Goal: Task Accomplishment & Management: Manage account settings

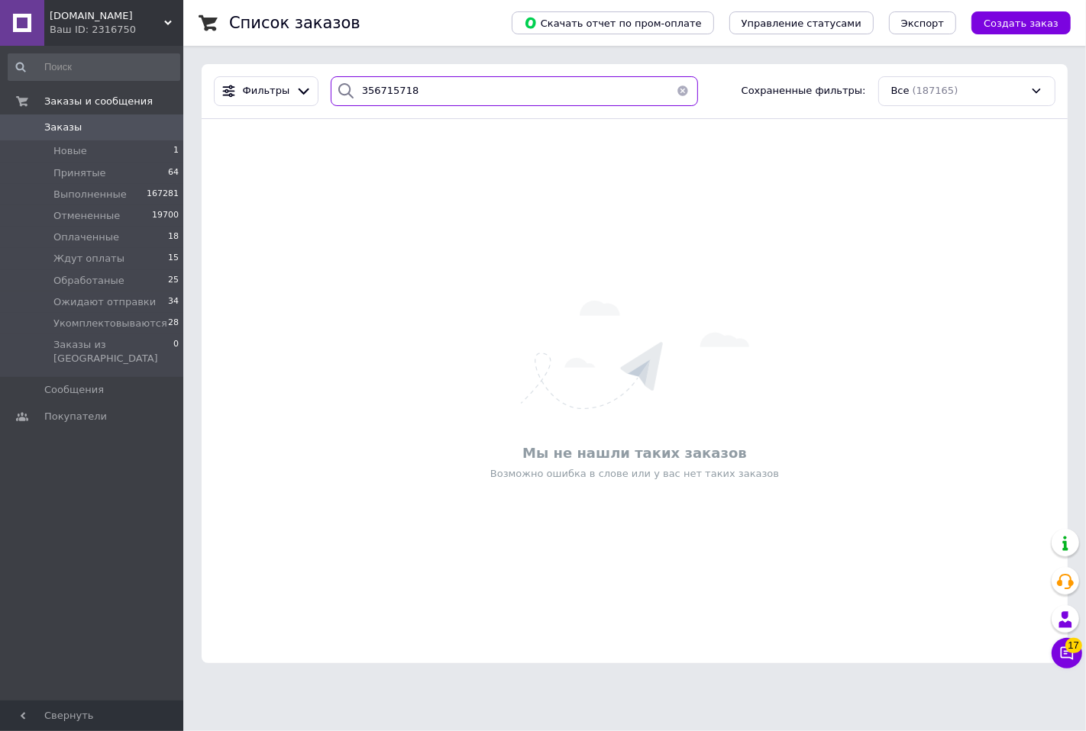
click at [441, 86] on input "356715718" at bounding box center [514, 91] width 367 height 30
paste input "3803"
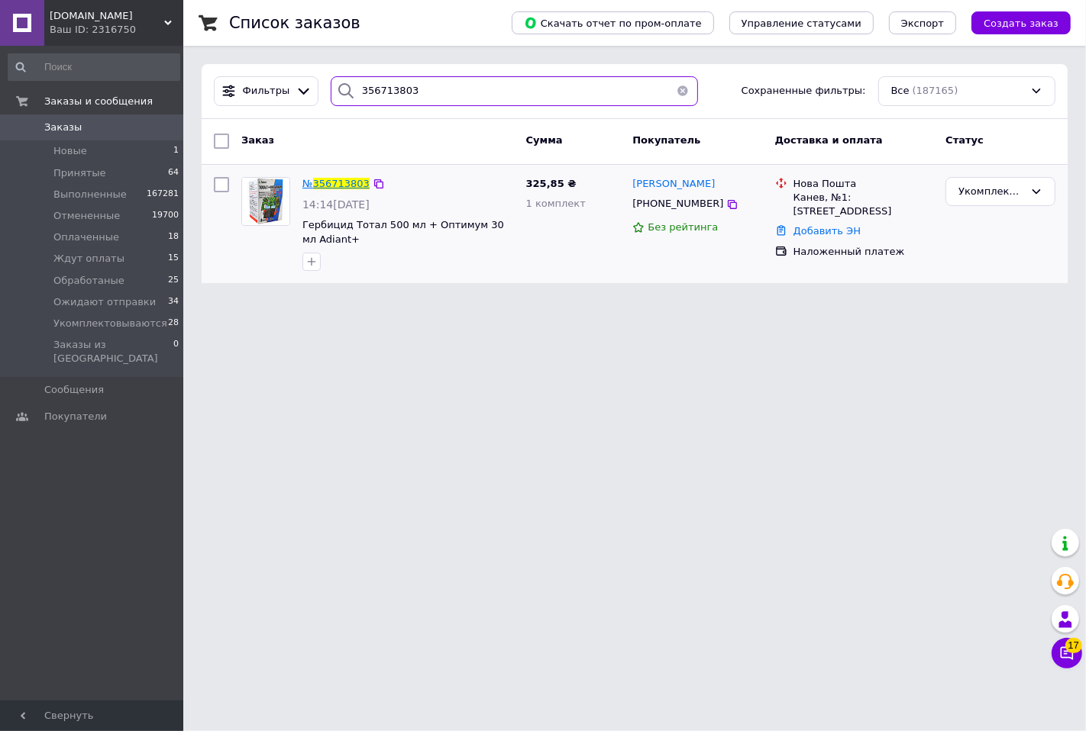
type input "356713803"
click at [339, 178] on span "356713803" at bounding box center [341, 183] width 56 height 11
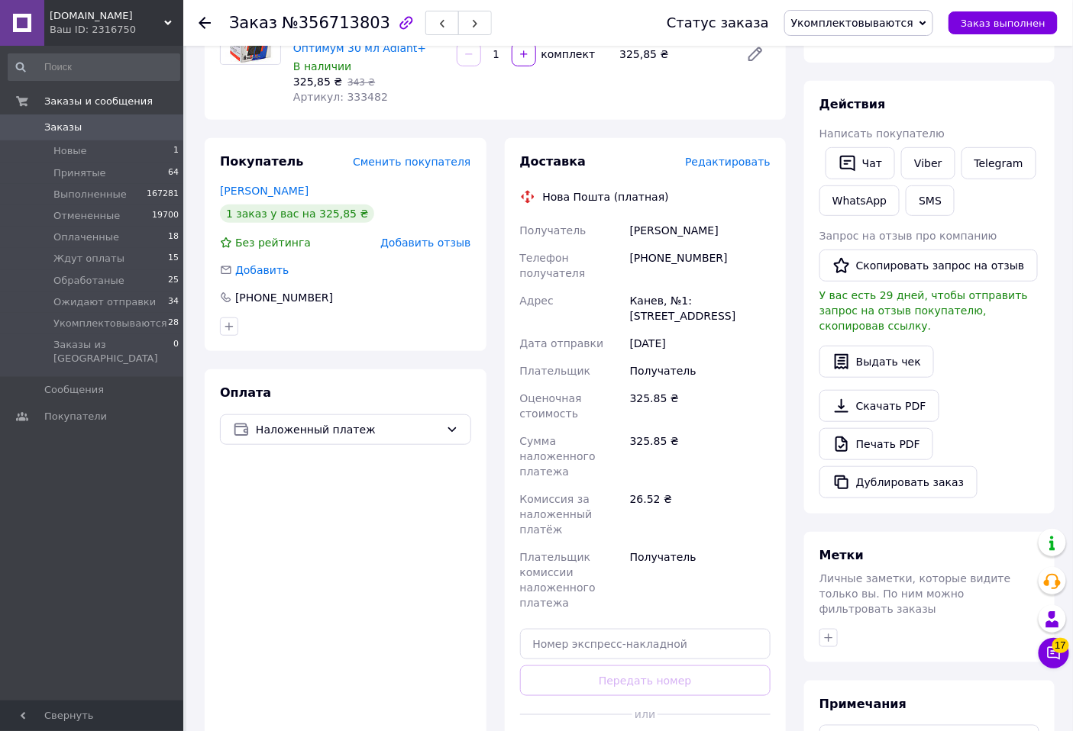
scroll to position [424, 0]
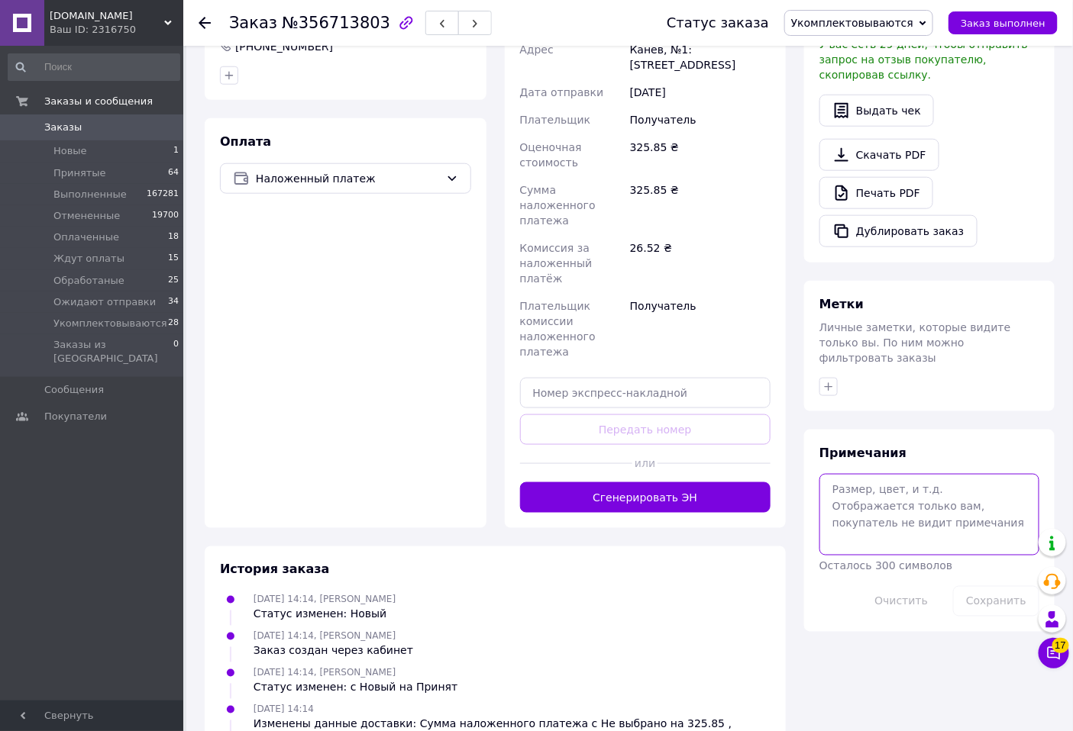
click at [889, 481] on textarea at bounding box center [929, 514] width 220 height 81
type textarea "нп"
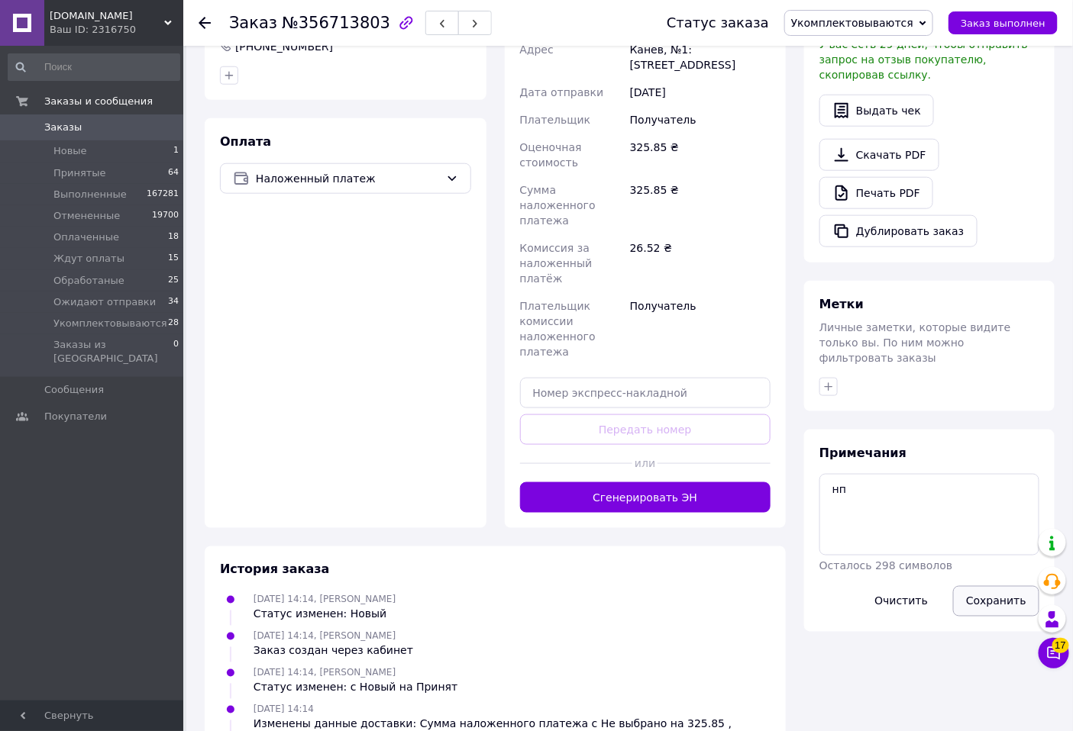
click at [978, 586] on button "Сохранить" at bounding box center [996, 601] width 86 height 31
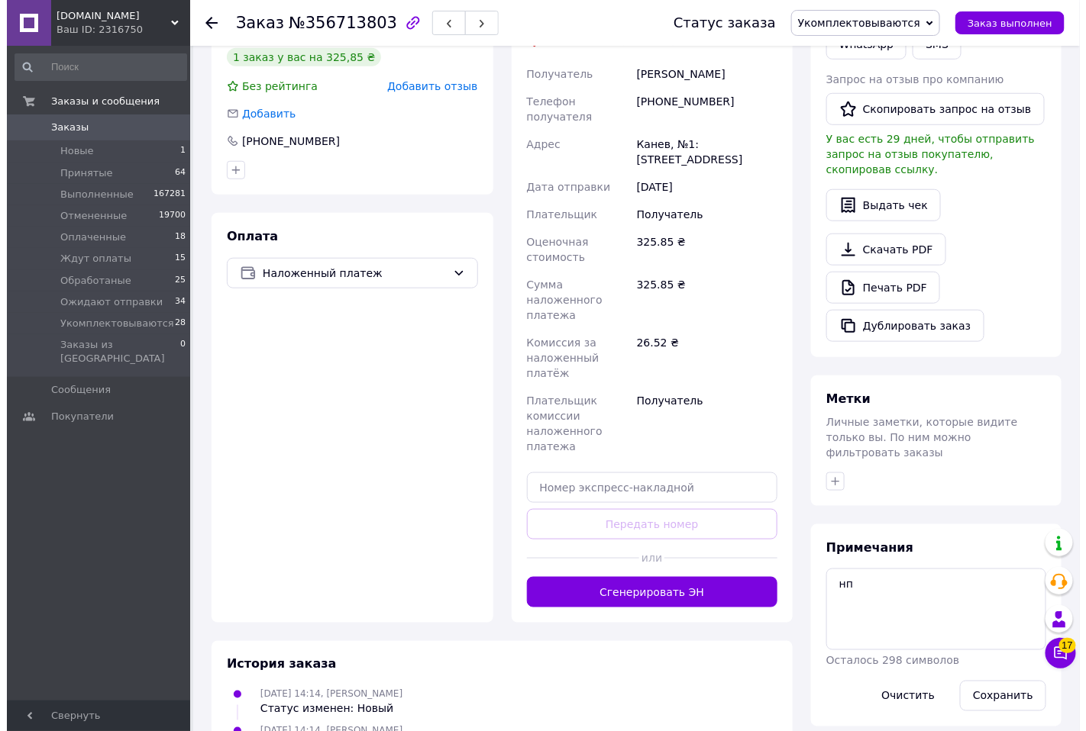
scroll to position [85, 0]
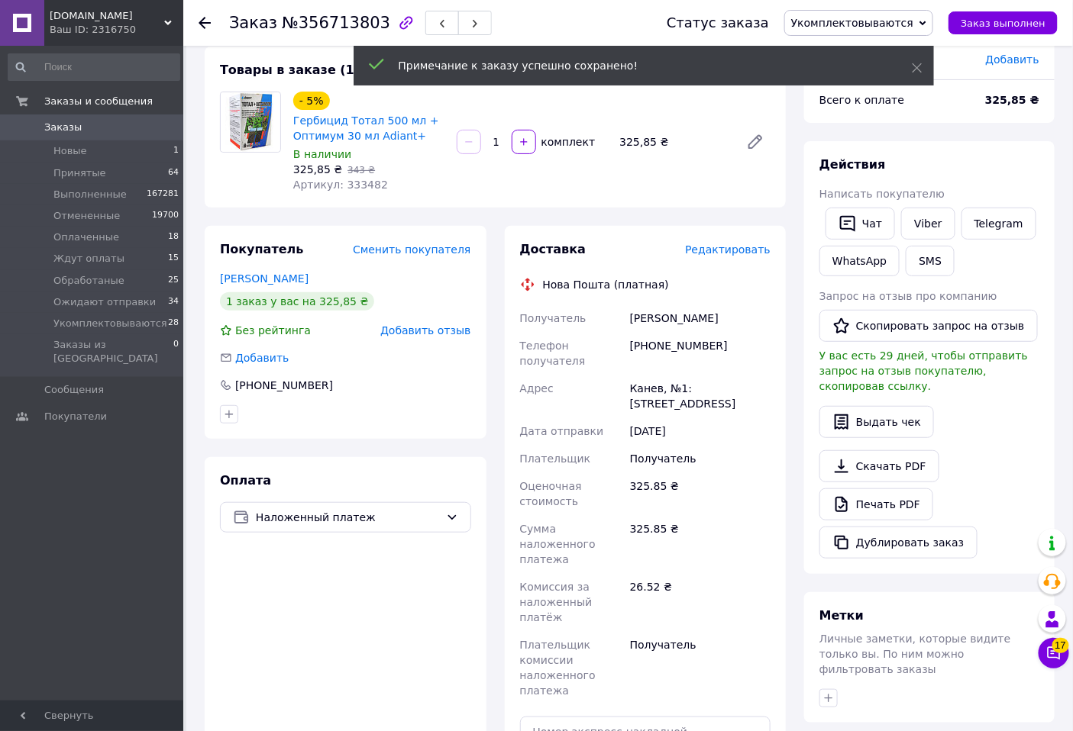
click at [731, 250] on span "Редактировать" at bounding box center [727, 250] width 85 height 12
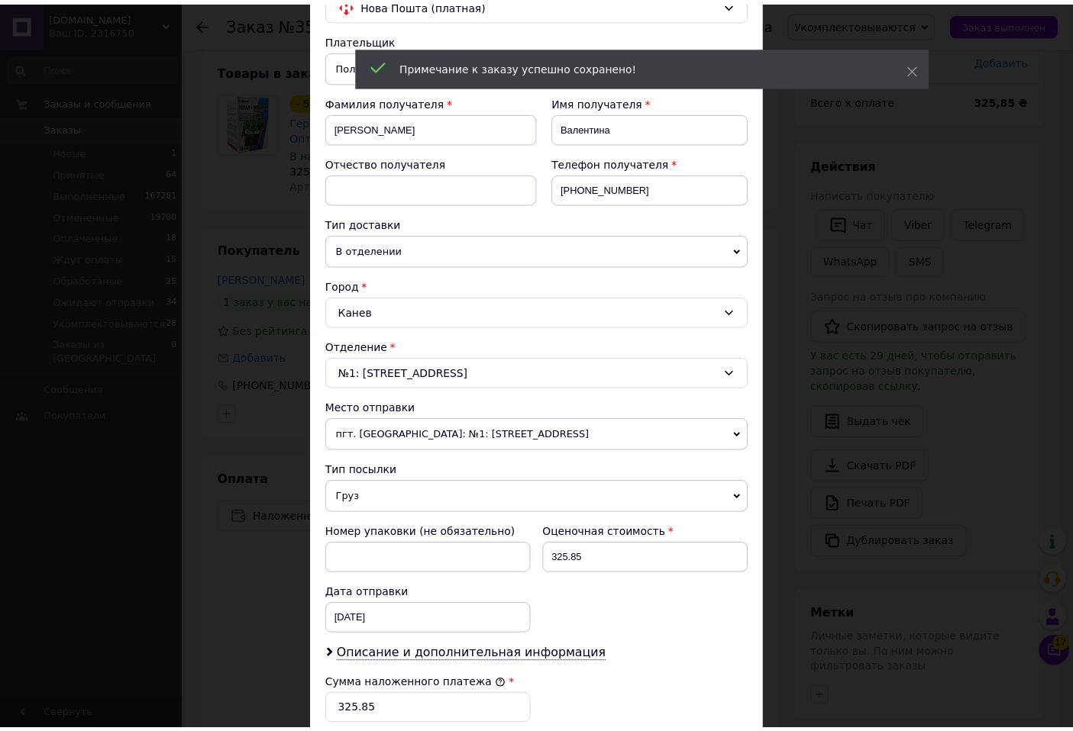
scroll to position [424, 0]
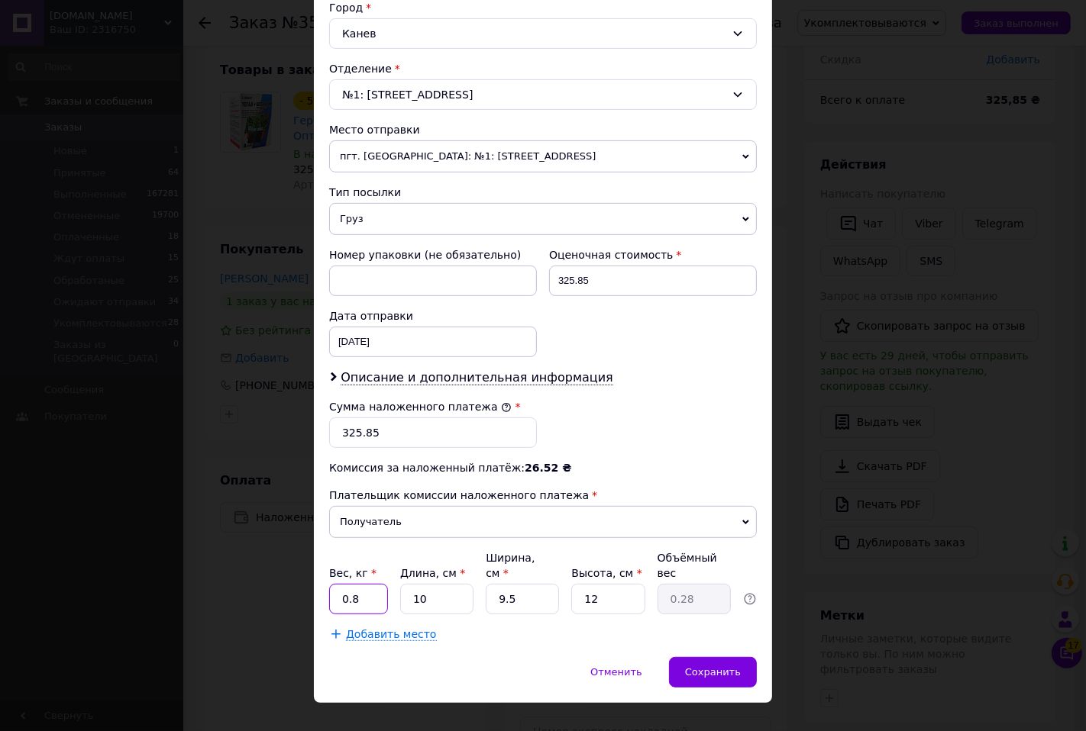
click at [365, 588] on input "0.8" at bounding box center [358, 599] width 59 height 31
type input "0.7"
type input "1"
type input "0.1"
type input "10"
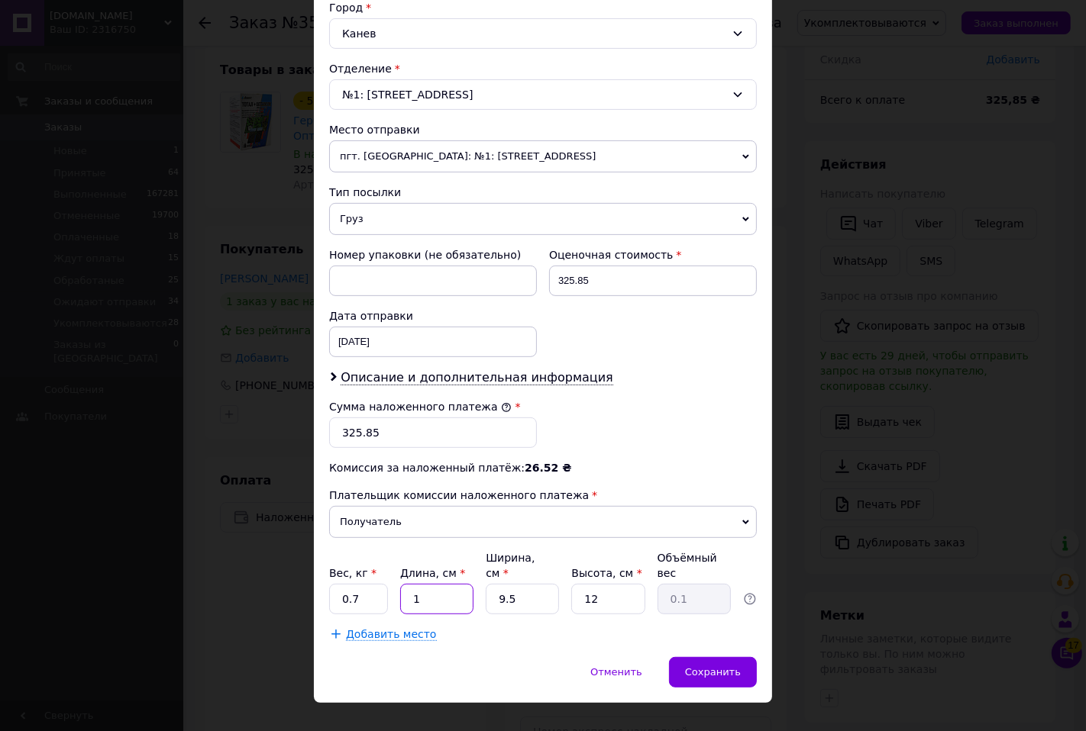
type input "0.28"
type input "9"
type input "0.27"
type input "9"
type input "12"
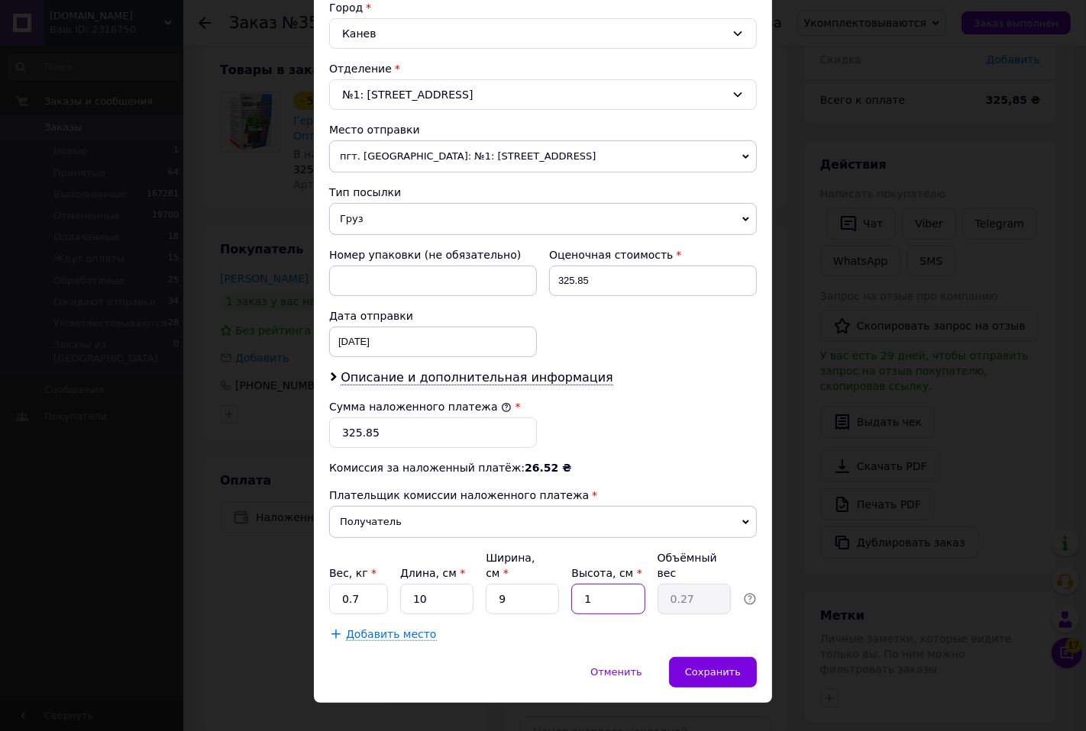
type input "0.27"
click at [702, 666] on span "Сохранить" at bounding box center [713, 671] width 56 height 11
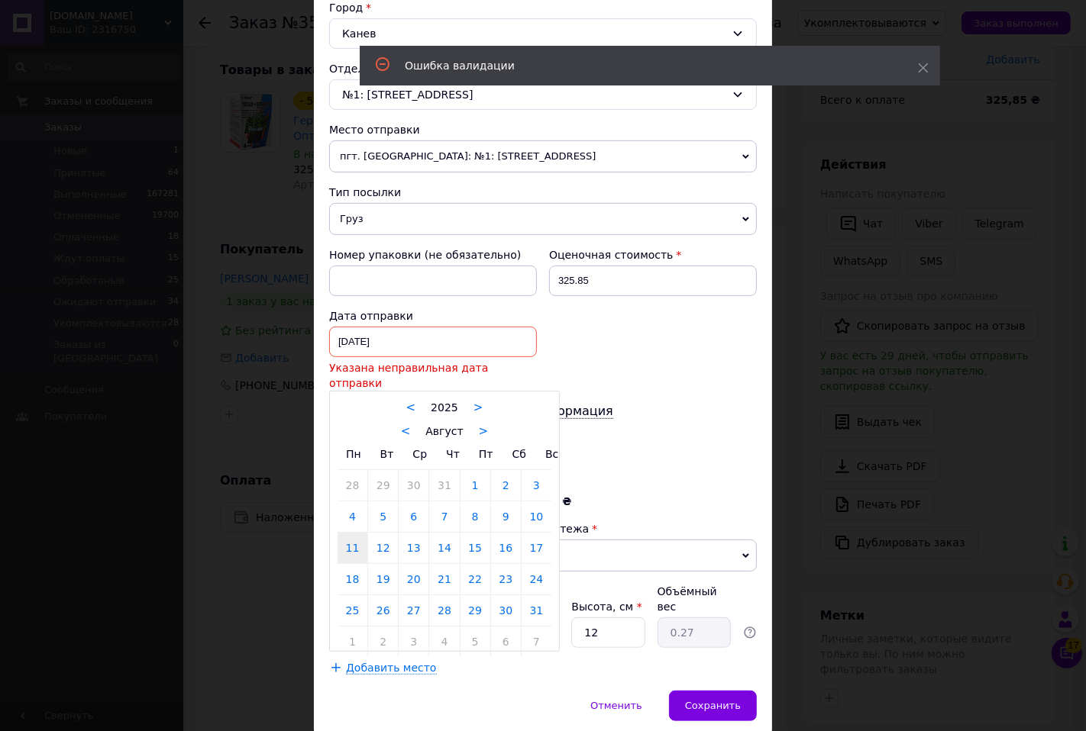
click at [441, 351] on div "11.08.2025 < 2025 > < Август > Пн Вт Ср Чт Пт Сб Вс 28 29 30 31 1 2 3 4 5 6 7 8…" at bounding box center [433, 342] width 208 height 31
click at [382, 538] on link "12" at bounding box center [383, 548] width 30 height 31
type input "[DATE]"
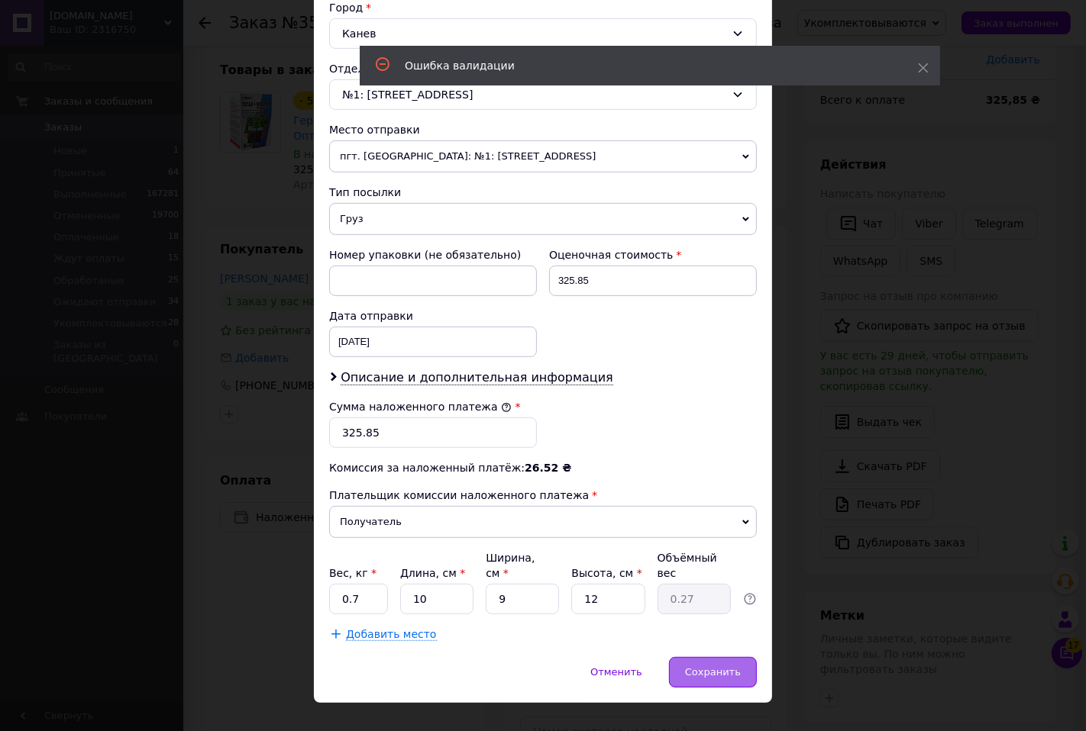
click at [711, 666] on span "Сохранить" at bounding box center [713, 671] width 56 height 11
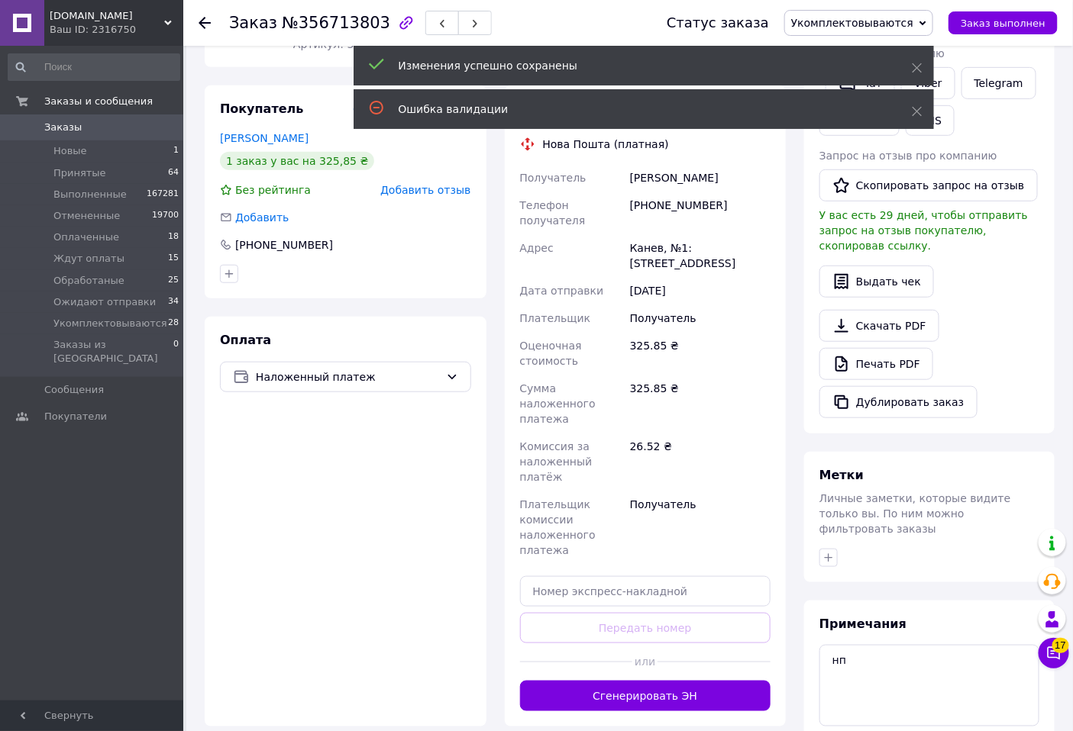
scroll to position [339, 0]
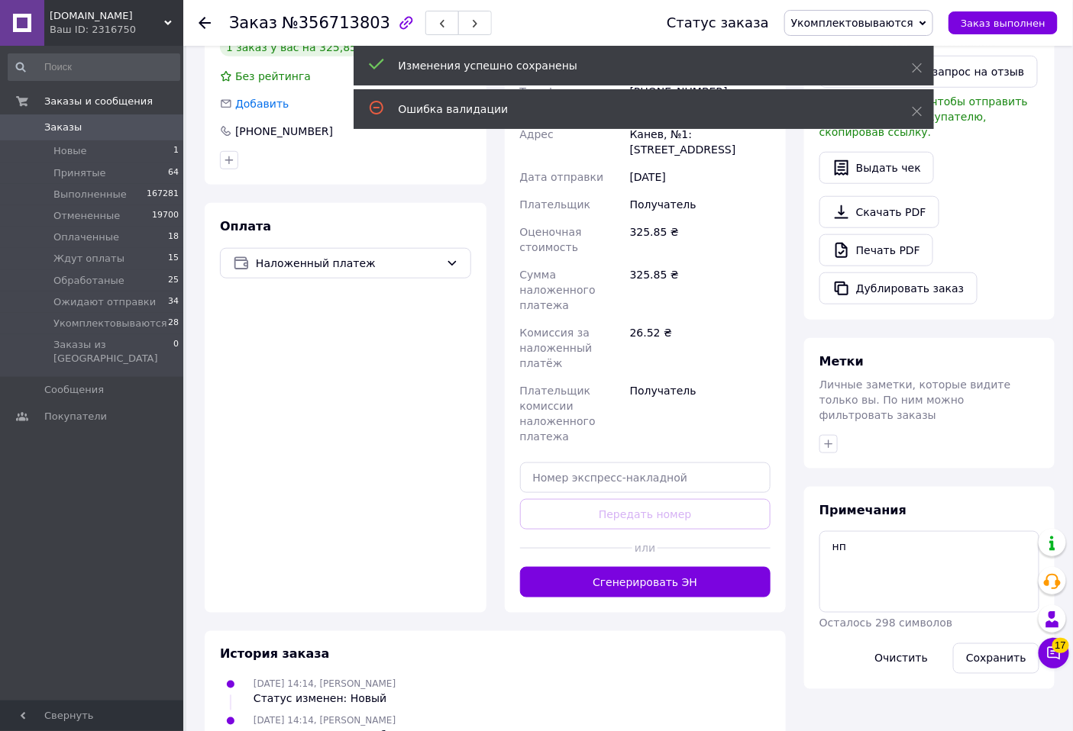
click at [699, 567] on button "Сгенерировать ЭН" at bounding box center [645, 582] width 251 height 31
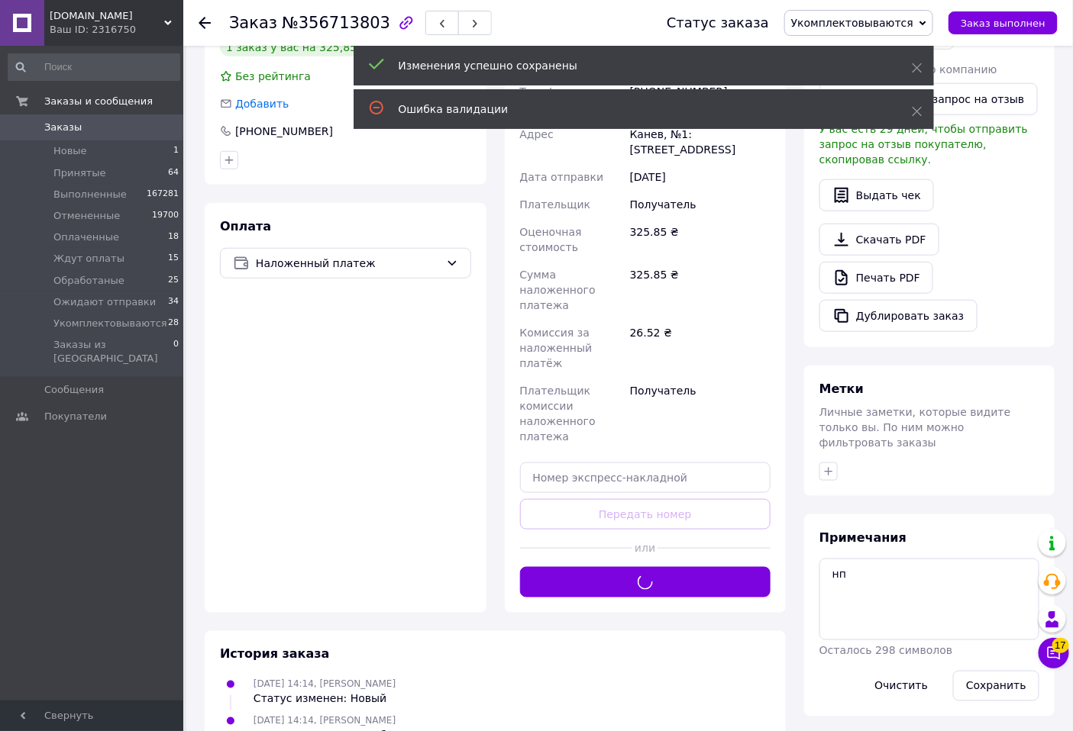
drag, startPoint x: 884, startPoint y: 19, endPoint x: 840, endPoint y: 145, distance: 133.3
click at [882, 20] on span "Укомплектовываются" at bounding box center [852, 23] width 122 height 12
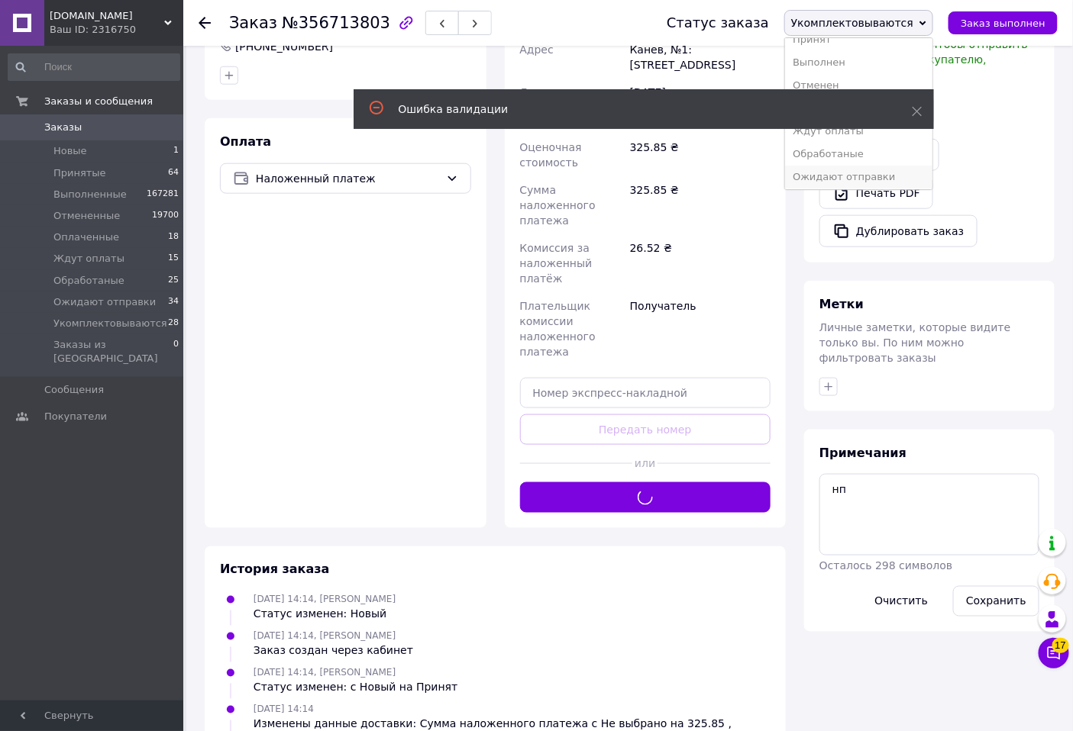
scroll to position [17, 0]
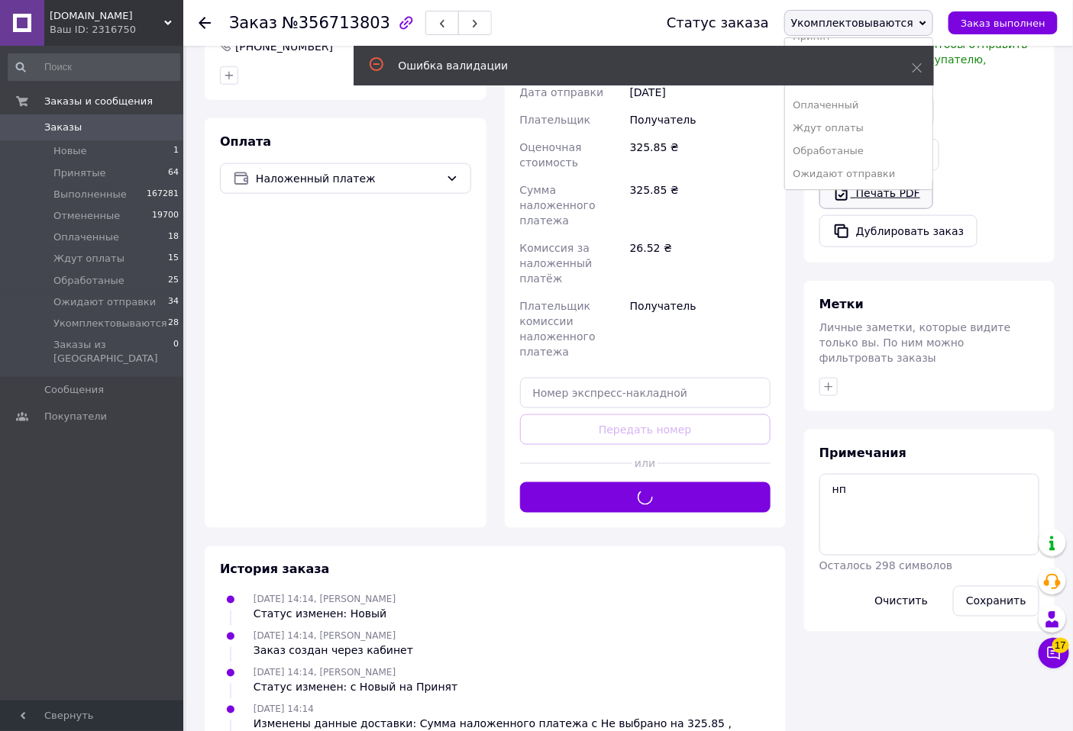
click at [841, 174] on li "Ожидают отправки" at bounding box center [858, 174] width 147 height 23
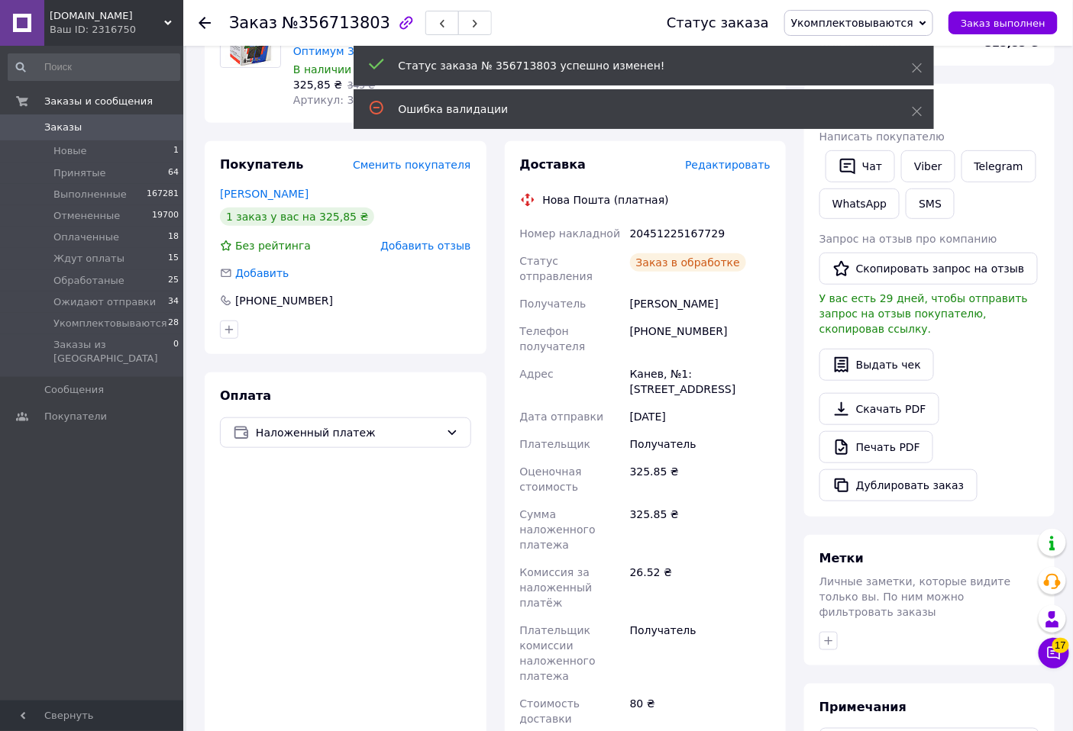
scroll to position [24, 0]
click at [676, 231] on div "20451225167729" at bounding box center [700, 233] width 147 height 27
copy div "20451225167729"
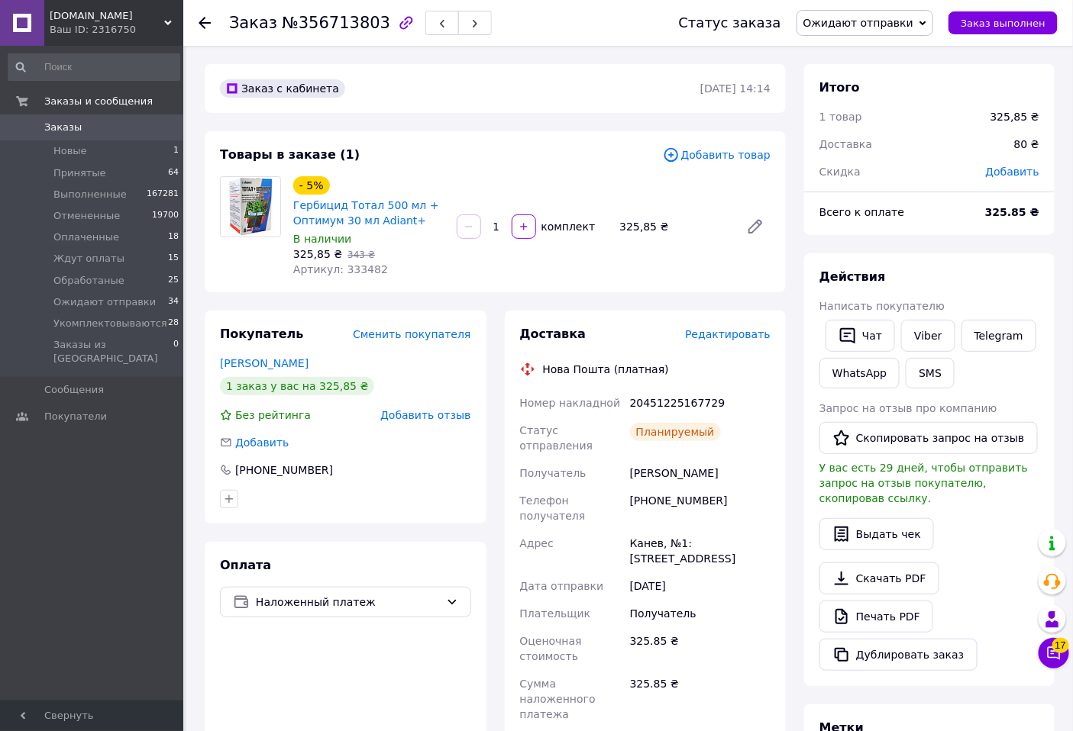
click at [204, 19] on icon at bounding box center [204, 23] width 12 height 12
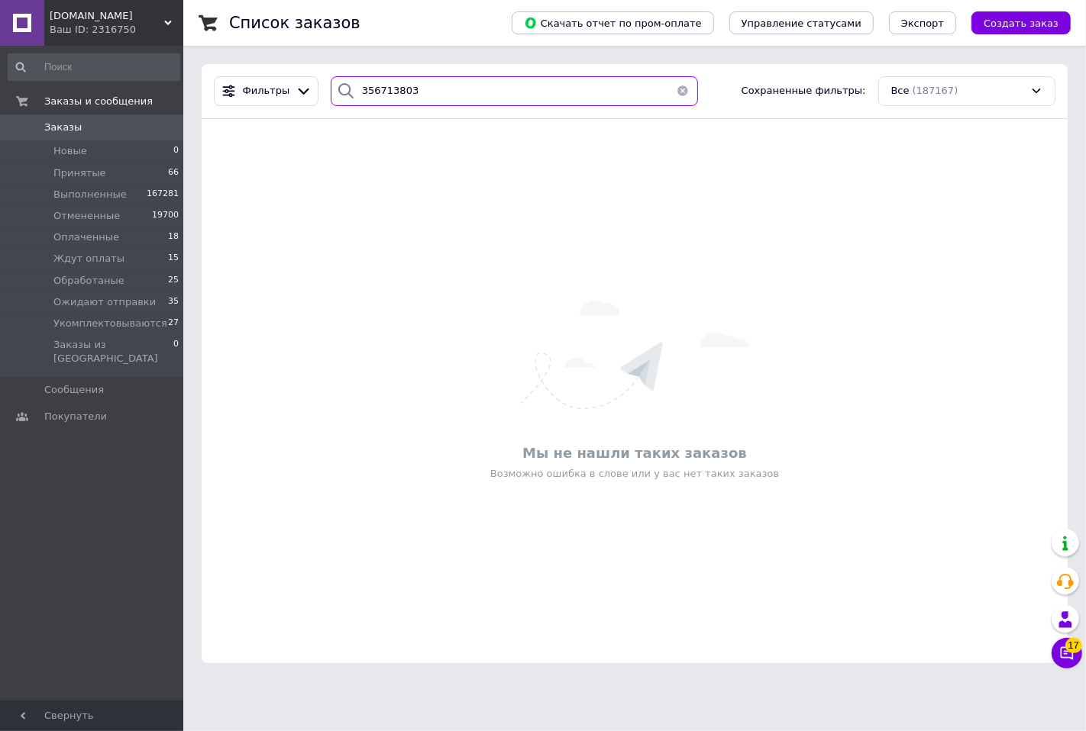
click at [445, 81] on input "356713803" at bounding box center [514, 91] width 367 height 30
paste input "09139"
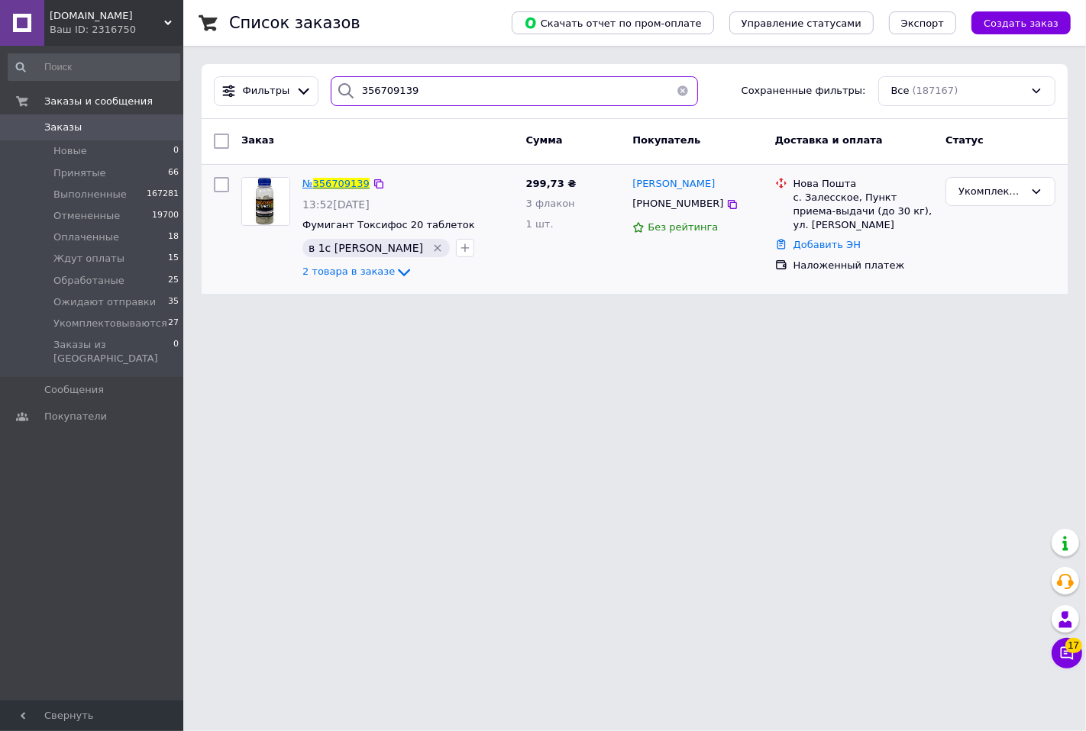
type input "356709139"
click at [327, 183] on span "356709139" at bounding box center [341, 183] width 56 height 11
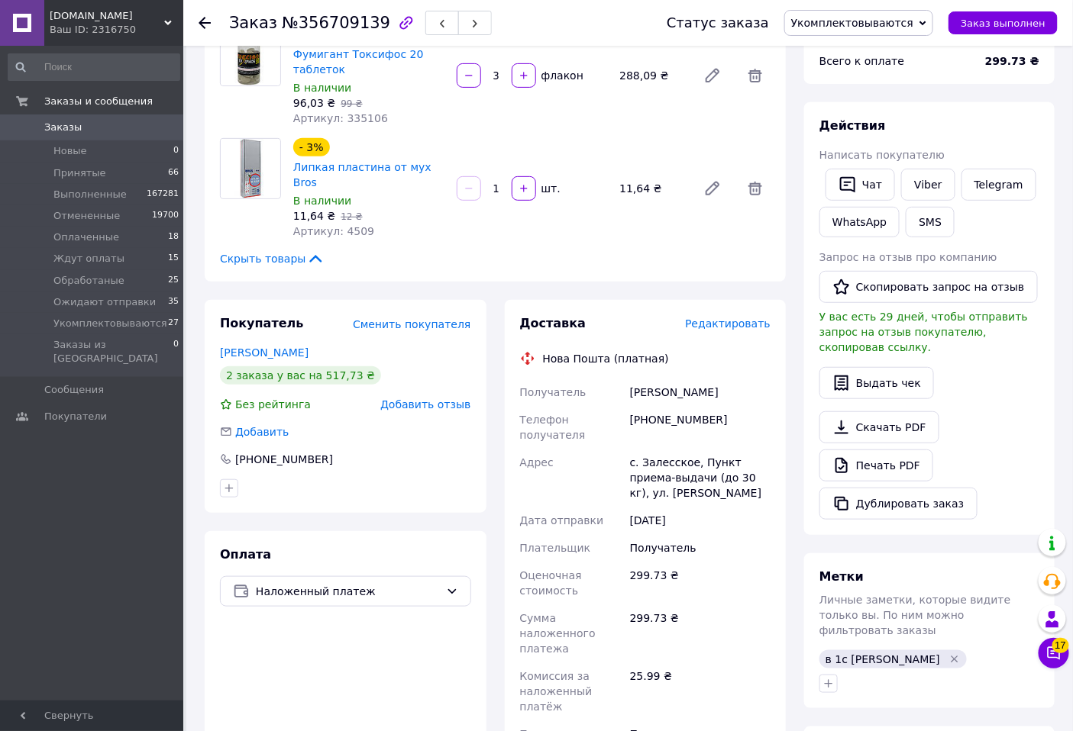
scroll to position [424, 0]
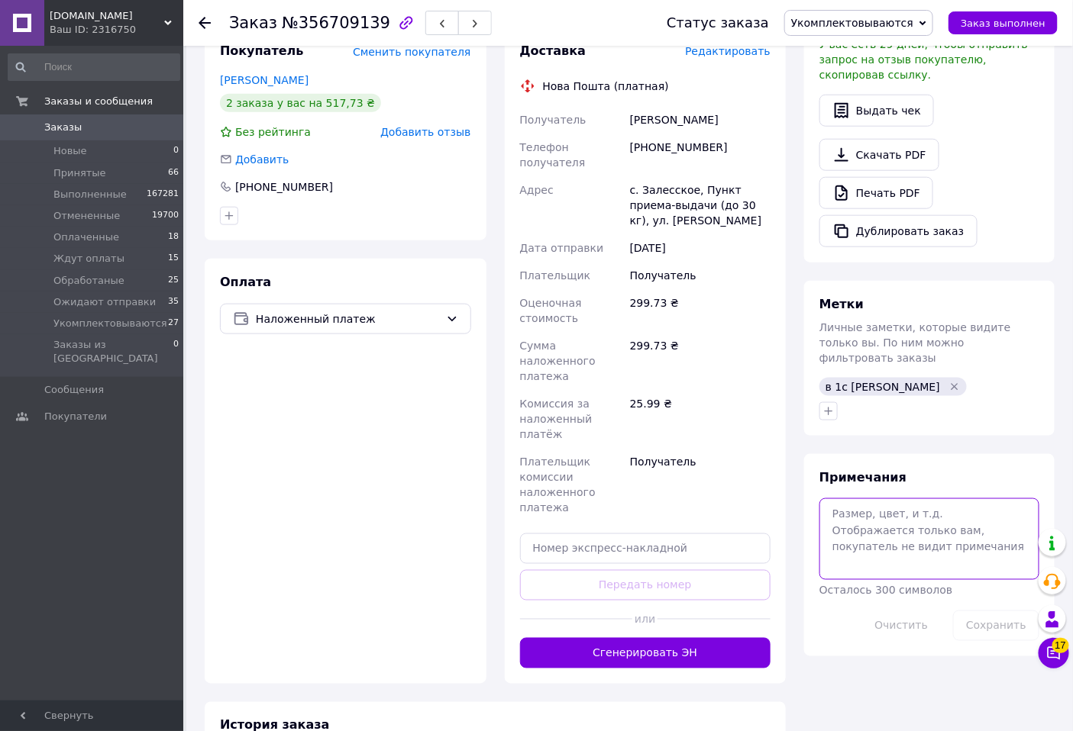
click at [837, 505] on textarea at bounding box center [929, 538] width 220 height 81
type textarea "нп"
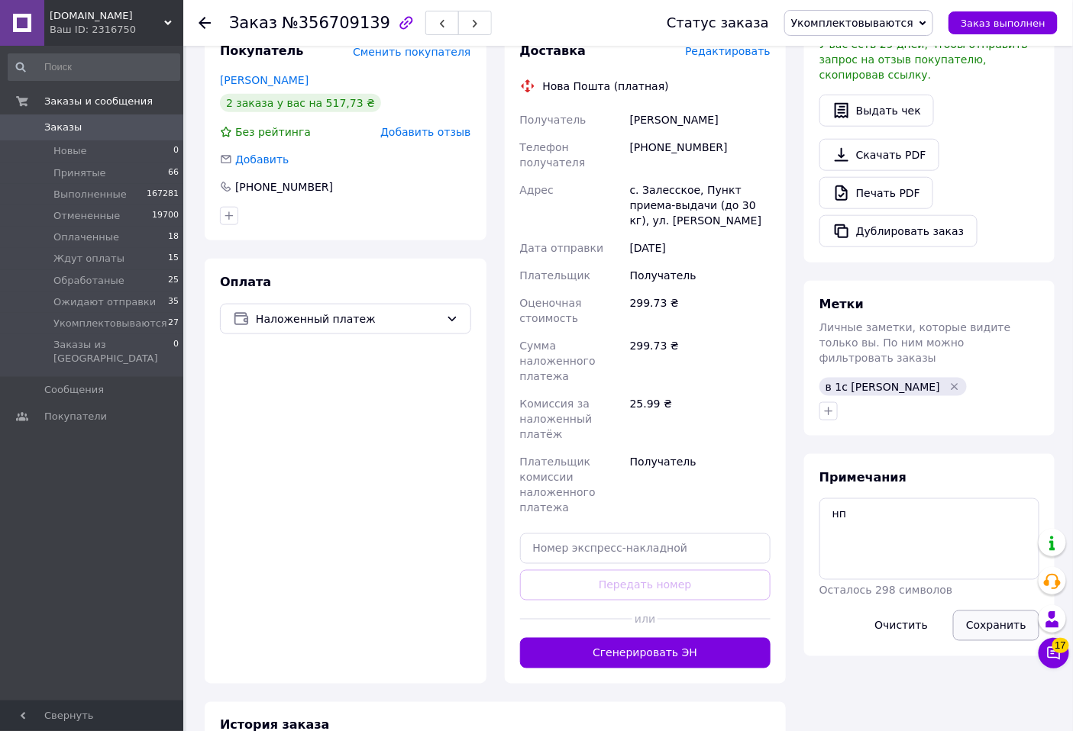
click at [994, 611] on button "Сохранить" at bounding box center [996, 626] width 86 height 31
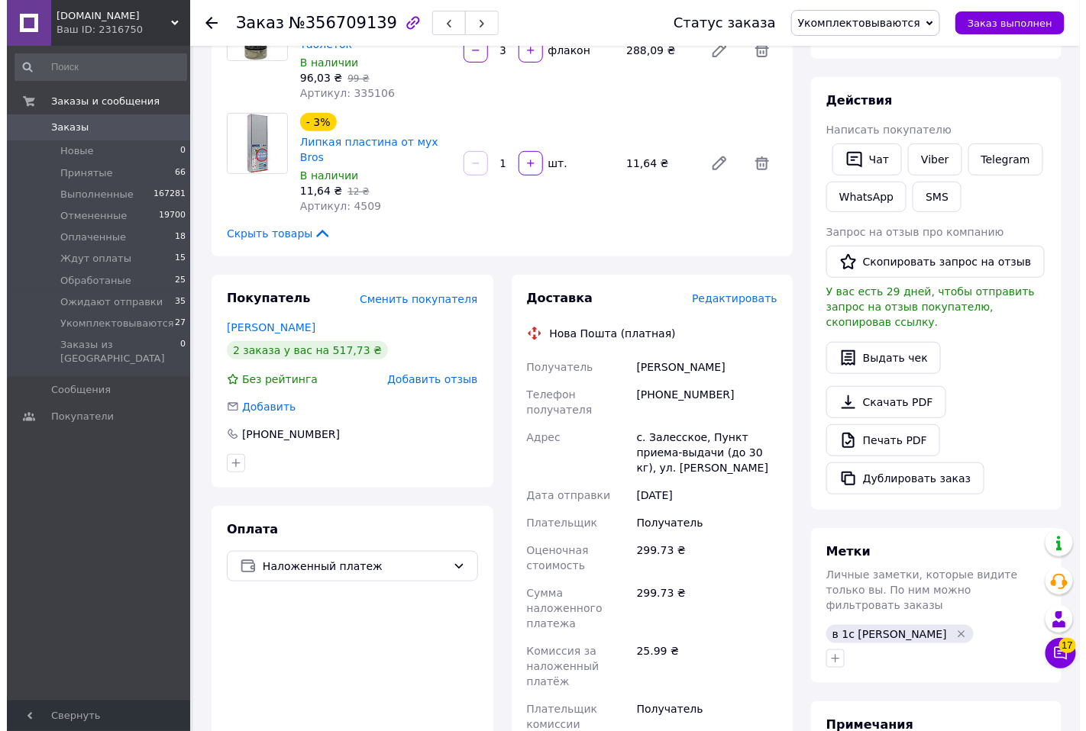
scroll to position [169, 0]
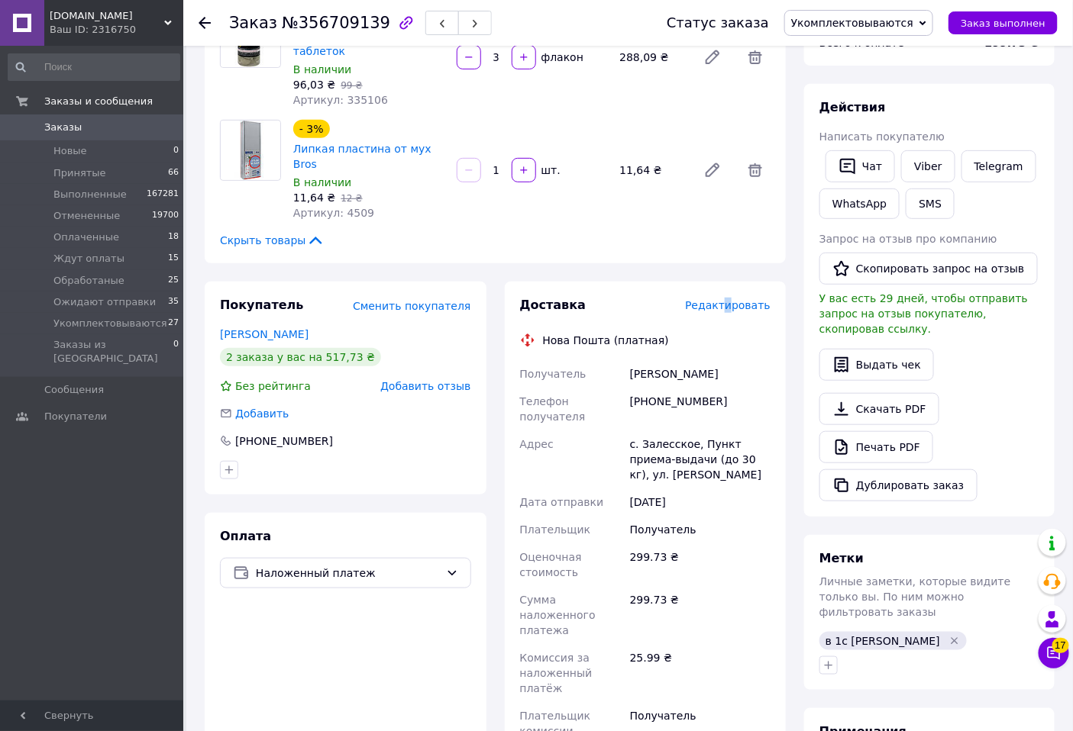
click at [734, 299] on span "Редактировать" at bounding box center [727, 305] width 85 height 12
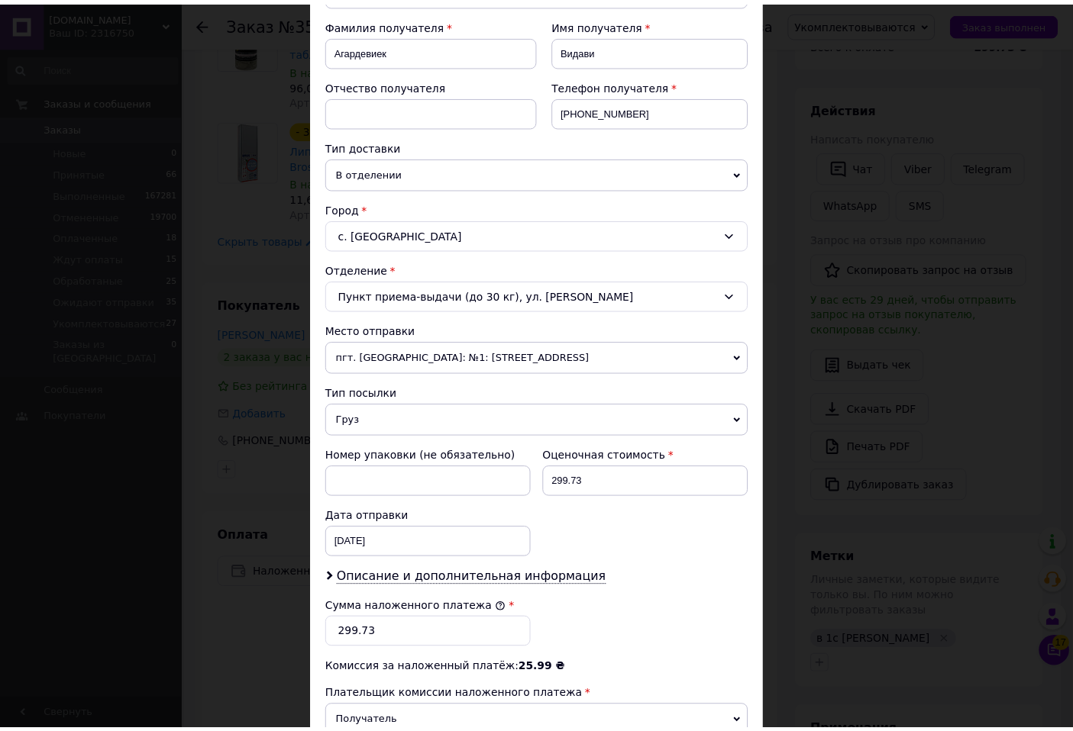
scroll to position [435, 0]
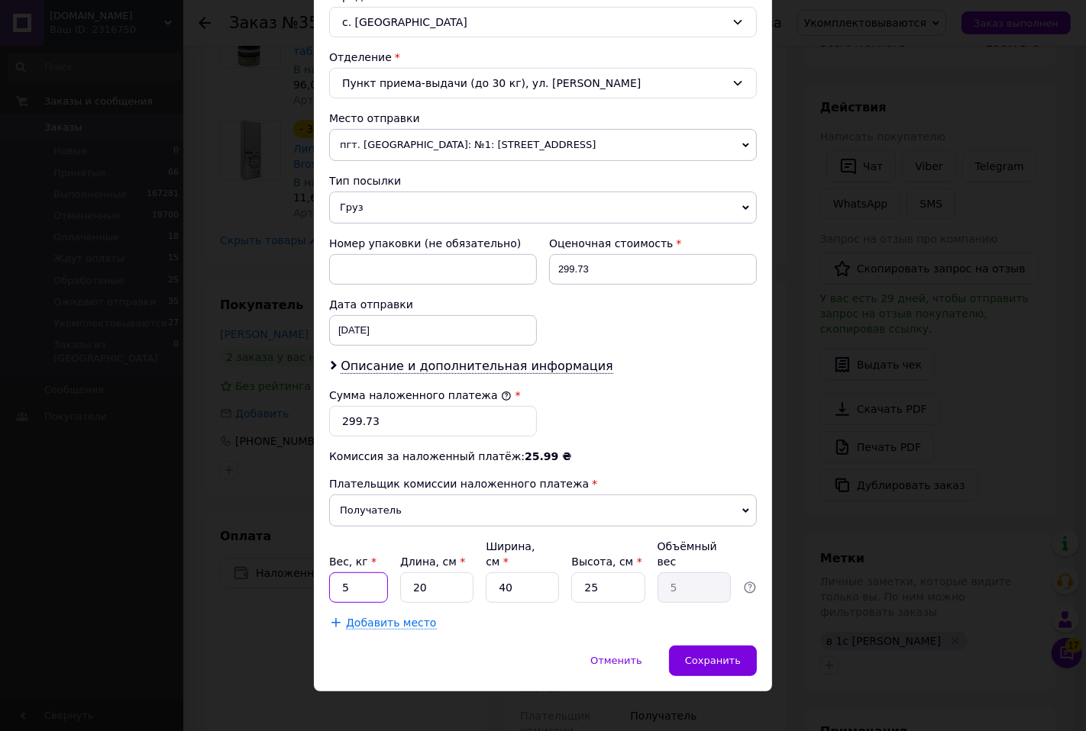
click at [363, 573] on input "5" at bounding box center [358, 588] width 59 height 31
type input "0.5"
type input "1"
type input "0.25"
type input "10"
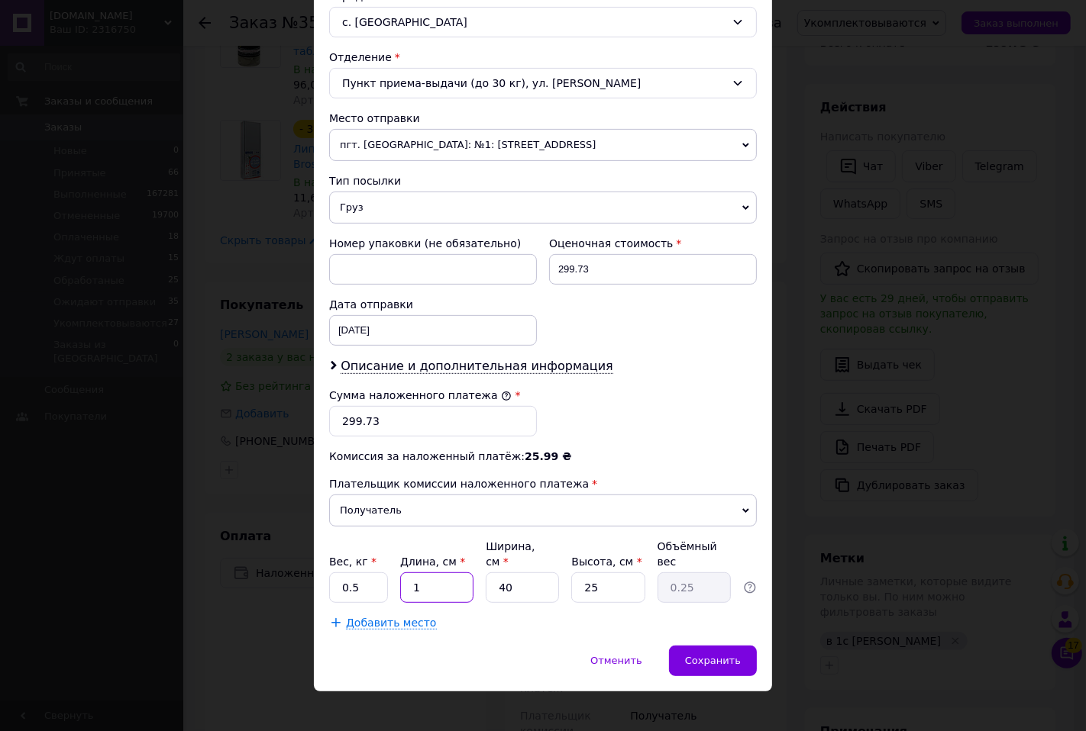
type input "2.5"
type input "10"
type input "1"
type input "0.1"
type input "10"
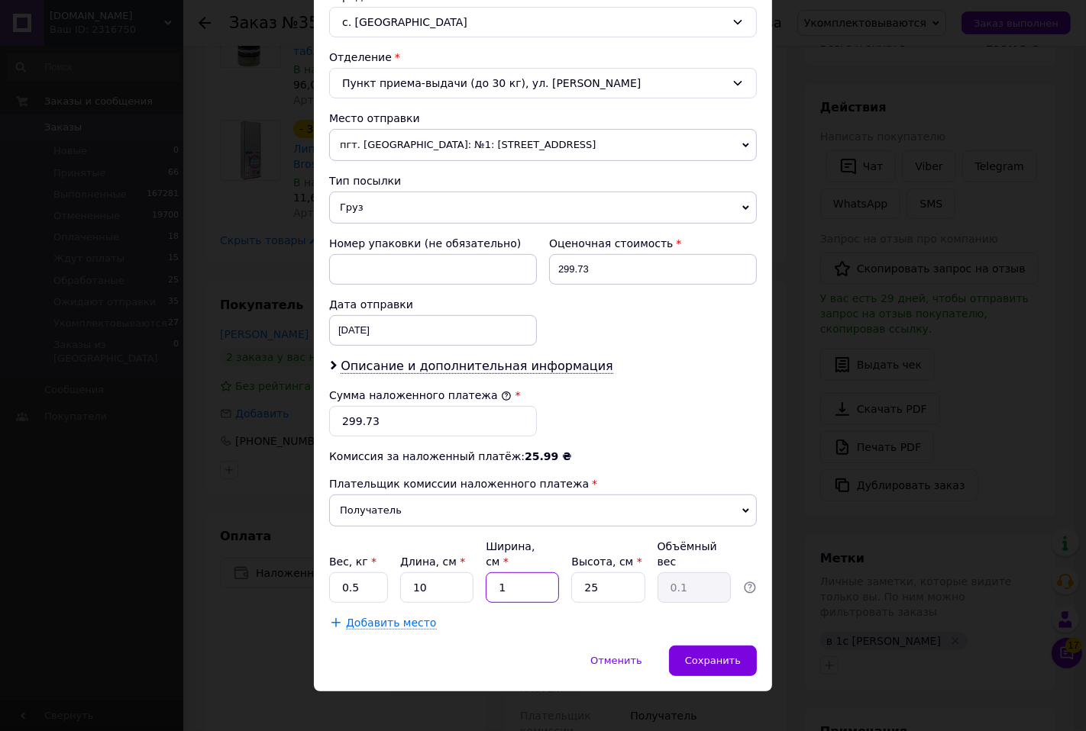
type input "0.63"
type input "10"
type input "20"
type input "0.5"
type input "20"
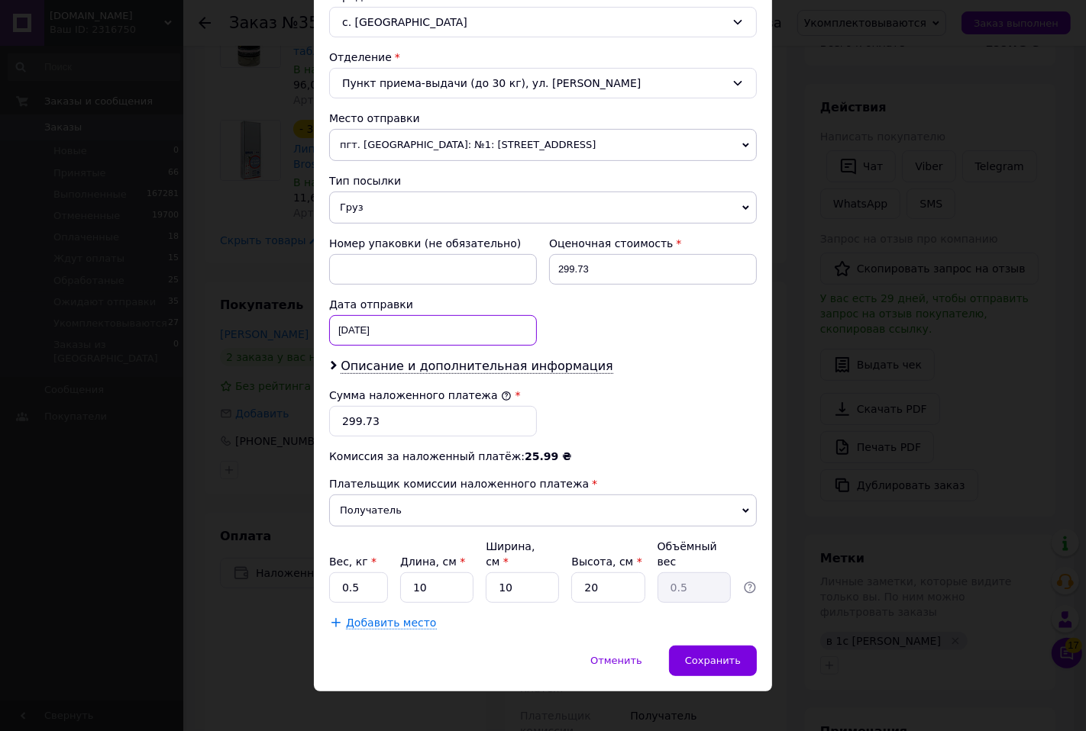
click at [424, 330] on div "11.08.2025 < 2025 > < Август > Пн Вт Ср Чт Пт Сб Вс 28 29 30 31 1 2 3 4 5 6 7 8…" at bounding box center [433, 330] width 208 height 31
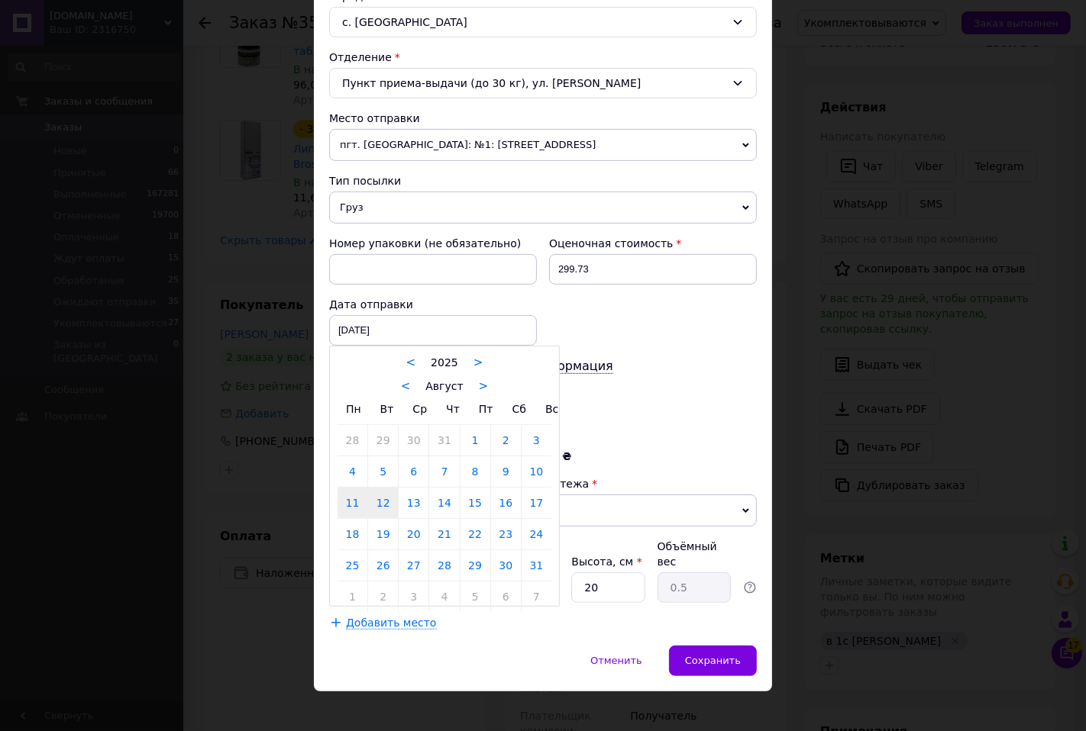
click at [386, 502] on link "12" at bounding box center [383, 503] width 30 height 31
type input "[DATE]"
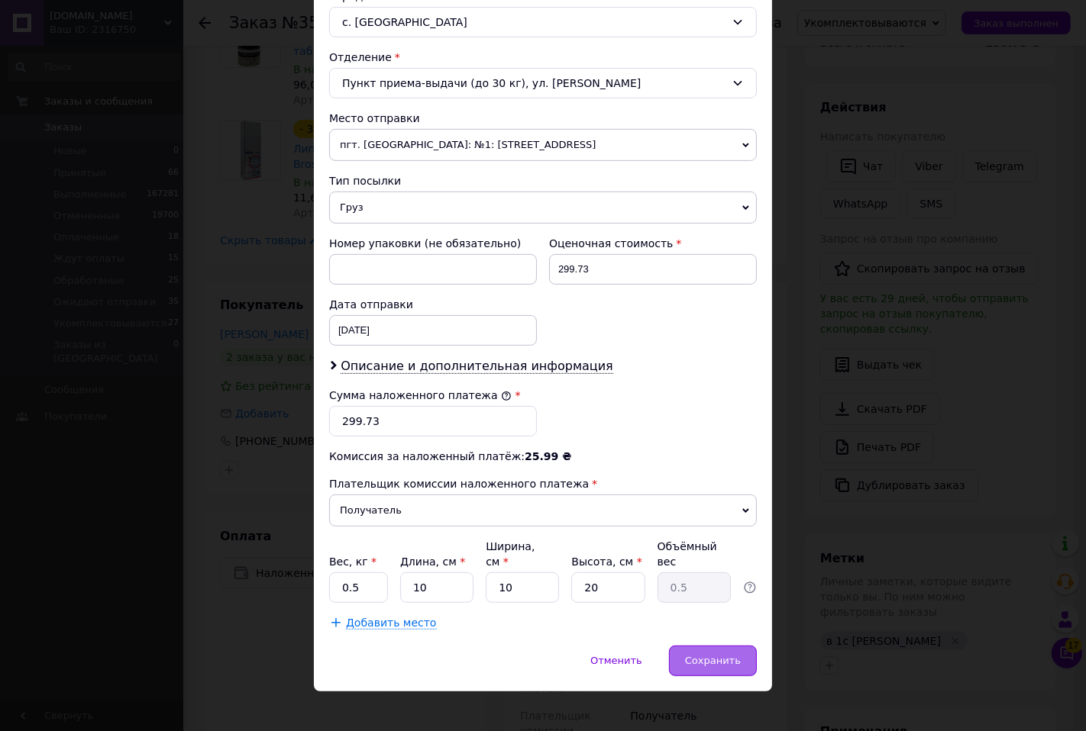
click at [712, 655] on span "Сохранить" at bounding box center [713, 660] width 56 height 11
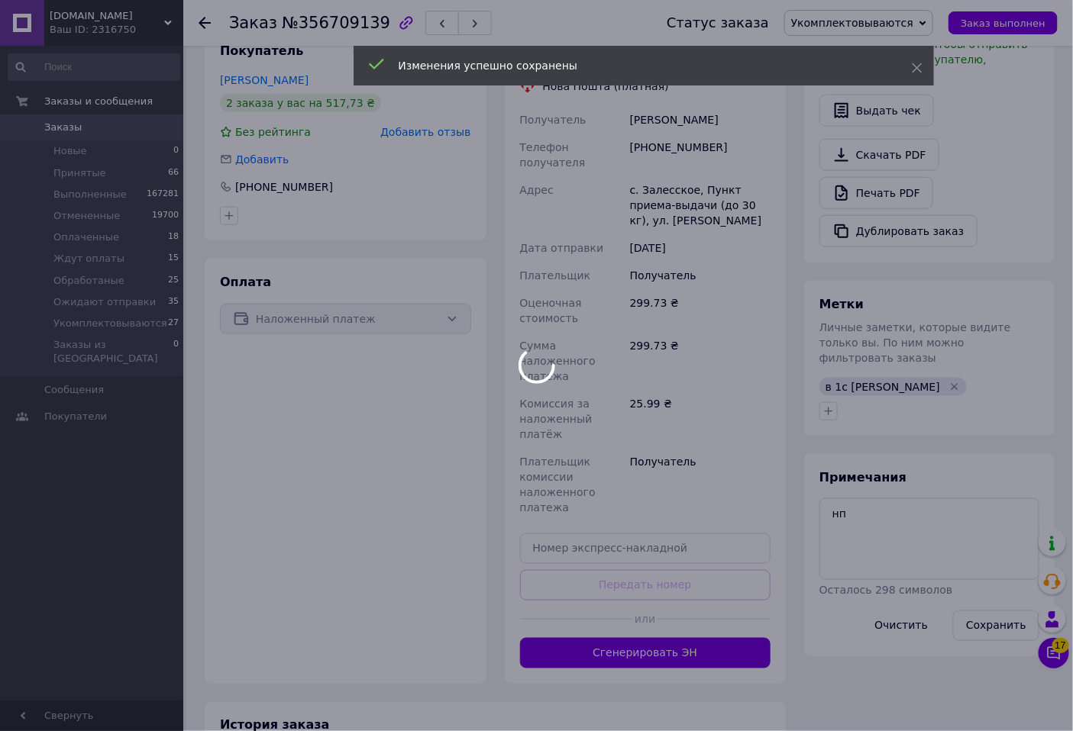
scroll to position [24, 0]
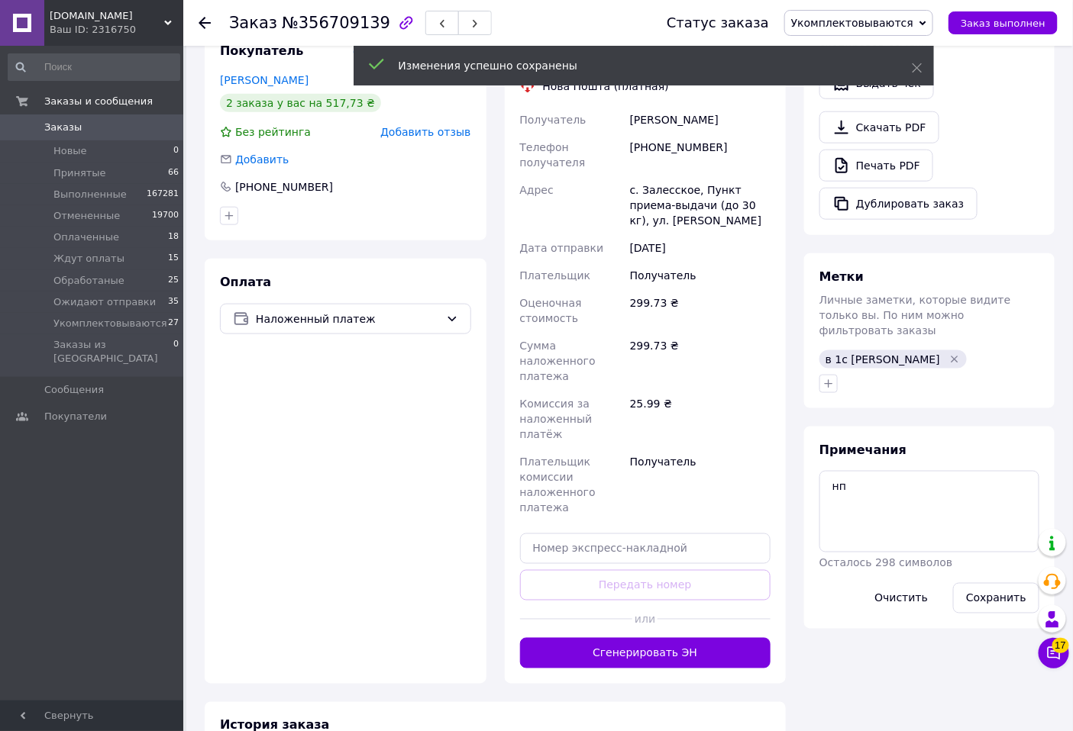
click at [700, 638] on button "Сгенерировать ЭН" at bounding box center [645, 653] width 251 height 31
drag, startPoint x: 908, startPoint y: 5, endPoint x: 902, endPoint y: 27, distance: 23.7
click at [906, 9] on div "Статус заказа Укомплектовываются Принят Выполнен Отменен Оплаченный Ждут оплаты…" at bounding box center [846, 23] width 421 height 46
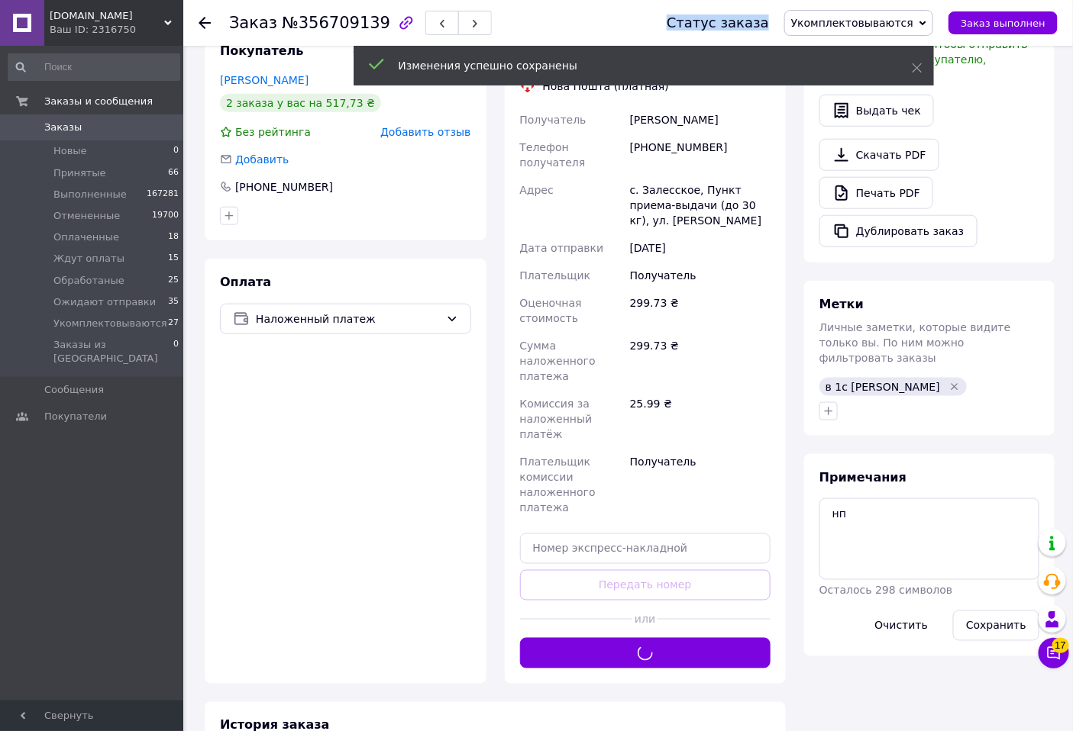
click at [874, 31] on span "Укомплектовываются" at bounding box center [858, 23] width 149 height 26
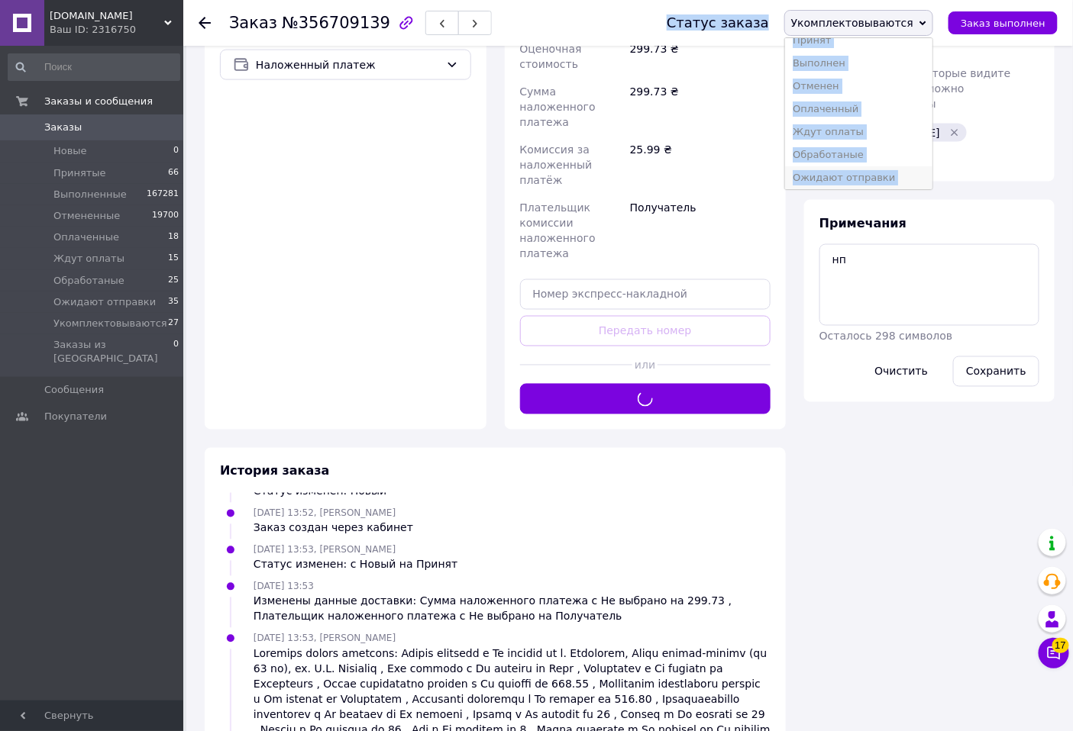
scroll to position [17, 0]
click at [850, 176] on li "Ожидают отправки" at bounding box center [858, 174] width 147 height 23
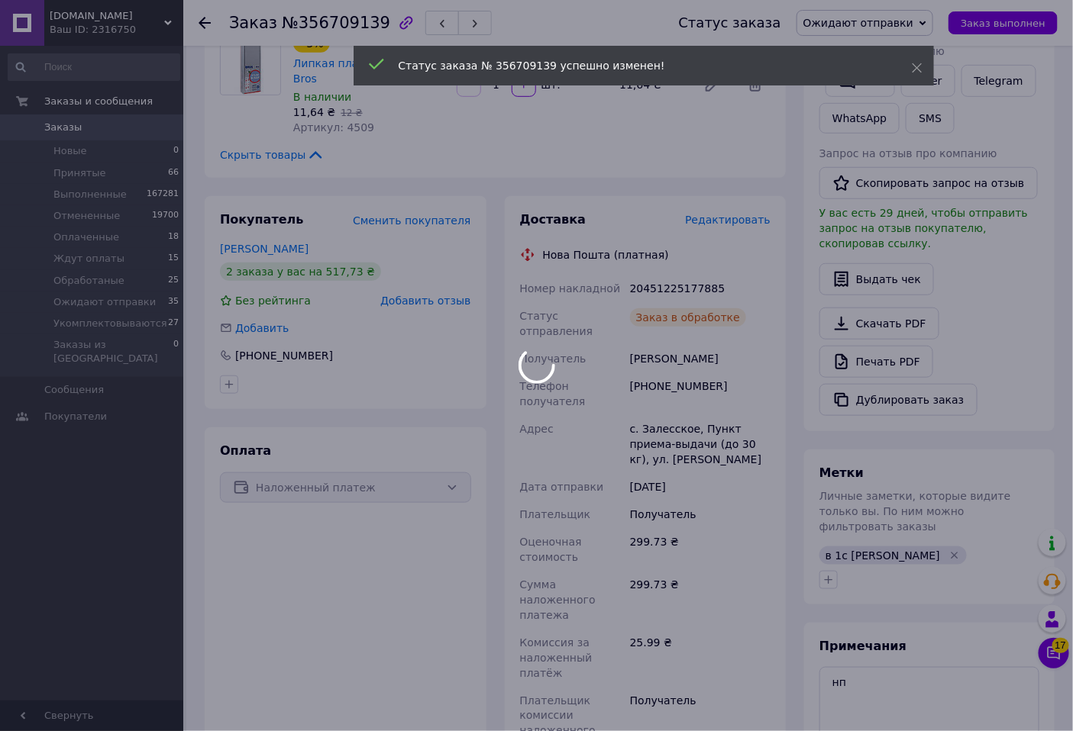
scroll to position [254, 0]
click at [788, 256] on div at bounding box center [536, 365] width 1073 height 731
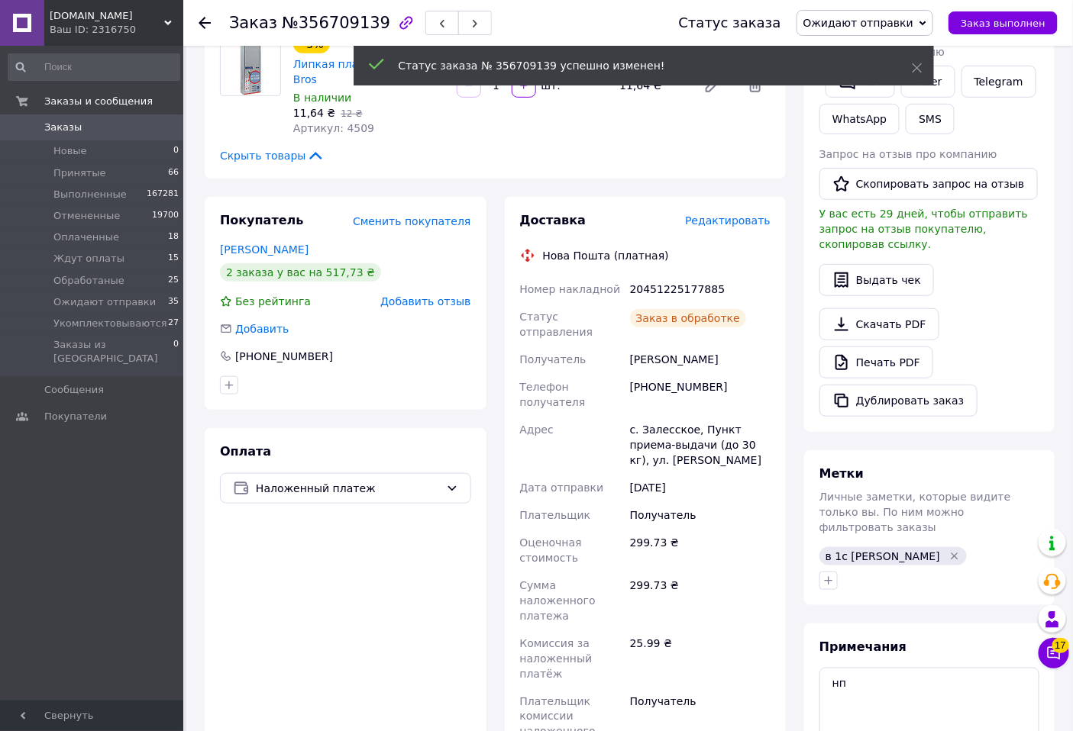
click at [677, 276] on div "20451225177885" at bounding box center [700, 289] width 147 height 27
copy div "20451225177885"
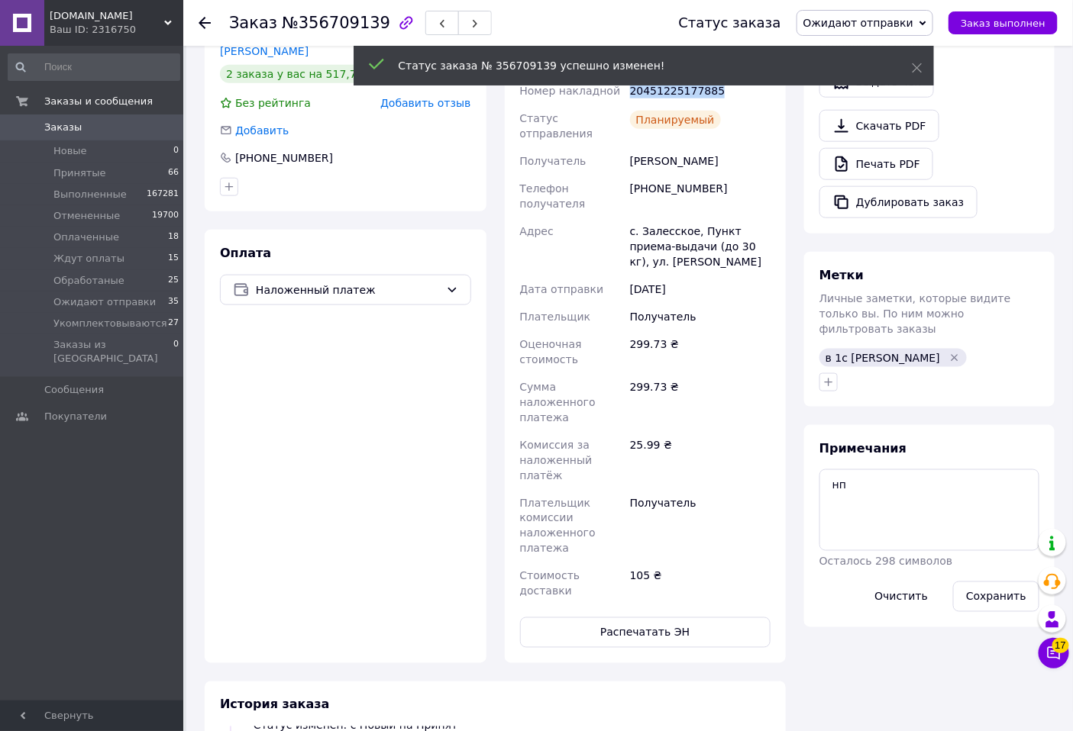
scroll to position [593, 0]
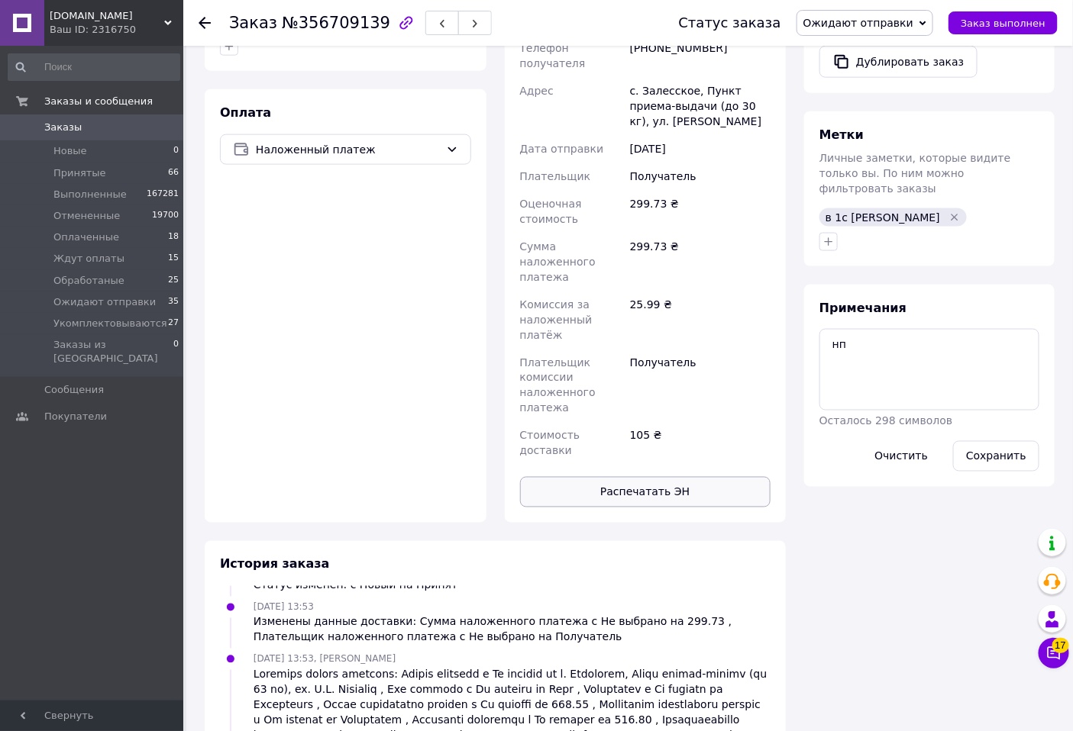
click at [649, 477] on button "Распечатать ЭН" at bounding box center [645, 492] width 251 height 31
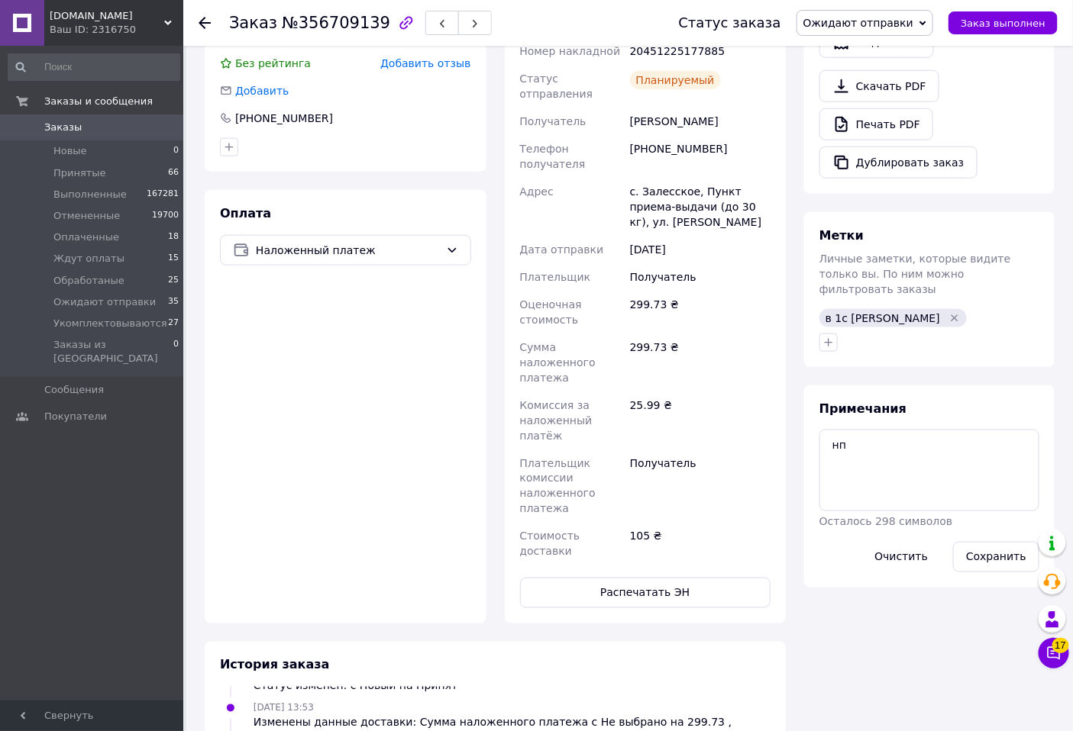
scroll to position [339, 0]
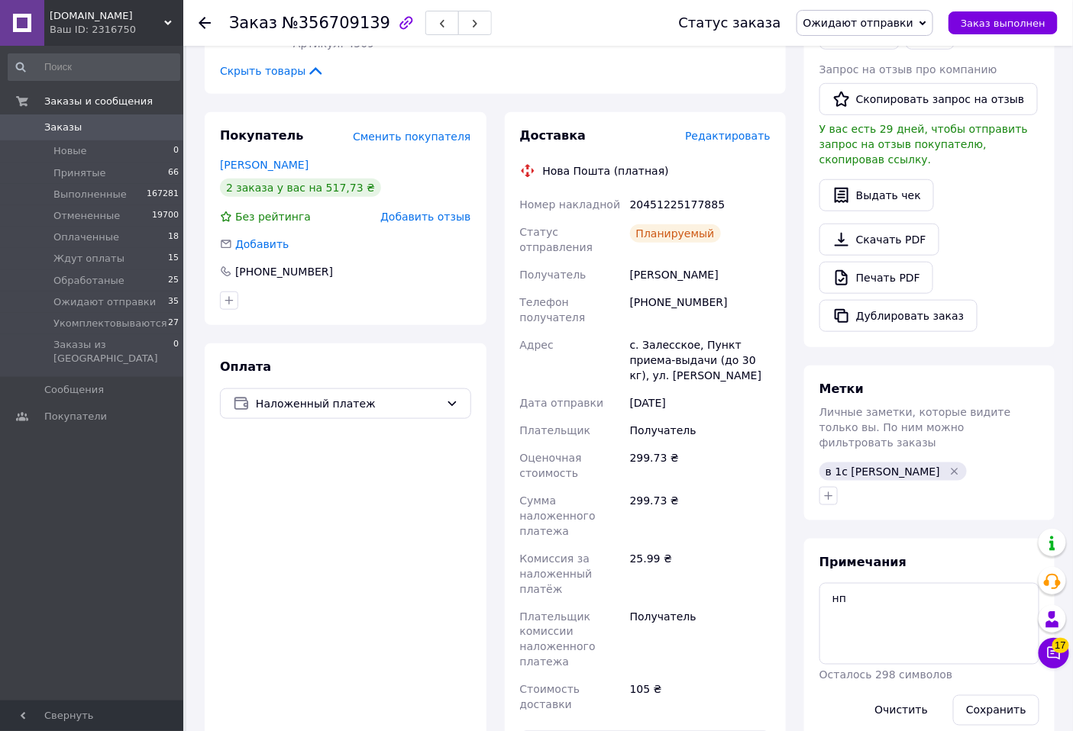
click at [735, 191] on div "20451225177885" at bounding box center [700, 204] width 147 height 27
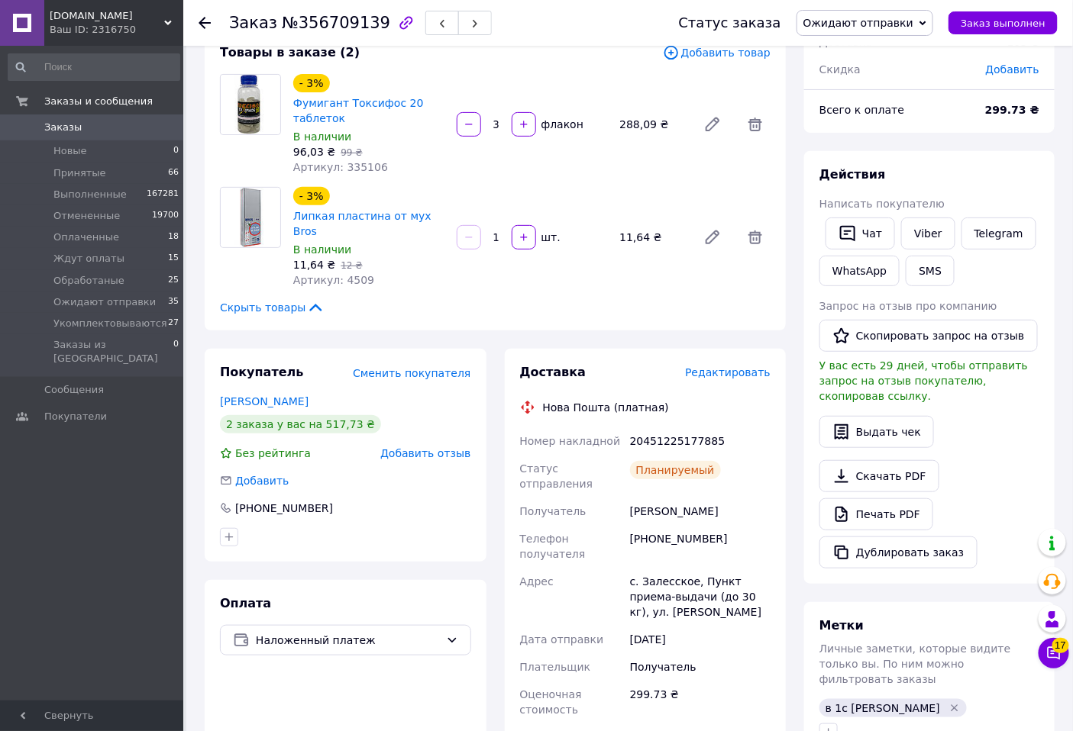
scroll to position [0, 0]
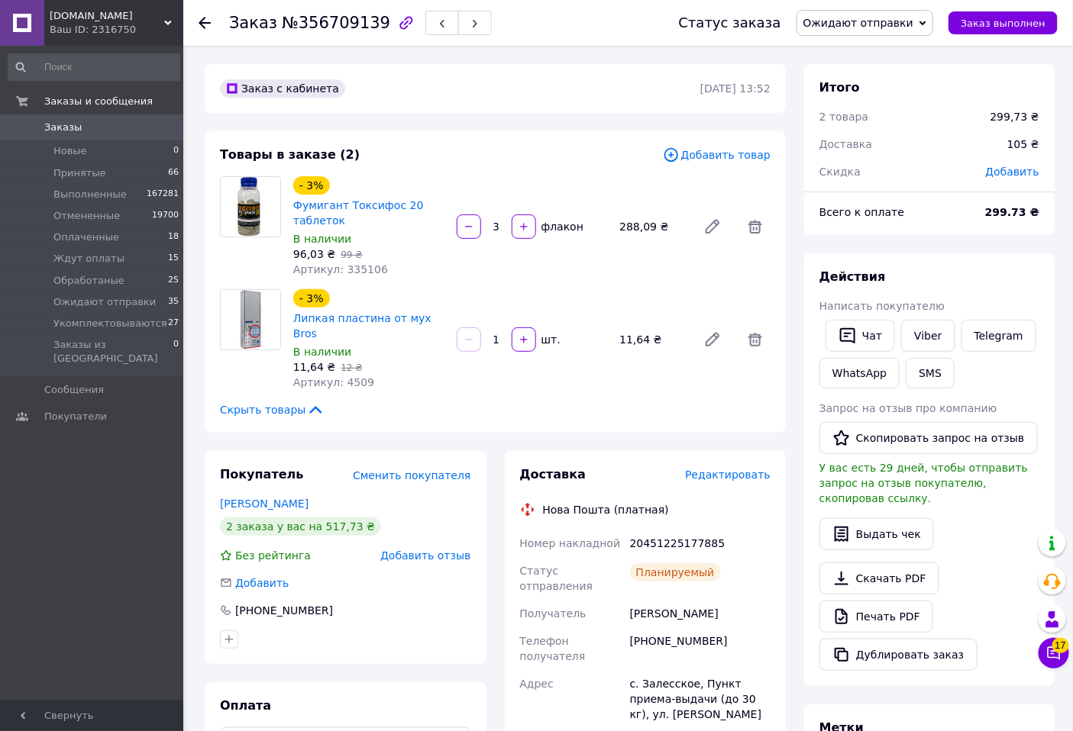
drag, startPoint x: 203, startPoint y: 21, endPoint x: 140, endPoint y: 5, distance: 64.6
click at [204, 21] on icon at bounding box center [204, 23] width 12 height 12
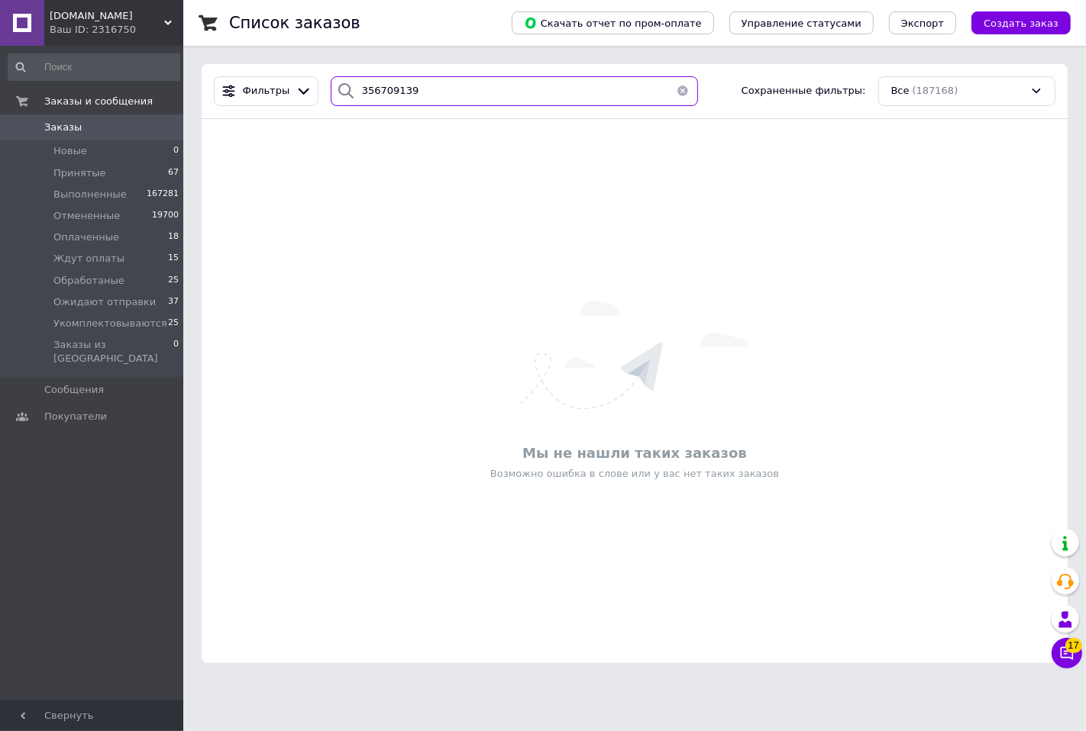
click at [416, 92] on input "356709139" at bounding box center [514, 91] width 367 height 30
paste input "0378"
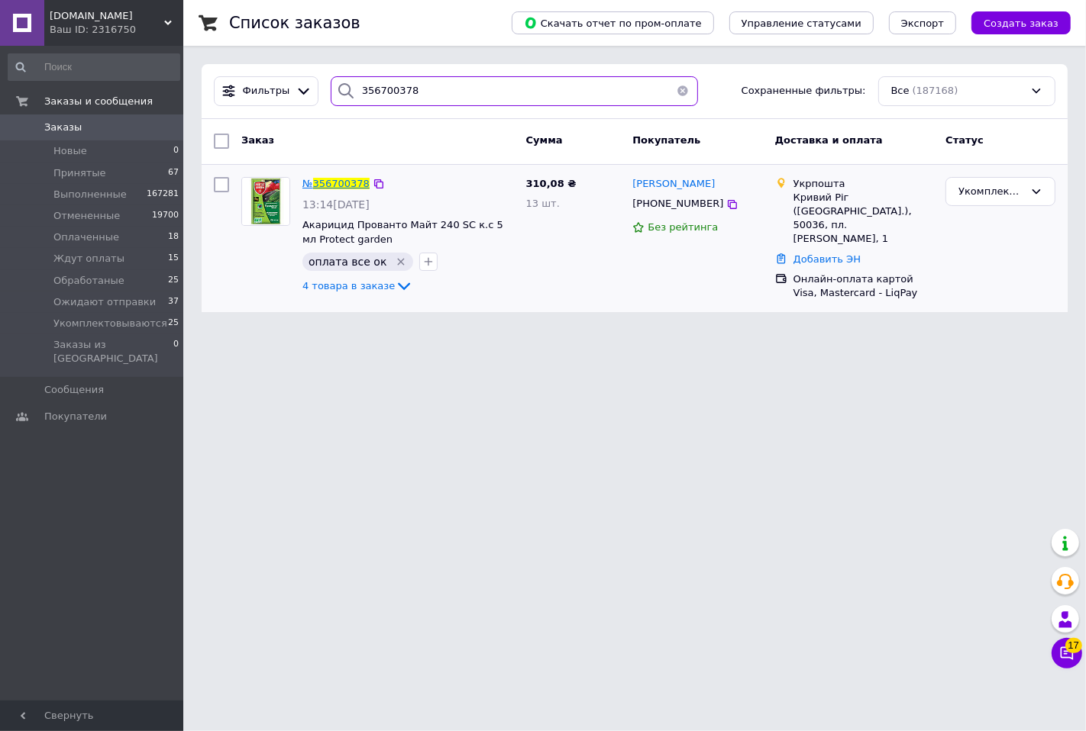
type input "356700378"
click at [340, 178] on span "№ 356700378" at bounding box center [335, 183] width 67 height 11
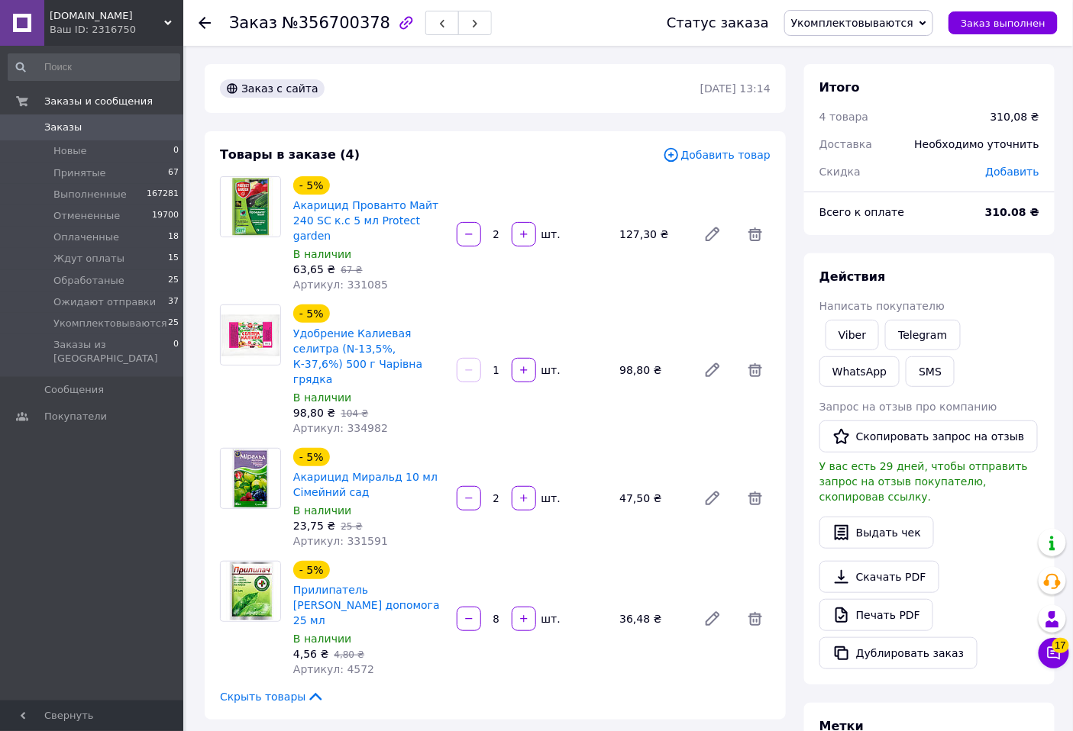
scroll to position [508, 0]
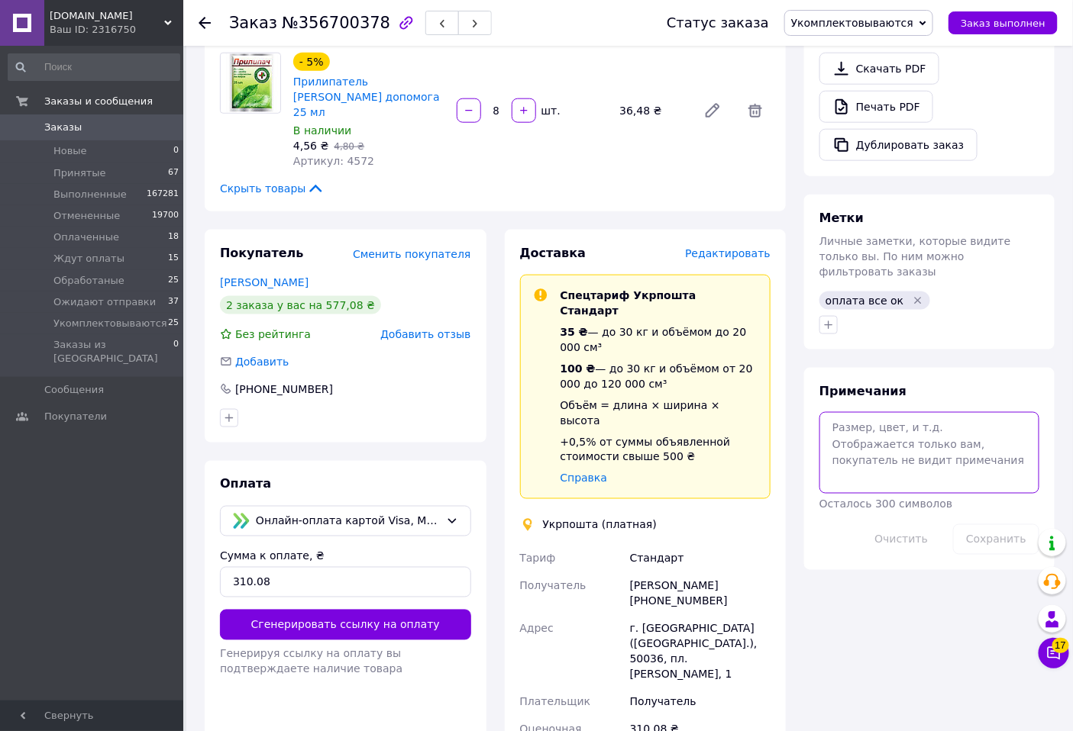
click at [867, 412] on textarea at bounding box center [929, 452] width 220 height 81
type textarea "нп"
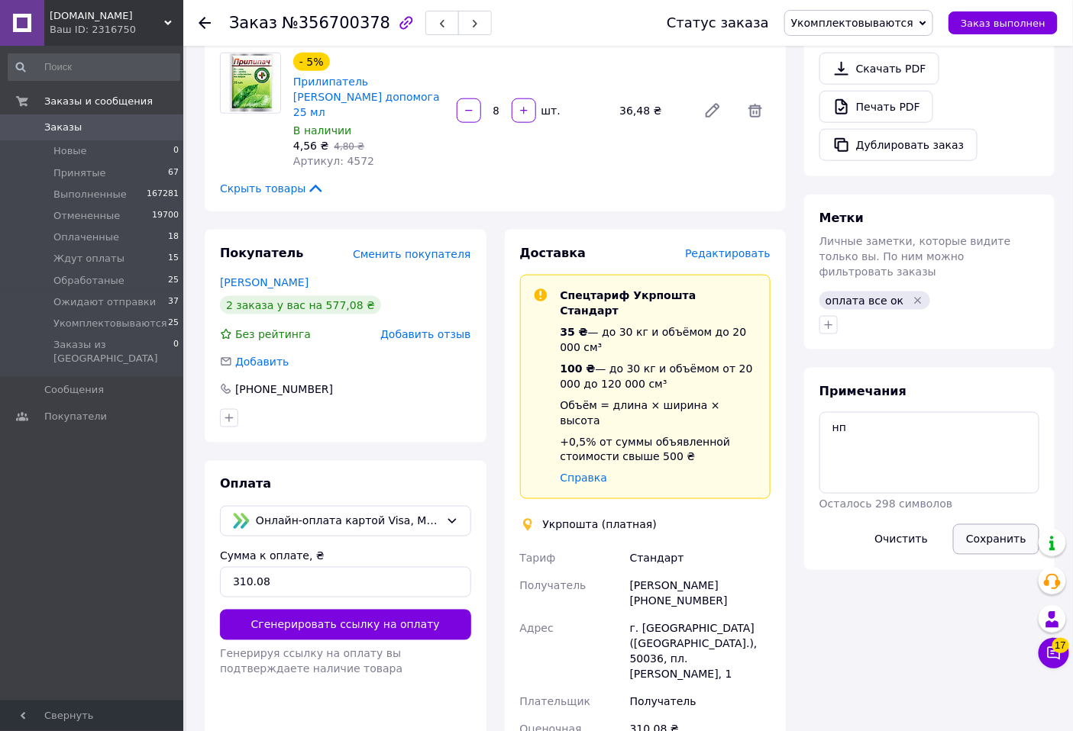
click at [1002, 524] on button "Сохранить" at bounding box center [996, 539] width 86 height 31
click at [731, 247] on span "Редактировать" at bounding box center [727, 253] width 85 height 12
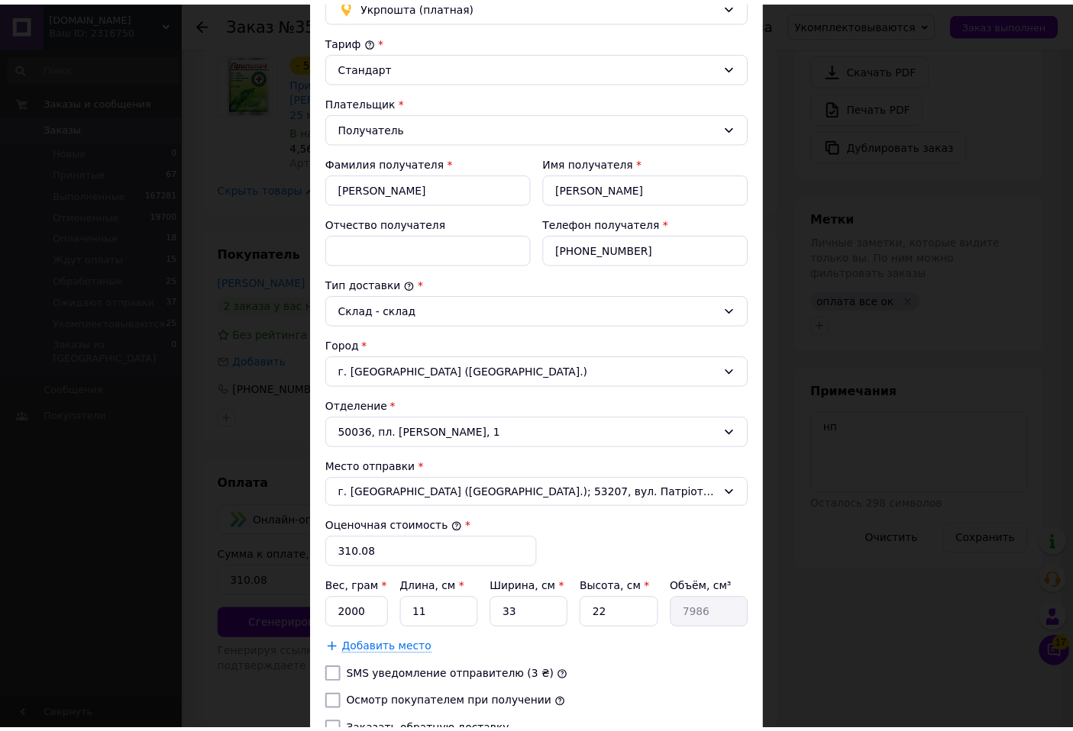
scroll to position [279, 0]
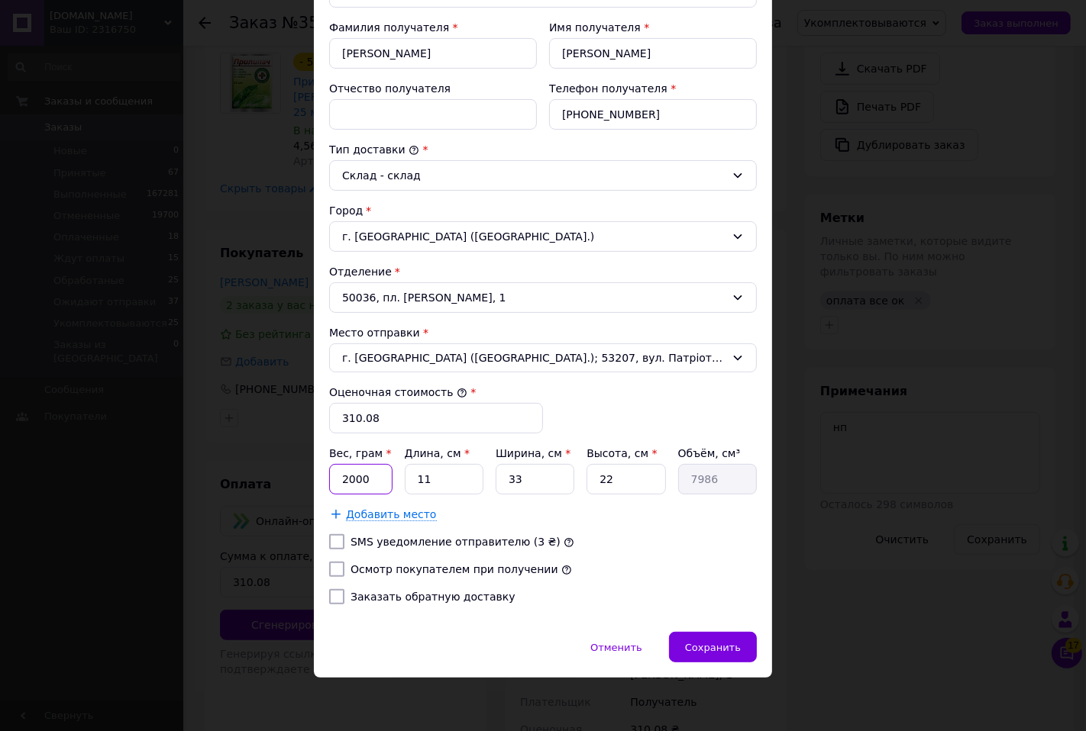
click at [371, 481] on input "2000" at bounding box center [360, 479] width 63 height 31
type input "800"
type input "2"
type input "1452"
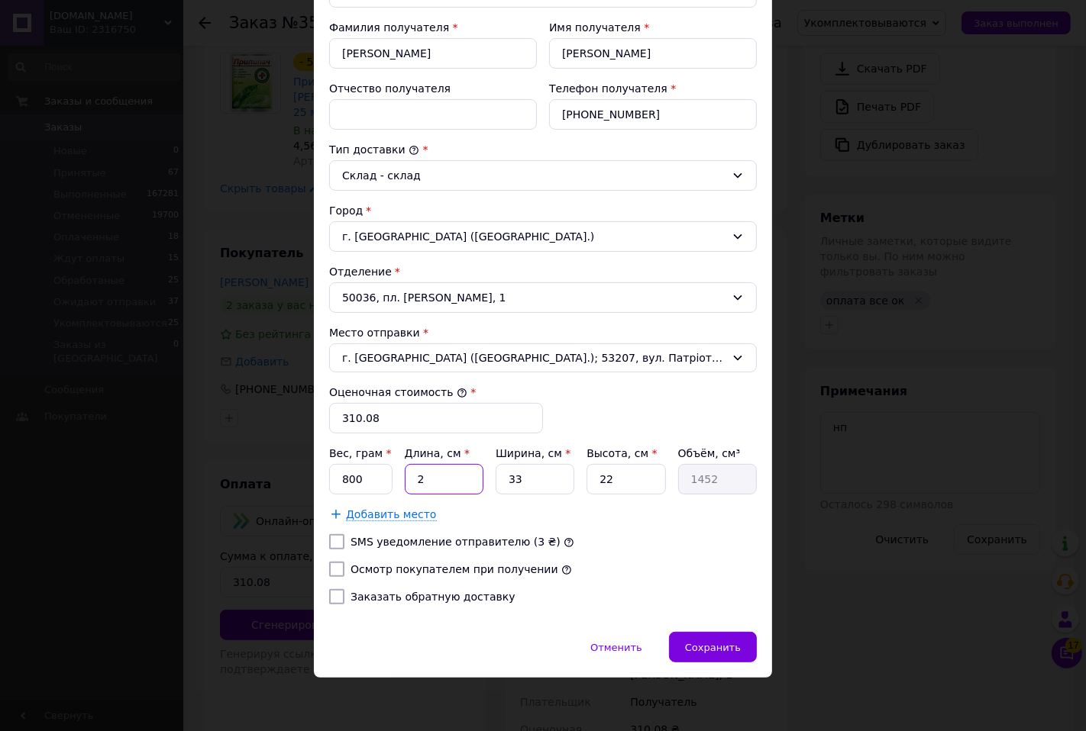
type input "20"
type input "14520"
type input "20"
type input "1"
type input "440"
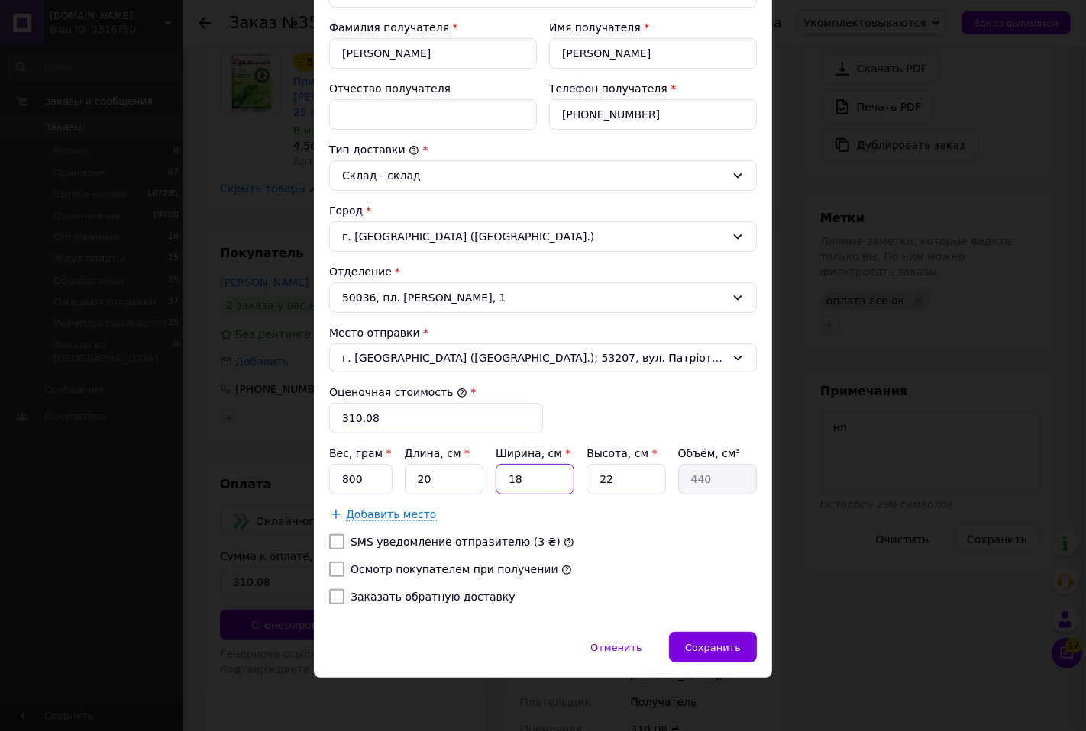
type input "18"
type input "7920"
type input "6"
type input "2160"
type input "6"
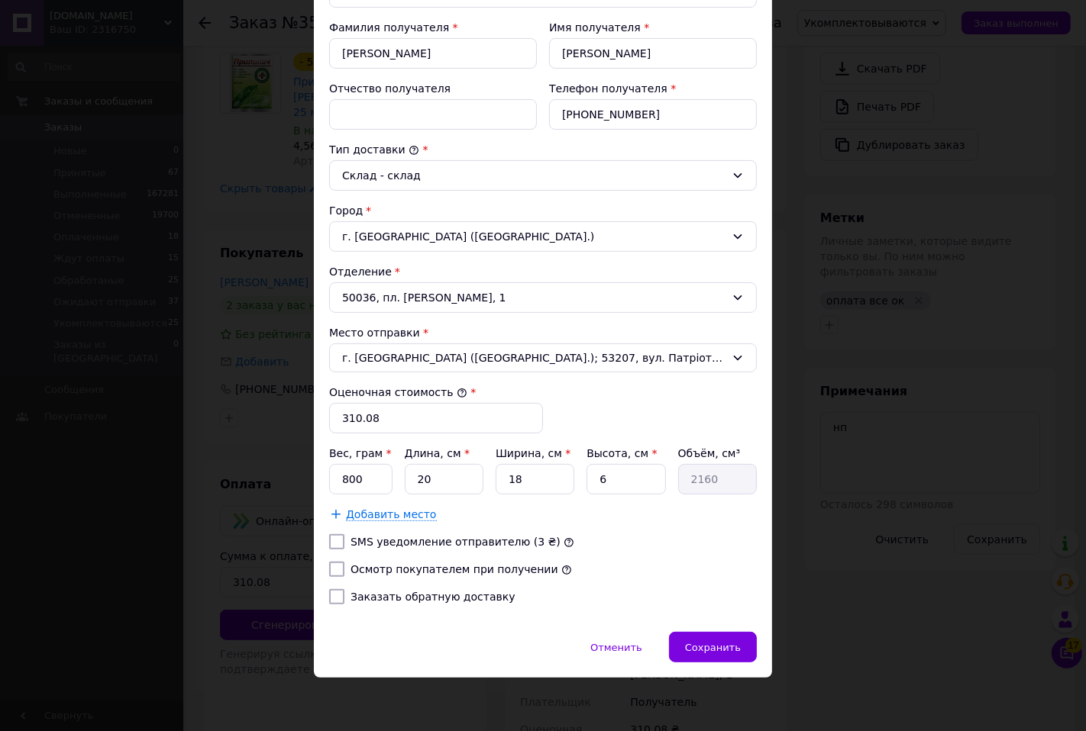
click at [445, 566] on label "Осмотр покупателем при получении" at bounding box center [454, 569] width 208 height 12
click at [344, 566] on input "Осмотр покупателем при получении" at bounding box center [336, 569] width 15 height 15
checkbox input "true"
click at [702, 642] on span "Сохранить" at bounding box center [713, 647] width 56 height 11
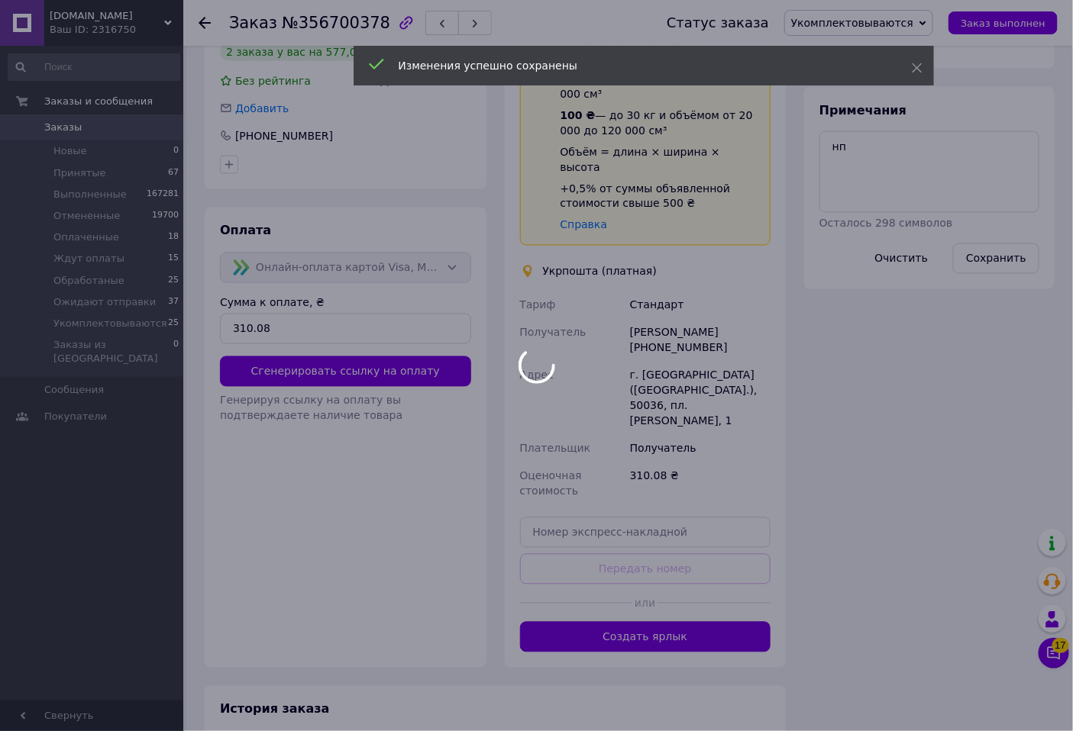
scroll to position [763, 0]
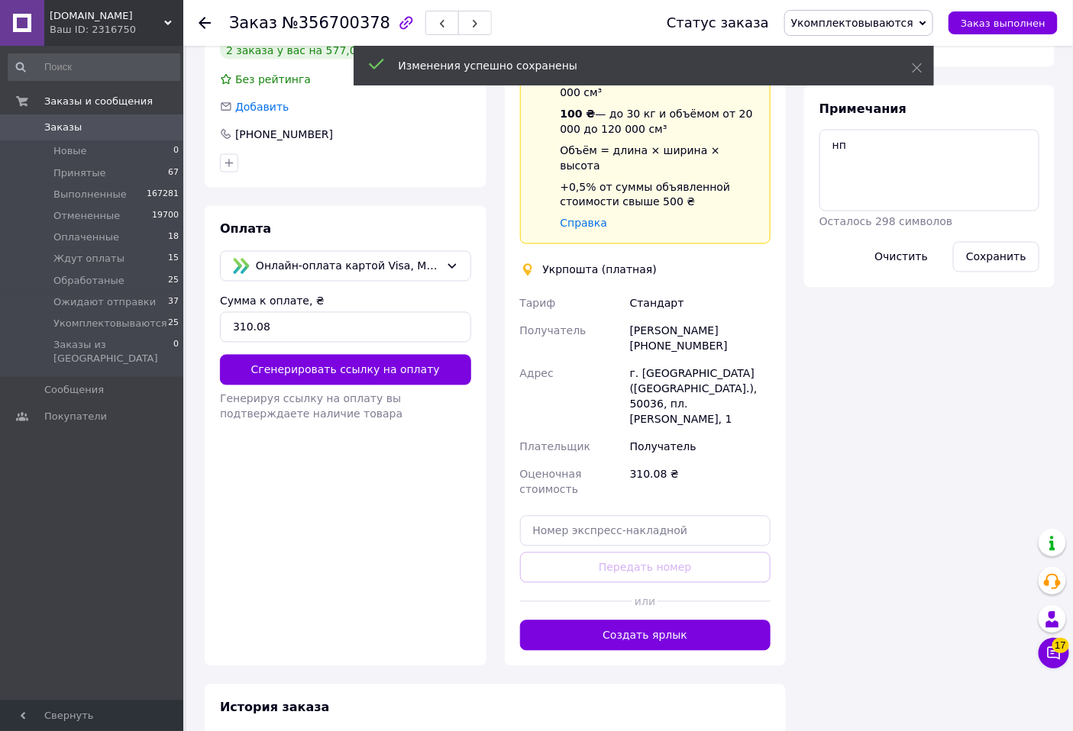
click at [715, 621] on button "Создать ярлык" at bounding box center [645, 636] width 251 height 31
click at [881, 19] on span "Укомплектовываются" at bounding box center [852, 23] width 122 height 12
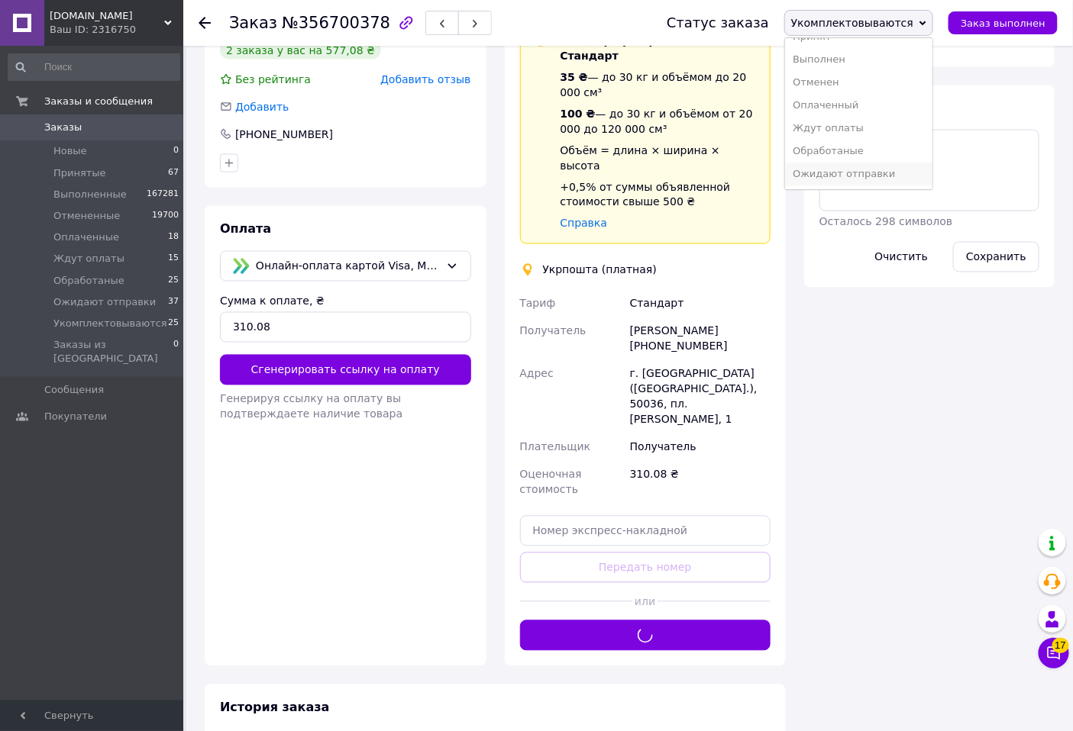
click at [845, 173] on li "Ожидают отправки" at bounding box center [858, 174] width 147 height 23
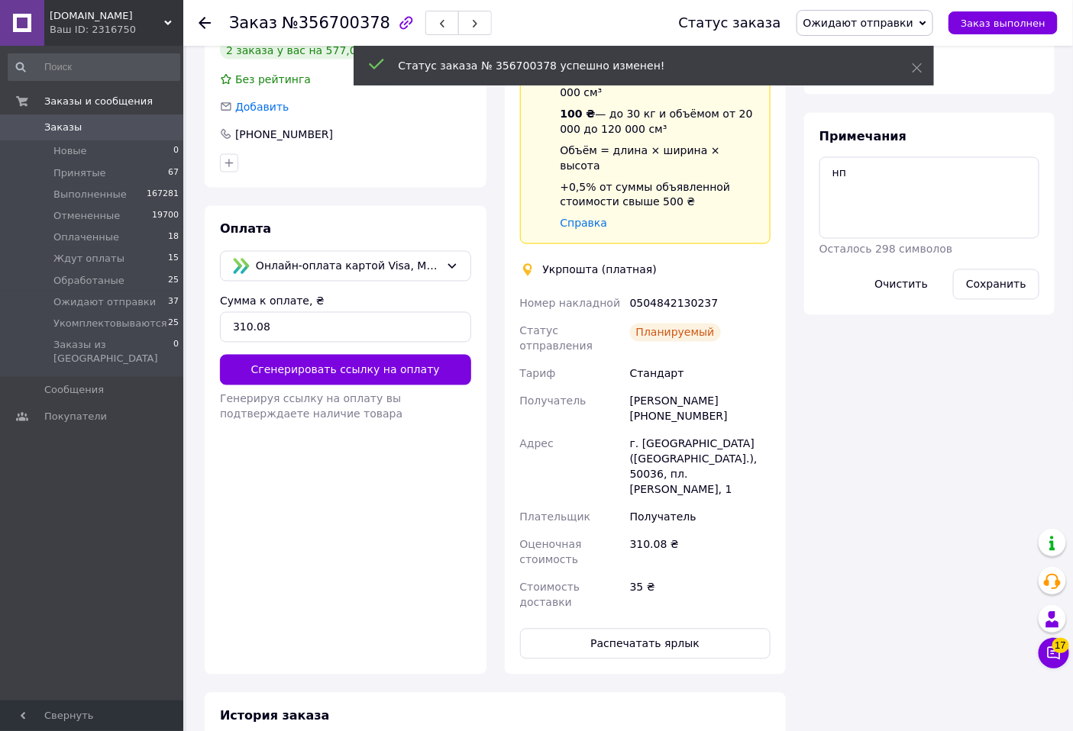
click at [658, 290] on div "0504842130237" at bounding box center [700, 303] width 147 height 27
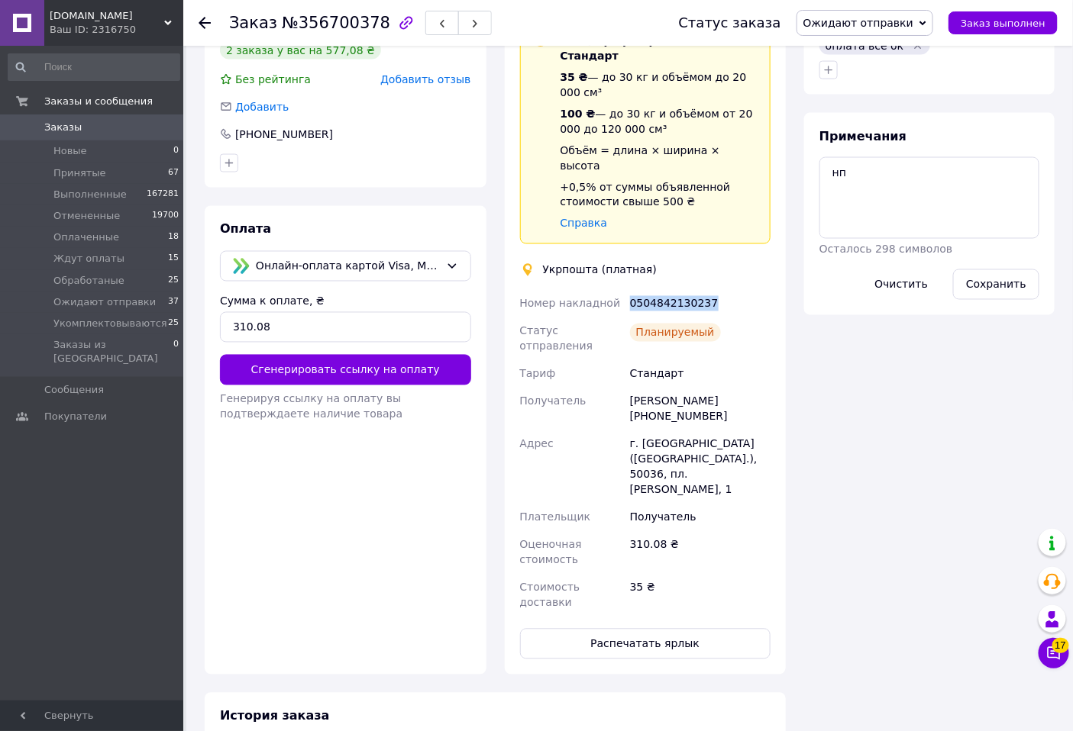
copy div "0504842130237"
click at [666, 629] on button "Распечатать ярлык" at bounding box center [645, 644] width 251 height 31
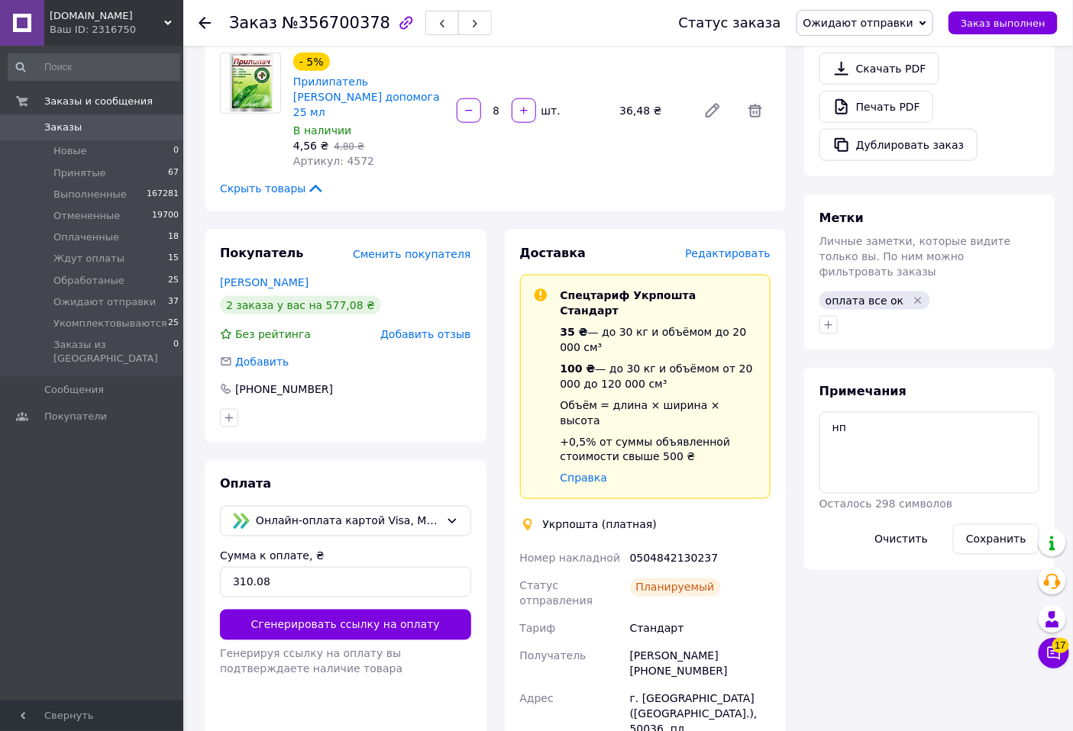
drag, startPoint x: 733, startPoint y: 501, endPoint x: 762, endPoint y: 471, distance: 41.6
click at [737, 573] on div "Планируемый" at bounding box center [700, 594] width 147 height 43
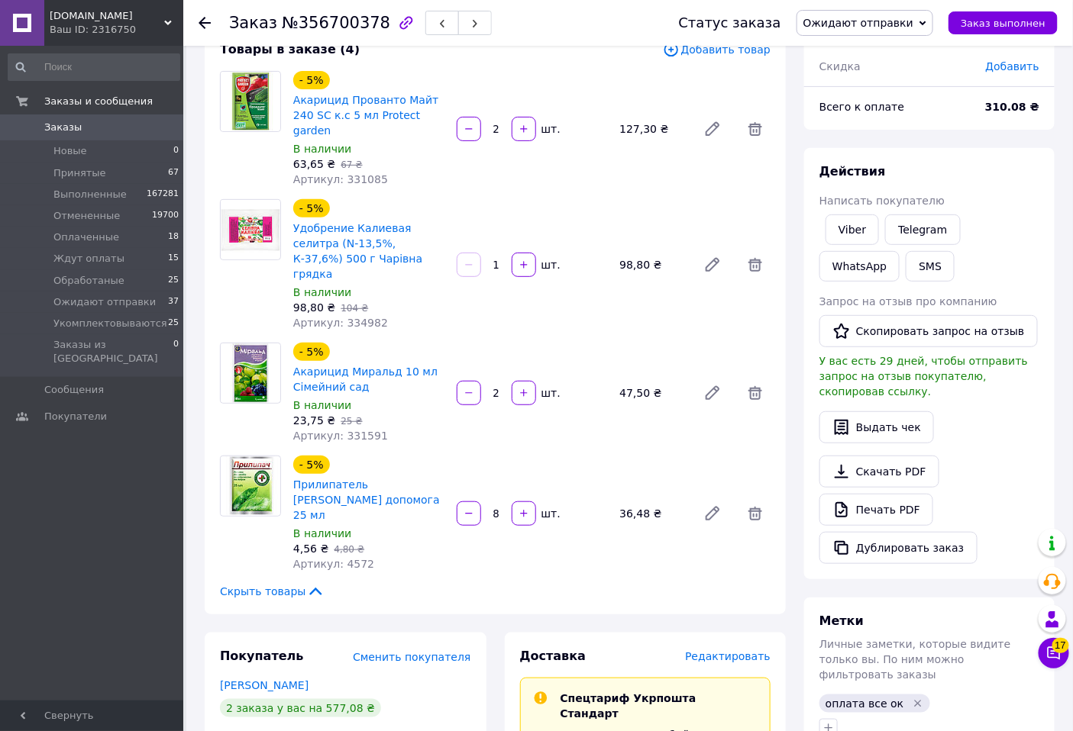
scroll to position [0, 0]
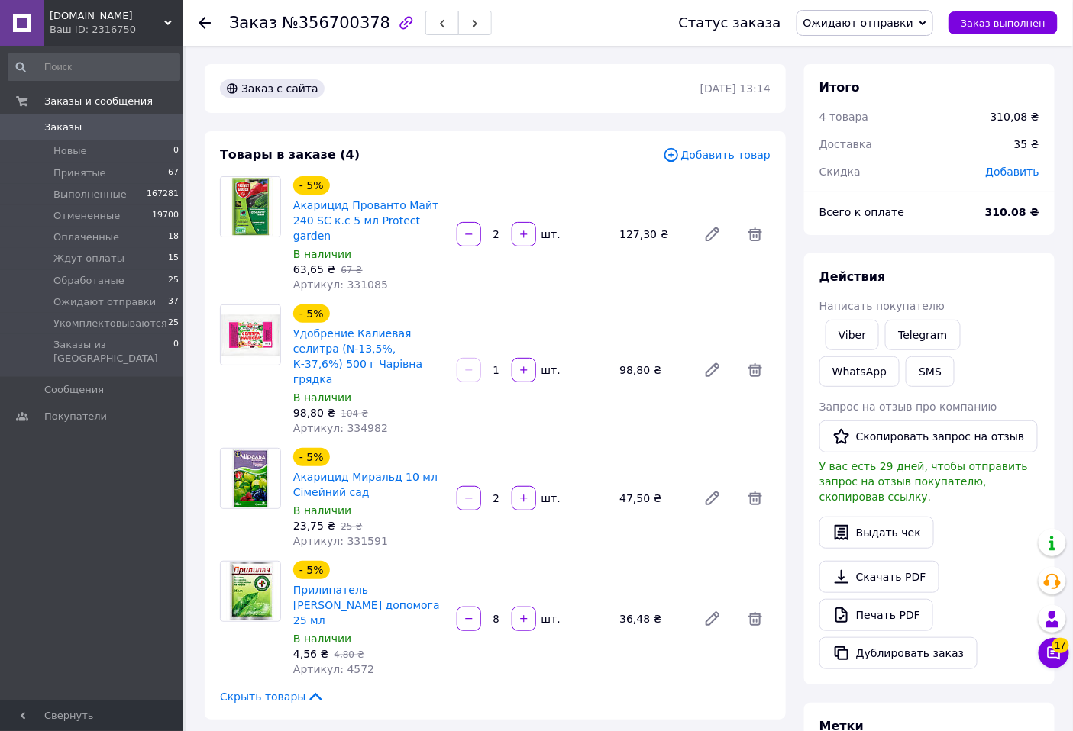
click at [197, 24] on div "Заказ №356700378 Статус заказа Ожидают отправки Принят Выполнен Отменен Оплачен…" at bounding box center [627, 23] width 889 height 46
click at [211, 21] on div at bounding box center [213, 23] width 31 height 46
click at [208, 24] on icon at bounding box center [204, 23] width 12 height 12
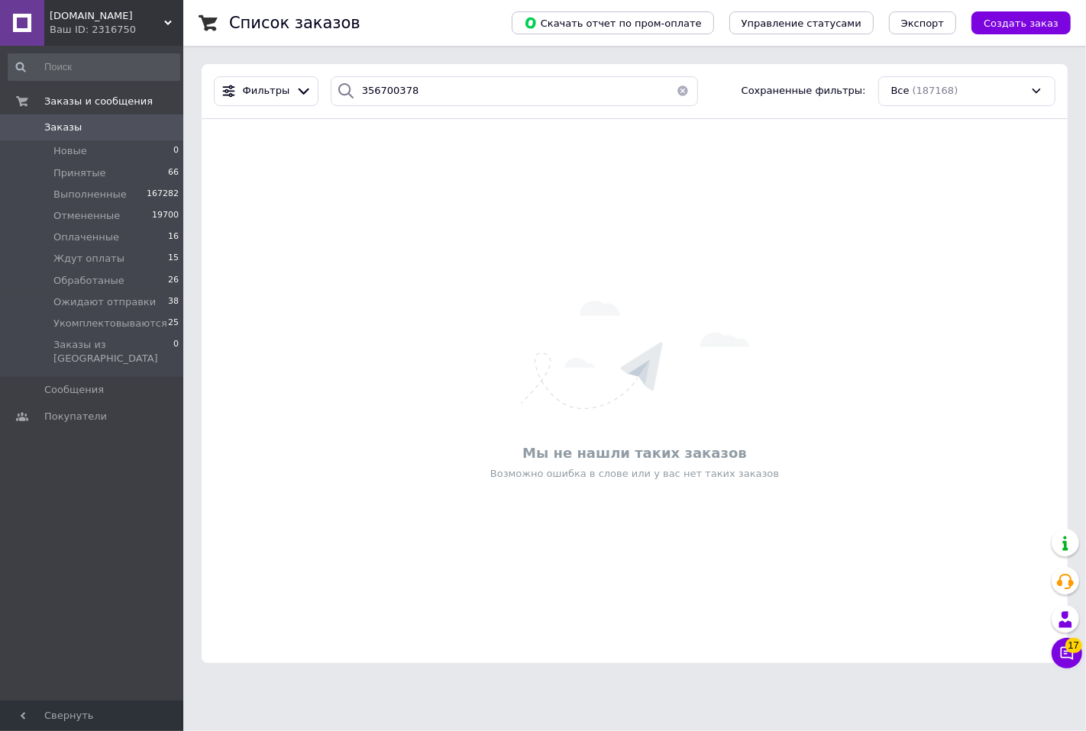
click at [673, 89] on button "button" at bounding box center [682, 91] width 31 height 30
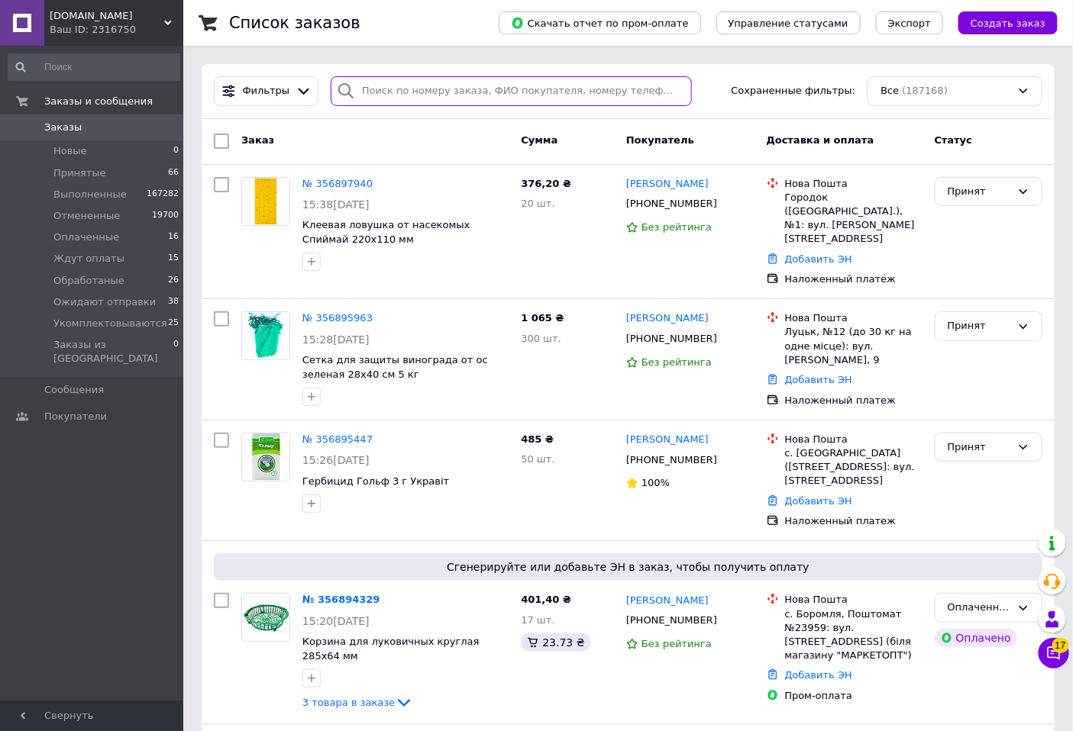
click at [410, 94] on input "search" at bounding box center [511, 91] width 361 height 30
paste input "356717384"
type input "356717384"
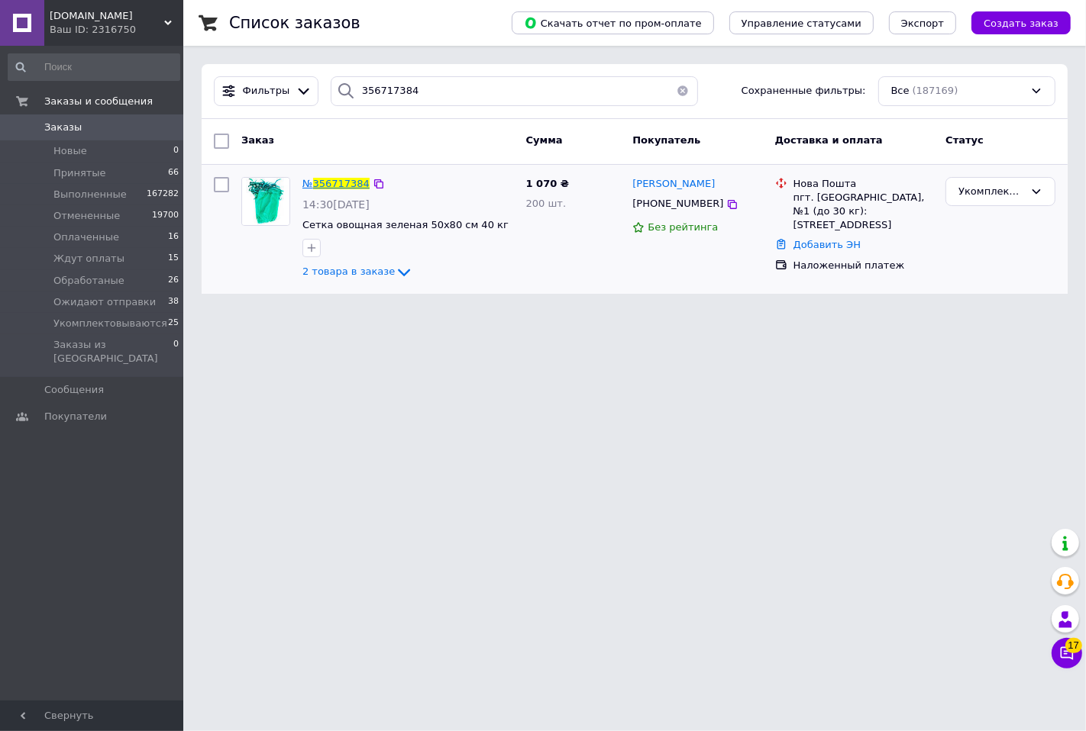
click at [342, 186] on span "356717384" at bounding box center [341, 183] width 56 height 11
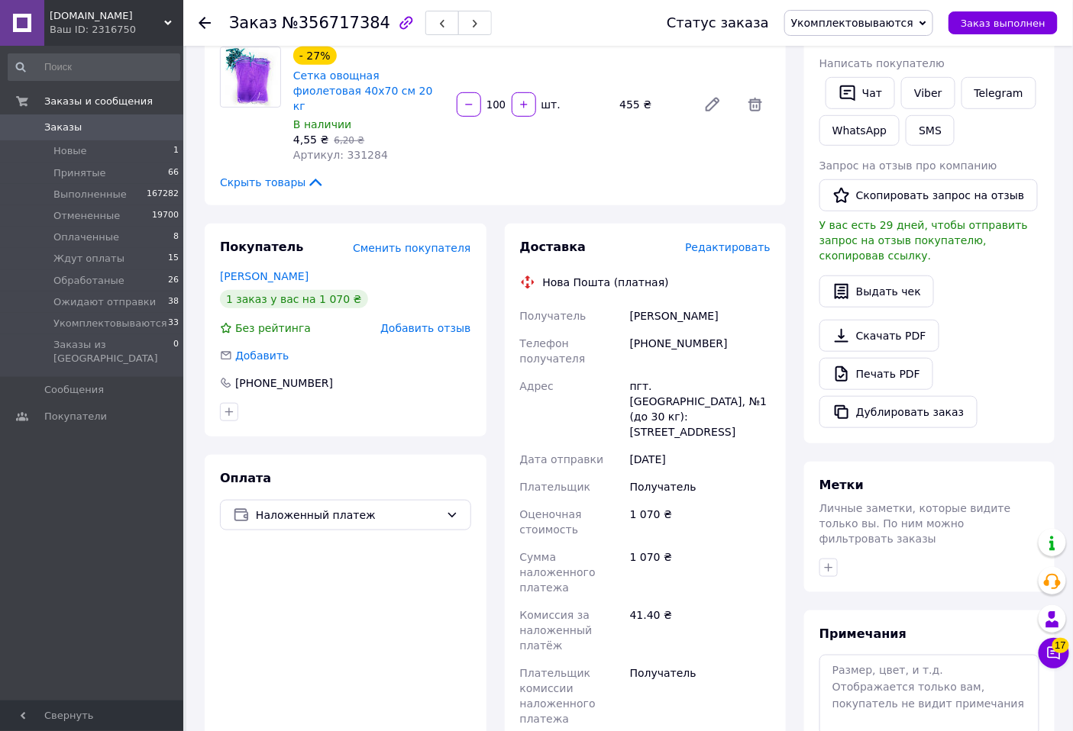
scroll to position [593, 0]
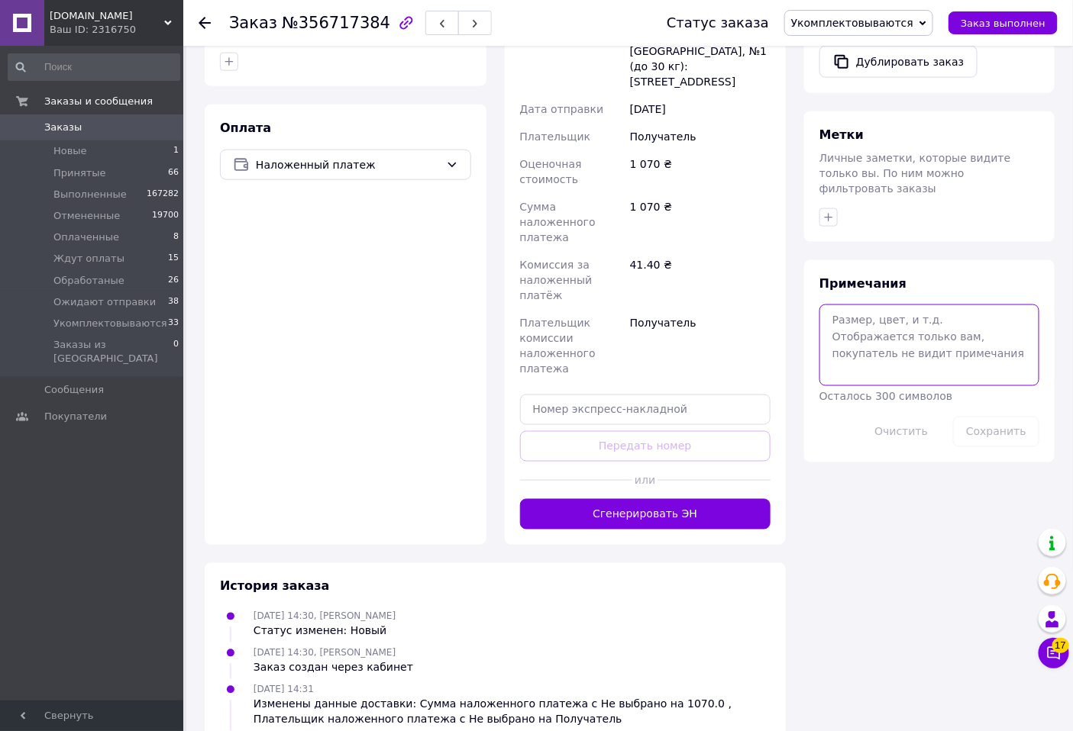
click at [928, 311] on textarea at bounding box center [929, 345] width 220 height 81
type textarea "нп"
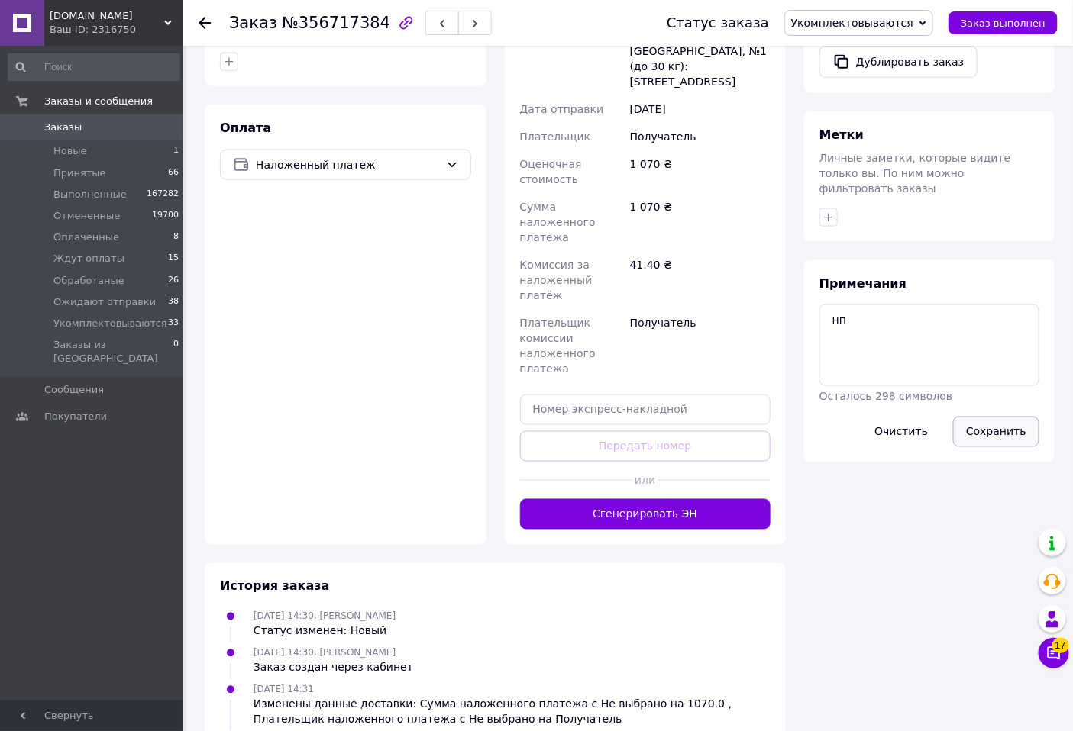
click at [978, 417] on button "Сохранить" at bounding box center [996, 432] width 86 height 31
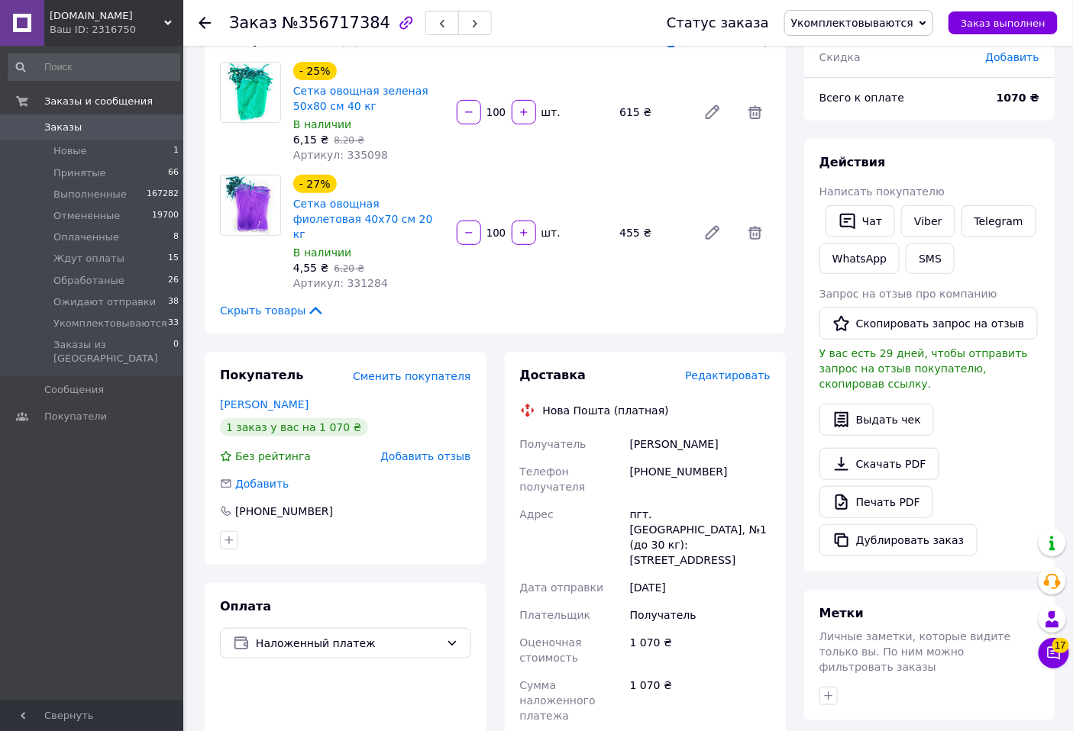
scroll to position [85, 0]
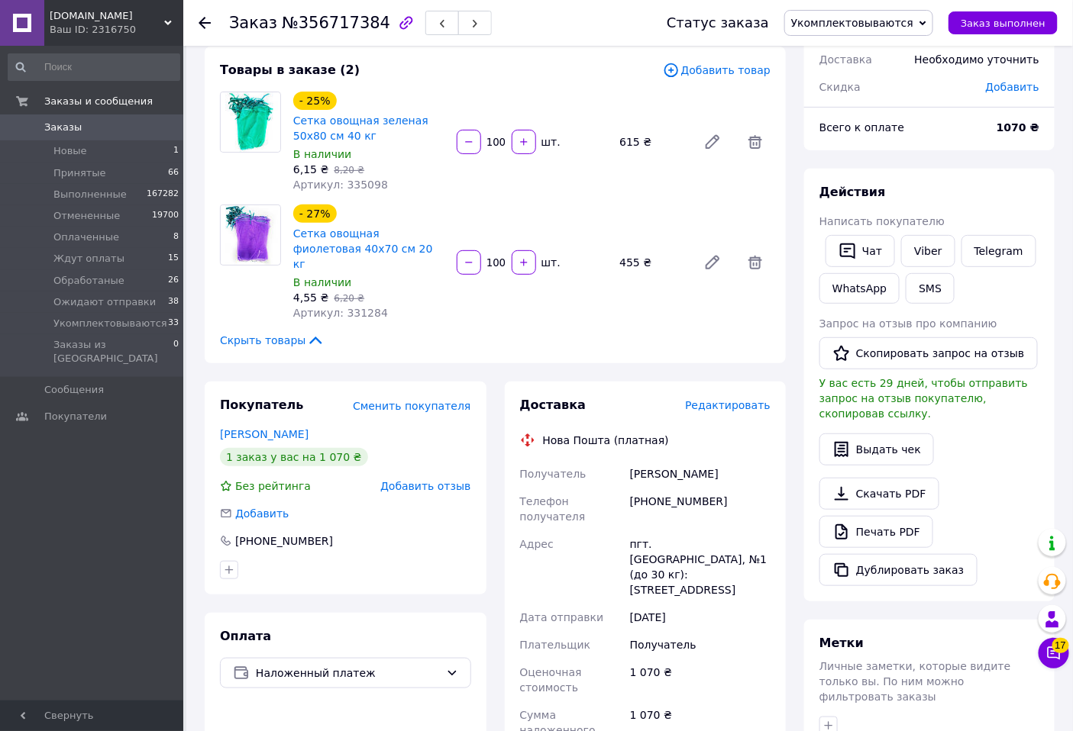
click at [203, 19] on use at bounding box center [204, 23] width 12 height 12
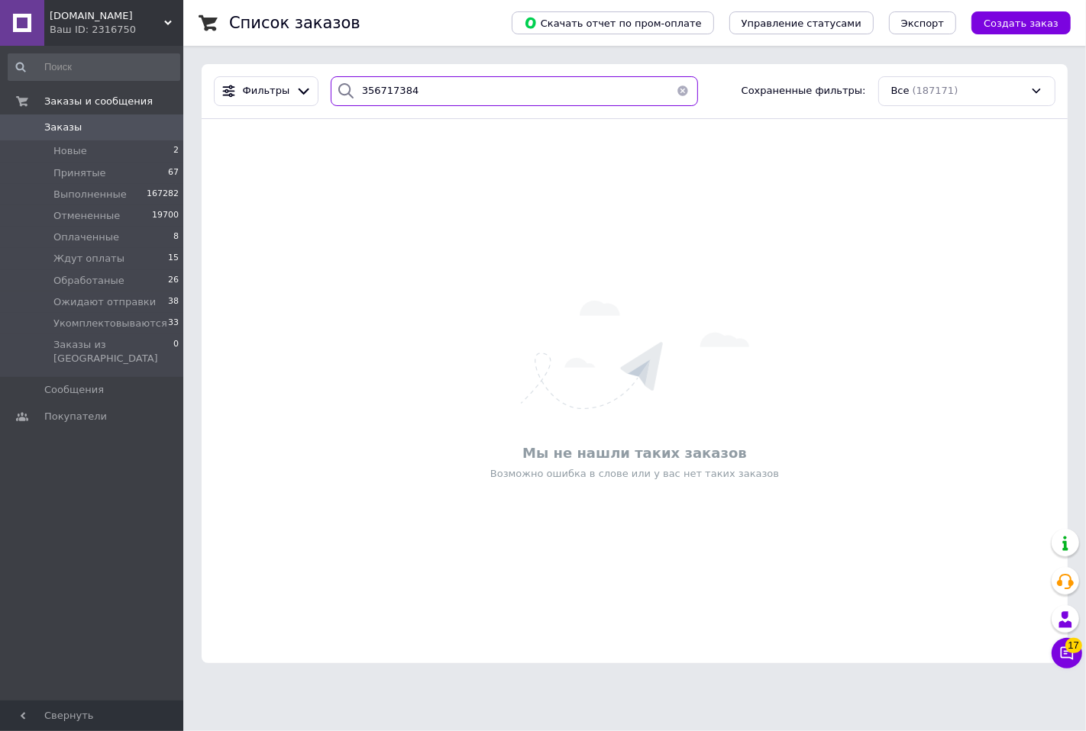
click at [433, 94] on input "356717384" at bounding box center [514, 91] width 367 height 30
click at [676, 86] on button "button" at bounding box center [682, 91] width 31 height 30
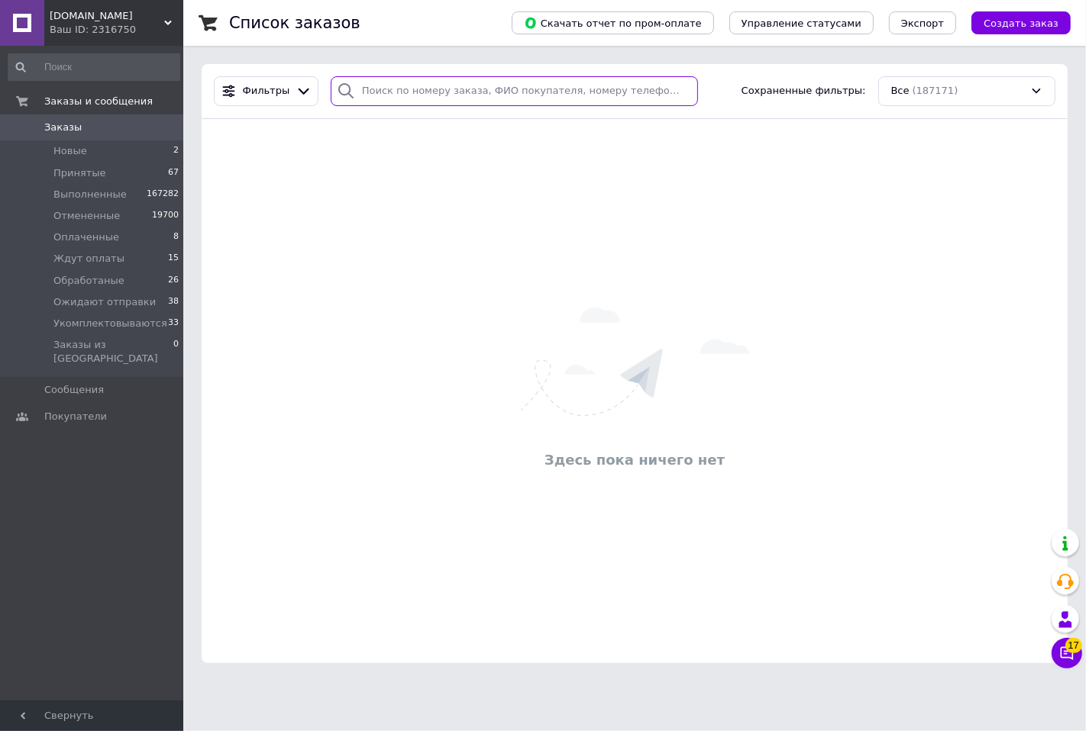
click at [446, 87] on div "Фильтры Сохраненные фильтры: Все (187171) Здесь пока ничего нет" at bounding box center [635, 363] width 866 height 599
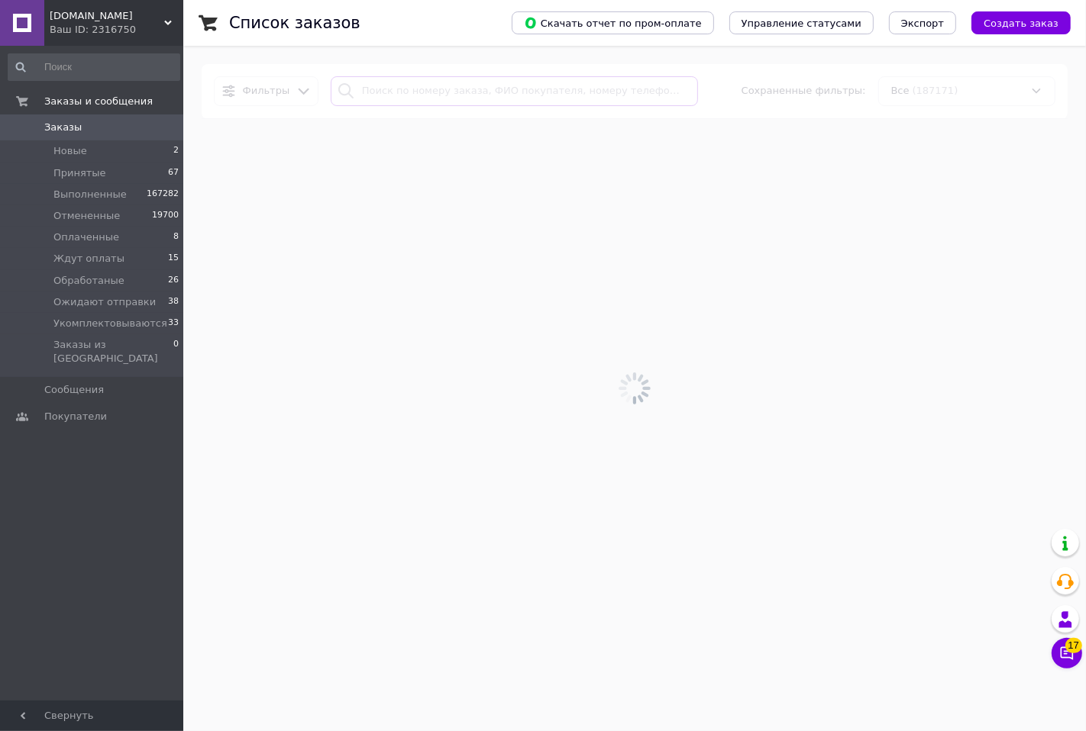
click at [424, 86] on input "search" at bounding box center [514, 91] width 367 height 30
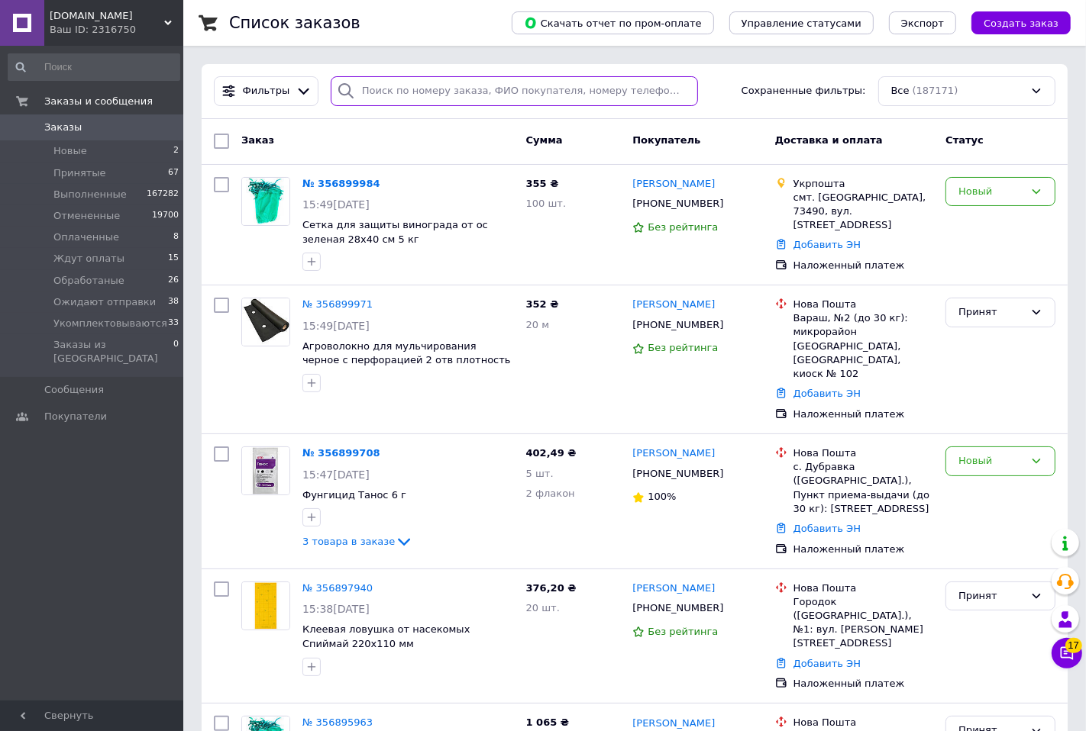
click at [424, 86] on input "search" at bounding box center [514, 91] width 367 height 30
click at [422, 86] on input "search" at bounding box center [514, 91] width 367 height 30
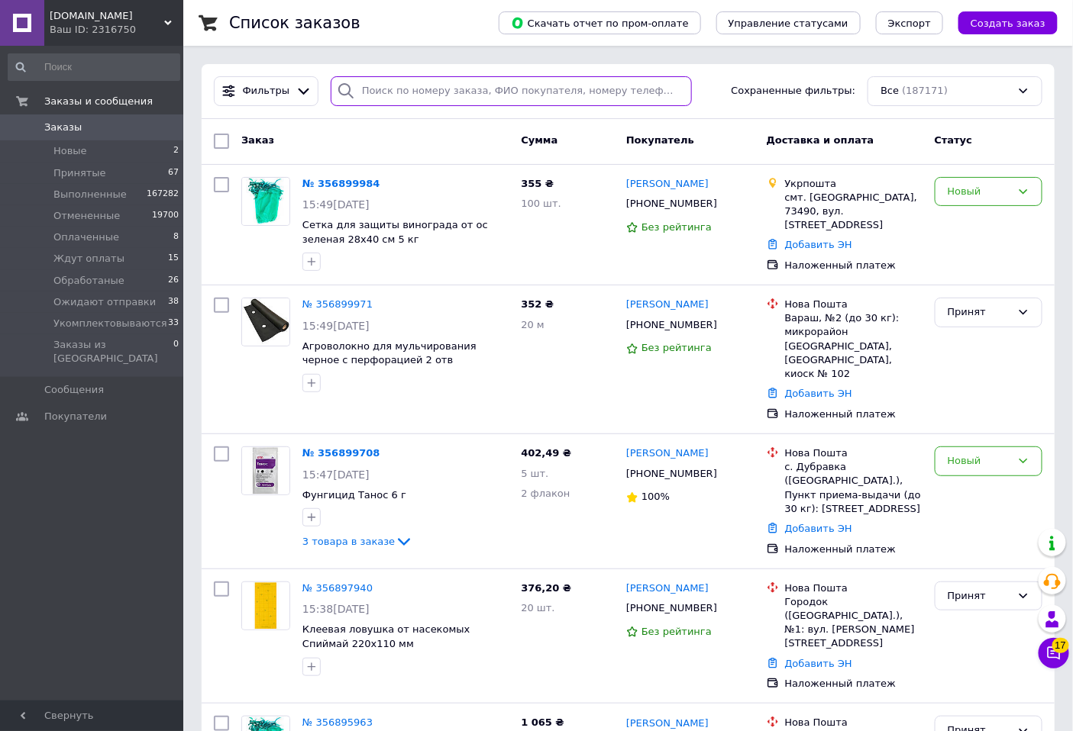
paste input "356717384"
type input "356717384"
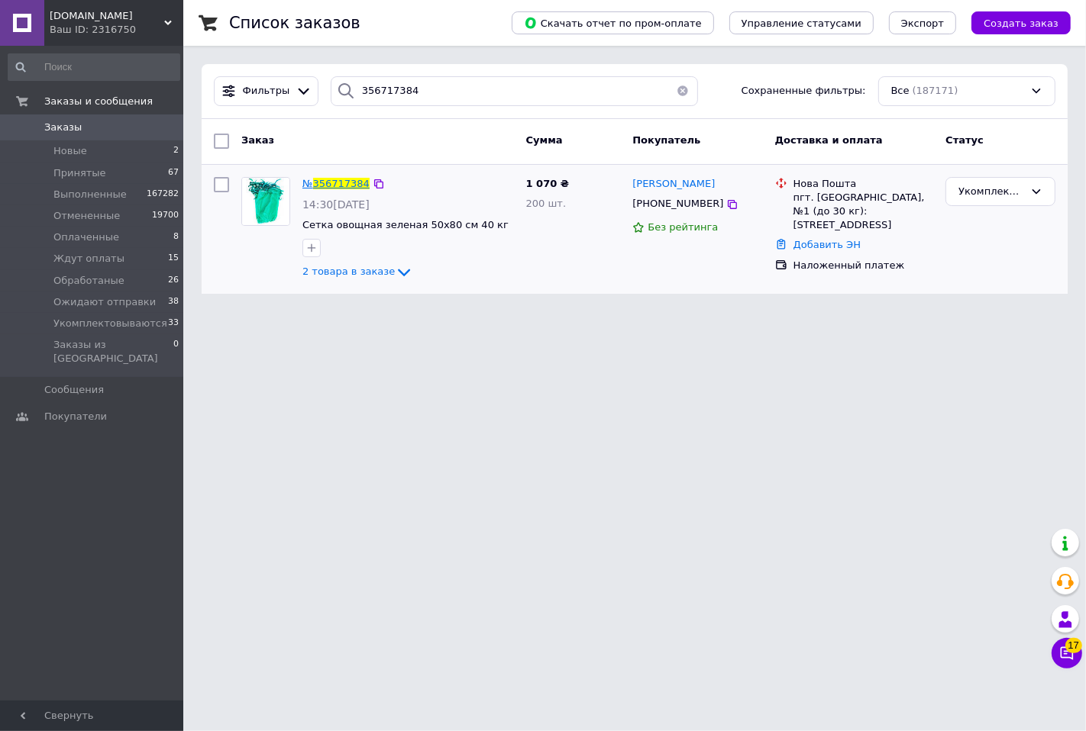
click at [323, 186] on span "356717384" at bounding box center [341, 183] width 56 height 11
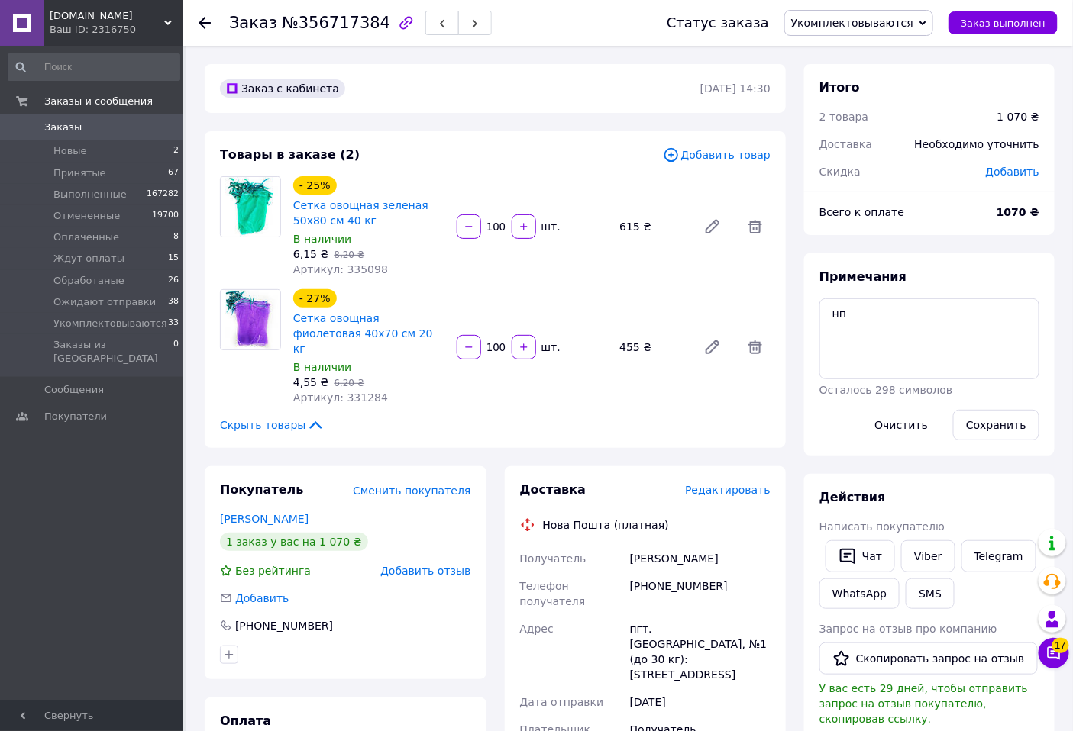
click at [729, 484] on span "Редактировать" at bounding box center [727, 490] width 85 height 12
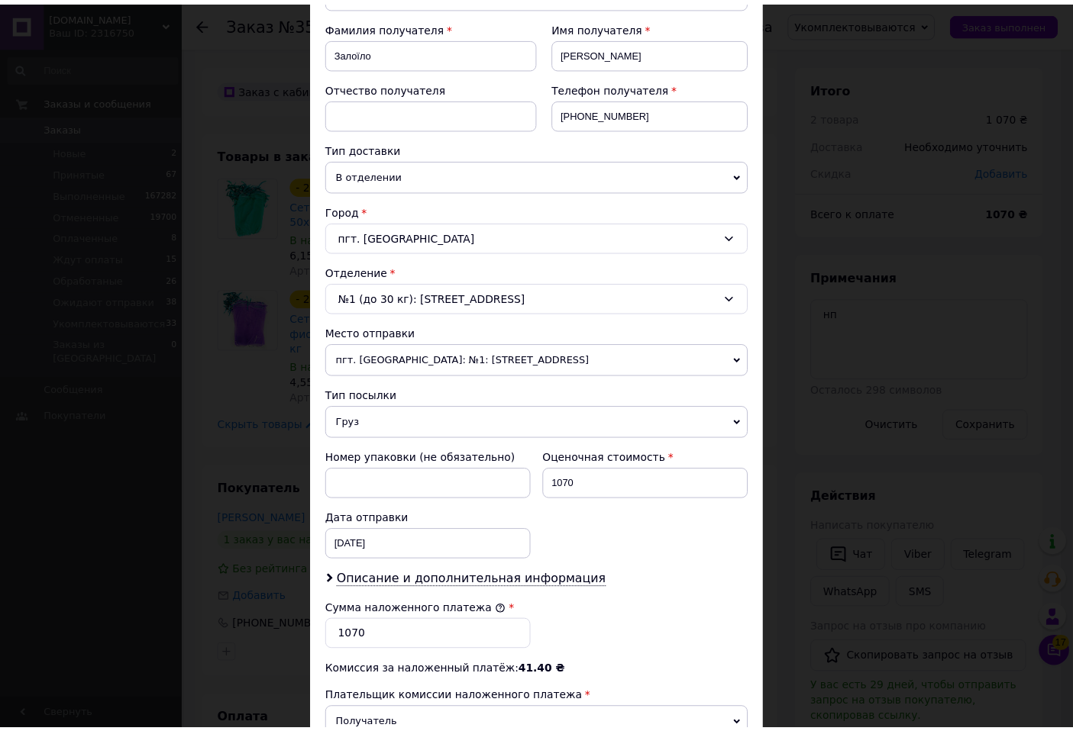
scroll to position [424, 0]
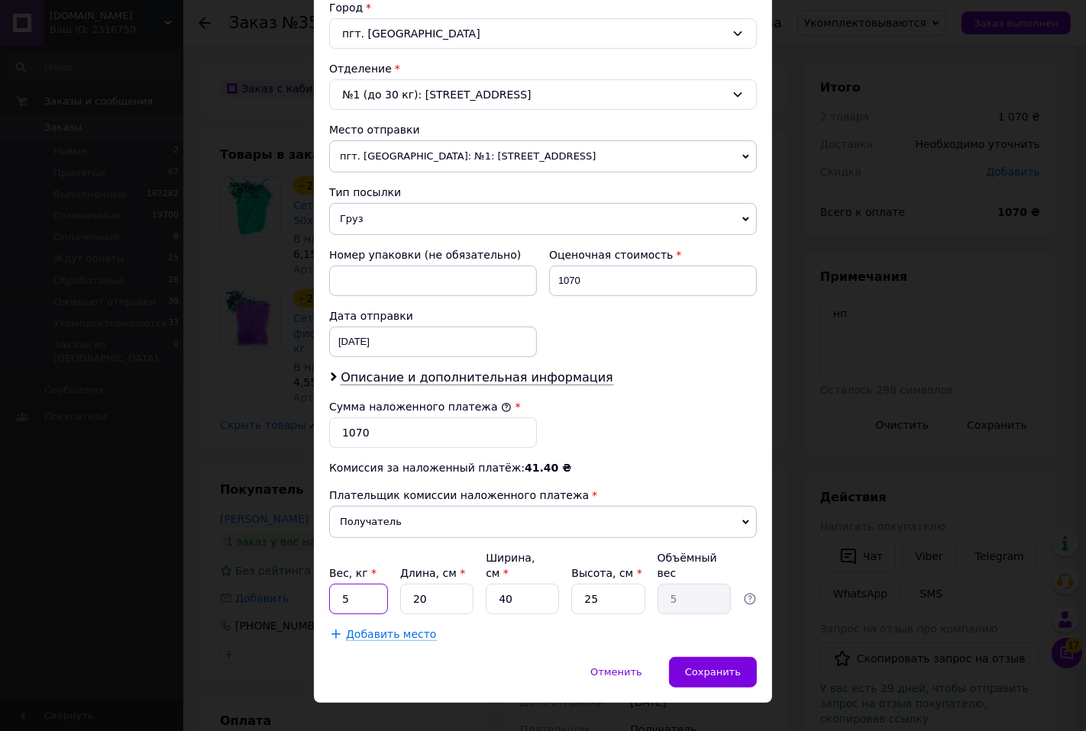
click at [353, 592] on input "5" at bounding box center [358, 599] width 59 height 31
click at [359, 589] on input "5" at bounding box center [358, 599] width 59 height 31
click at [359, 588] on input "5" at bounding box center [358, 599] width 59 height 31
type input "5.2"
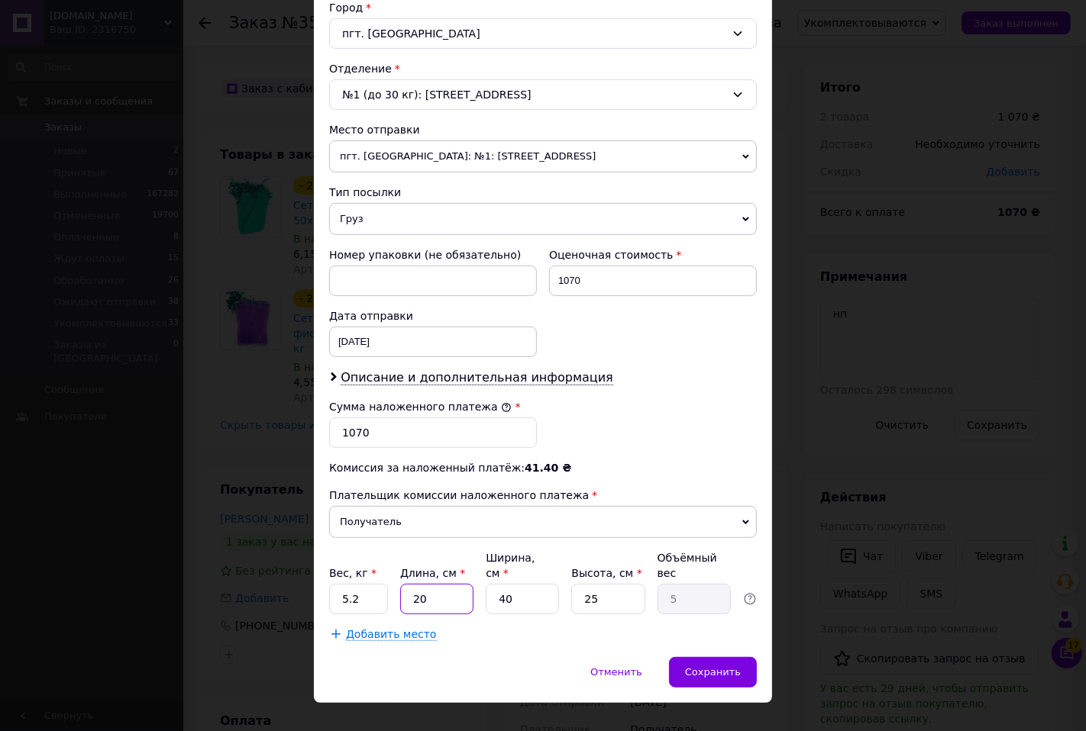
type input "5"
type input "1.25"
type input "58"
type input "14.5"
type input "58"
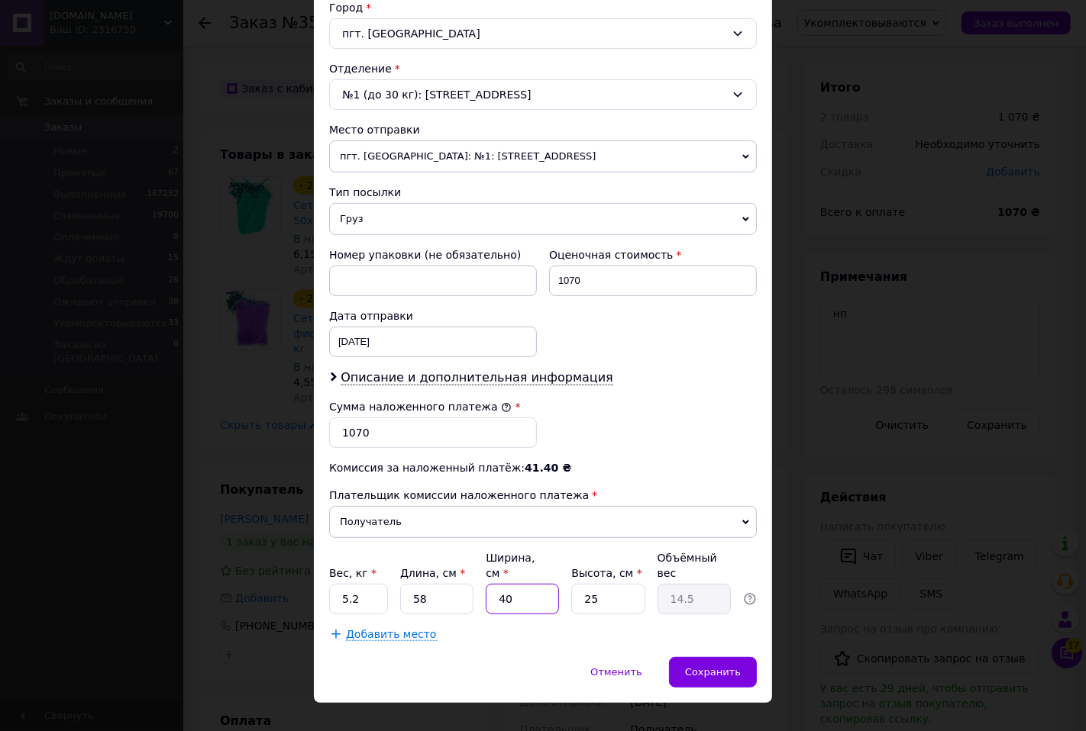
type input "3"
type input "1.09"
type input "39"
type input "14.14"
type input "39"
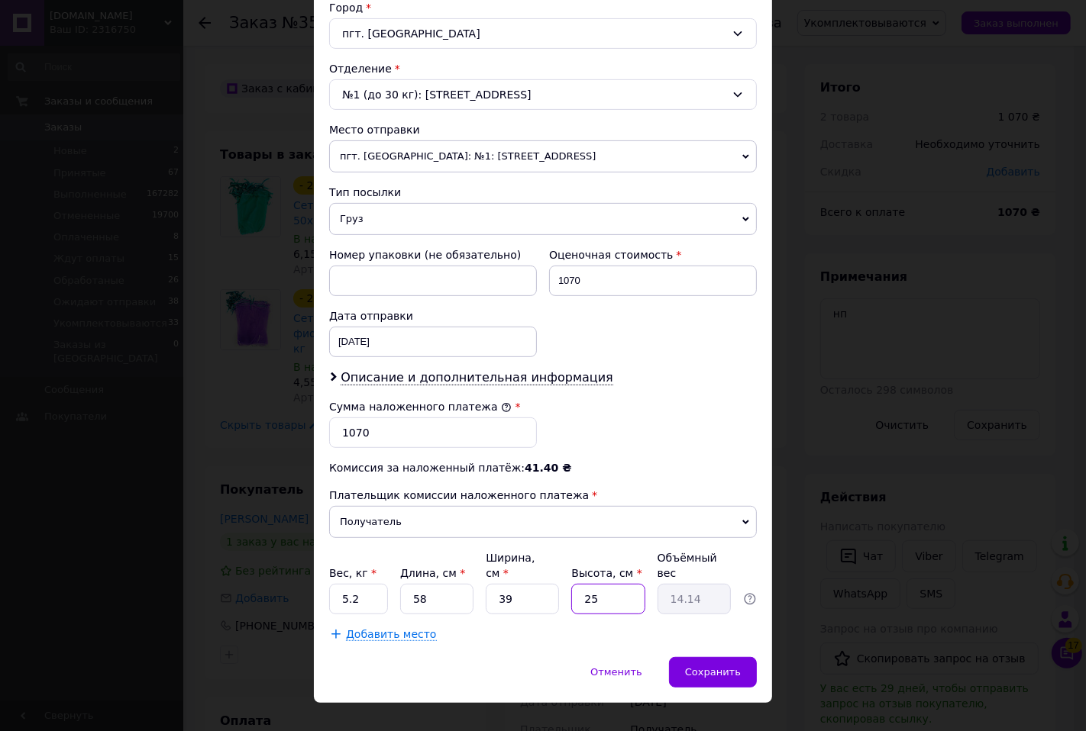
type input "3"
type input "1.7"
type input "36"
type input "20.36"
type input "36"
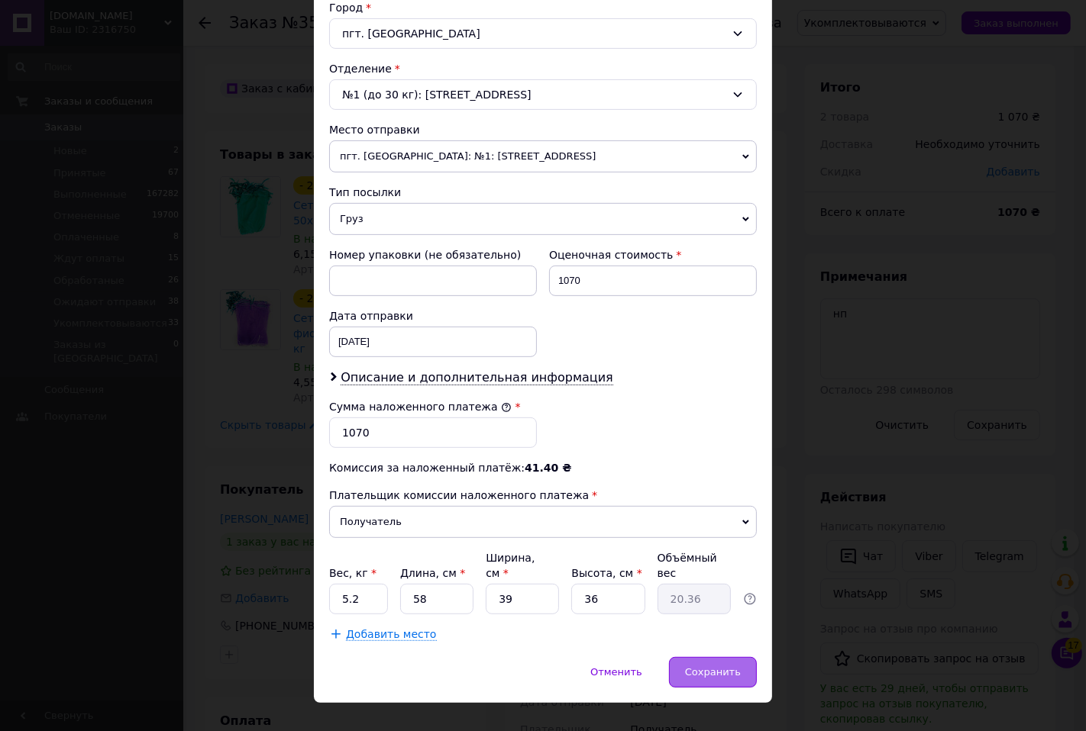
click at [713, 666] on span "Сохранить" at bounding box center [713, 671] width 56 height 11
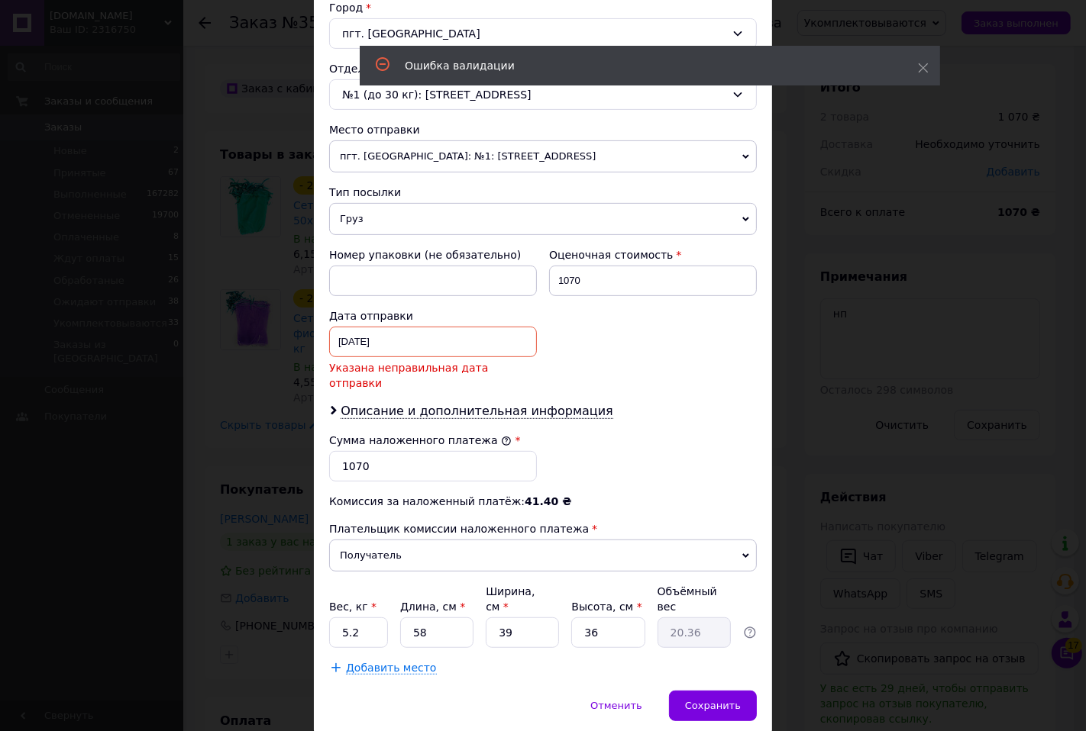
click at [408, 340] on div "11.08.2025 < 2025 > < Август > Пн Вт Ср Чт Пт Сб Вс 28 29 30 31 1 2 3 4 5 6 7 8…" at bounding box center [433, 342] width 208 height 31
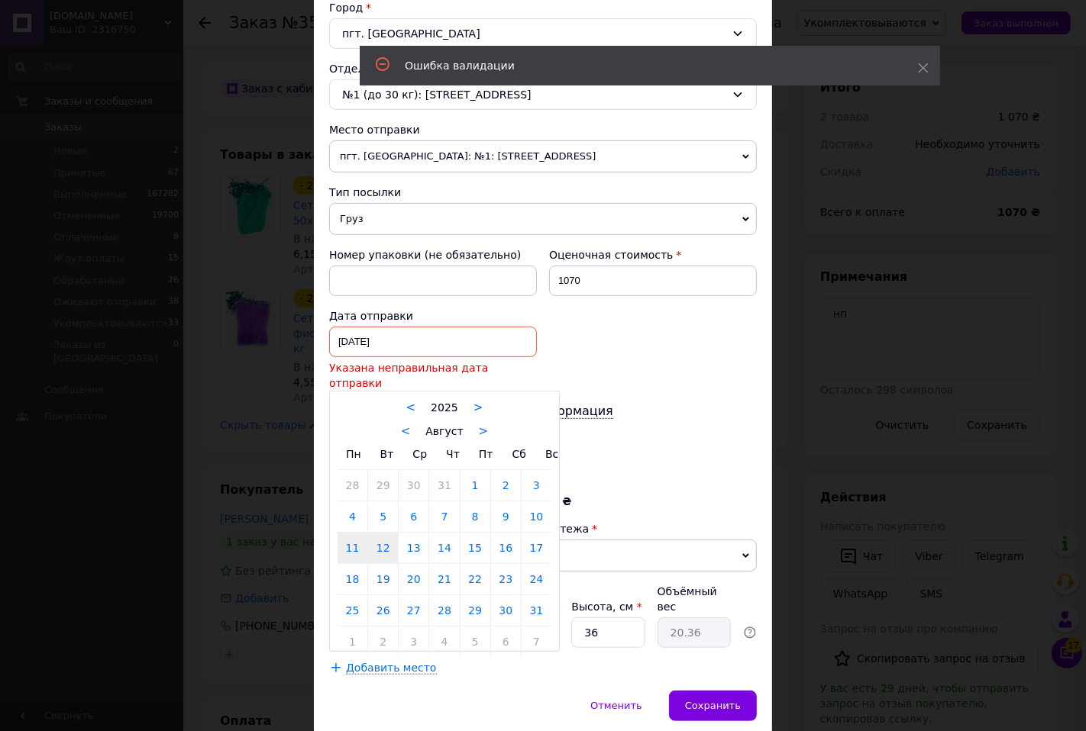
click at [373, 537] on link "12" at bounding box center [383, 548] width 30 height 31
type input "[DATE]"
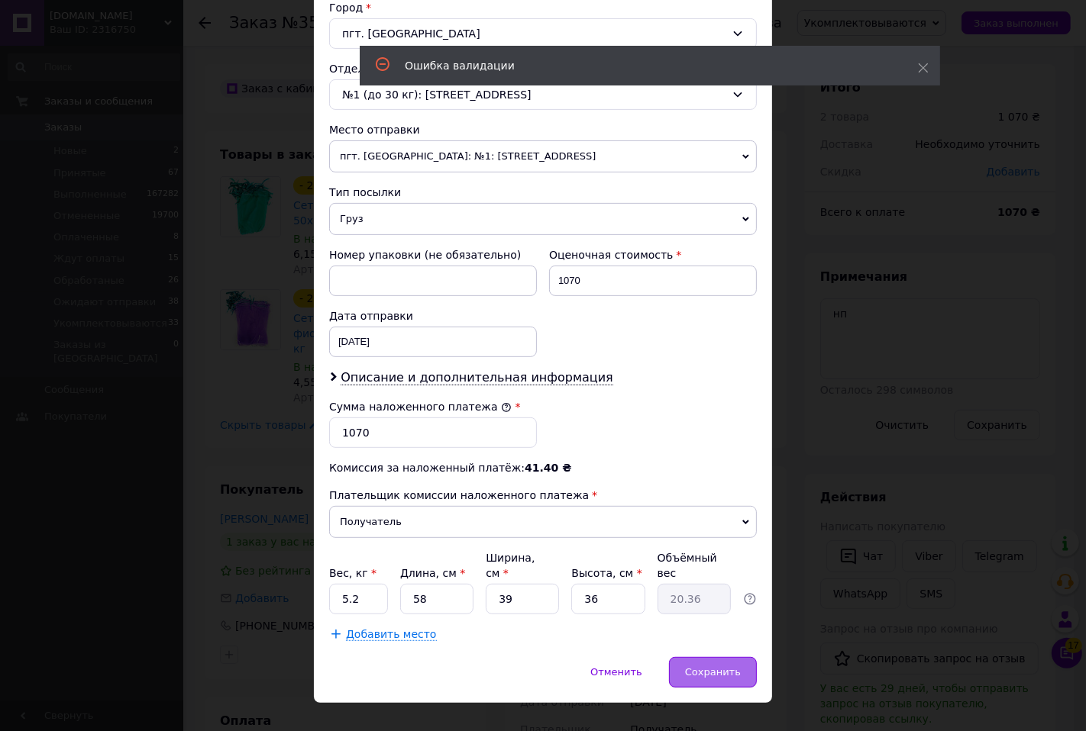
click at [727, 666] on span "Сохранить" at bounding box center [713, 671] width 56 height 11
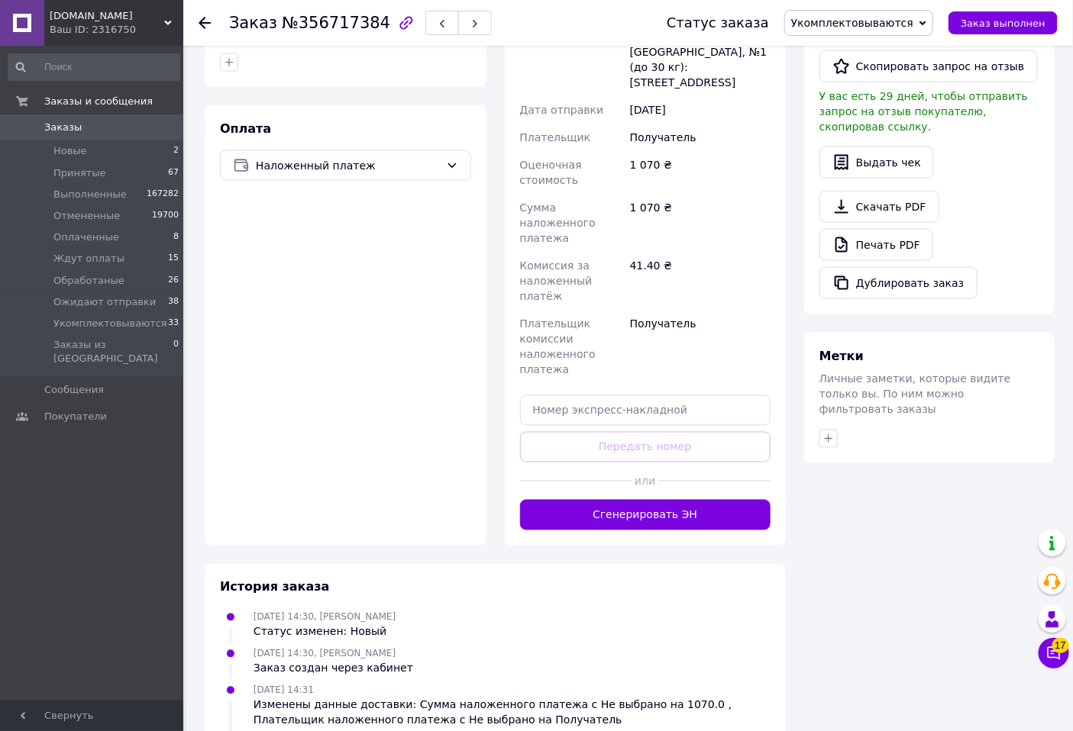
scroll to position [593, 0]
click at [714, 499] on button "Сгенерировать ЭН" at bounding box center [645, 514] width 251 height 31
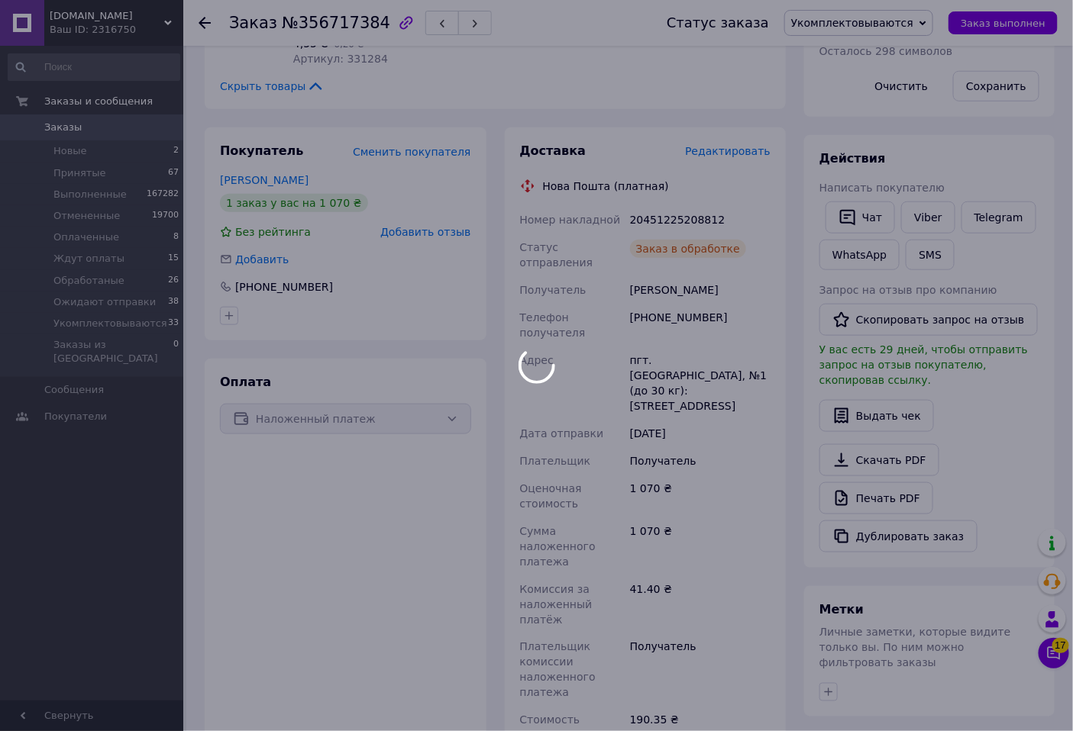
scroll to position [24, 0]
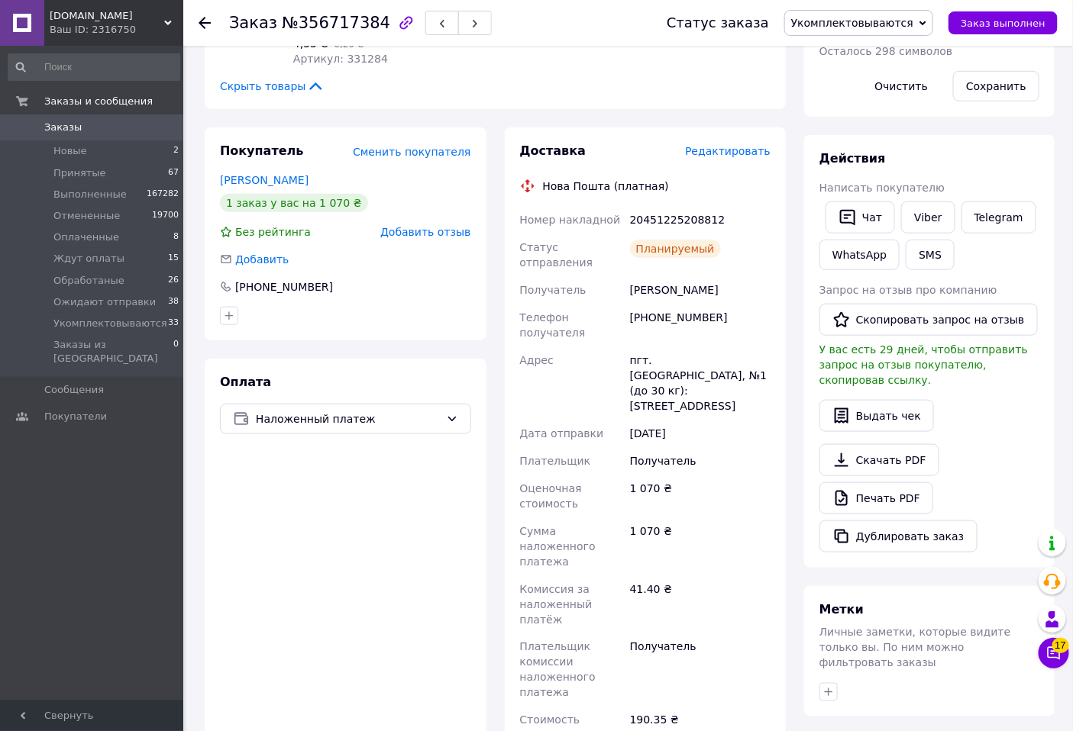
click at [655, 206] on div "20451225208812" at bounding box center [700, 219] width 147 height 27
copy div "20451225208812"
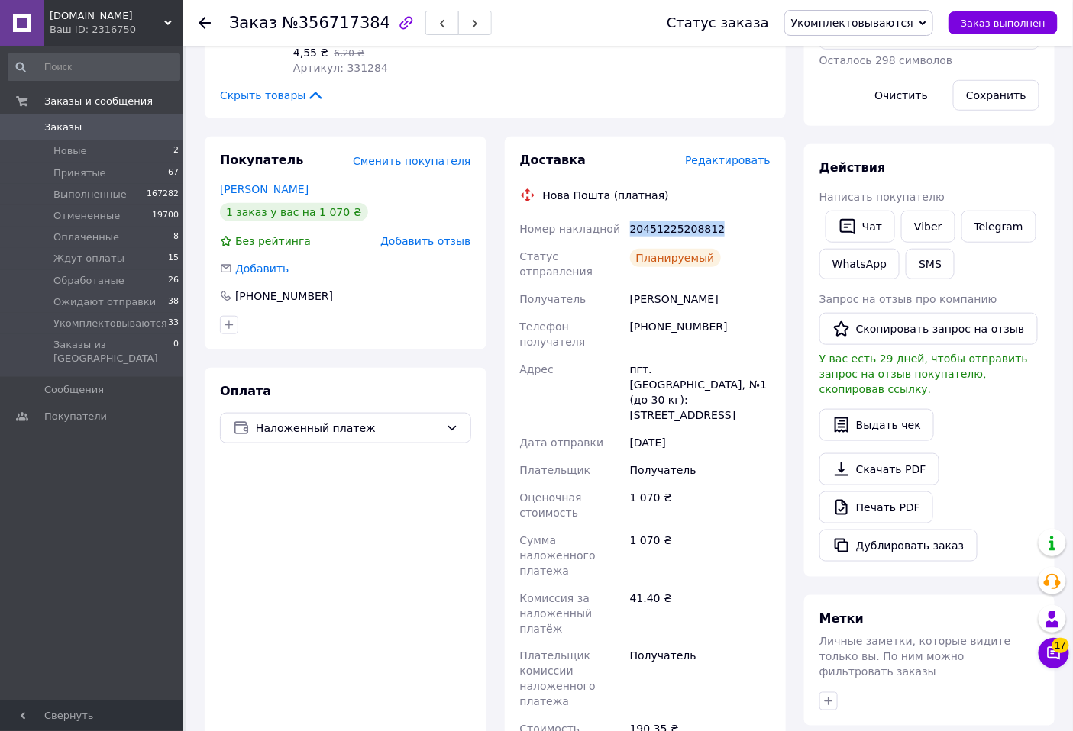
scroll to position [424, 0]
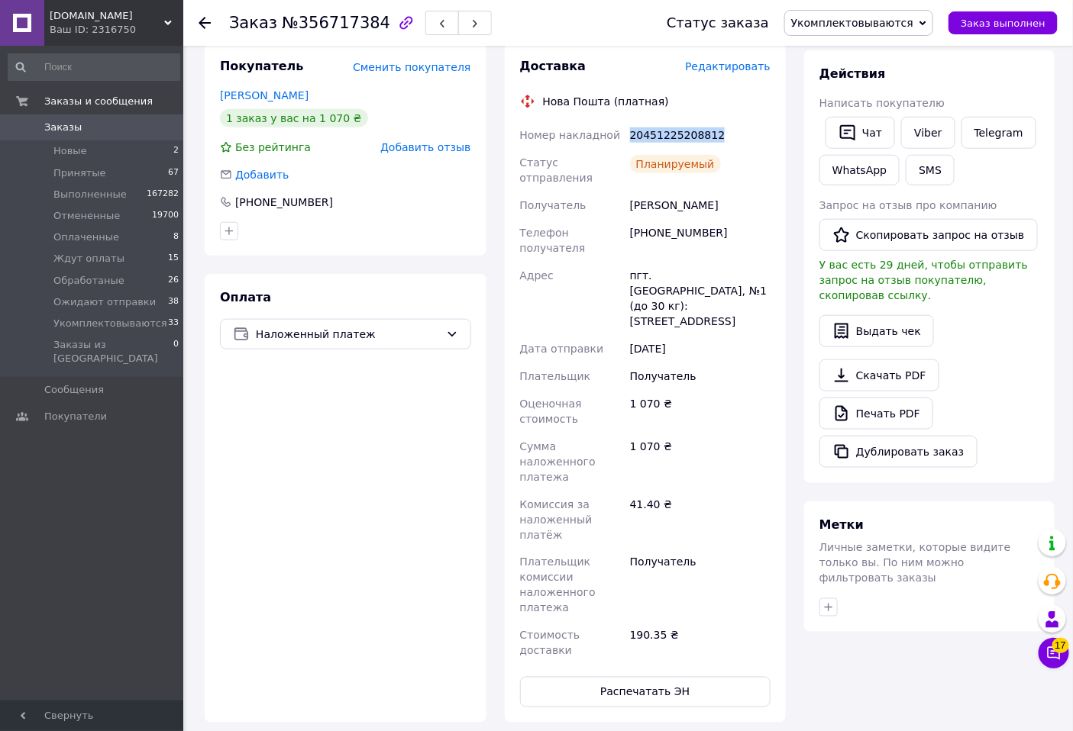
click at [895, 20] on span "Укомплектовываются" at bounding box center [852, 23] width 122 height 12
click at [845, 173] on li "Ожидают отправки" at bounding box center [858, 174] width 147 height 23
click at [666, 677] on button "Распечатать ЭН" at bounding box center [645, 692] width 251 height 31
drag, startPoint x: 540, startPoint y: 397, endPoint x: 550, endPoint y: 401, distance: 10.6
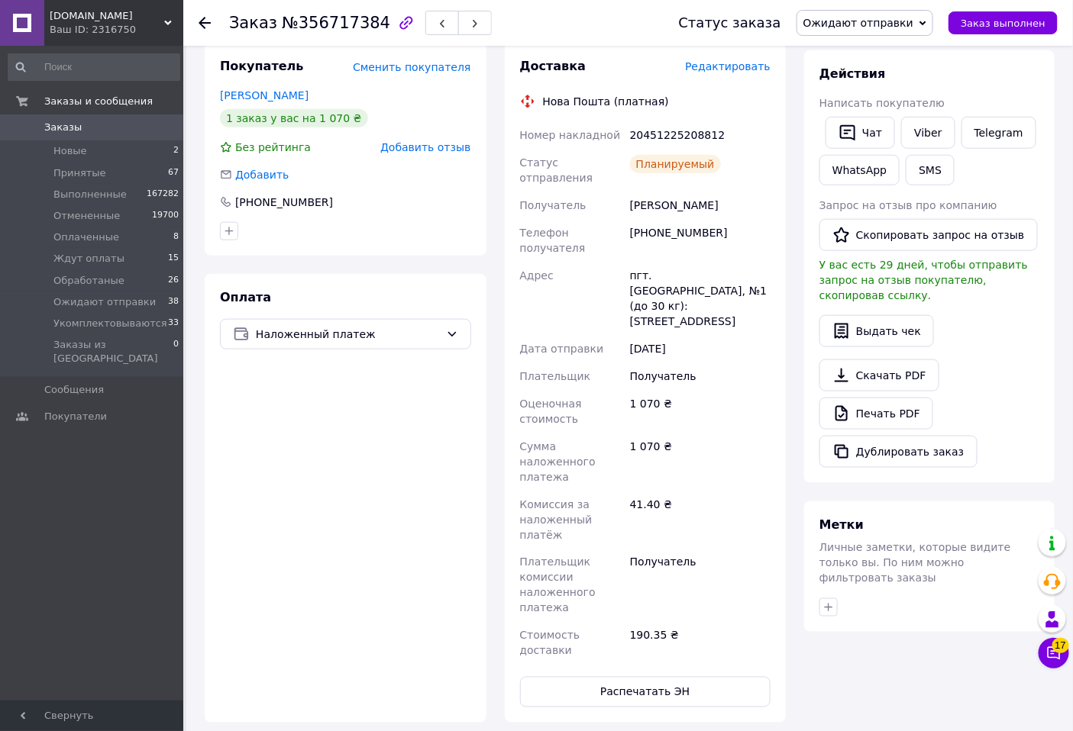
click at [545, 433] on div "Сумма наложенного платежа" at bounding box center [572, 462] width 110 height 58
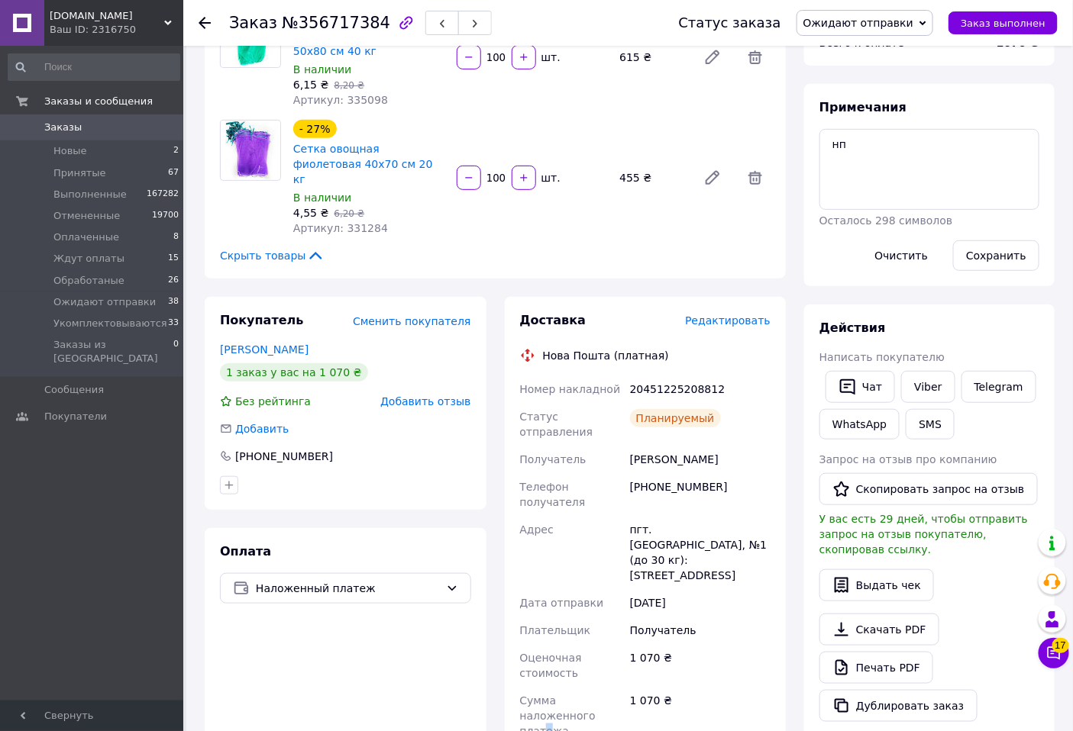
scroll to position [0, 0]
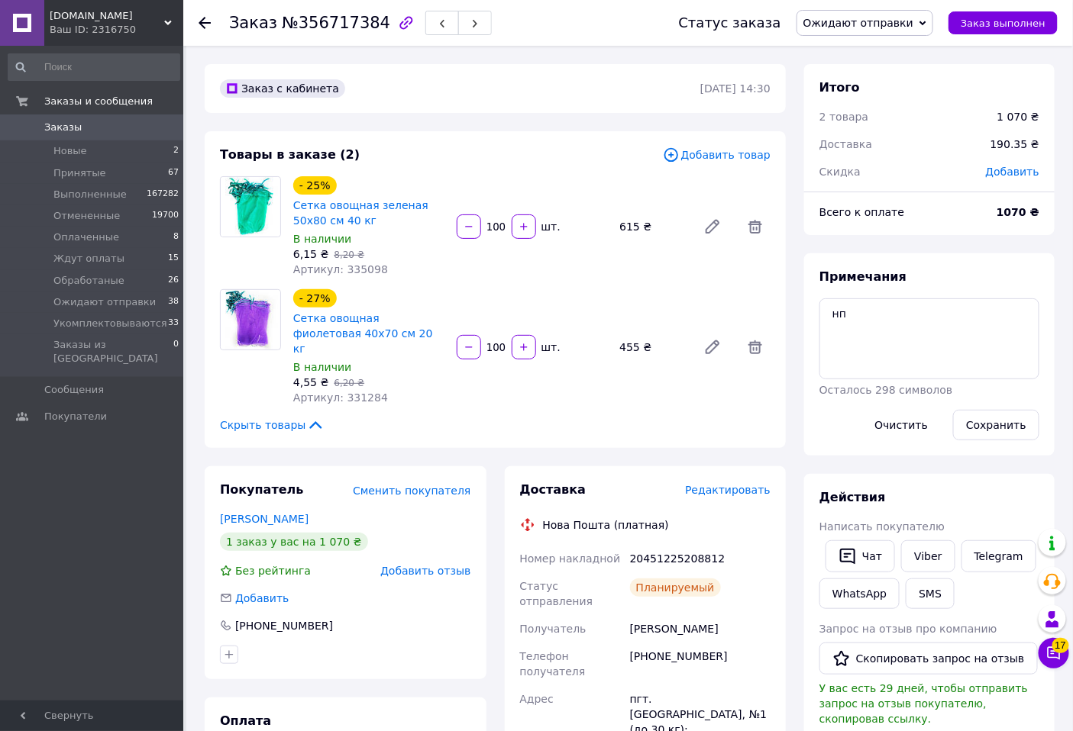
click at [688, 418] on div "Товары в заказе (2) Добавить товар - 25% Сетка овощная зеленая 50х80 см 40 кг В…" at bounding box center [495, 289] width 581 height 317
click at [210, 24] on icon at bounding box center [204, 23] width 12 height 12
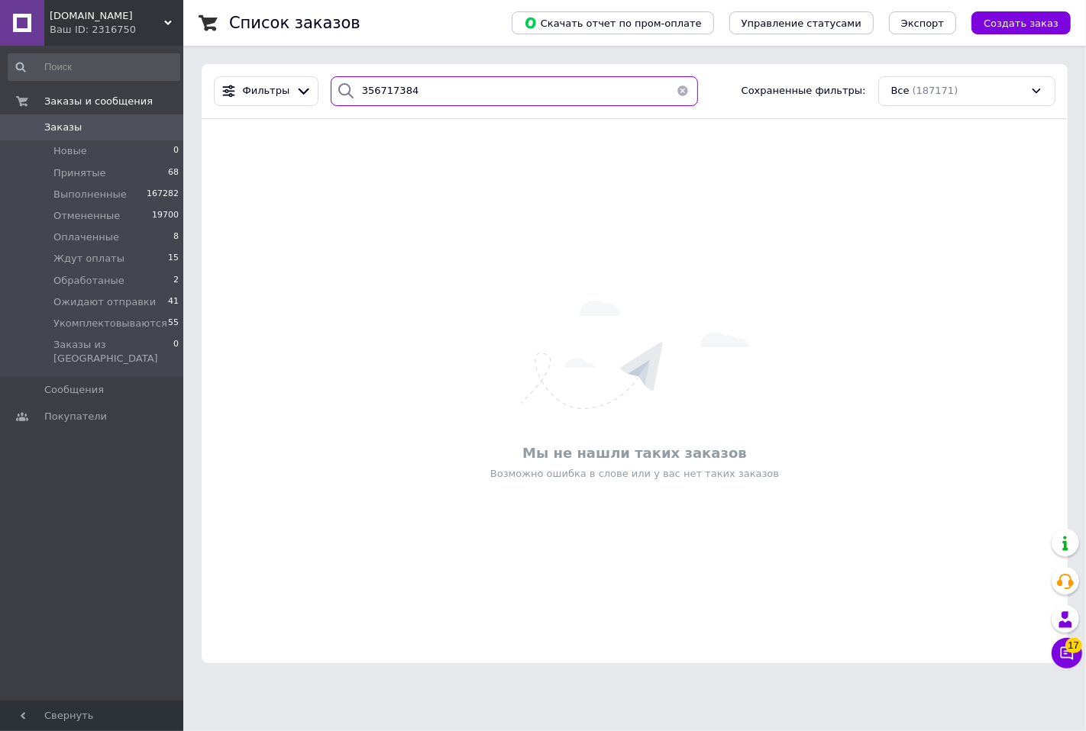
click at [434, 82] on input "356717384" at bounding box center [514, 91] width 367 height 30
click at [434, 81] on input "356717384" at bounding box center [514, 91] width 367 height 30
paste input "69513"
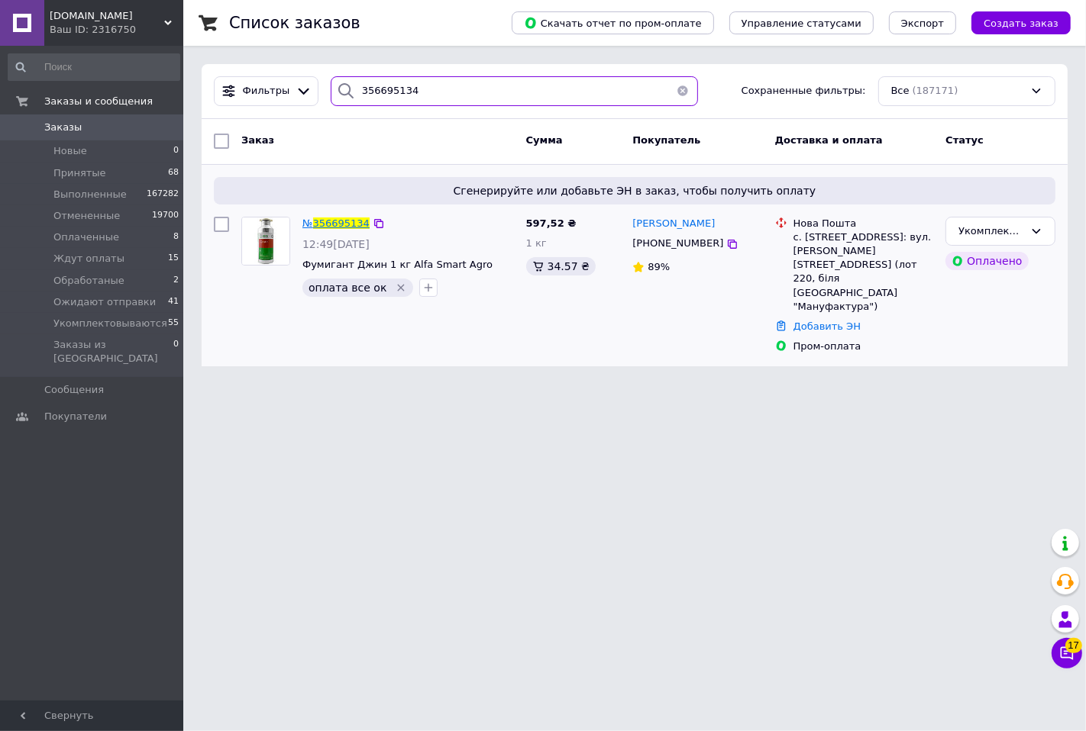
type input "356695134"
click at [332, 221] on span "356695134" at bounding box center [341, 223] width 56 height 11
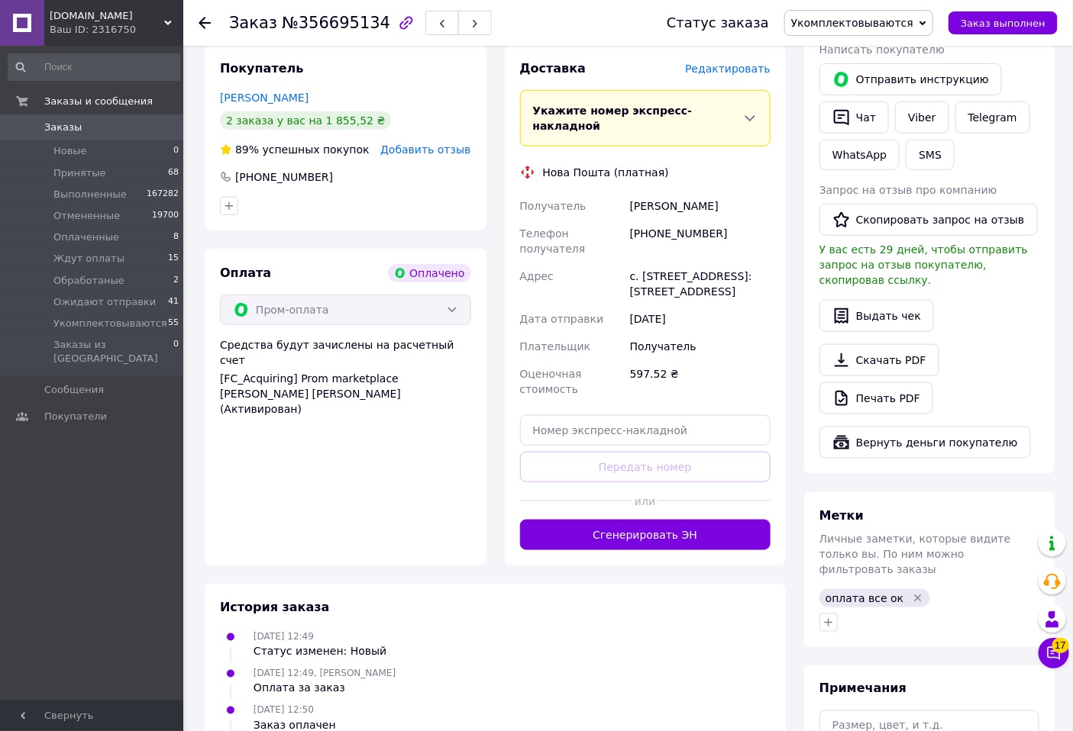
scroll to position [453, 0]
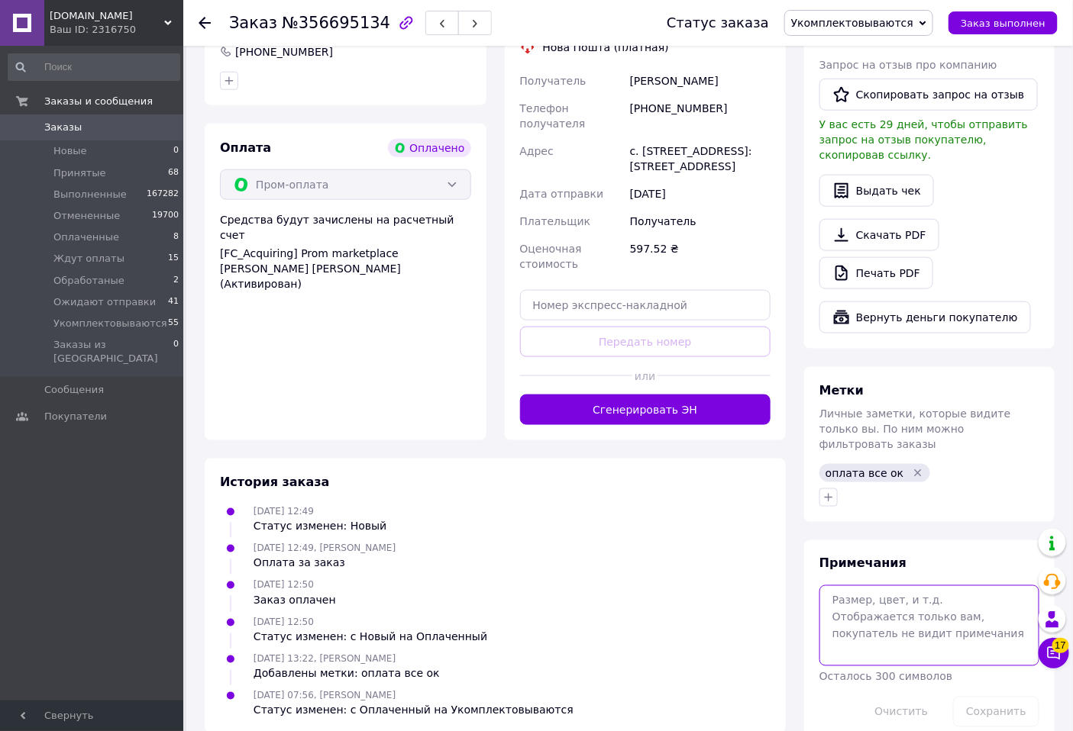
click at [866, 586] on textarea at bounding box center [929, 626] width 220 height 81
type textarea "нп"
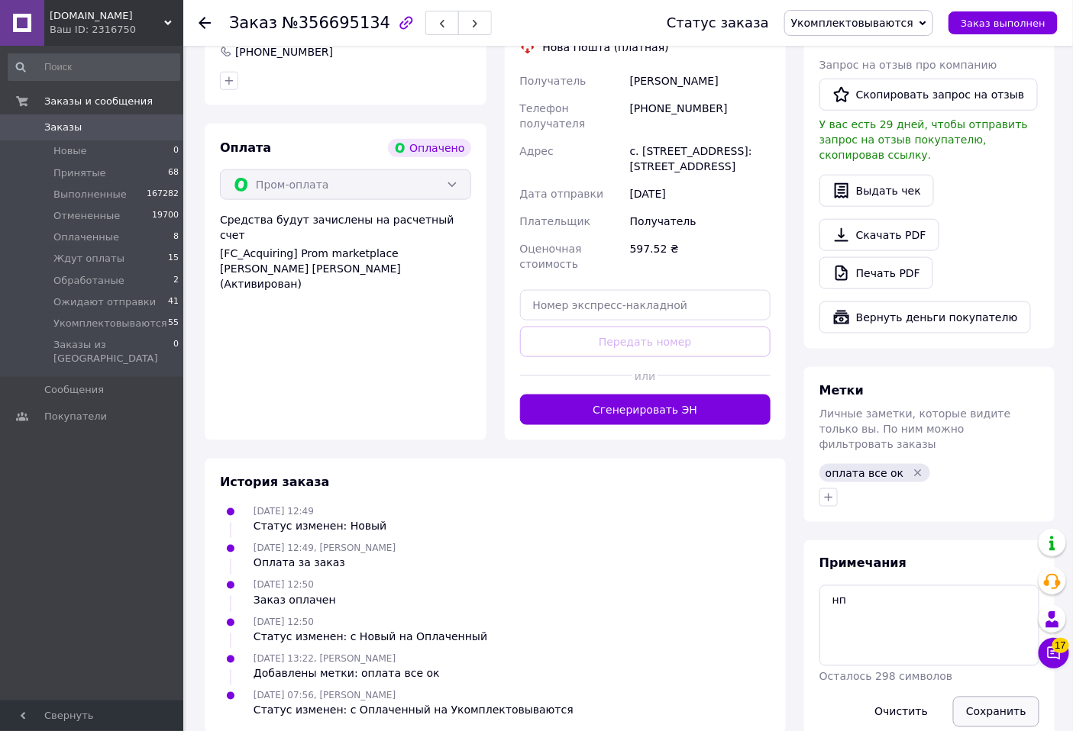
click at [1009, 697] on button "Сохранить" at bounding box center [996, 712] width 86 height 31
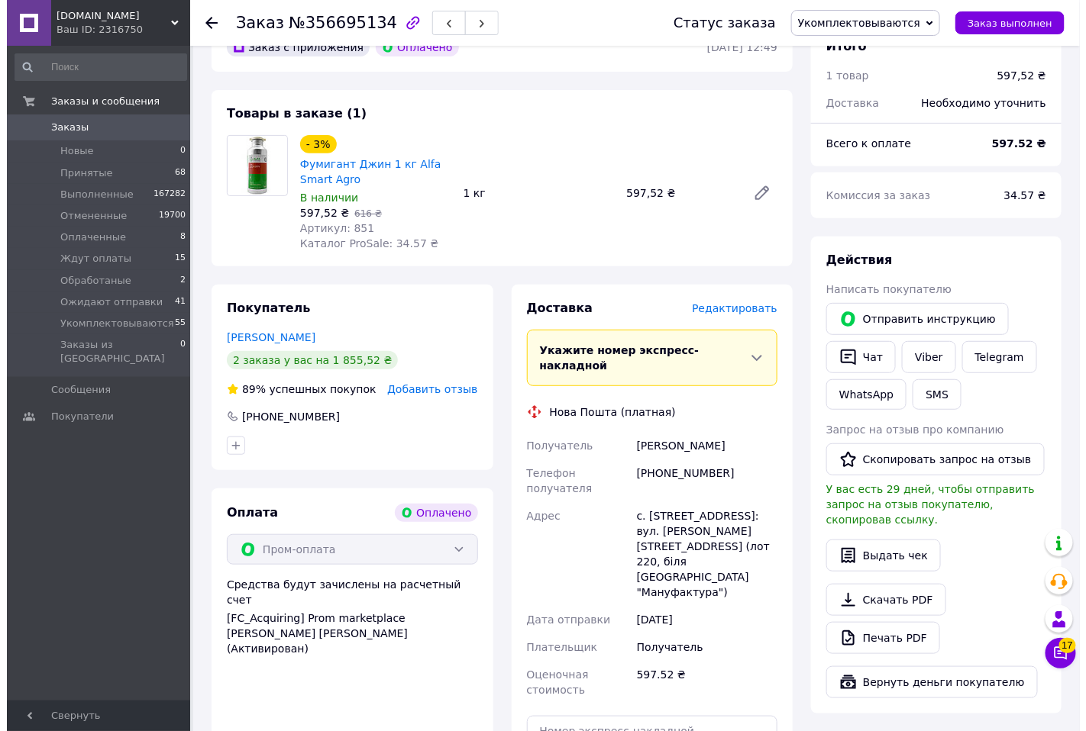
scroll to position [71, 0]
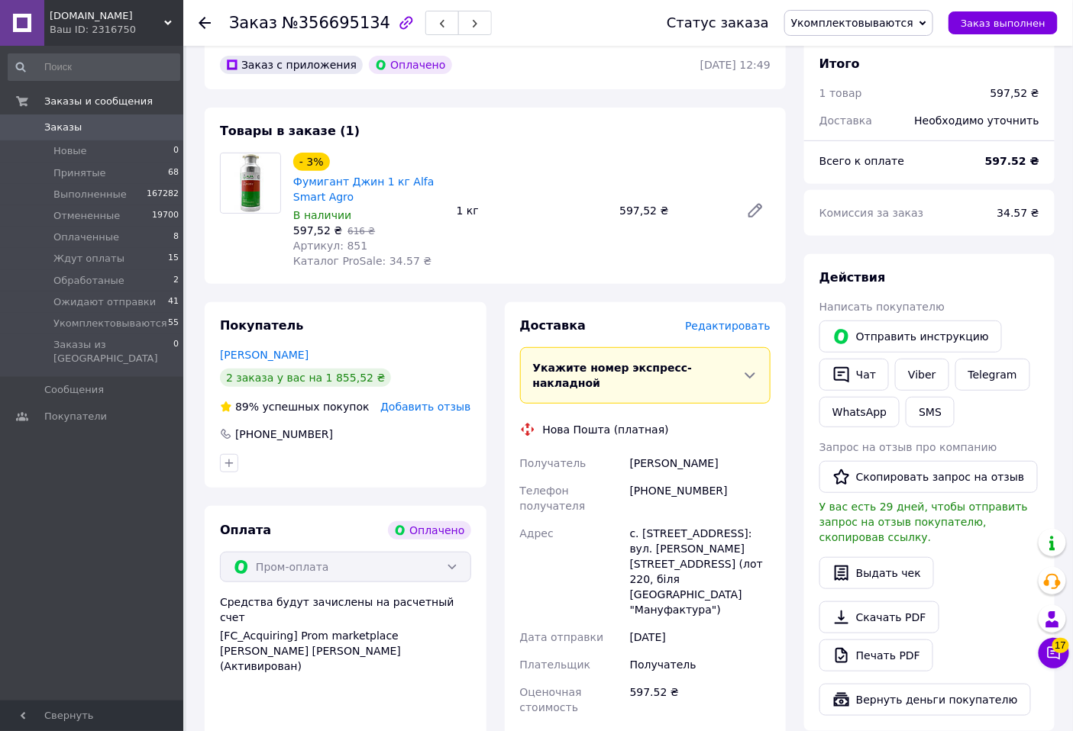
click at [744, 324] on span "Редактировать" at bounding box center [727, 326] width 85 height 12
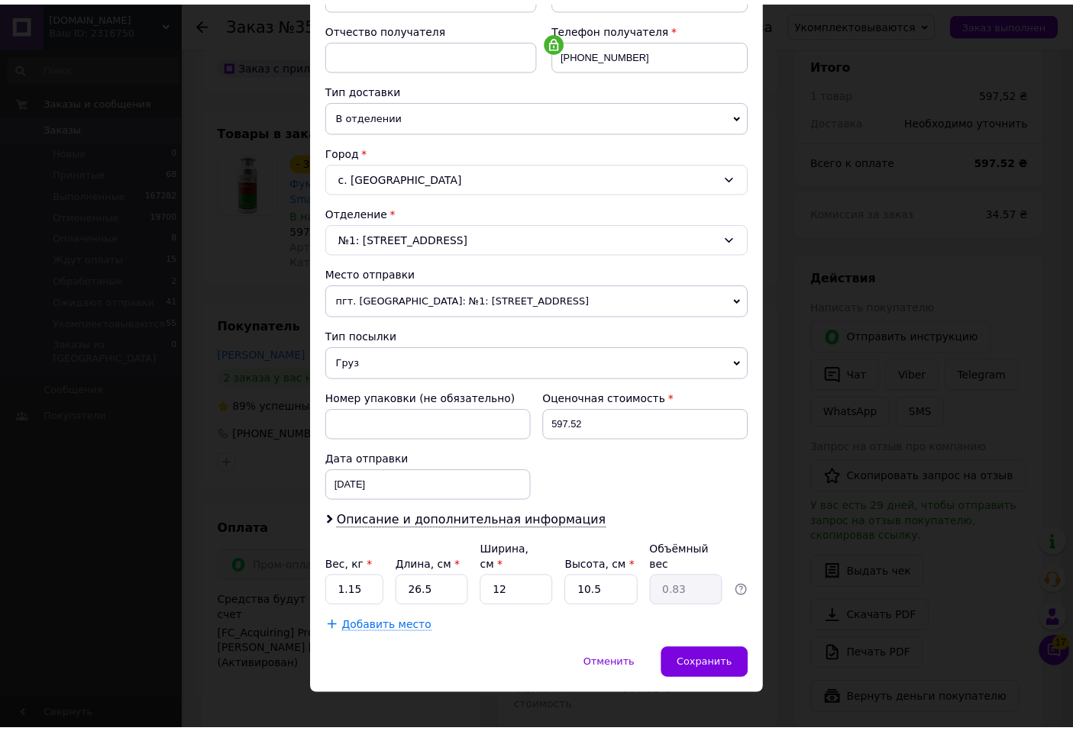
scroll to position [283, 0]
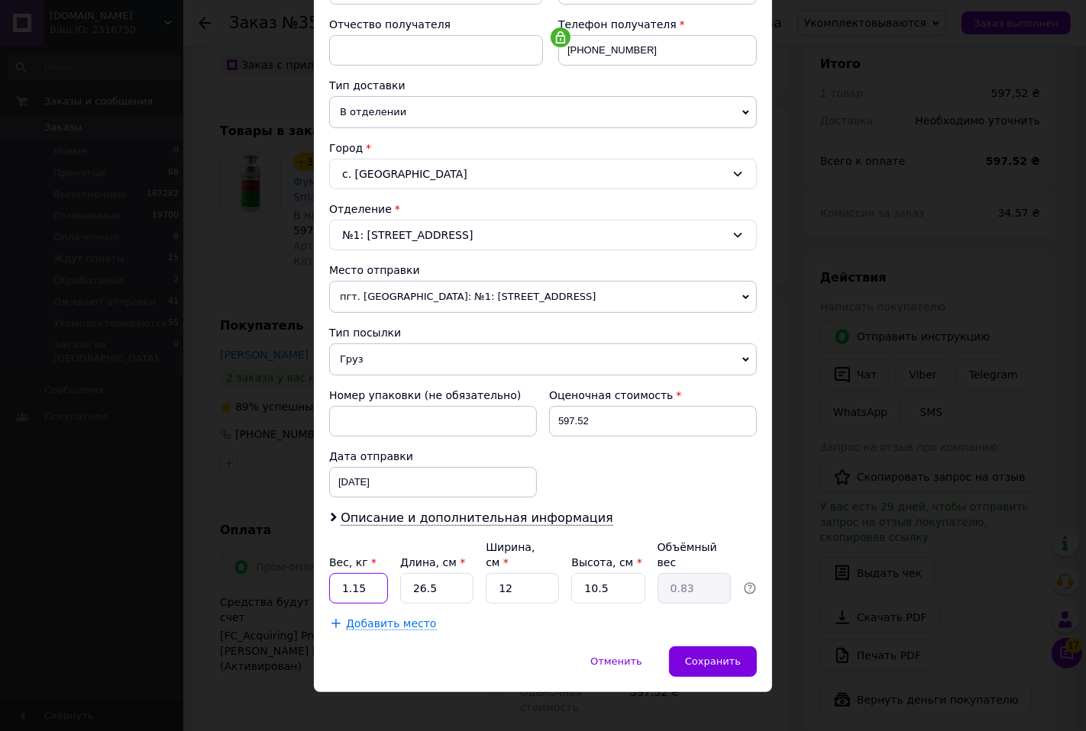
click at [369, 576] on input "1.15" at bounding box center [358, 588] width 59 height 31
type input "1.3"
type input "2"
type input "0.1"
type input "26"
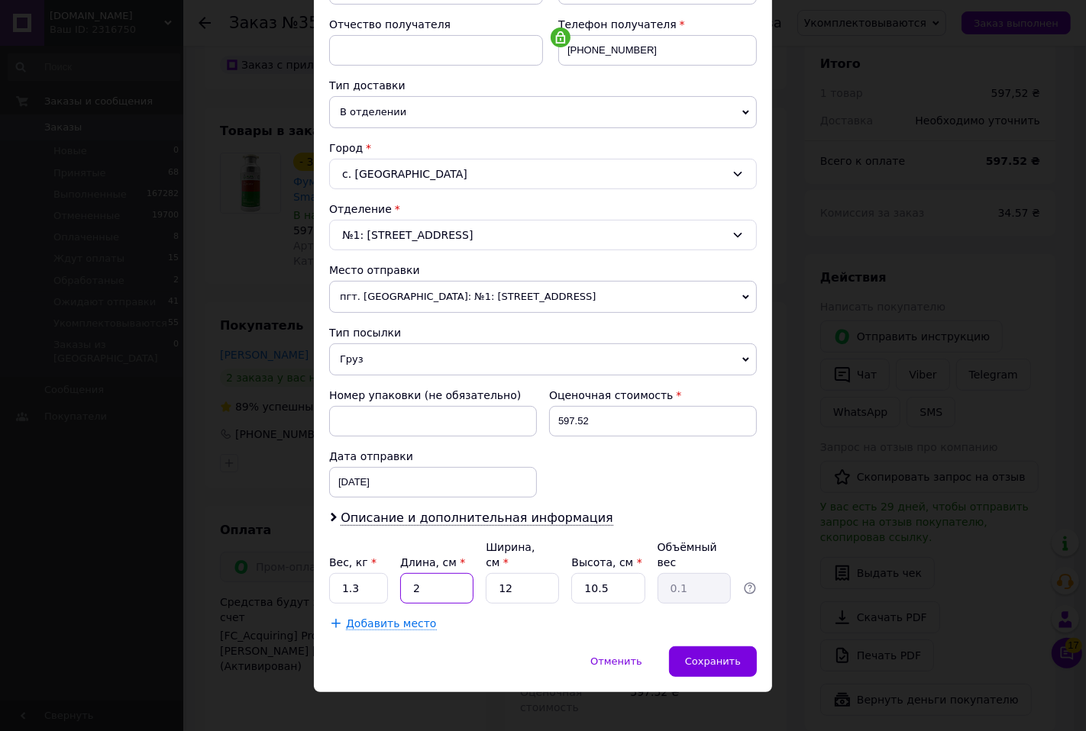
type input "0.82"
type input "26"
type input "1"
type input "0.1"
type input "19"
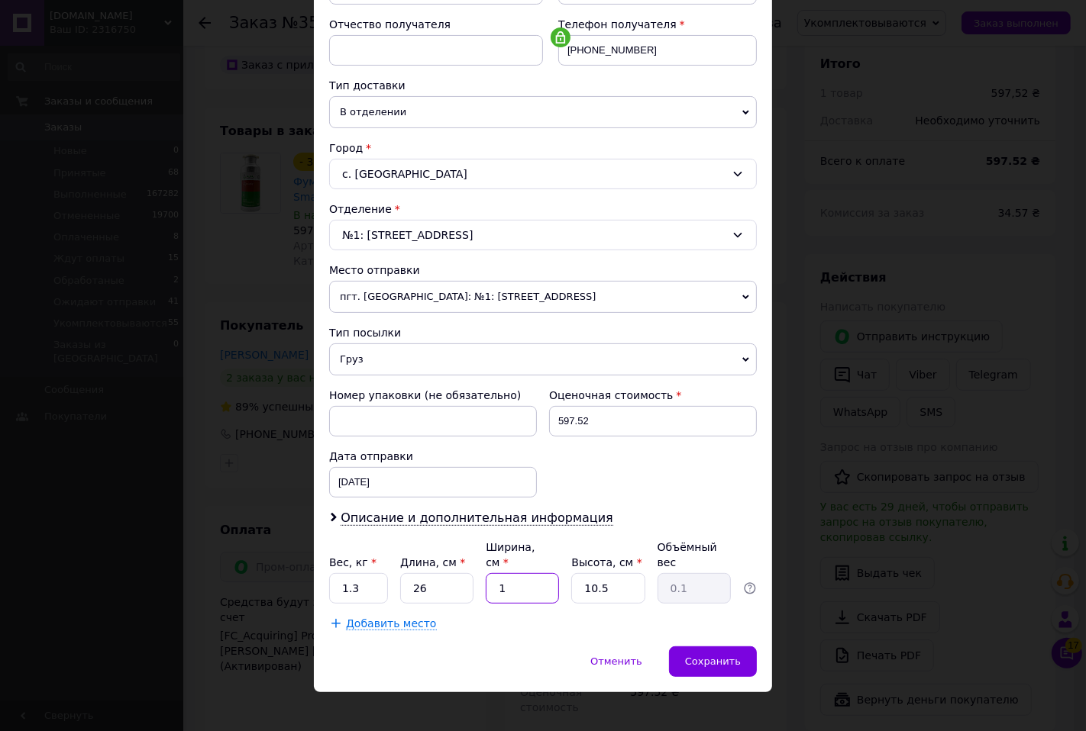
type input "1.3"
type input "19"
type input "1"
type input "0.12"
type input "12"
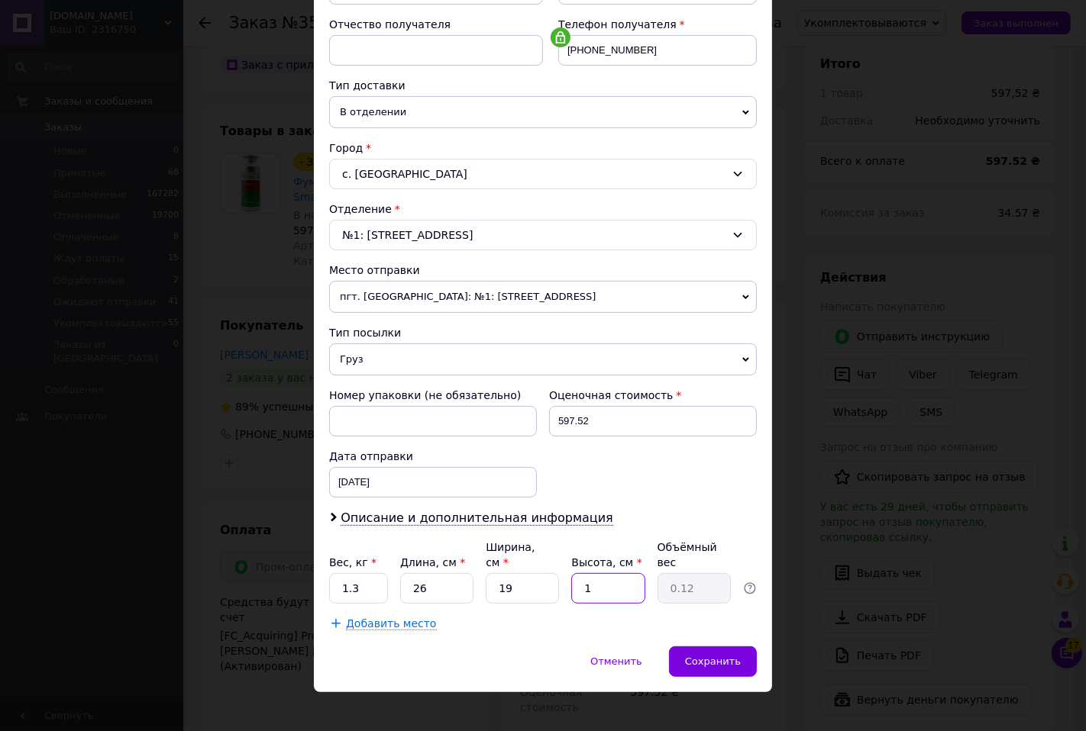
type input "1.48"
type input "12"
click at [710, 656] on span "Сохранить" at bounding box center [713, 661] width 56 height 11
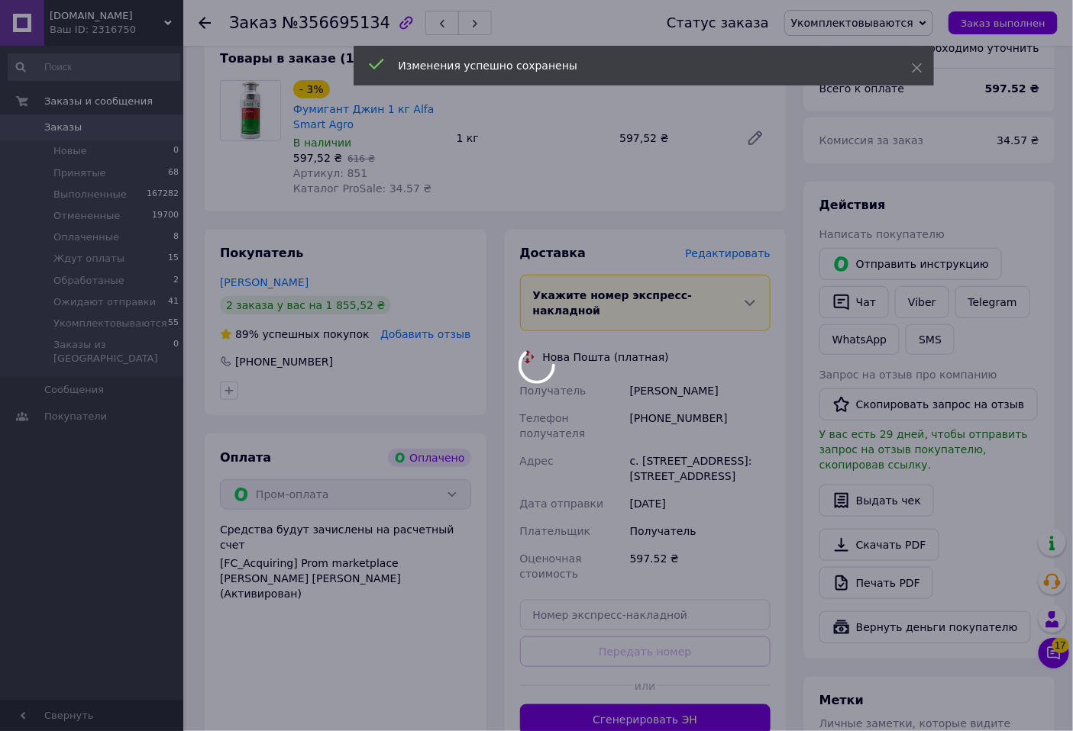
scroll to position [240, 0]
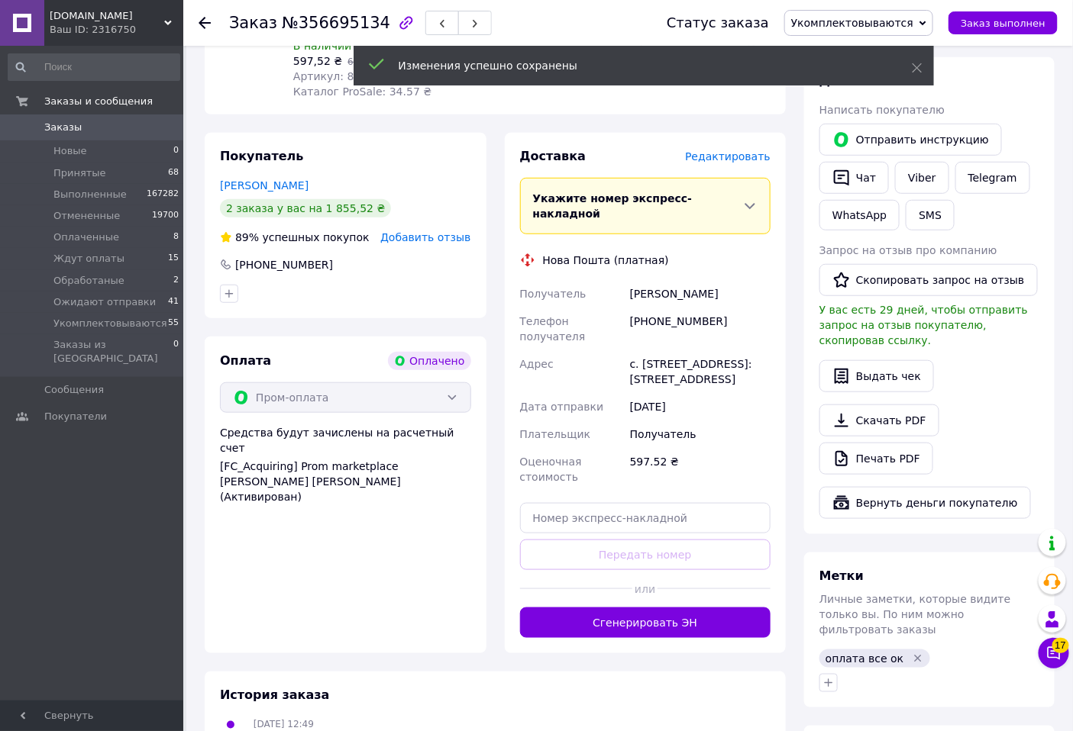
click at [693, 576] on div at bounding box center [713, 588] width 113 height 37
click at [701, 608] on button "Сгенерировать ЭН" at bounding box center [645, 623] width 251 height 31
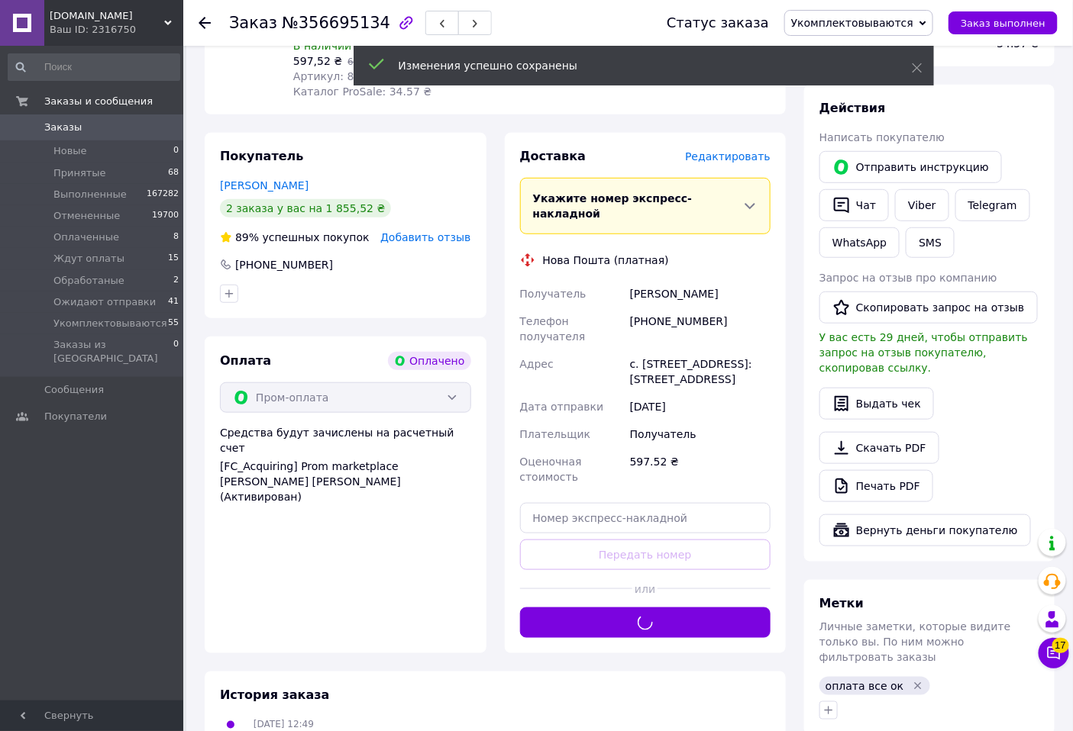
click at [882, 23] on span "Укомплектовываются" at bounding box center [852, 23] width 122 height 12
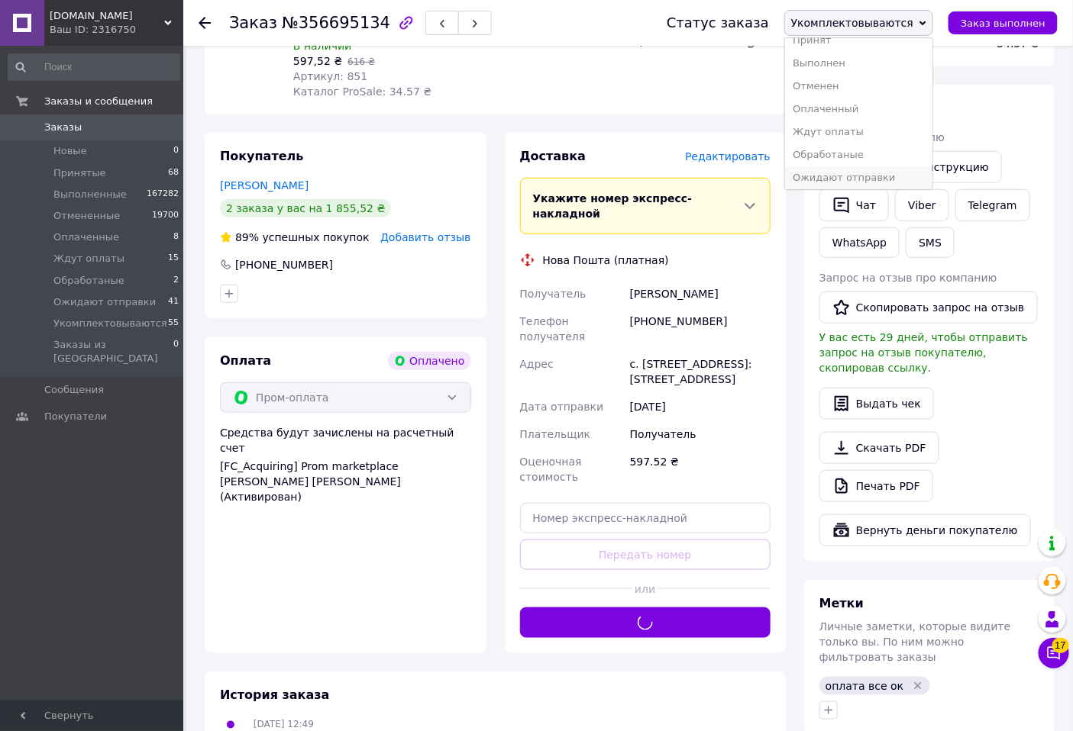
scroll to position [17, 0]
drag, startPoint x: 845, startPoint y: 173, endPoint x: 780, endPoint y: 371, distance: 208.1
click at [846, 173] on li "Ожидают отправки" at bounding box center [858, 174] width 147 height 23
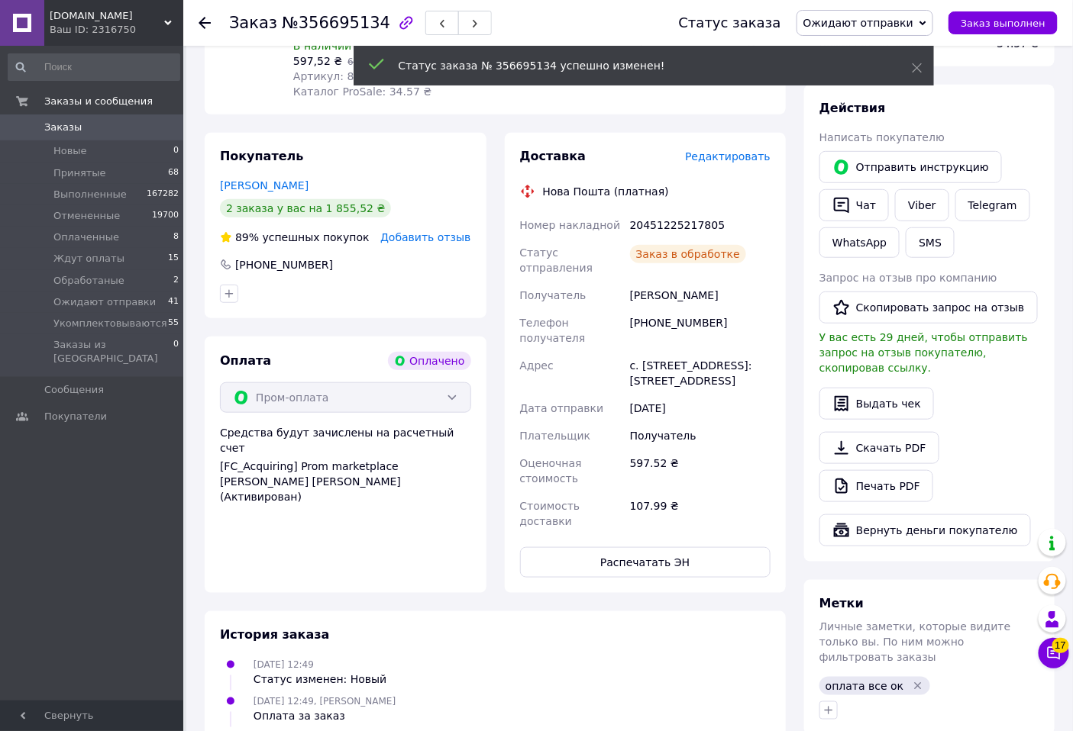
click at [665, 227] on div "20451225217805" at bounding box center [700, 224] width 147 height 27
copy div "20451225217805"
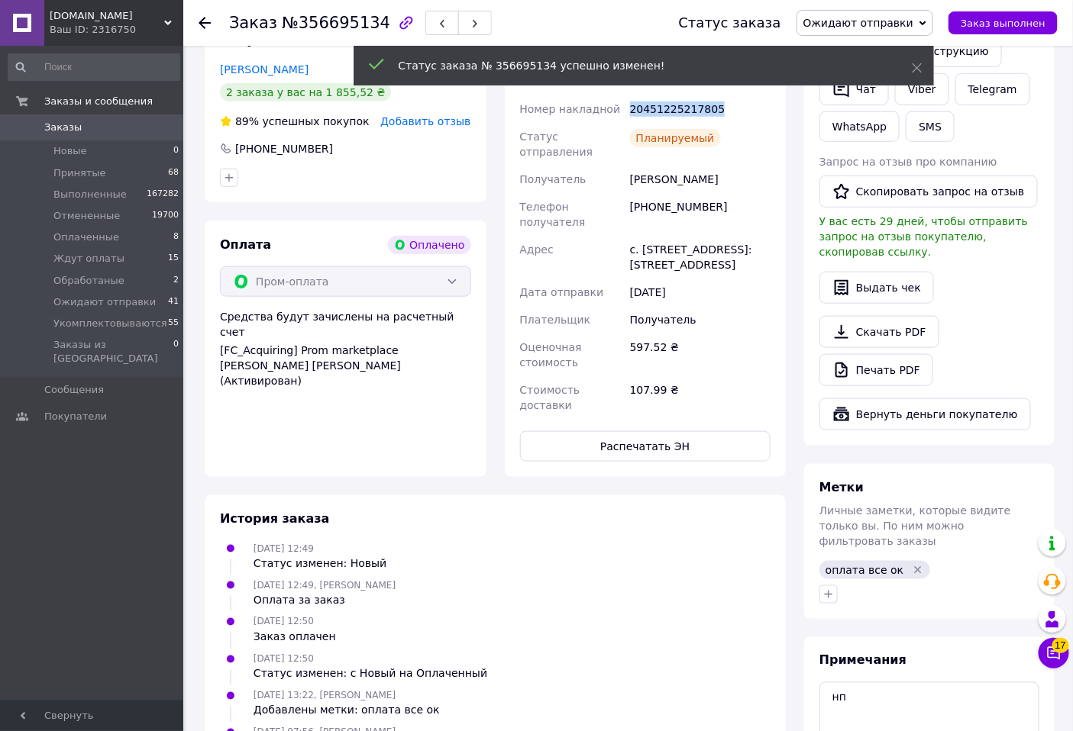
scroll to position [495, 0]
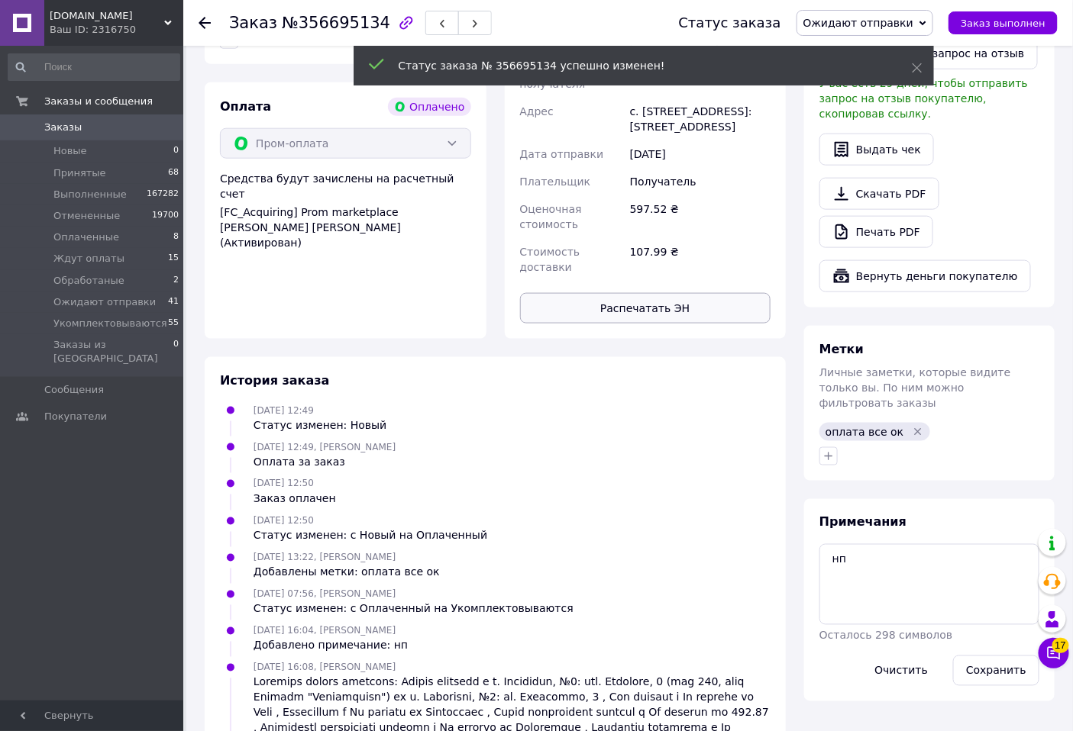
click at [674, 293] on button "Распечатать ЭН" at bounding box center [645, 308] width 251 height 31
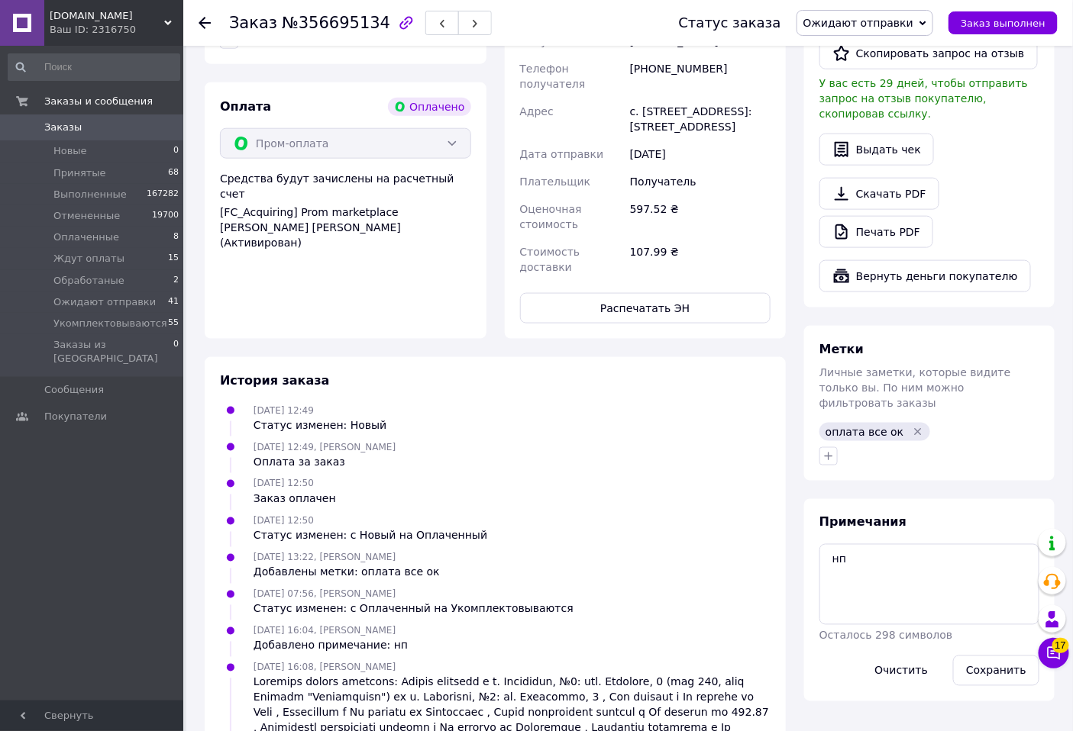
click at [1010, 216] on div "Печать PDF" at bounding box center [929, 232] width 220 height 32
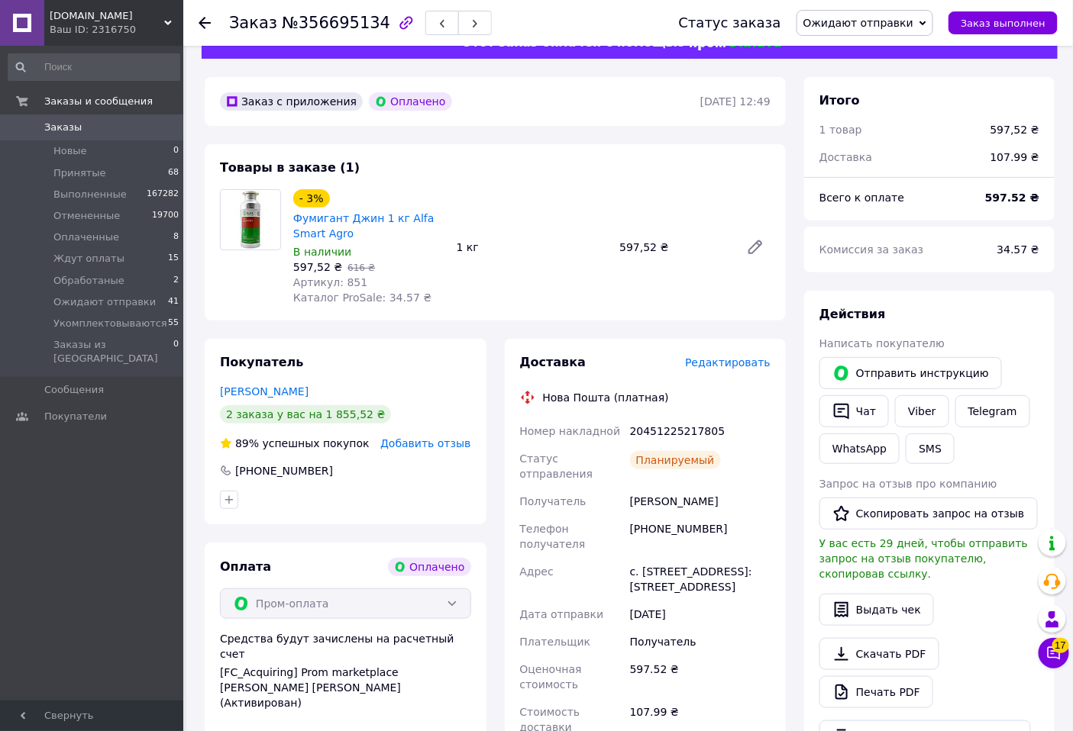
scroll to position [0, 0]
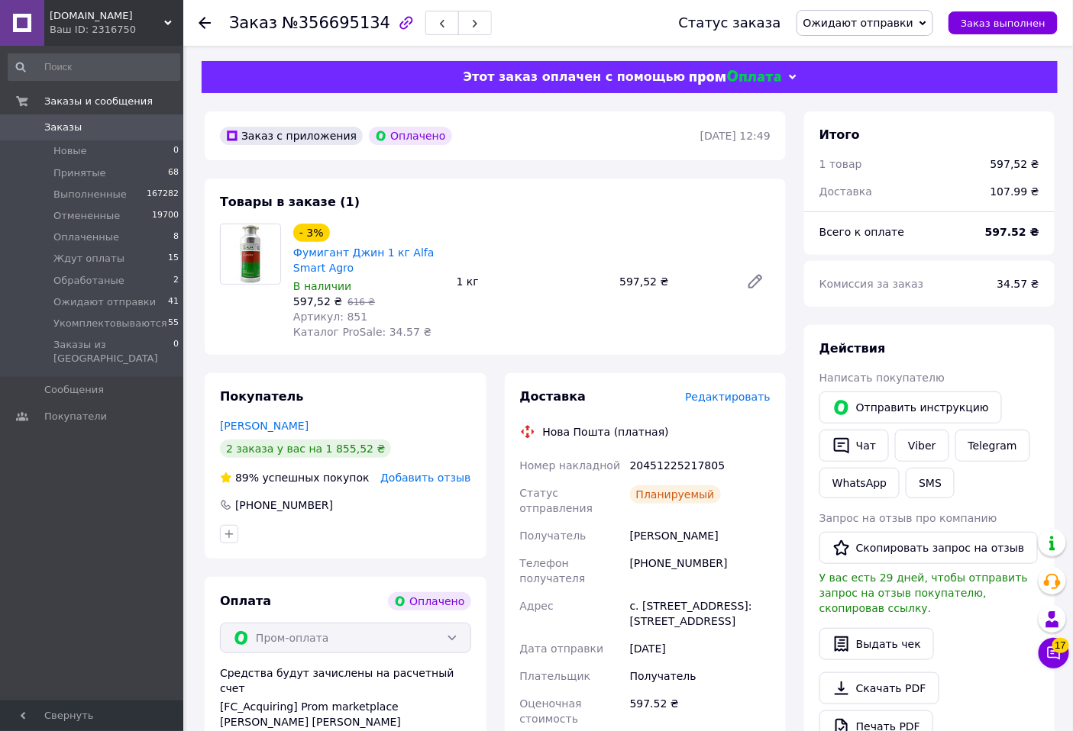
click at [202, 19] on use at bounding box center [204, 23] width 12 height 12
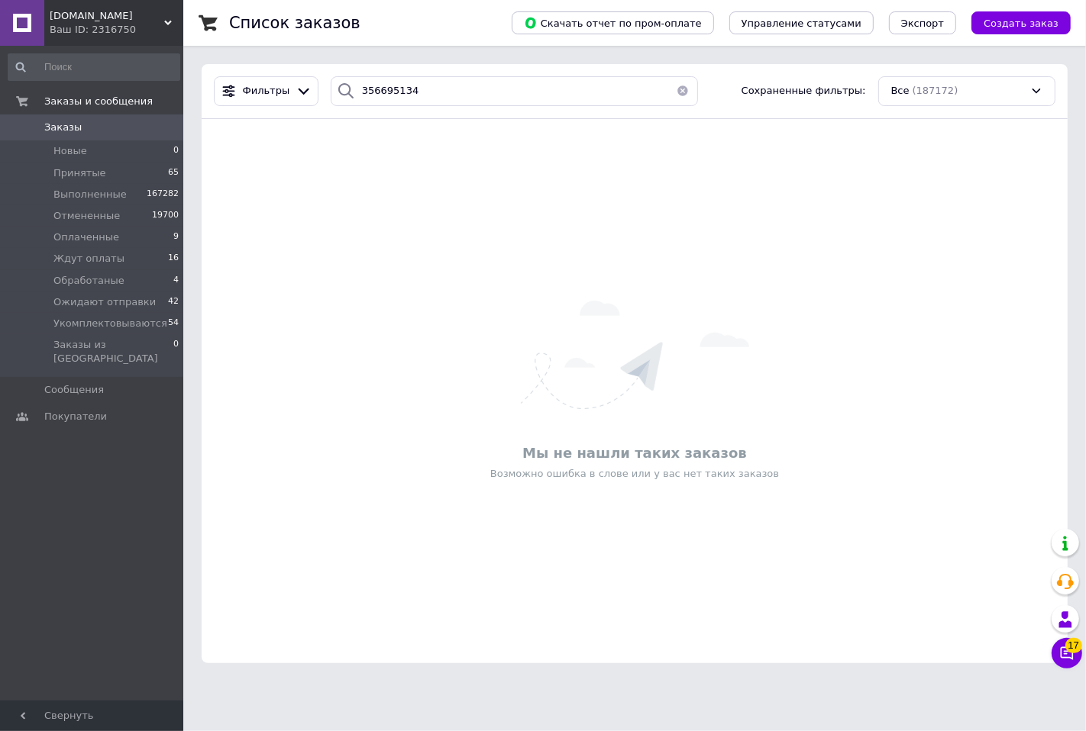
click at [681, 89] on button "button" at bounding box center [682, 91] width 31 height 30
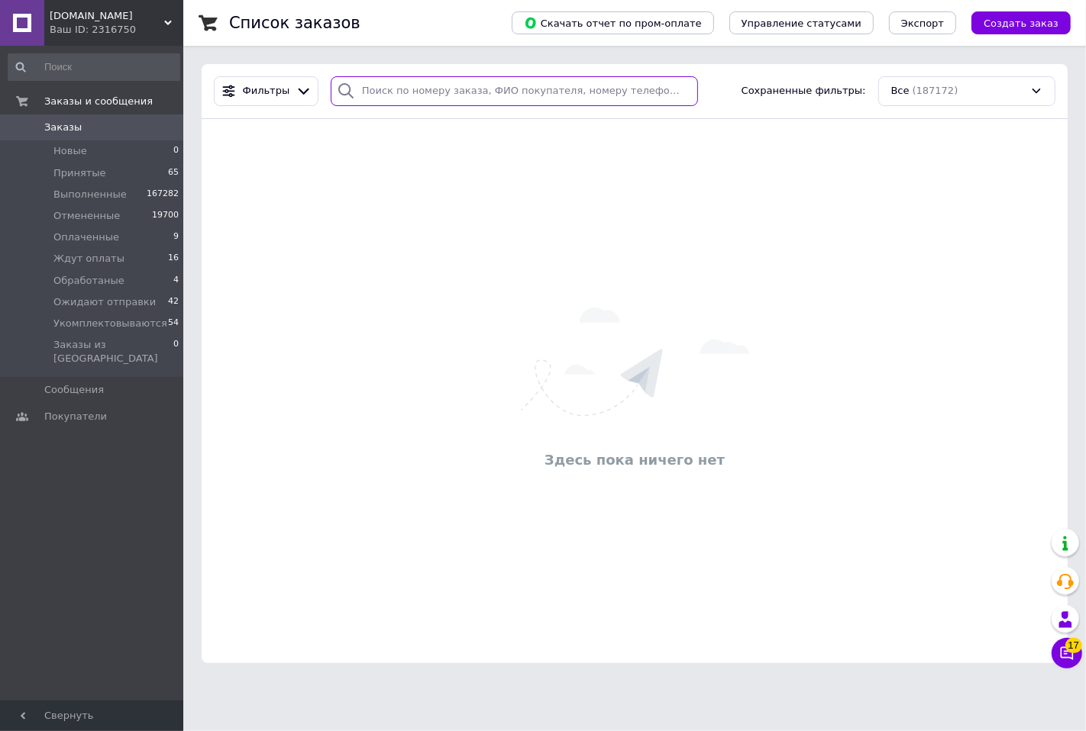
click at [441, 86] on input "search" at bounding box center [514, 91] width 367 height 30
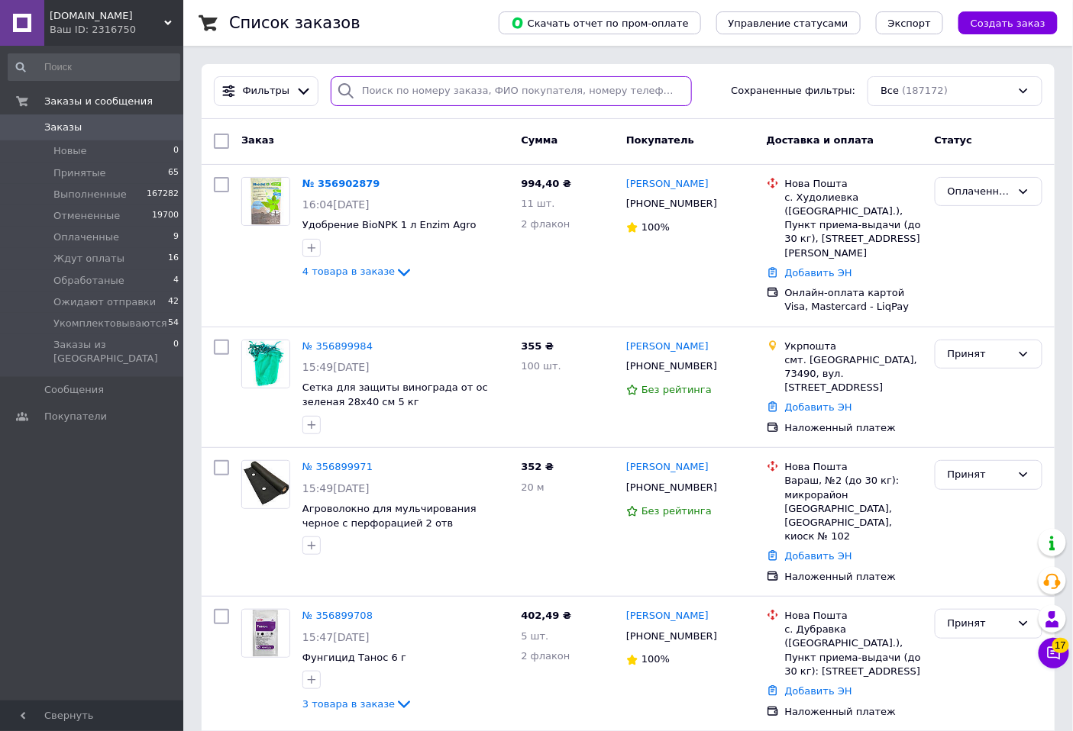
click at [369, 88] on input "search" at bounding box center [511, 91] width 361 height 30
paste input "356759497"
type input "356759497"
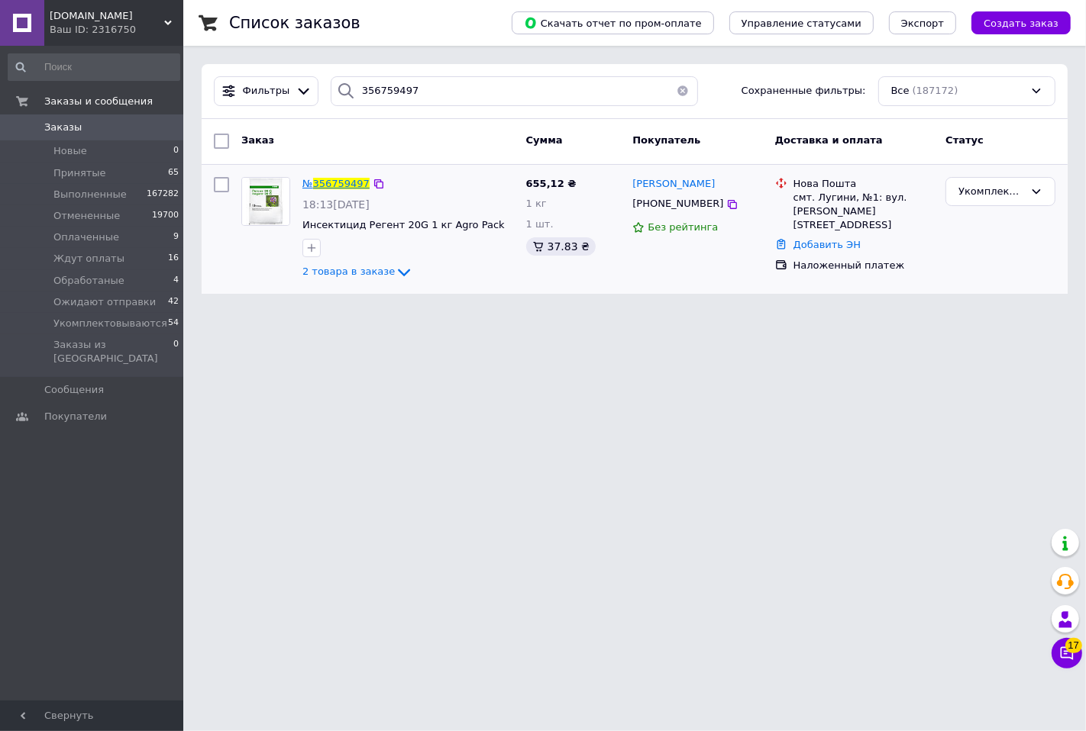
click at [322, 179] on span "356759497" at bounding box center [341, 183] width 56 height 11
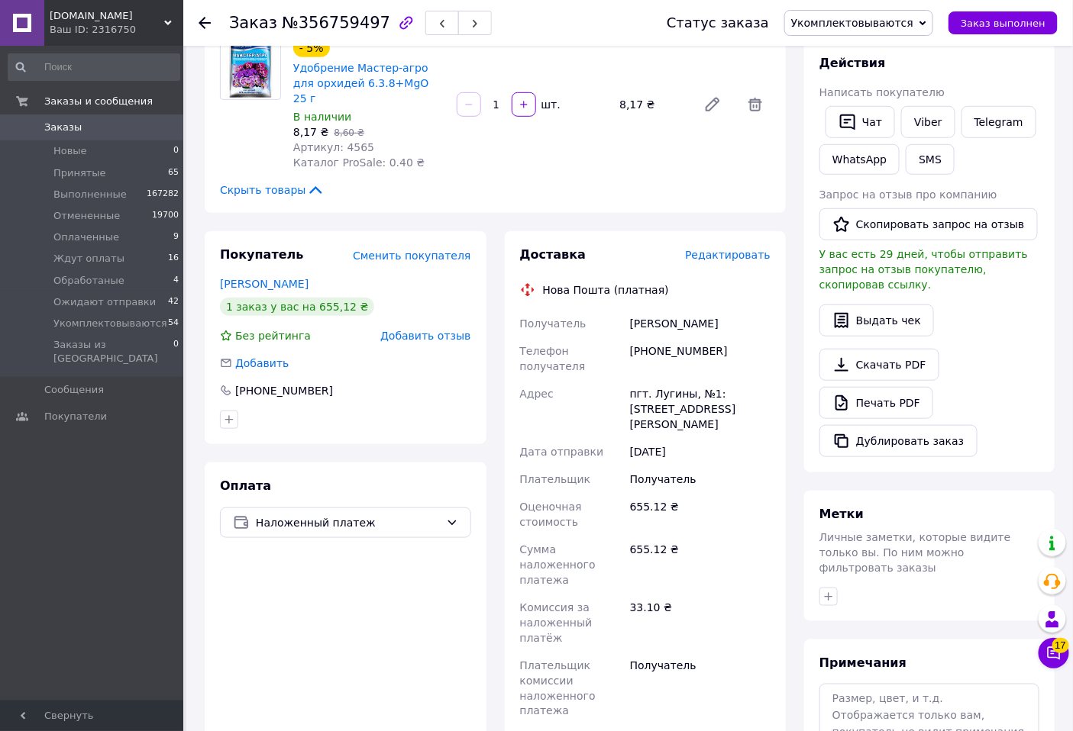
scroll to position [508, 0]
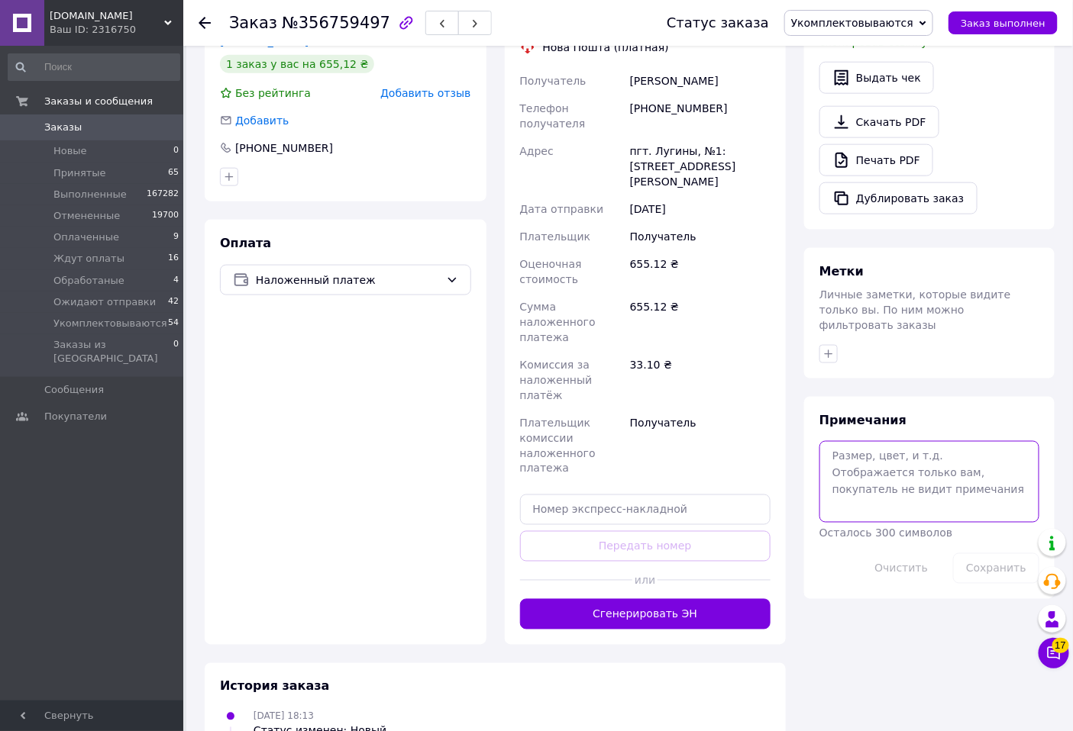
click at [871, 441] on textarea at bounding box center [929, 481] width 220 height 81
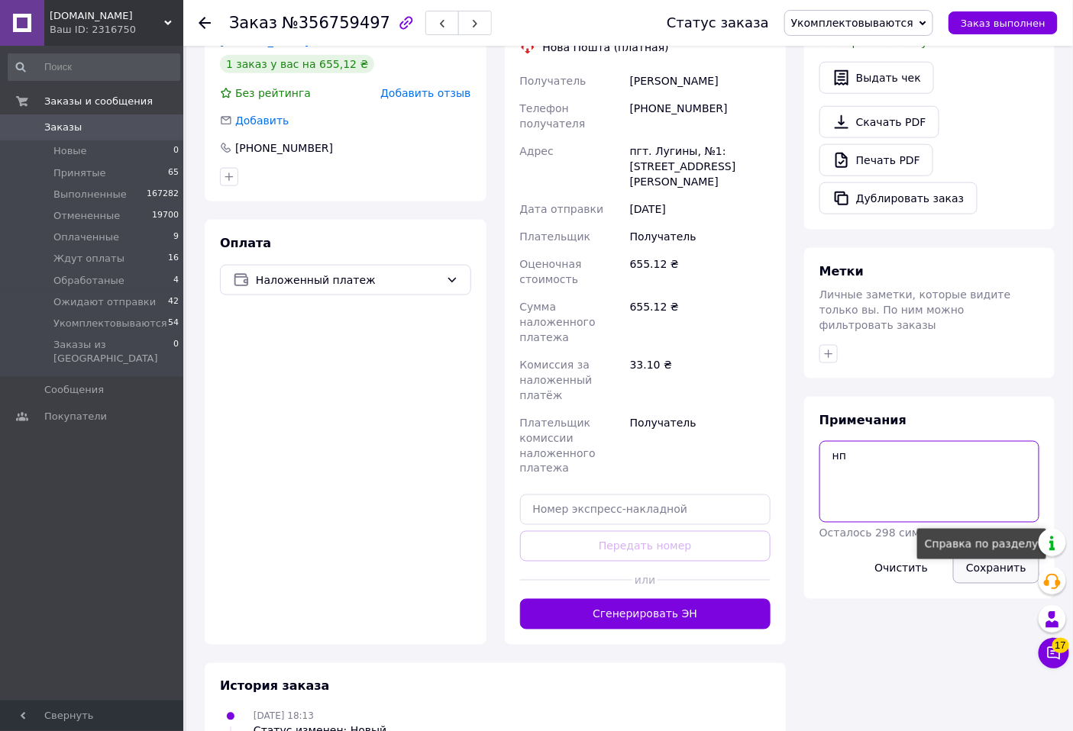
type textarea "нп"
drag, startPoint x: 1016, startPoint y: 543, endPoint x: 1009, endPoint y: 539, distance: 7.9
click at [1013, 553] on button "Сохранить" at bounding box center [996, 568] width 86 height 31
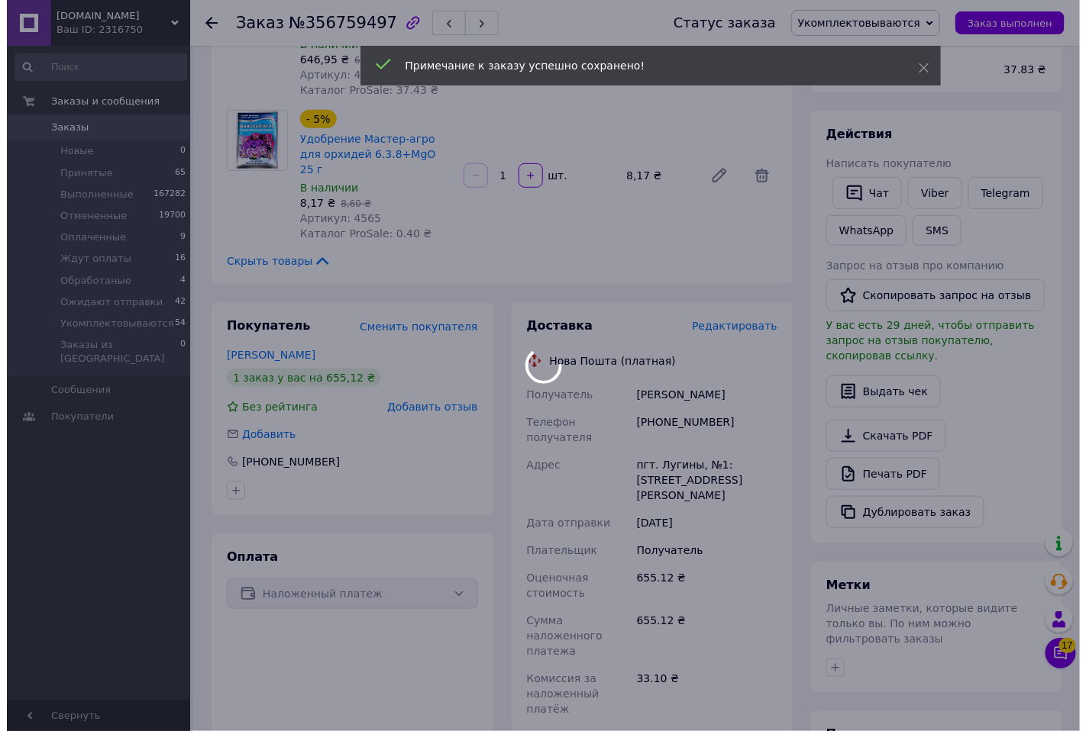
scroll to position [169, 0]
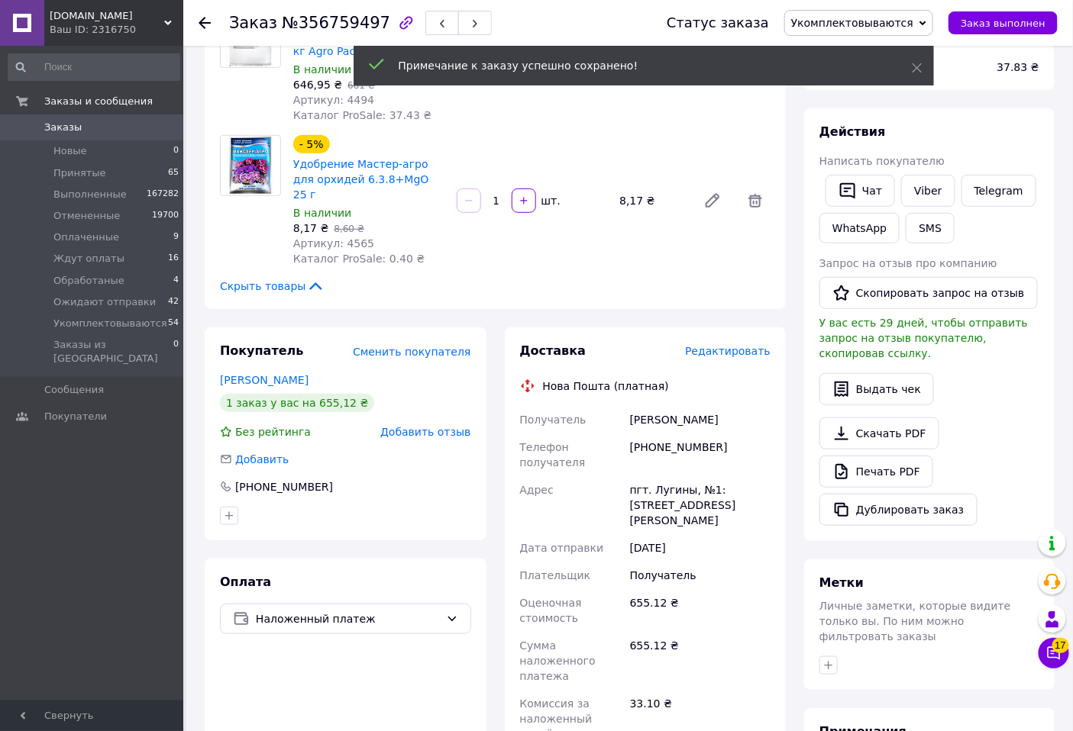
click at [737, 345] on span "Редактировать" at bounding box center [727, 351] width 85 height 12
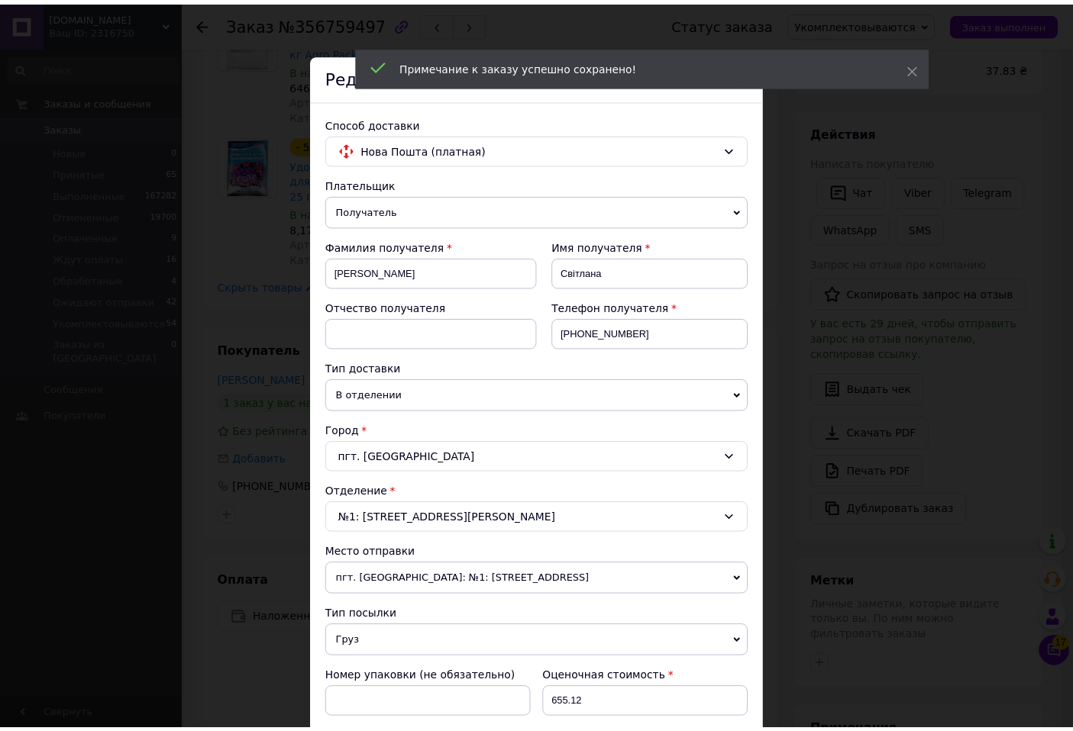
scroll to position [424, 0]
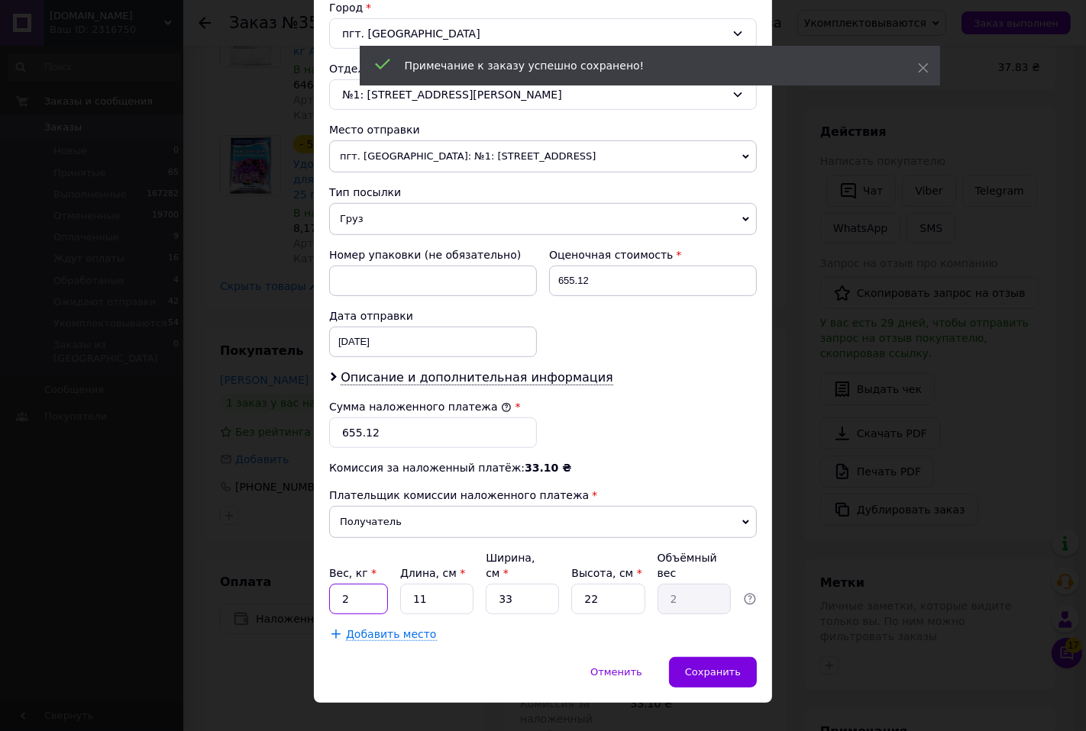
click at [363, 588] on input "2" at bounding box center [358, 599] width 59 height 31
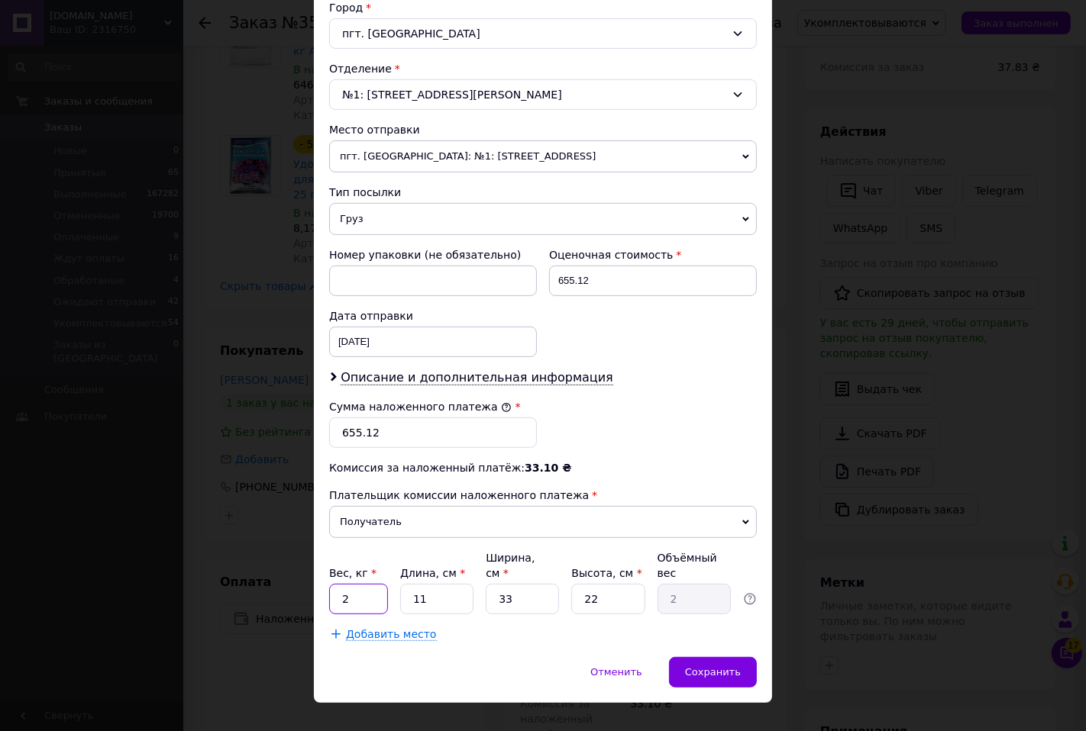
click at [363, 588] on input "2" at bounding box center [358, 599] width 59 height 31
type input "1"
type input "0.18"
type input "10"
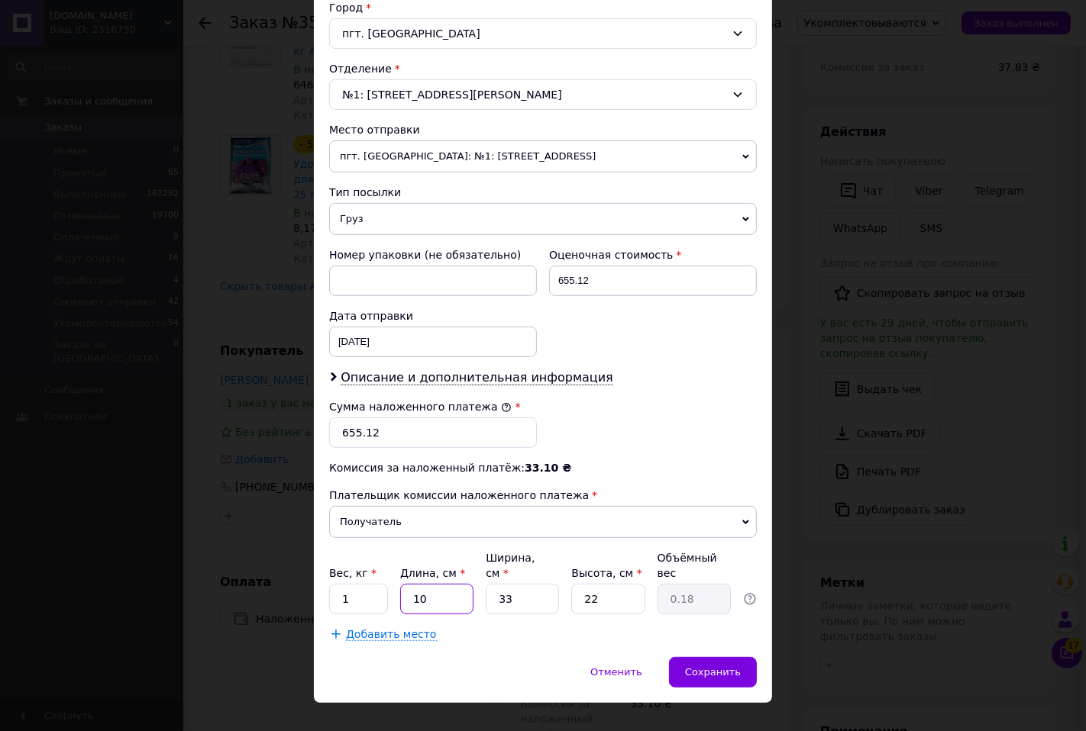
type input "1.82"
type input "10"
type input "1"
type input "0.1"
type input "10"
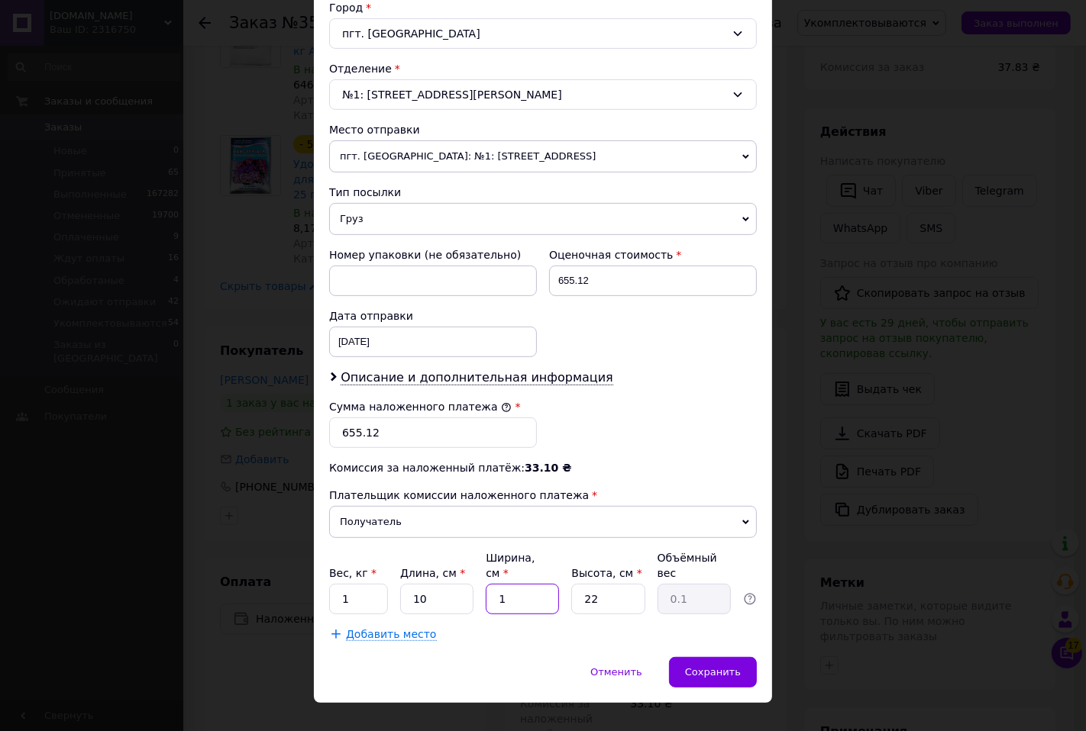
type input "0.55"
type input "10"
type input "2"
type input "0.1"
type input "20"
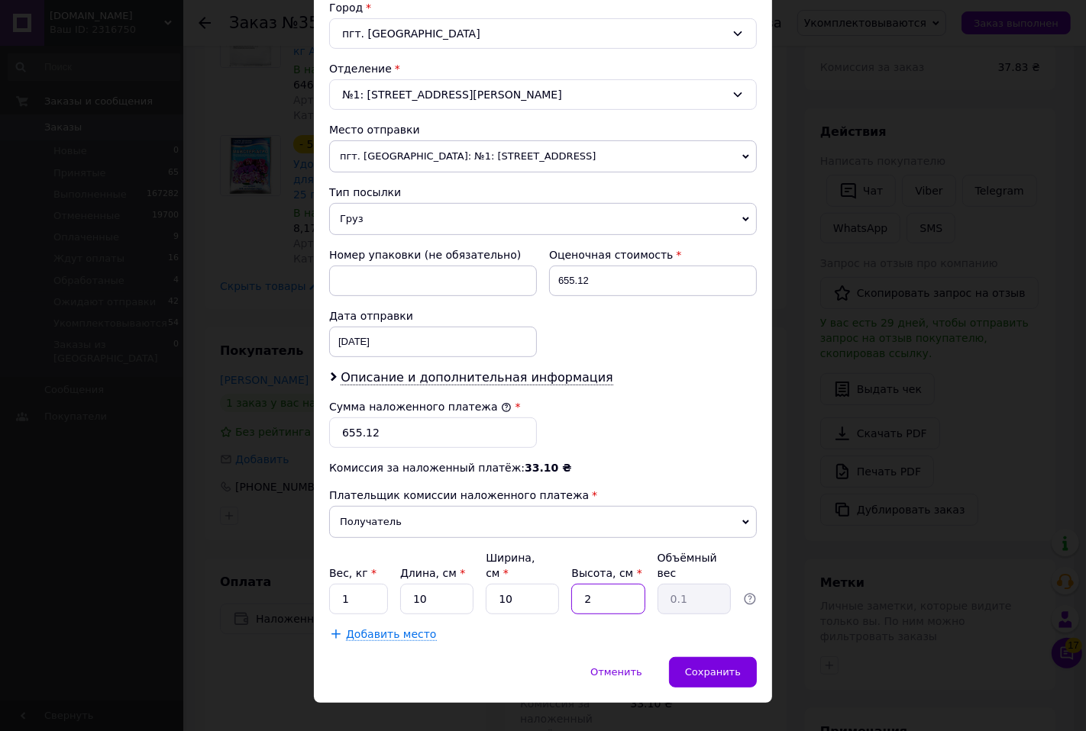
type input "0.5"
type input "20"
click at [715, 657] on div "Сохранить" at bounding box center [713, 672] width 88 height 31
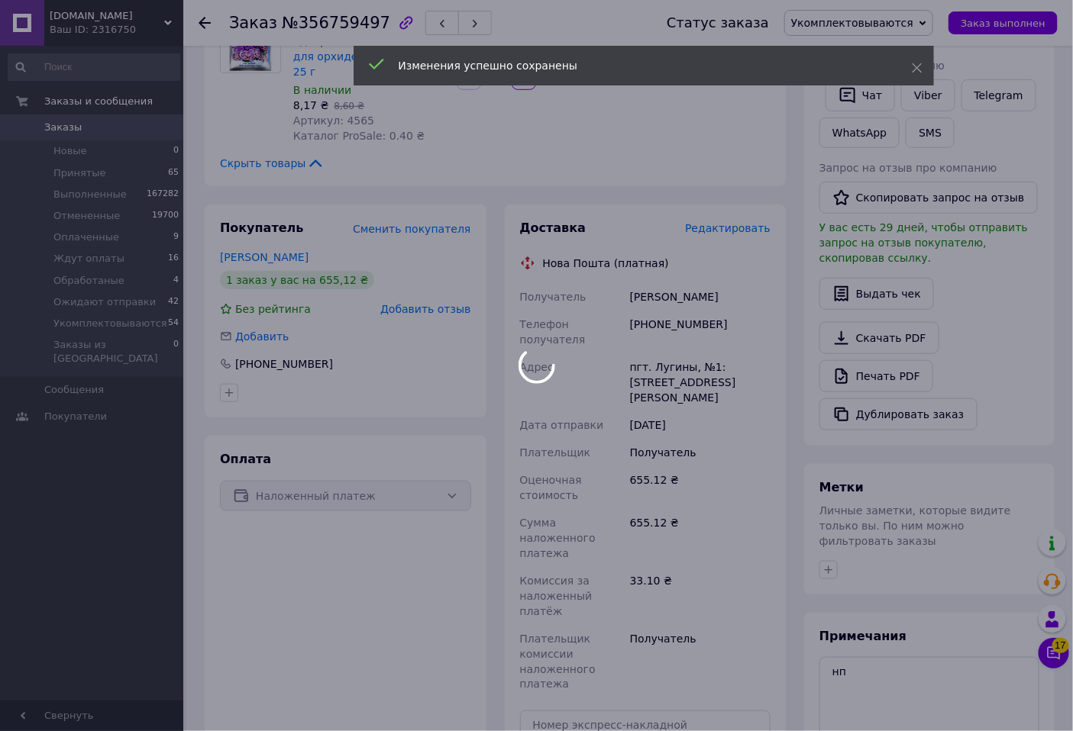
scroll to position [508, 0]
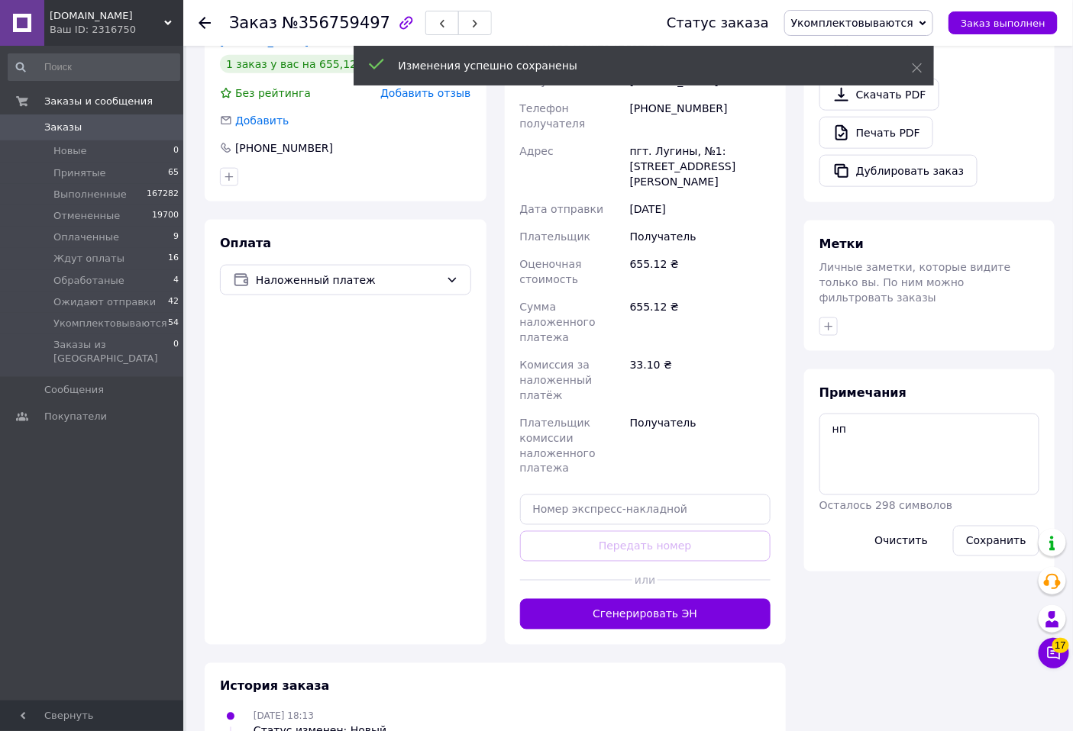
click at [744, 599] on button "Сгенерировать ЭН" at bounding box center [645, 614] width 251 height 31
click at [889, 21] on span "Укомплектовываются" at bounding box center [852, 23] width 122 height 12
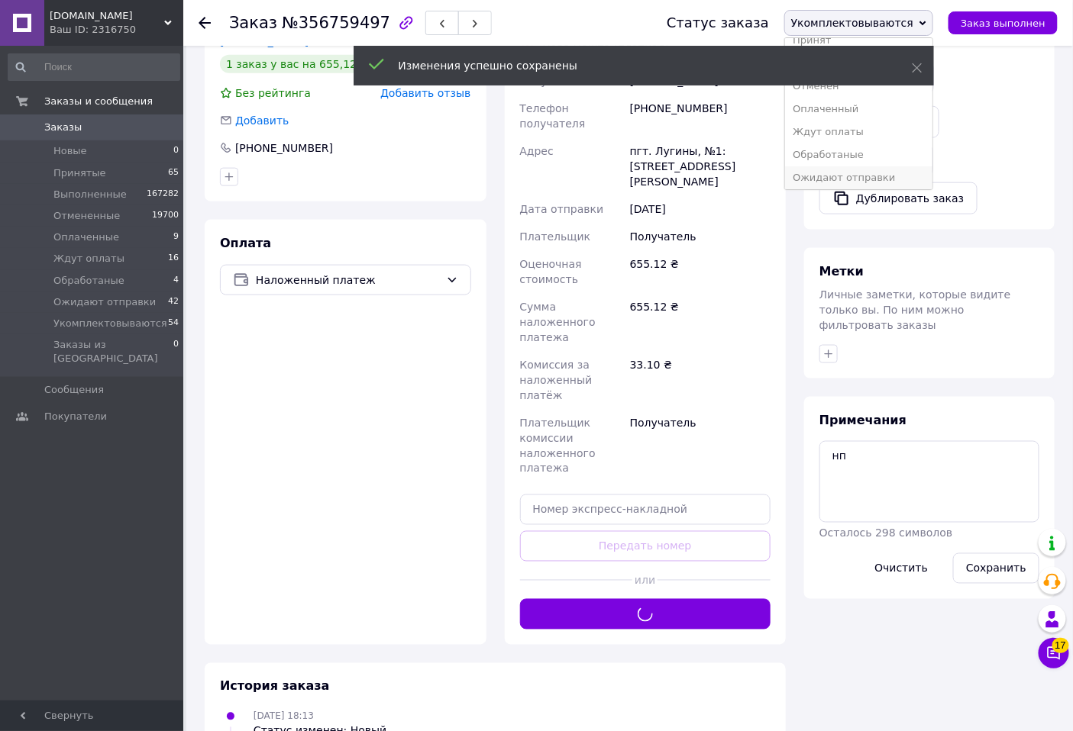
scroll to position [17, 0]
click at [855, 179] on li "Ожидают отправки" at bounding box center [858, 174] width 147 height 23
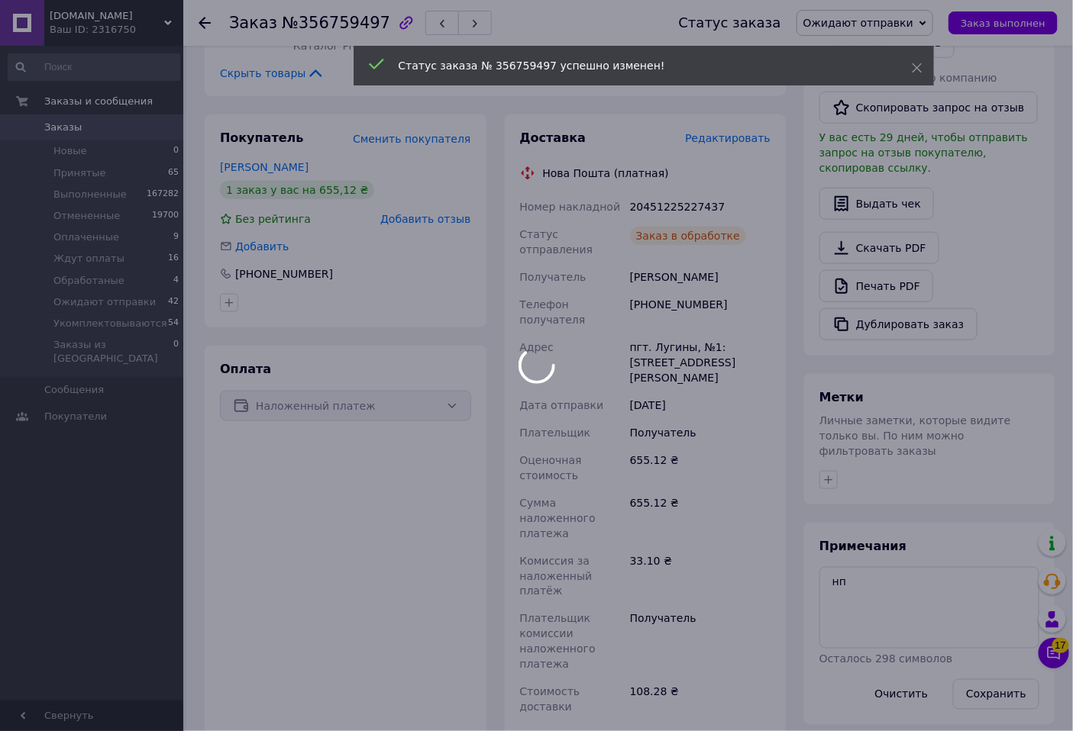
scroll to position [254, 0]
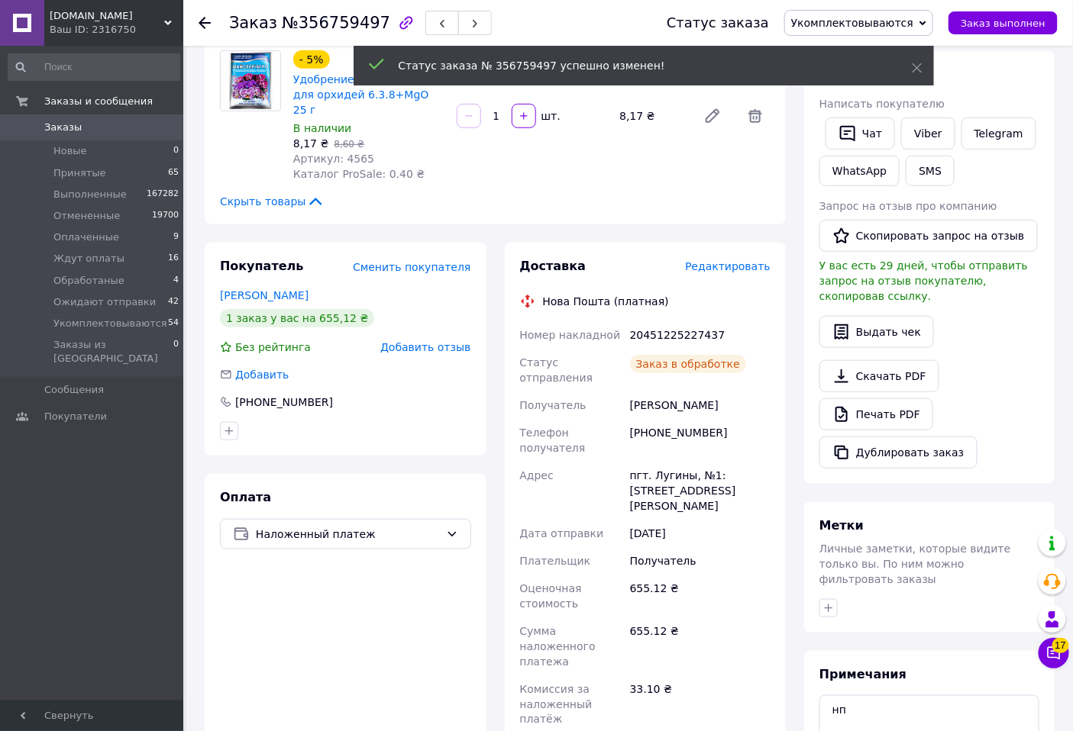
click at [666, 321] on div "20451225227437" at bounding box center [700, 334] width 147 height 27
copy div "20451225227437"
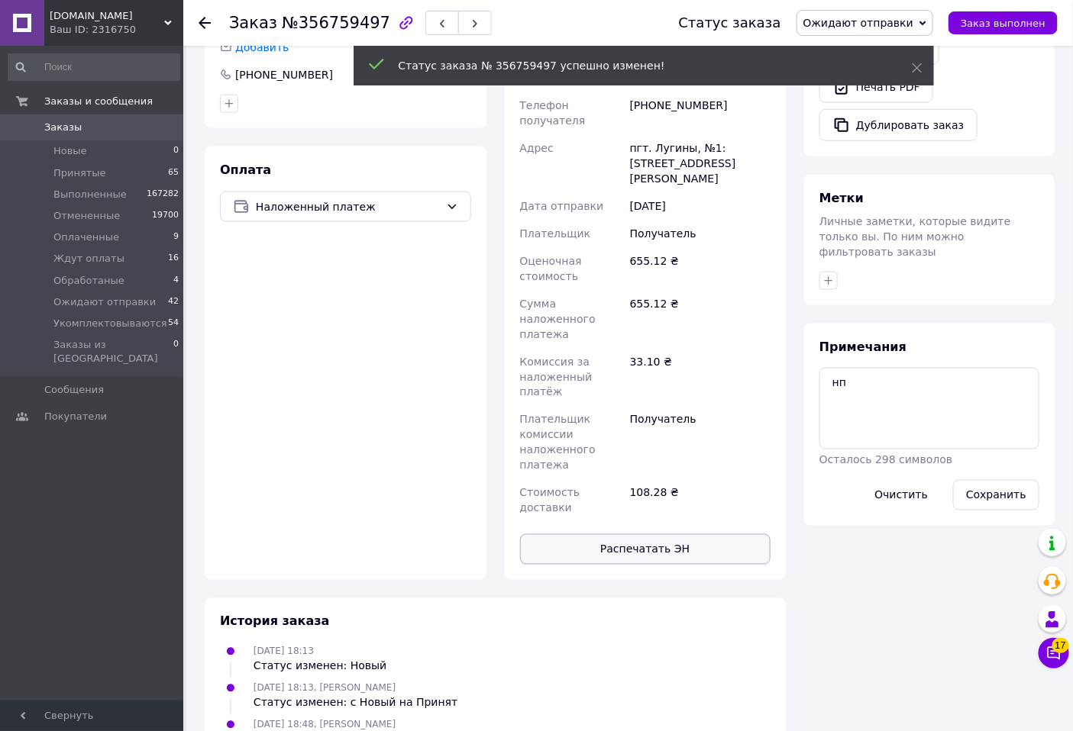
scroll to position [593, 0]
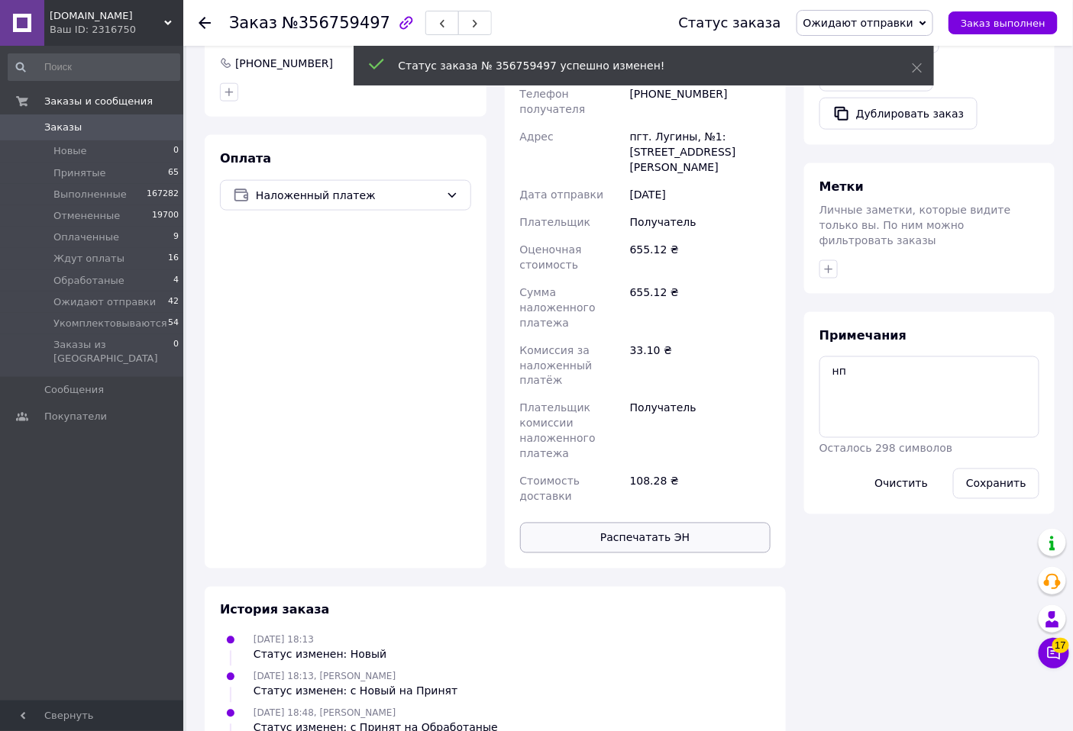
click at [678, 523] on button "Распечатать ЭН" at bounding box center [645, 538] width 251 height 31
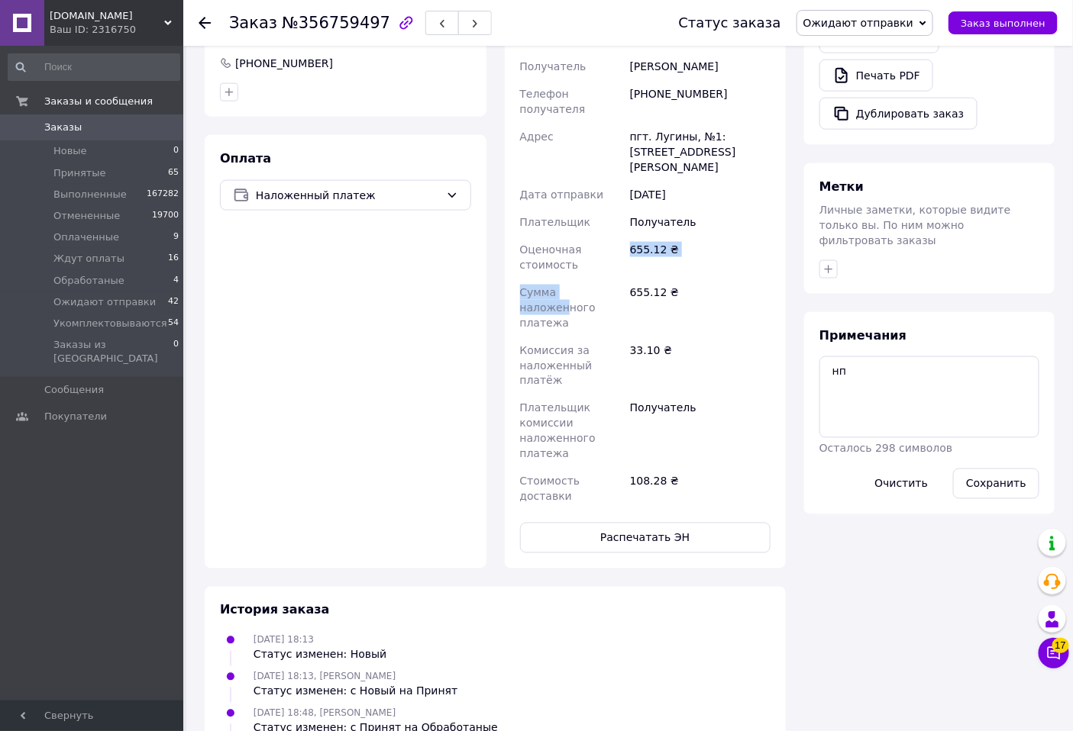
drag, startPoint x: 595, startPoint y: 215, endPoint x: 559, endPoint y: 249, distance: 49.7
click at [595, 226] on div "Номер накладной 20451225227437 Статус отправления Планируемый Получатель Лісовс…" at bounding box center [645, 246] width 257 height 528
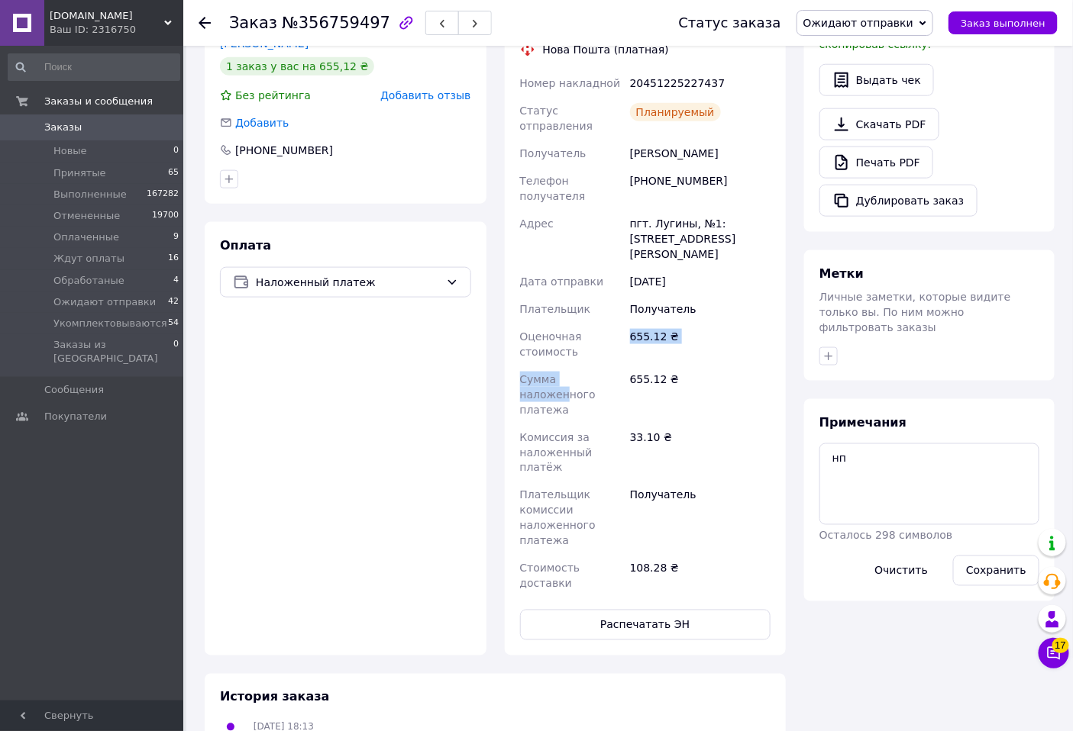
scroll to position [424, 0]
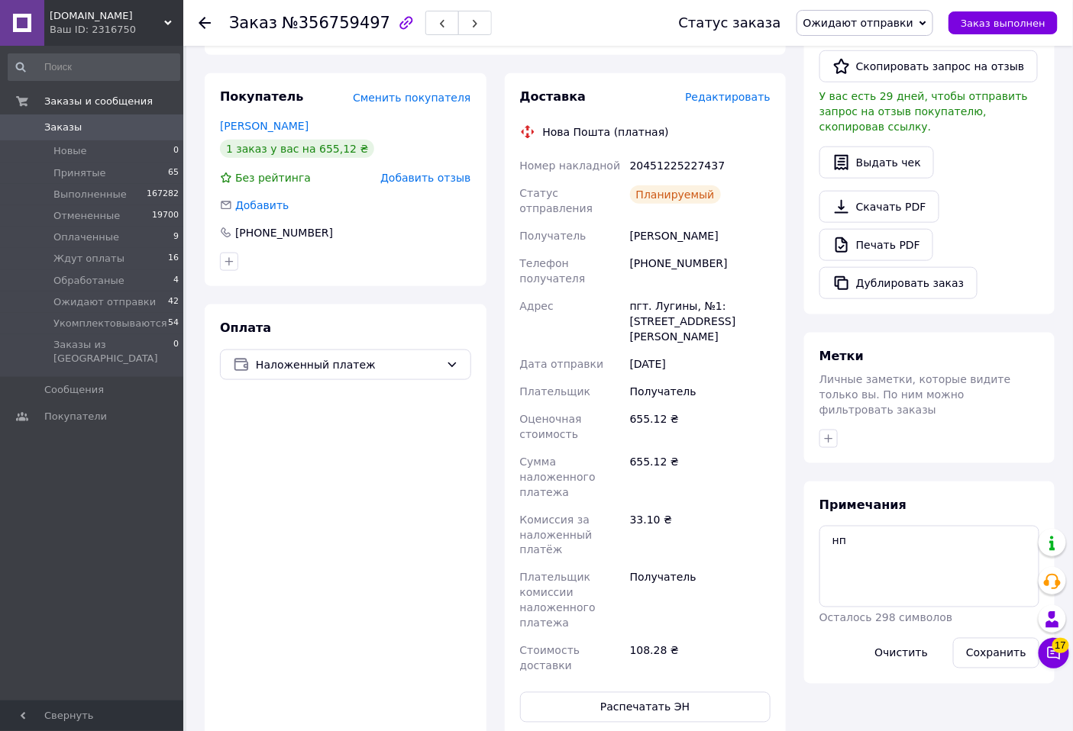
click at [548, 405] on div "Оценочная стоимость" at bounding box center [572, 426] width 110 height 43
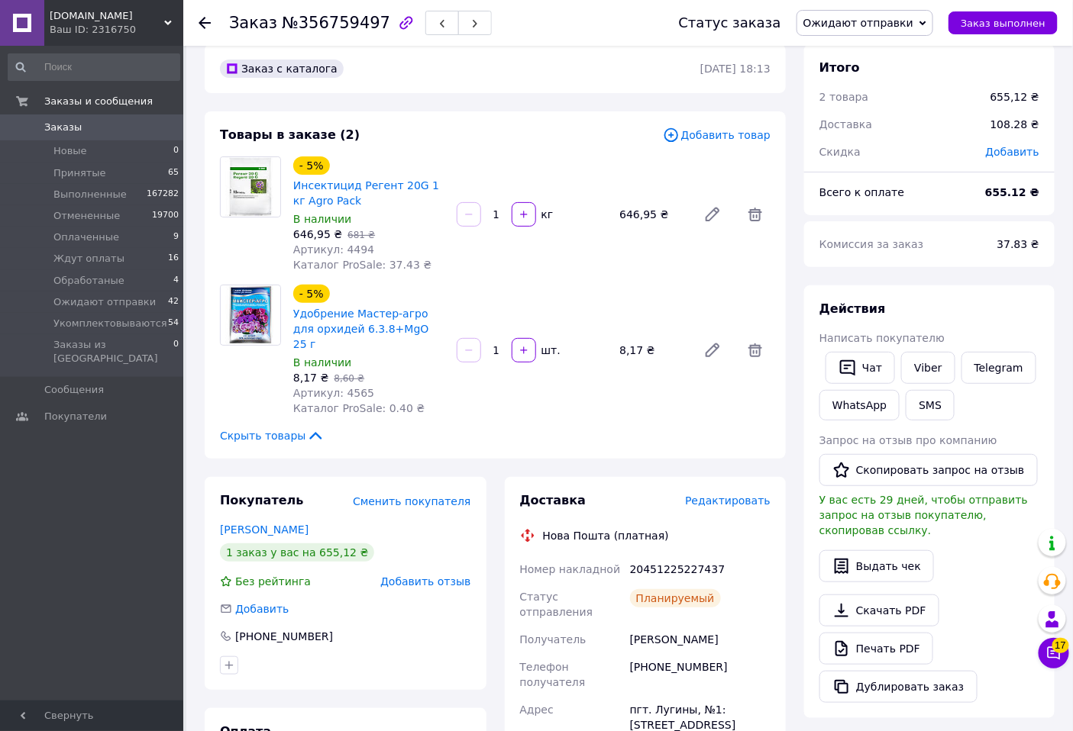
scroll to position [0, 0]
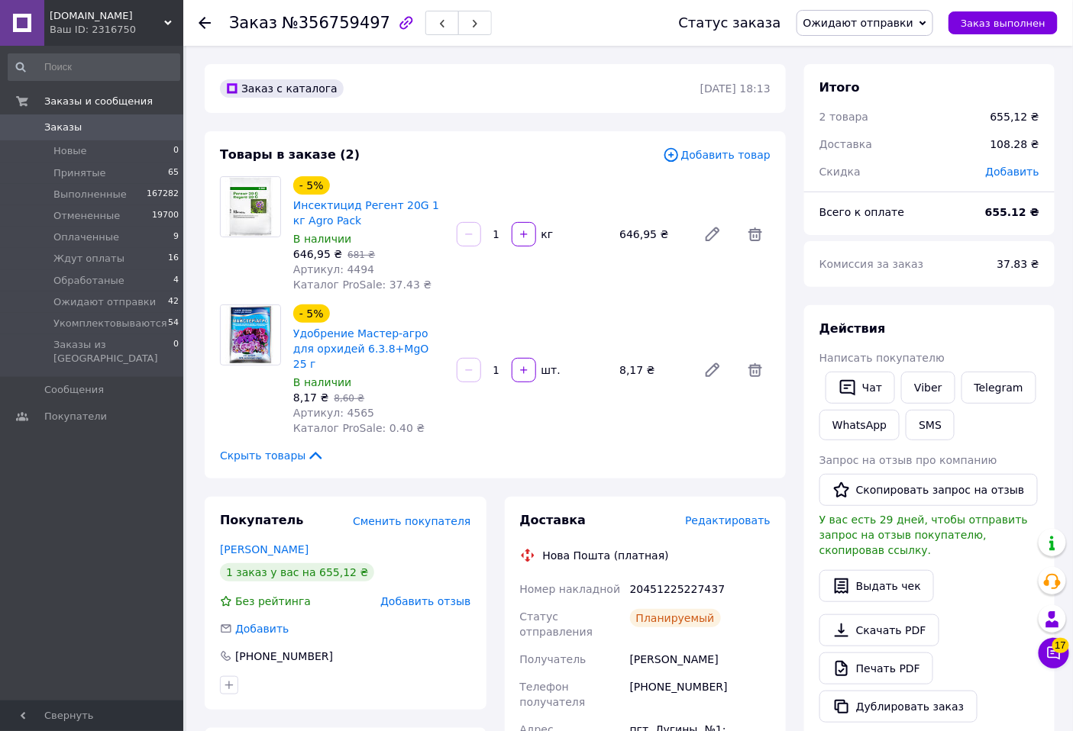
click at [197, 27] on div "Заказ №356759497 Статус заказа Ожидают отправки Принят Выполнен Отменен Оплачен…" at bounding box center [627, 23] width 889 height 46
click at [210, 20] on icon at bounding box center [204, 23] width 12 height 12
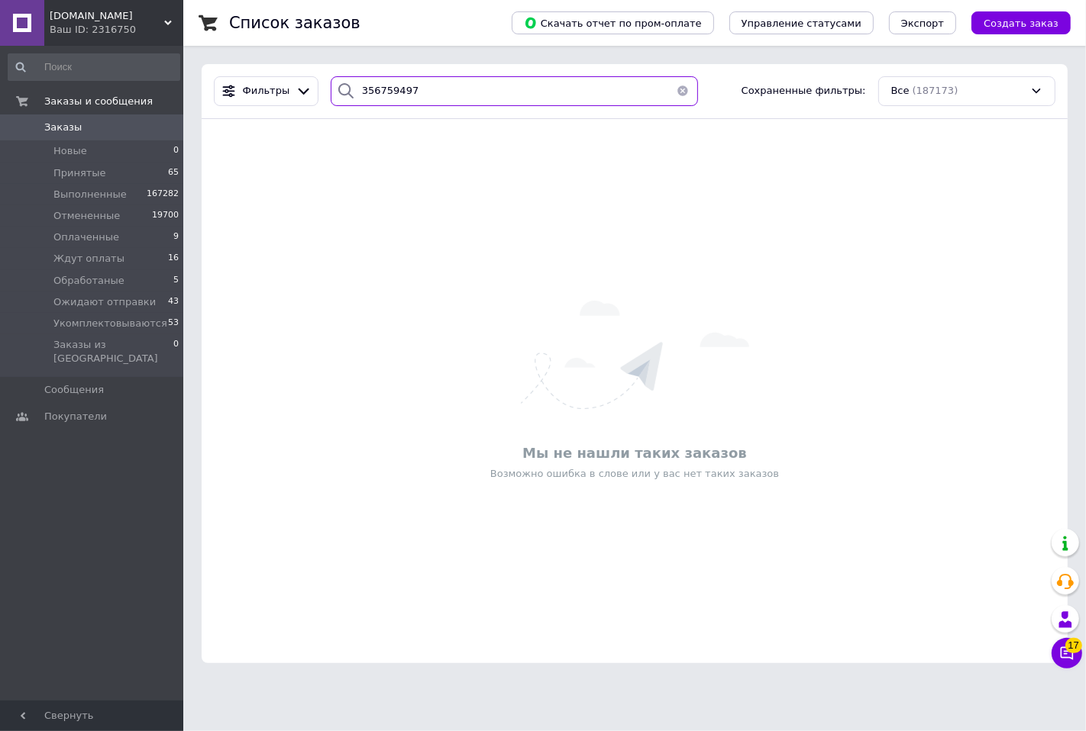
click at [440, 87] on input "356759497" at bounding box center [514, 91] width 367 height 30
click at [440, 88] on input "356759497" at bounding box center [514, 91] width 367 height 30
paste input "649393"
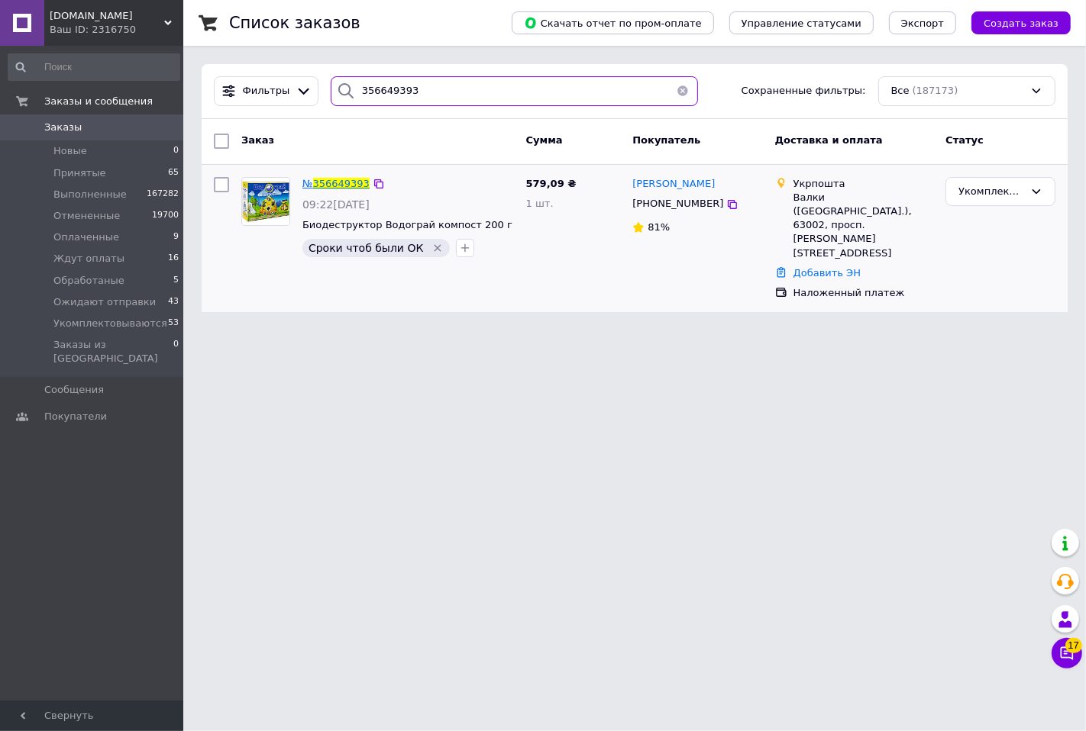
type input "356649393"
click at [344, 181] on span "356649393" at bounding box center [341, 183] width 56 height 11
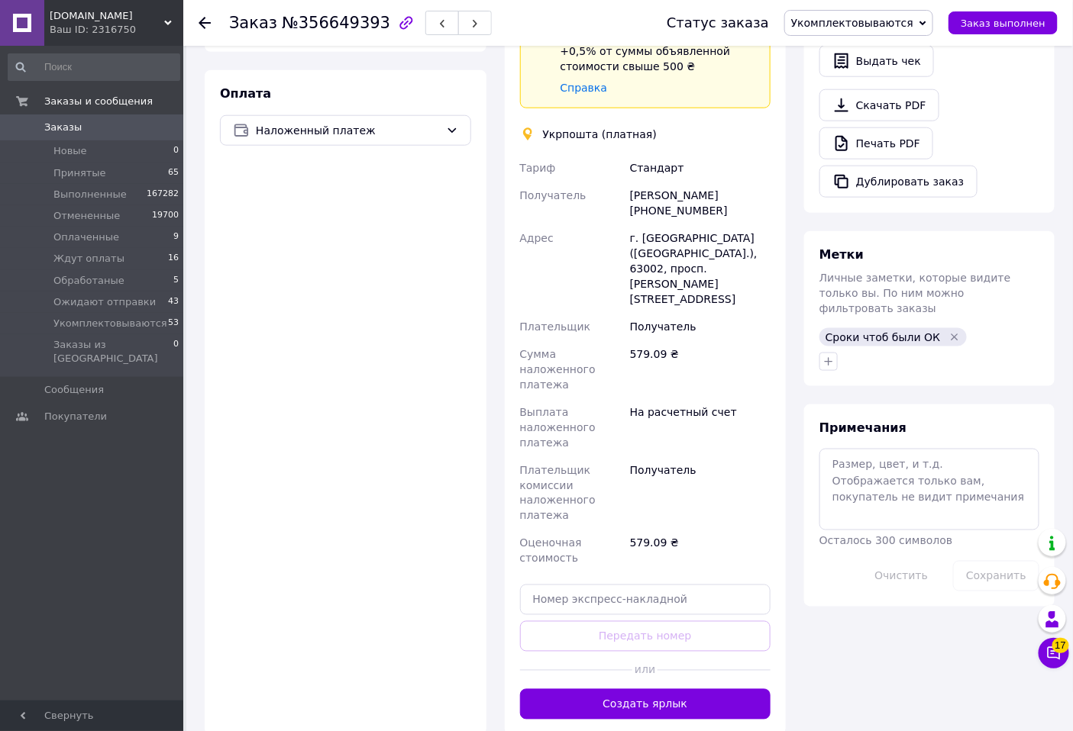
scroll to position [424, 0]
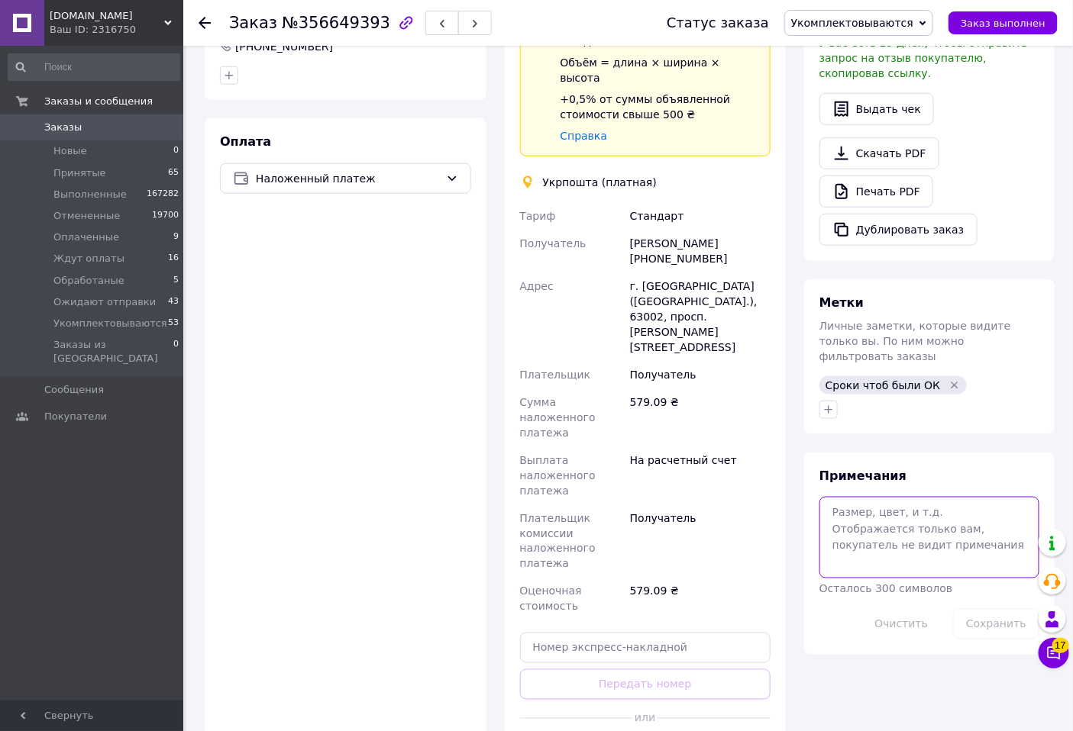
click at [860, 506] on textarea at bounding box center [929, 537] width 220 height 81
type textarea "нп"
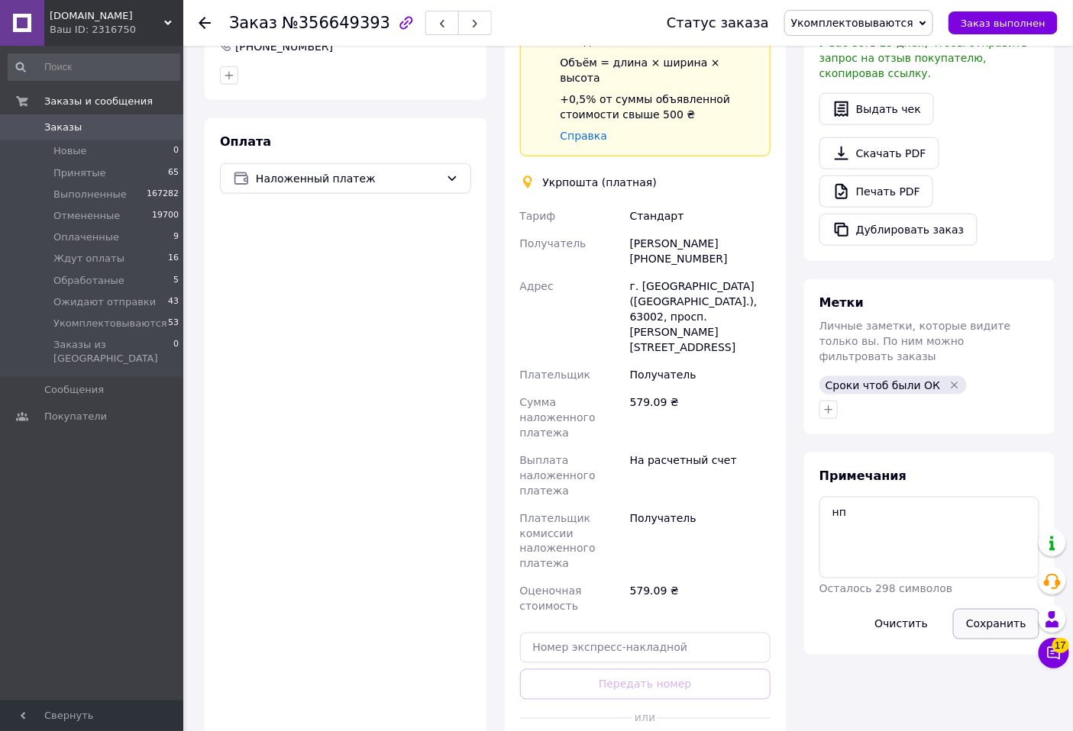
click at [999, 609] on button "Сохранить" at bounding box center [996, 624] width 86 height 31
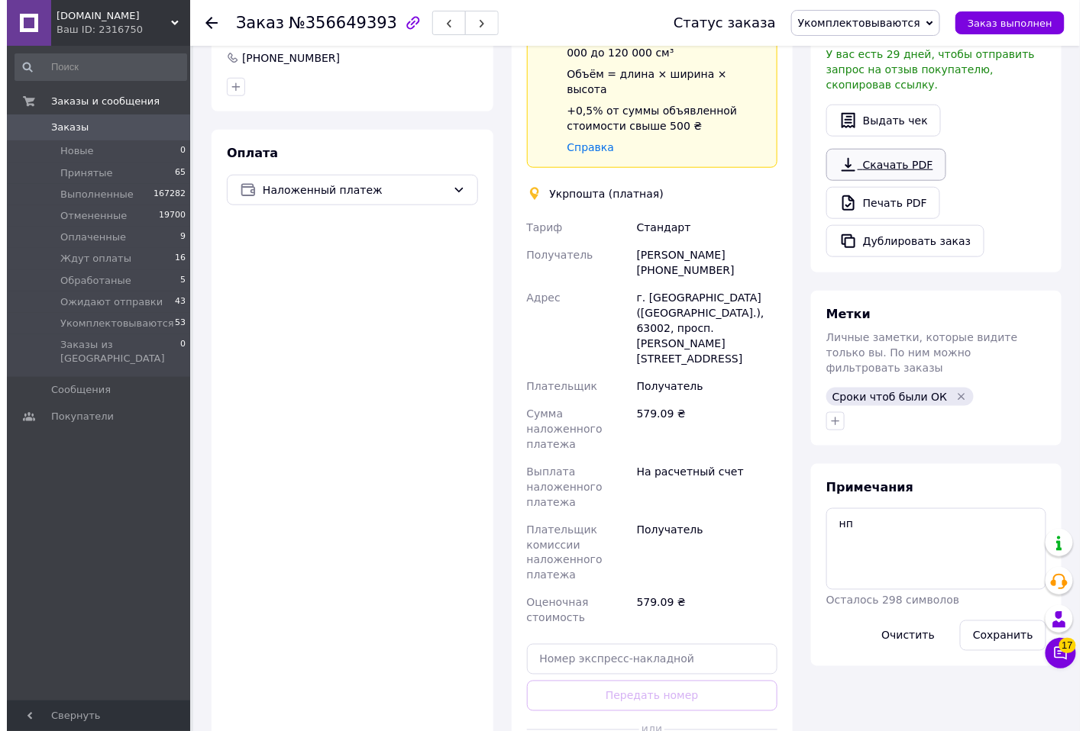
scroll to position [85, 0]
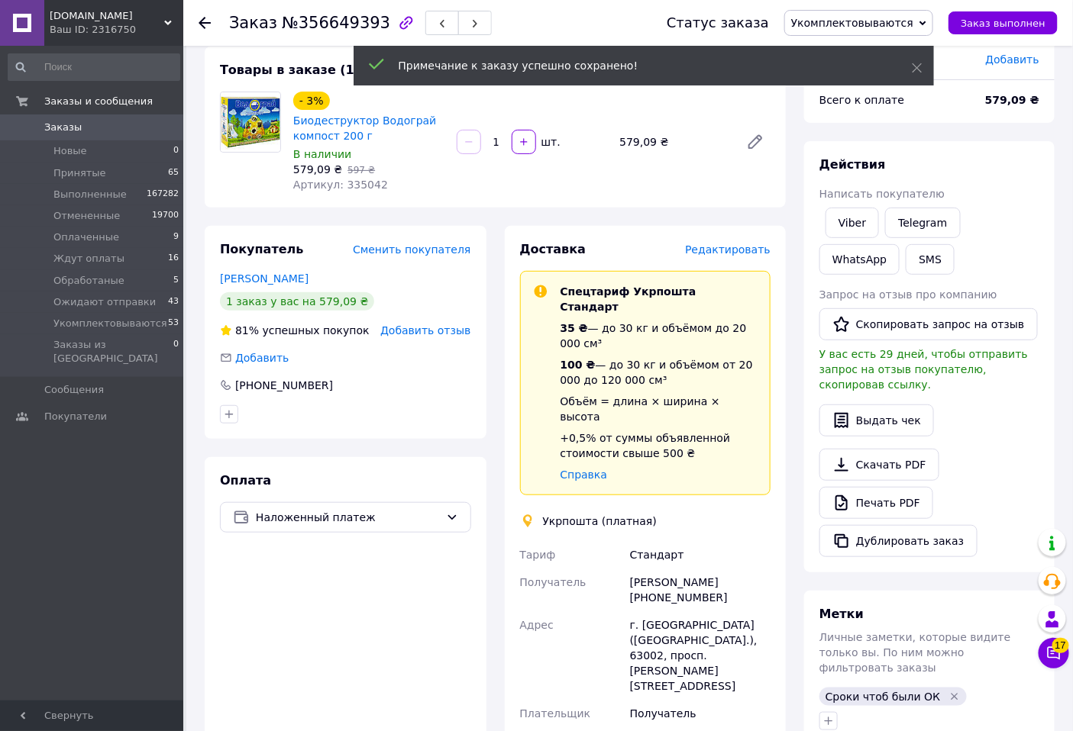
click at [727, 248] on span "Редактировать" at bounding box center [727, 250] width 85 height 12
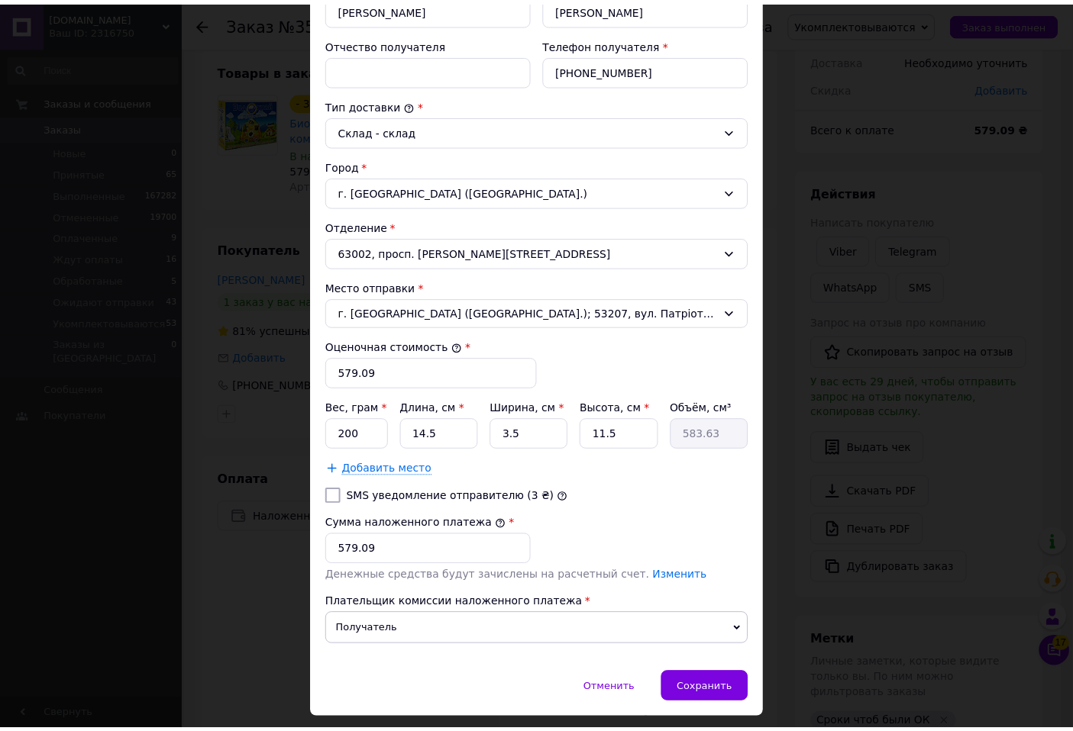
scroll to position [339, 0]
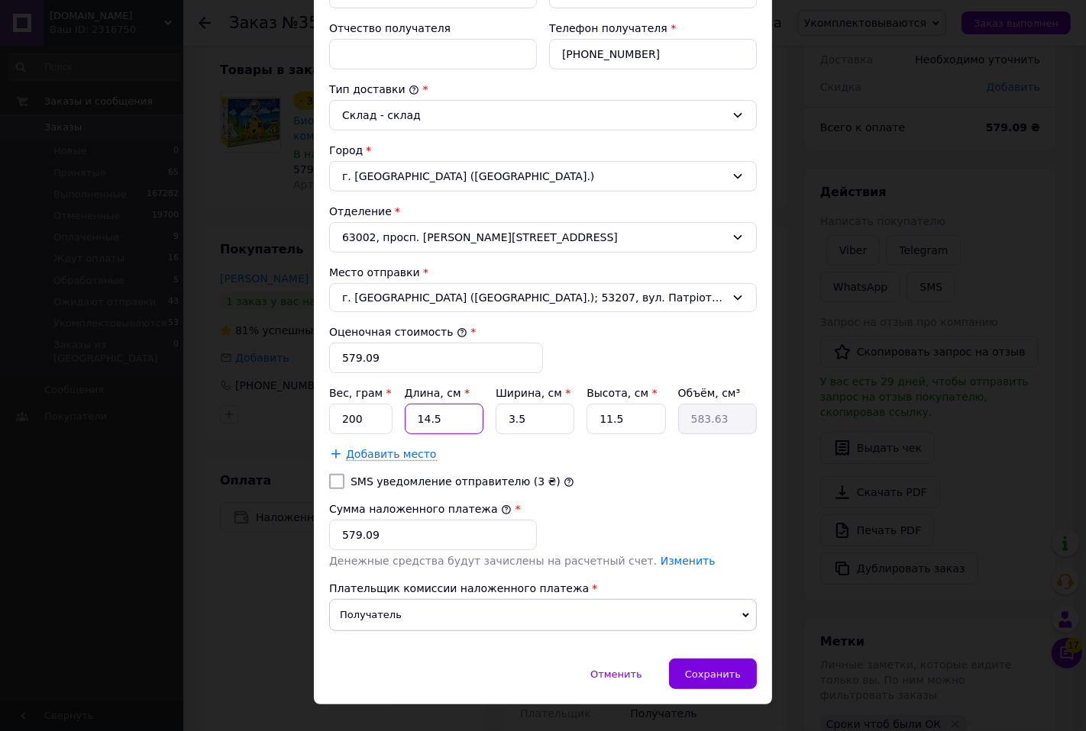
click at [457, 422] on input "14.5" at bounding box center [444, 419] width 79 height 31
type input "14."
type input "563.5"
type input "1"
type input "40.25"
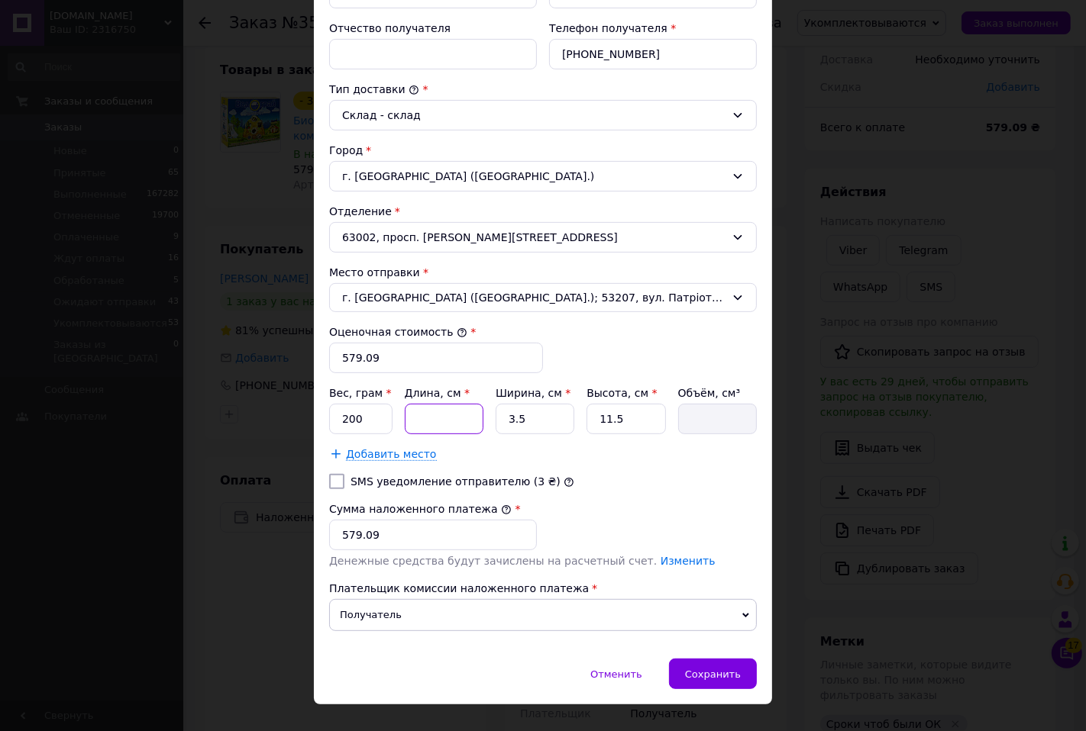
type input "1"
type input "40.25"
type input "14"
type input "563.5"
type input "14"
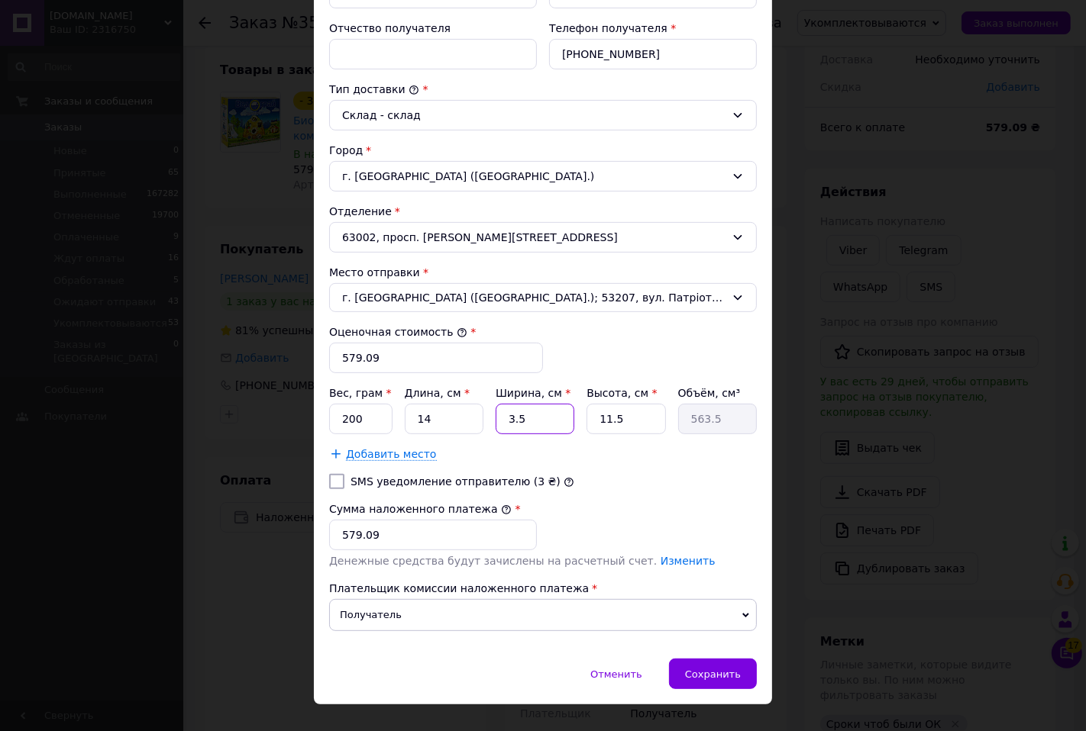
type input "1"
type input "161"
type input "11"
type input "1771"
type input "11"
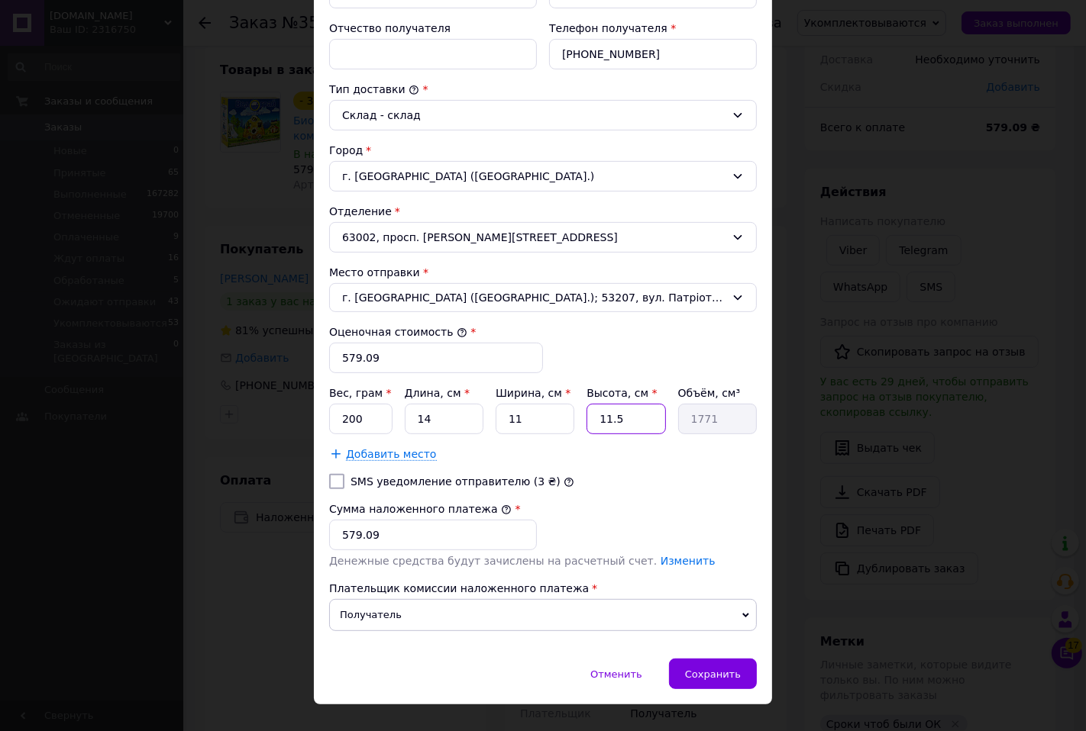
type input "4"
type input "616"
type input "4"
click at [727, 667] on div "Сохранить" at bounding box center [713, 674] width 88 height 31
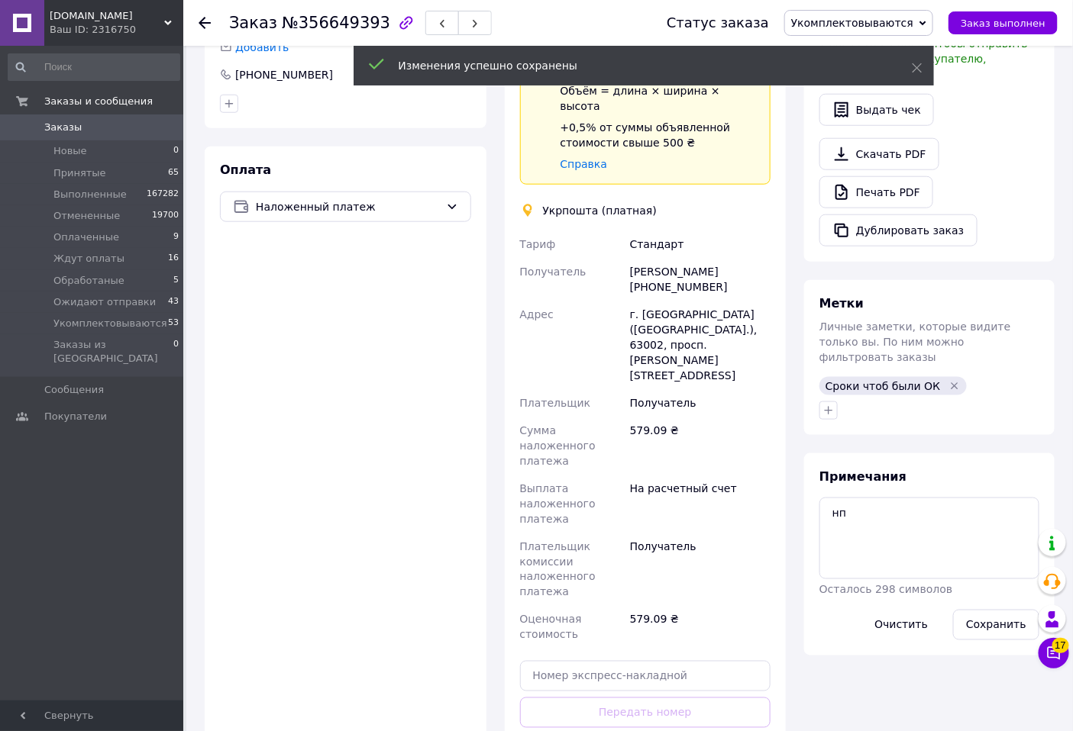
scroll to position [508, 0]
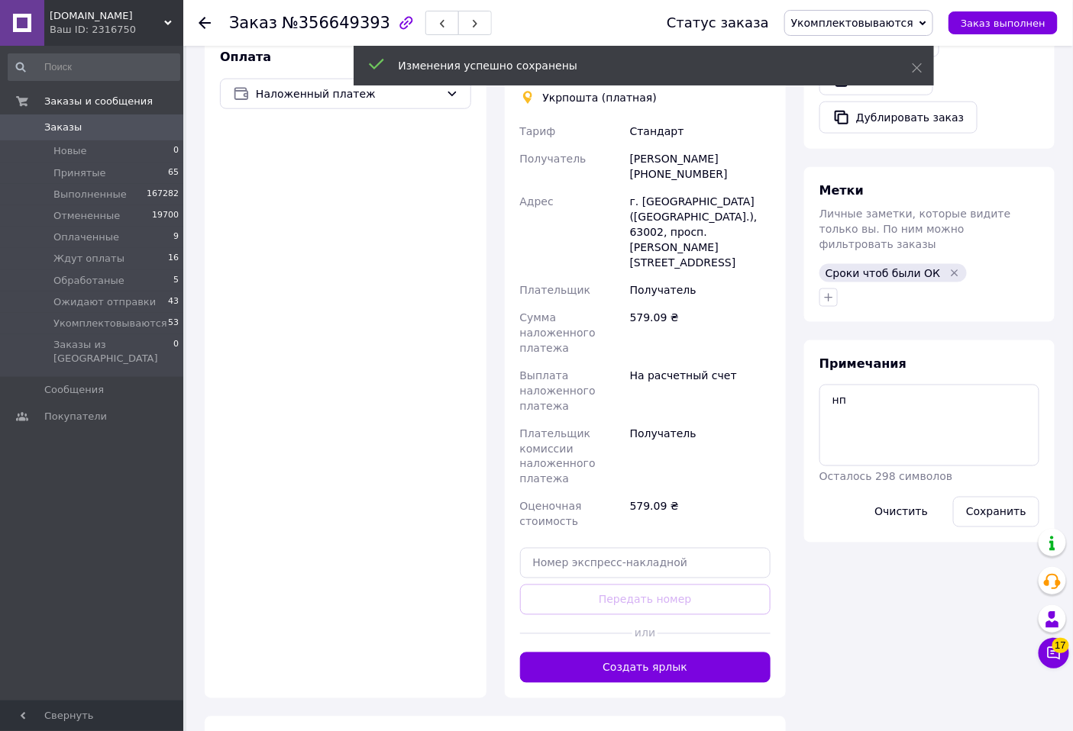
drag, startPoint x: 737, startPoint y: 596, endPoint x: 735, endPoint y: 589, distance: 8.0
click at [737, 653] on button "Создать ярлык" at bounding box center [645, 668] width 251 height 31
click at [873, 24] on span "Укомплектовываются" at bounding box center [852, 23] width 122 height 12
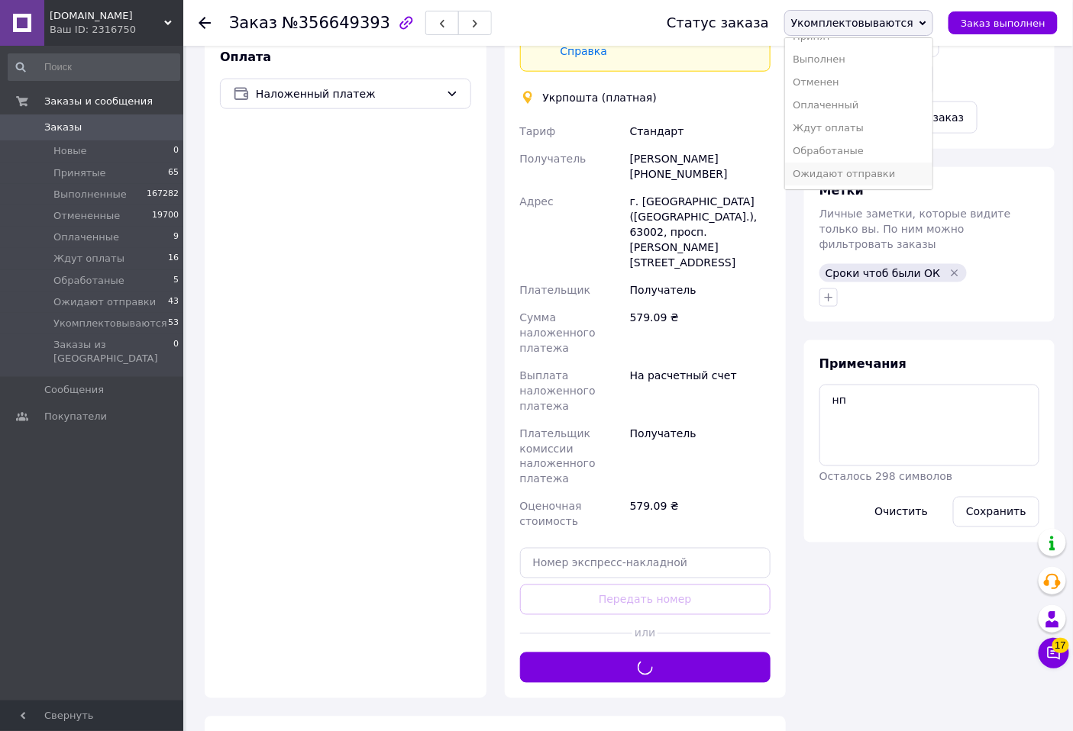
click at [853, 173] on li "Ожидают отправки" at bounding box center [858, 174] width 147 height 23
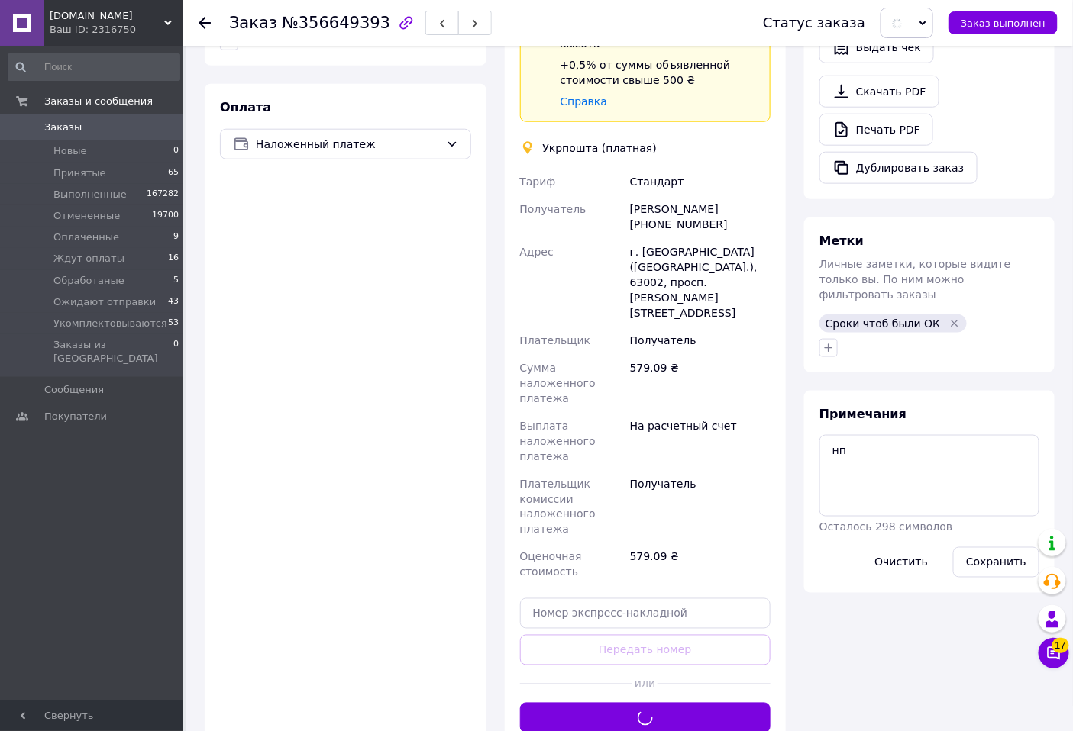
scroll to position [339, 0]
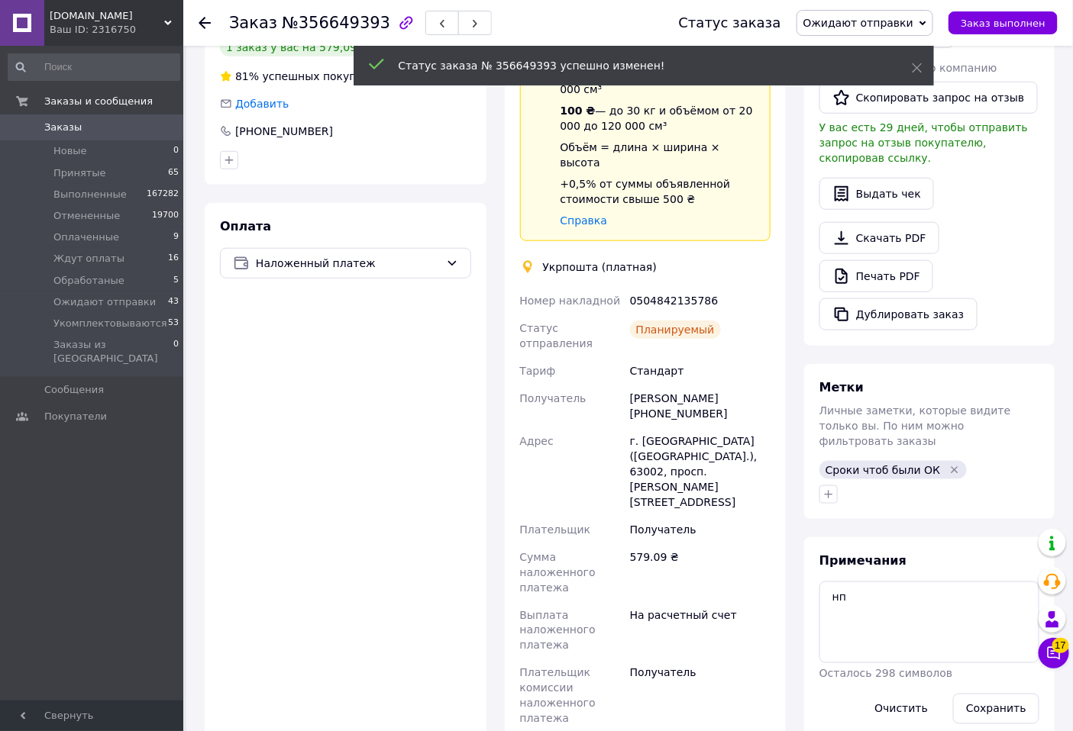
click at [670, 287] on div "0504842135786" at bounding box center [700, 300] width 147 height 27
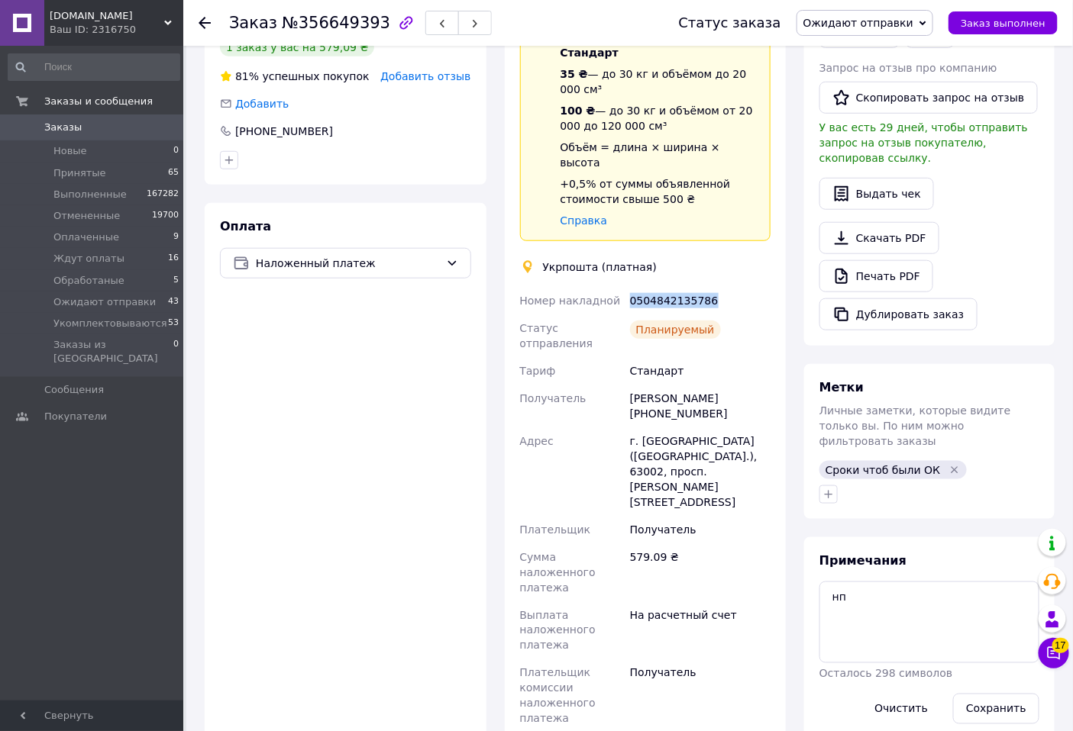
copy div "0504842135786"
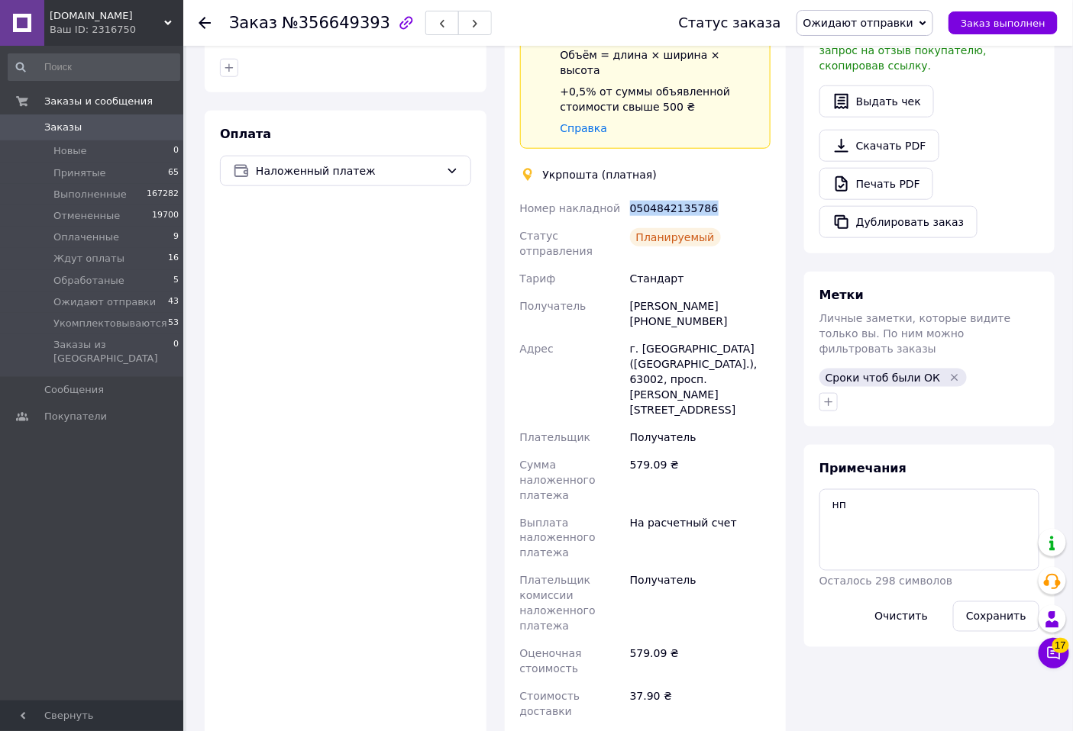
scroll to position [593, 0]
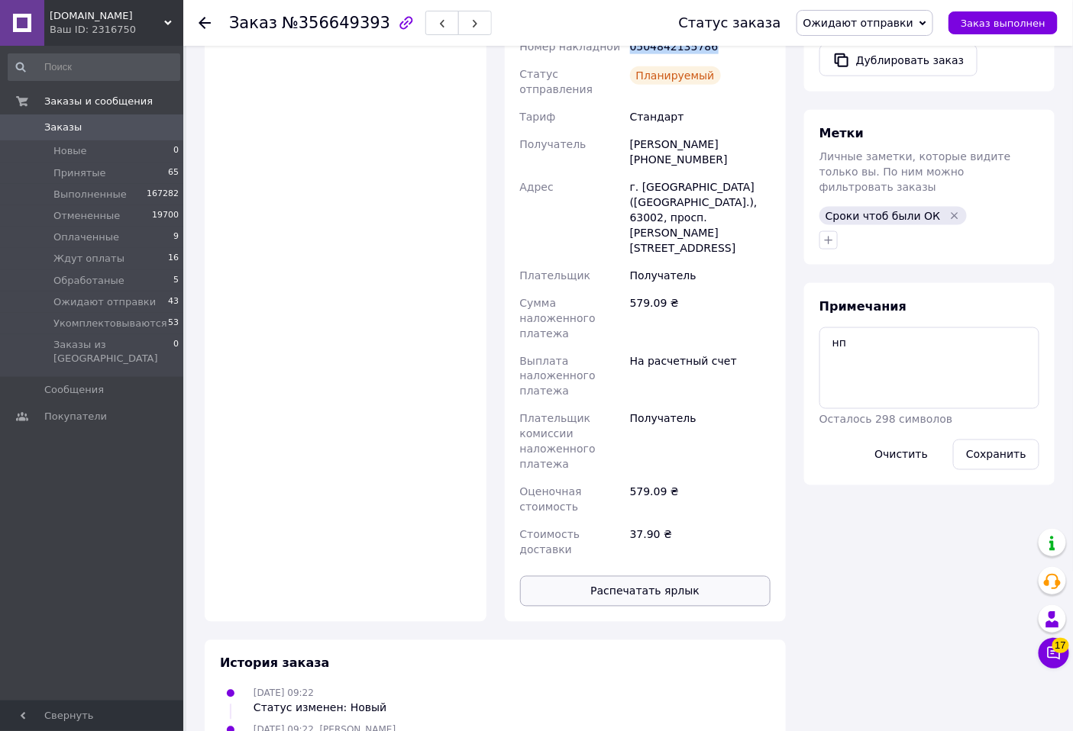
click at [654, 576] on button "Распечатать ярлык" at bounding box center [645, 591] width 251 height 31
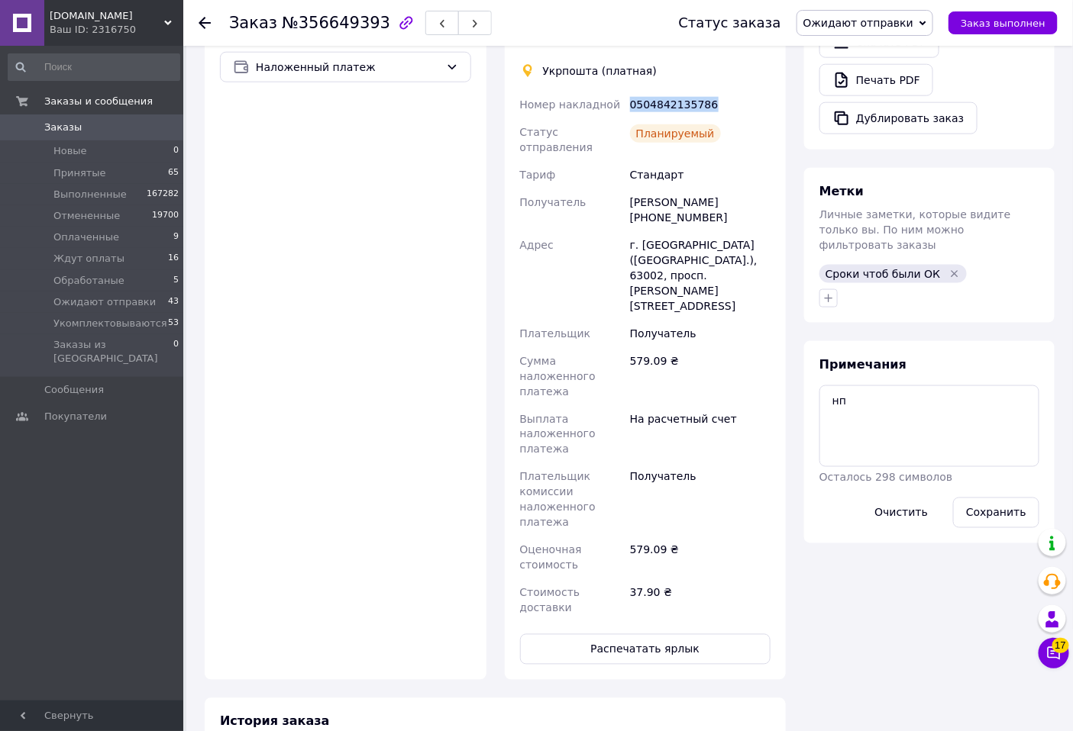
scroll to position [254, 0]
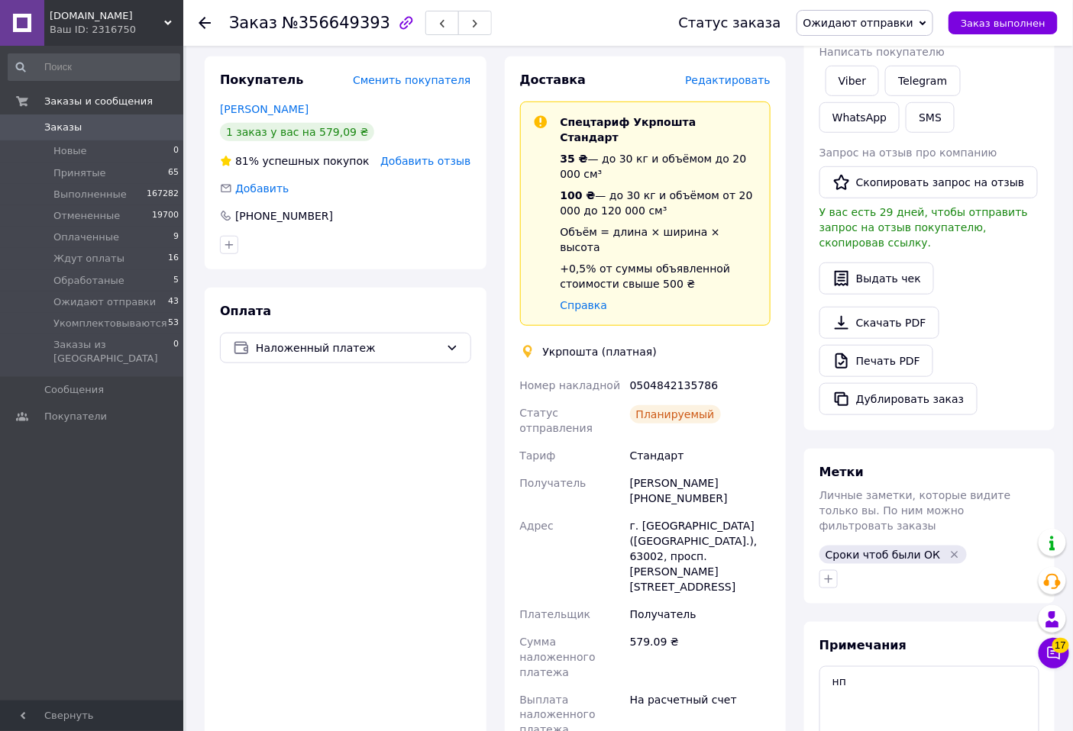
click at [524, 477] on span "Получатель" at bounding box center [553, 483] width 66 height 12
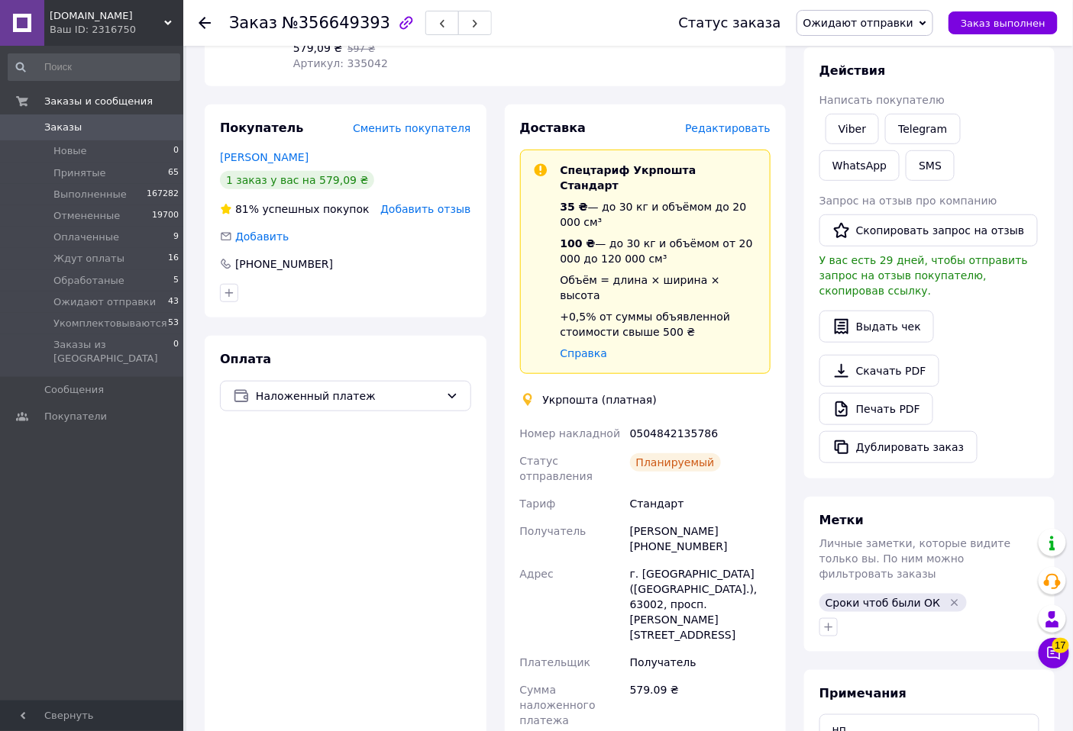
scroll to position [0, 0]
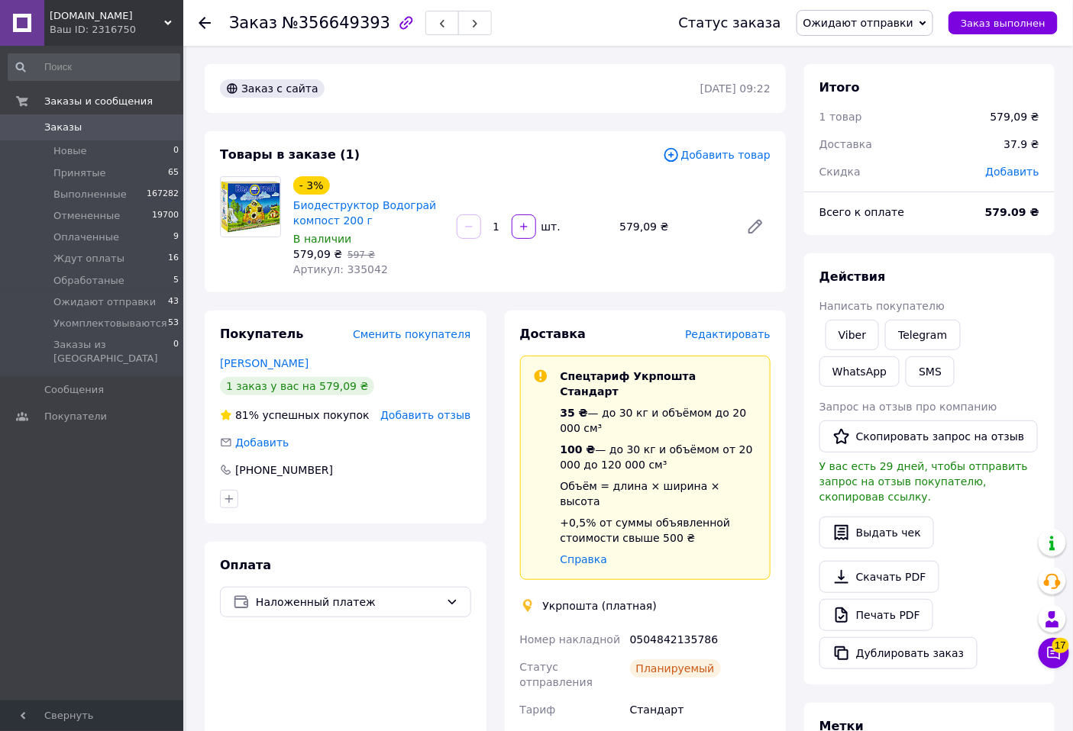
click at [197, 24] on div "Заказ №356649393 Статус заказа Ожидают отправки Принят Выполнен Отменен Оплачен…" at bounding box center [627, 23] width 889 height 46
click at [214, 24] on div at bounding box center [213, 23] width 31 height 46
click at [207, 21] on icon at bounding box center [204, 23] width 12 height 12
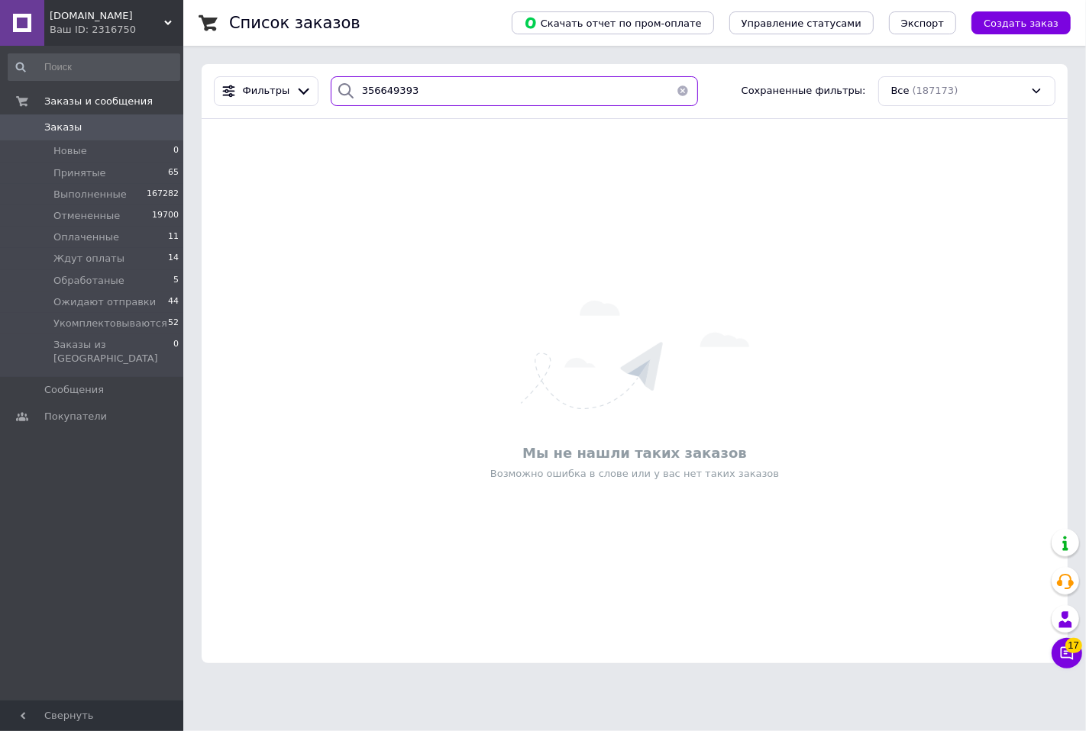
click at [444, 87] on input "356649393" at bounding box center [514, 91] width 367 height 30
paste input "846824"
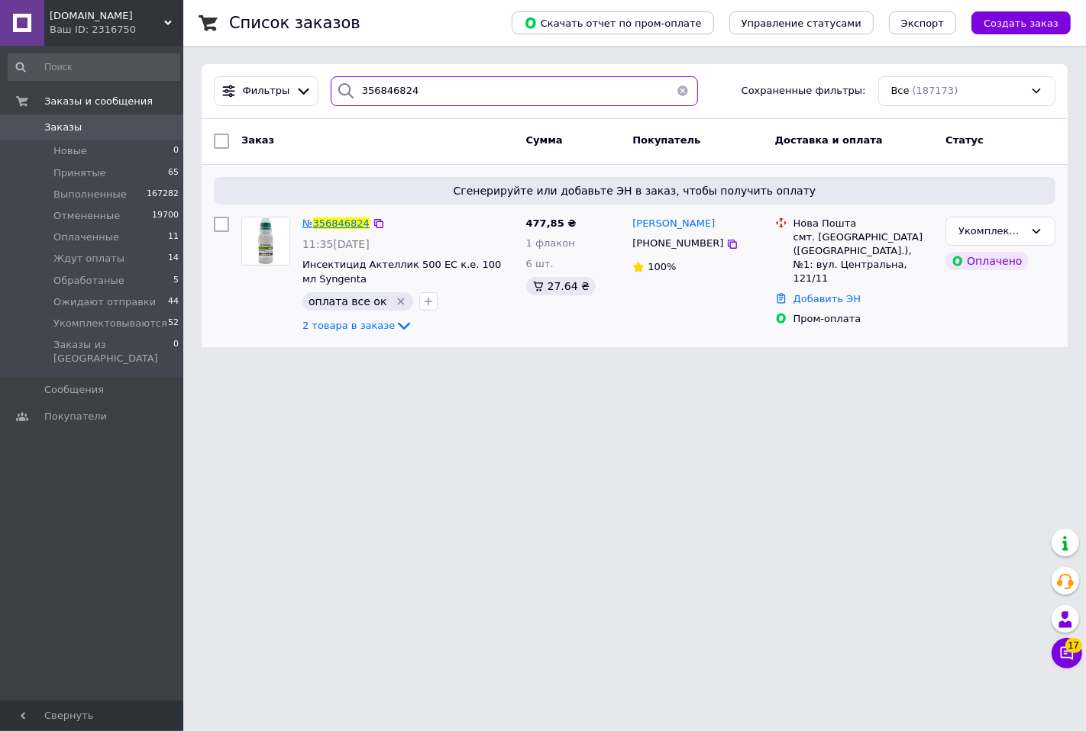
type input "356846824"
click at [330, 218] on span "356846824" at bounding box center [341, 223] width 56 height 11
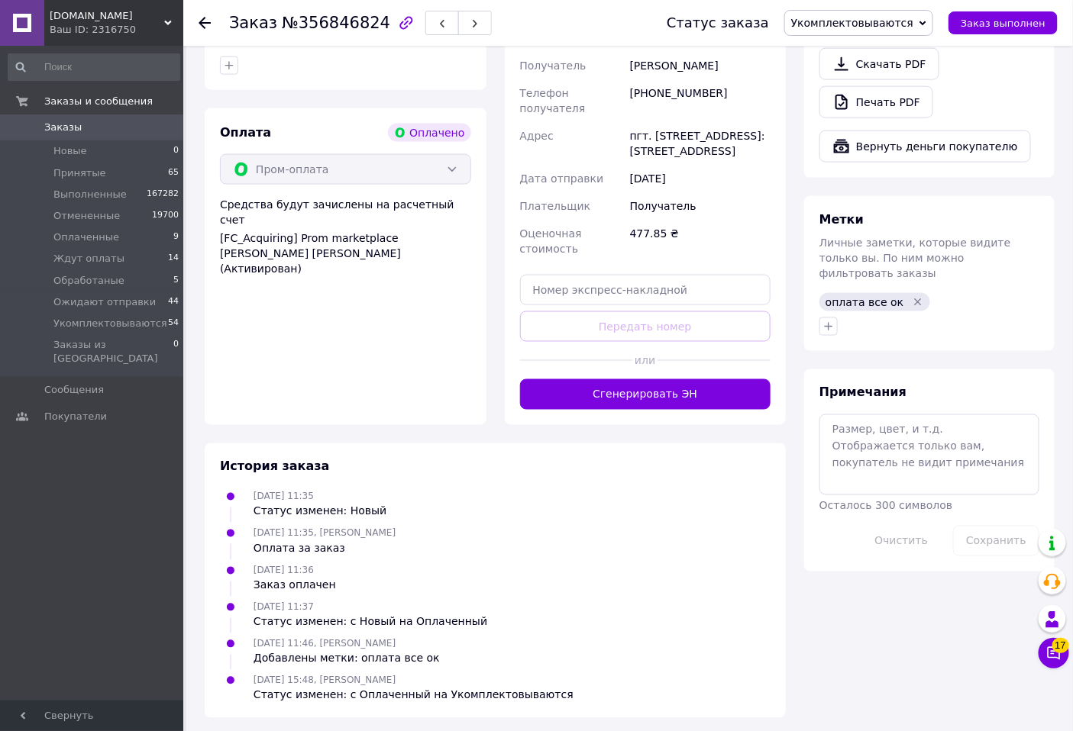
scroll to position [629, 0]
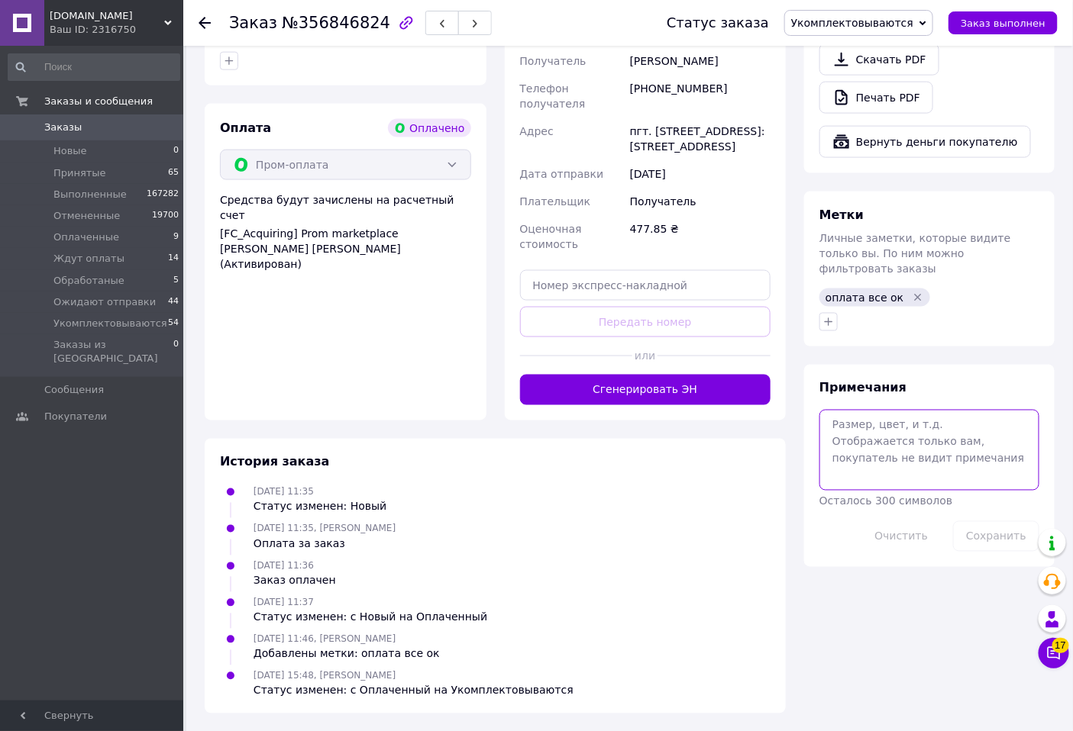
drag, startPoint x: 954, startPoint y: 440, endPoint x: 948, endPoint y: 429, distance: 12.3
click at [954, 438] on textarea at bounding box center [929, 450] width 220 height 81
type textarea "нп"
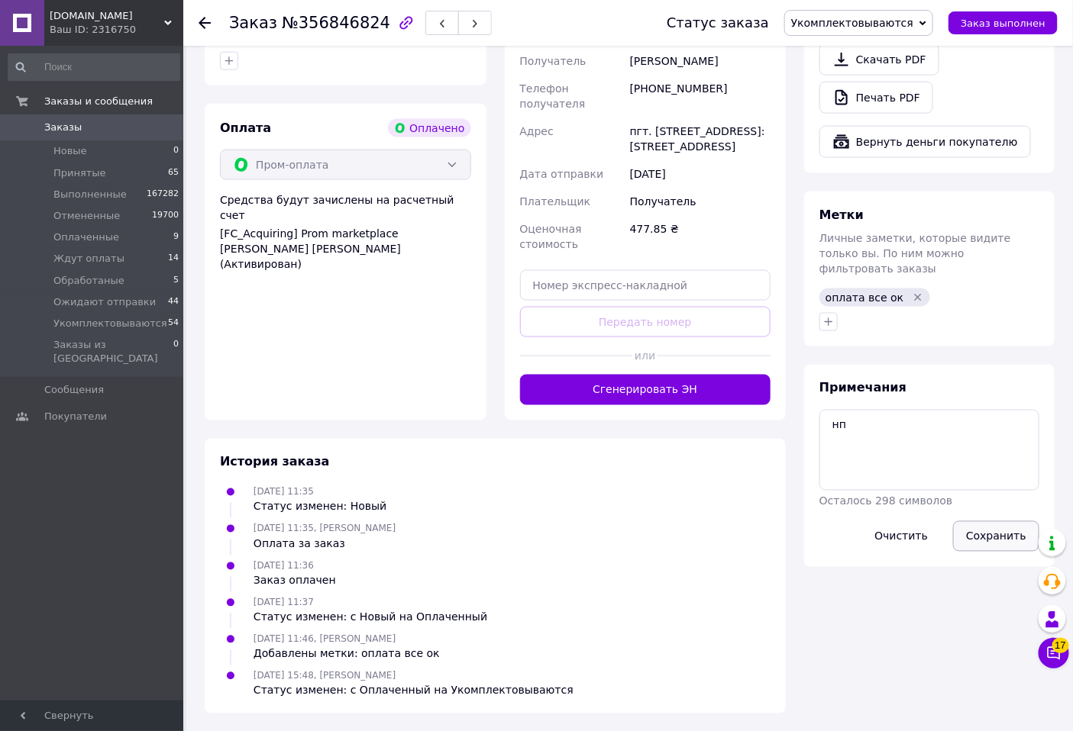
click at [999, 521] on button "Сохранить" at bounding box center [996, 536] width 86 height 31
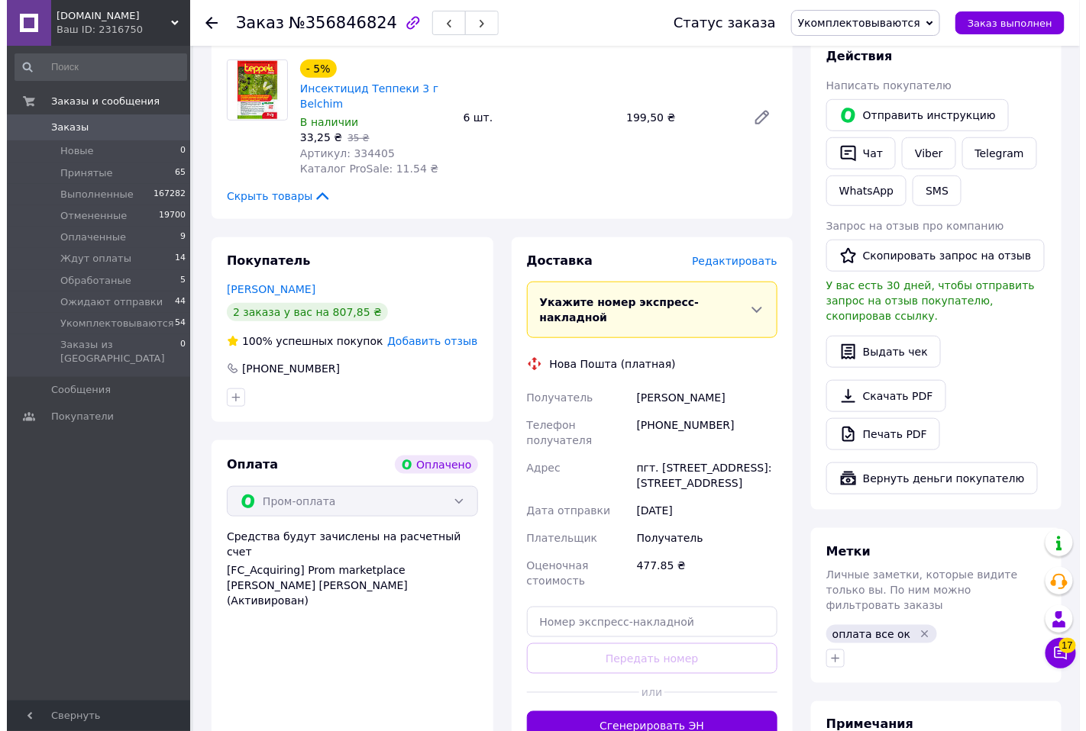
scroll to position [290, 0]
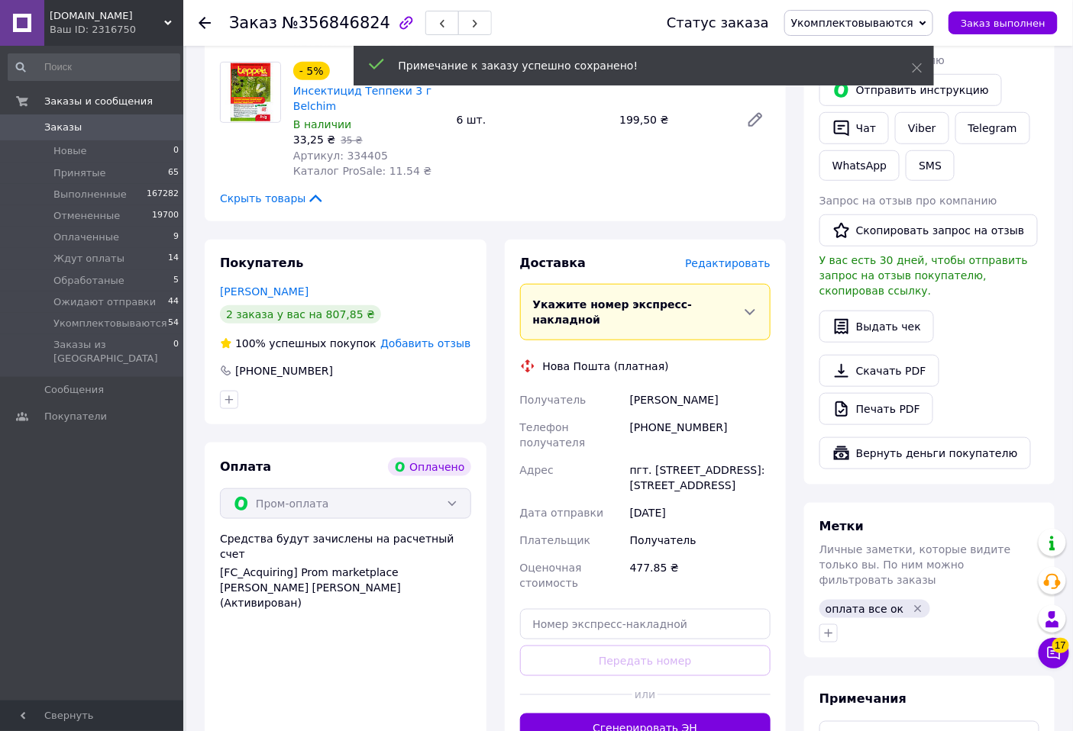
click at [741, 265] on span "Редактировать" at bounding box center [727, 263] width 85 height 12
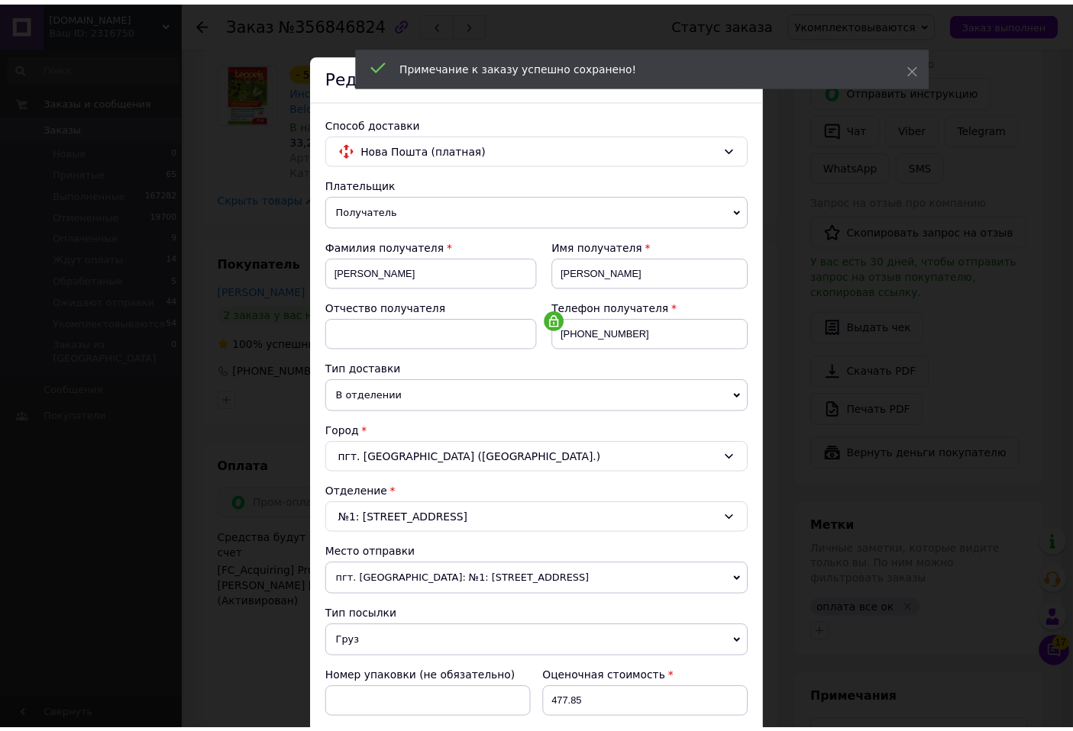
scroll to position [283, 0]
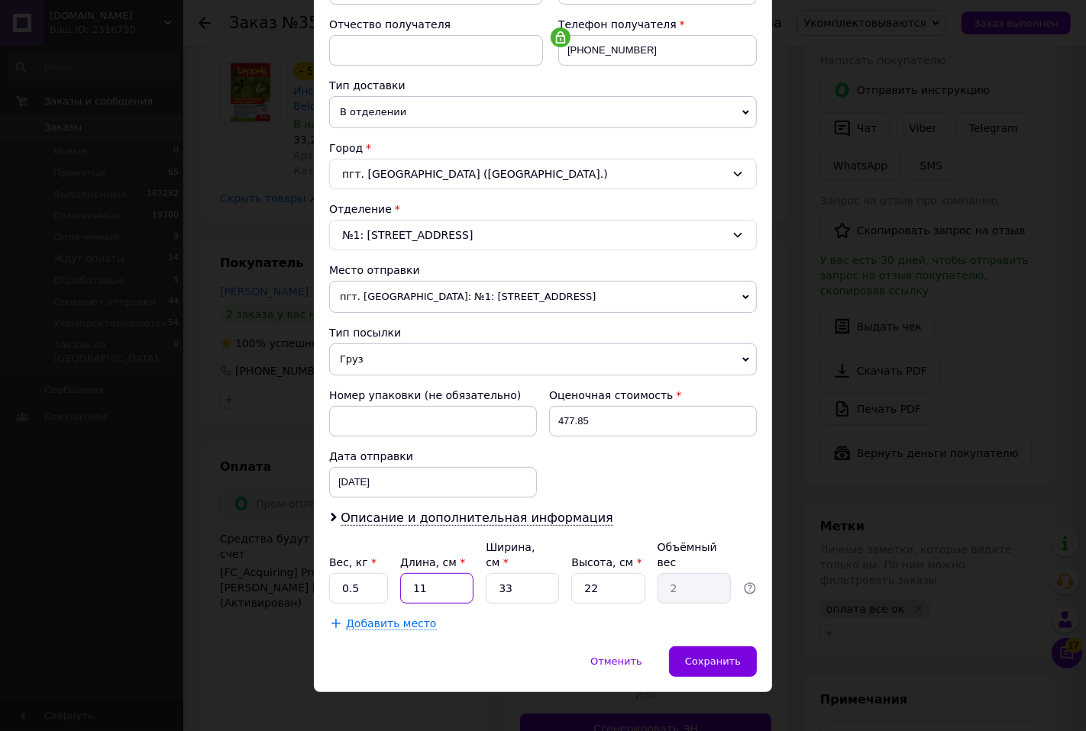
drag, startPoint x: 420, startPoint y: 582, endPoint x: 443, endPoint y: 575, distance: 24.1
click at [420, 582] on input "11" at bounding box center [436, 588] width 73 height 31
type input "1"
type input "0.18"
type input "10"
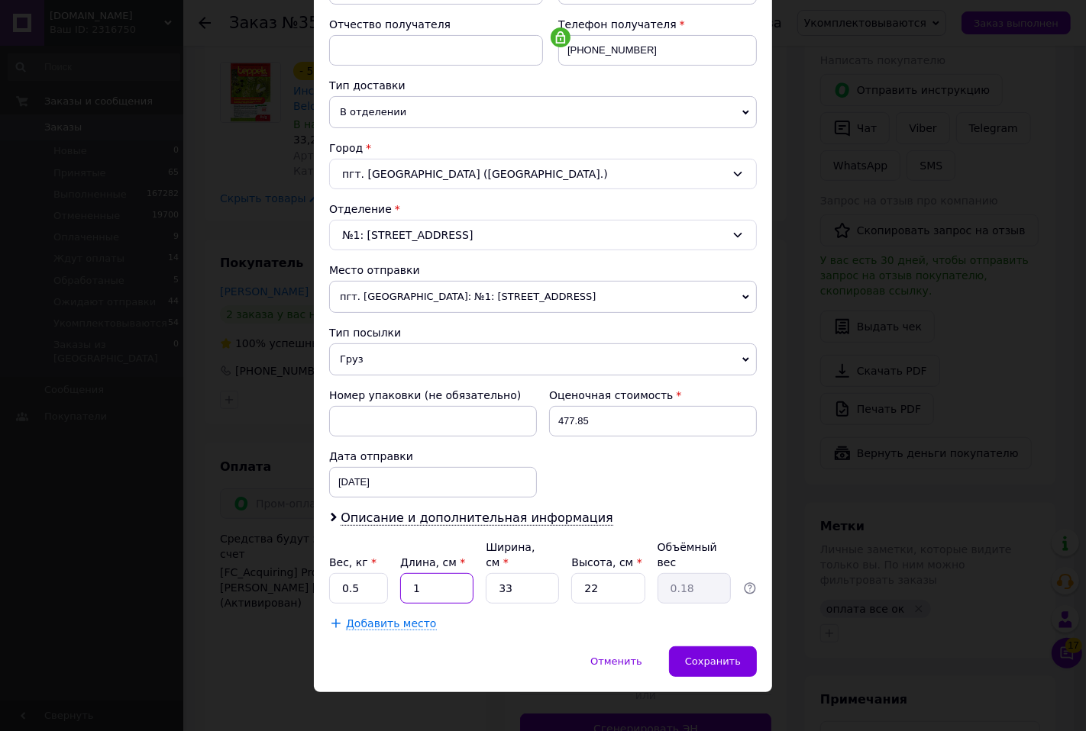
type input "1.82"
type input "10"
type input "1"
type input "0.1"
type input "10"
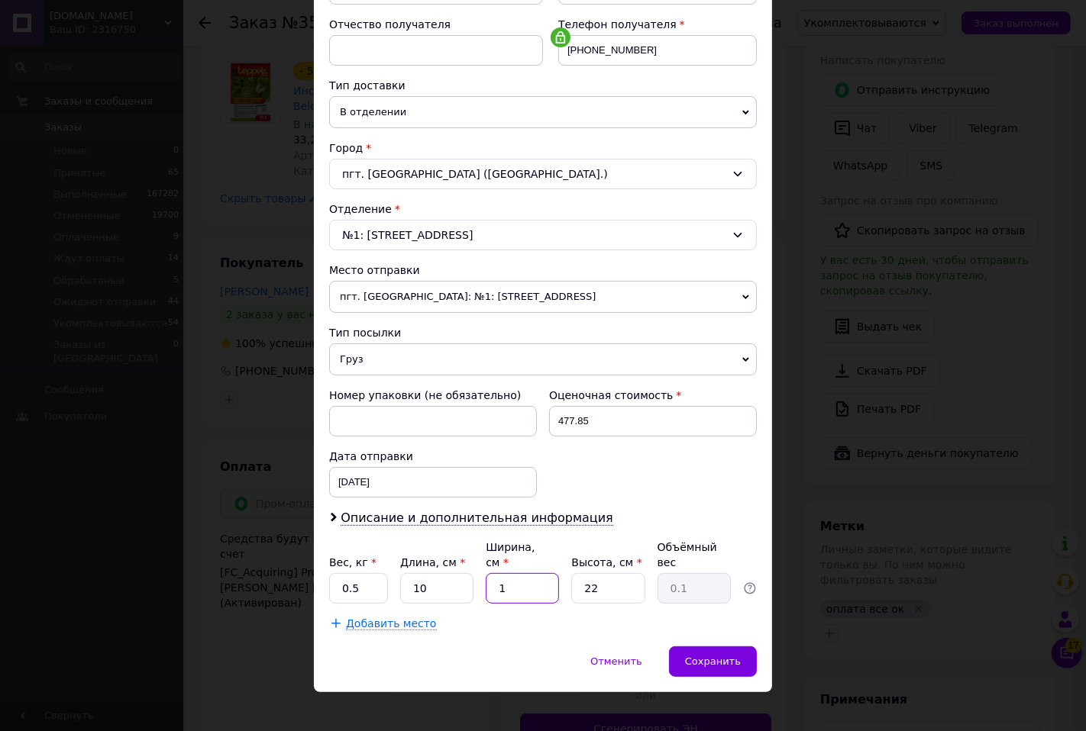
type input "0.55"
type input "10"
type input "2"
type input "0.1"
type input "20"
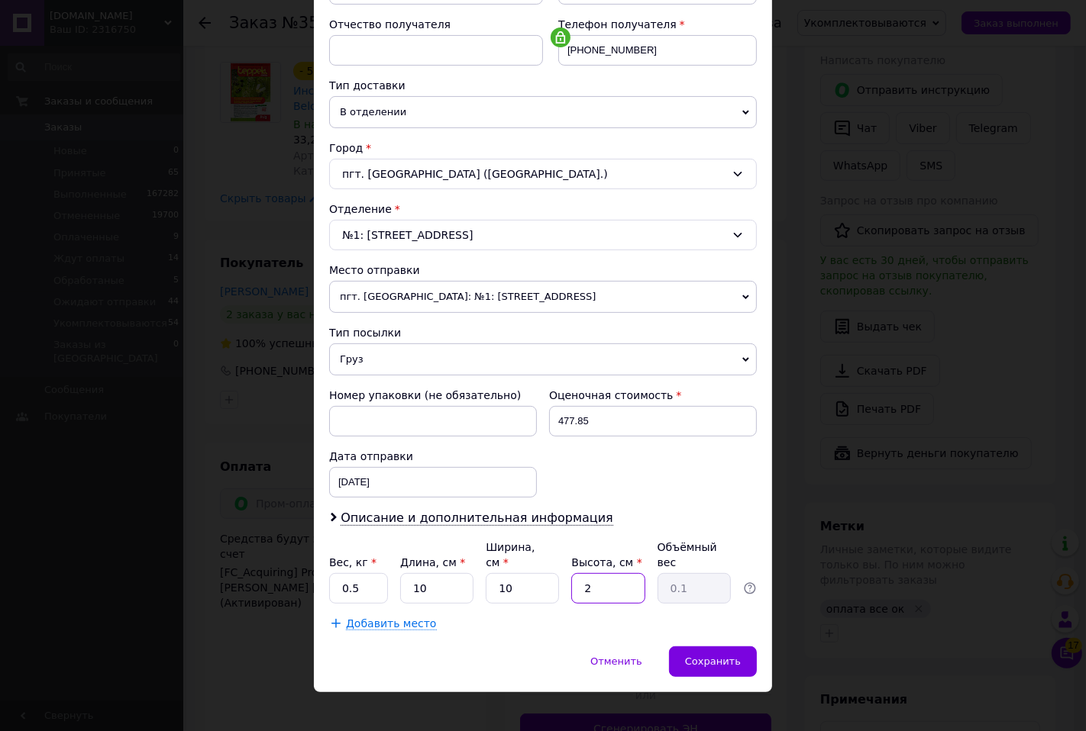
type input "0.5"
type input "20"
click at [705, 656] on span "Сохранить" at bounding box center [713, 661] width 56 height 11
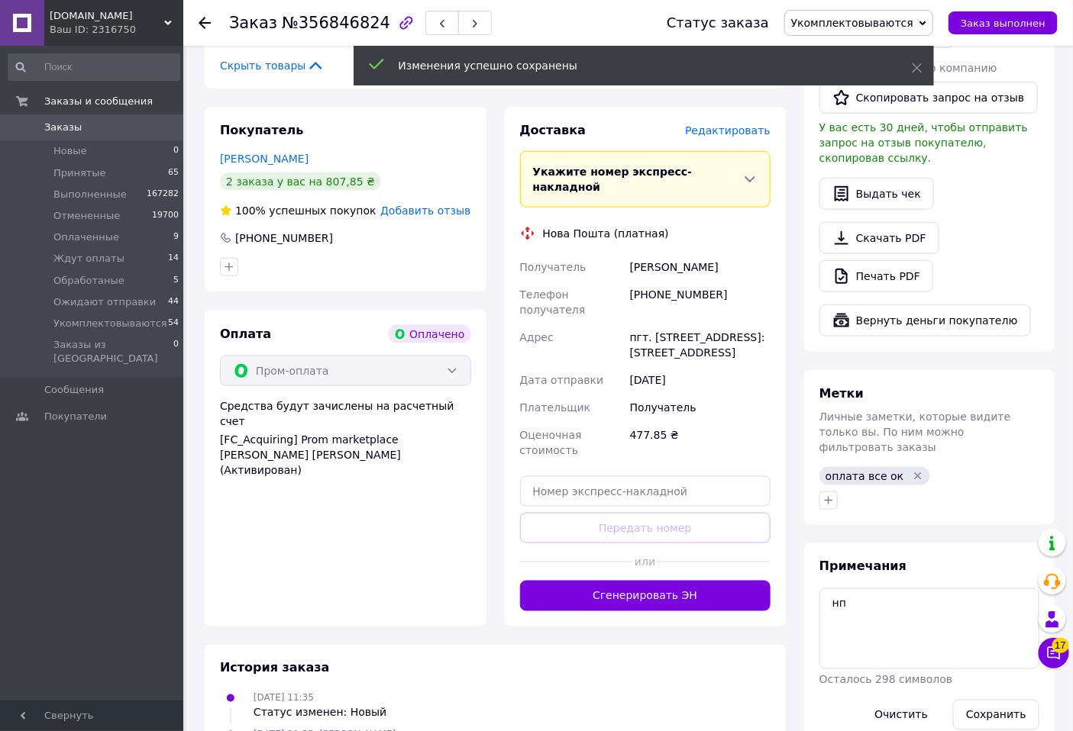
scroll to position [375, 0]
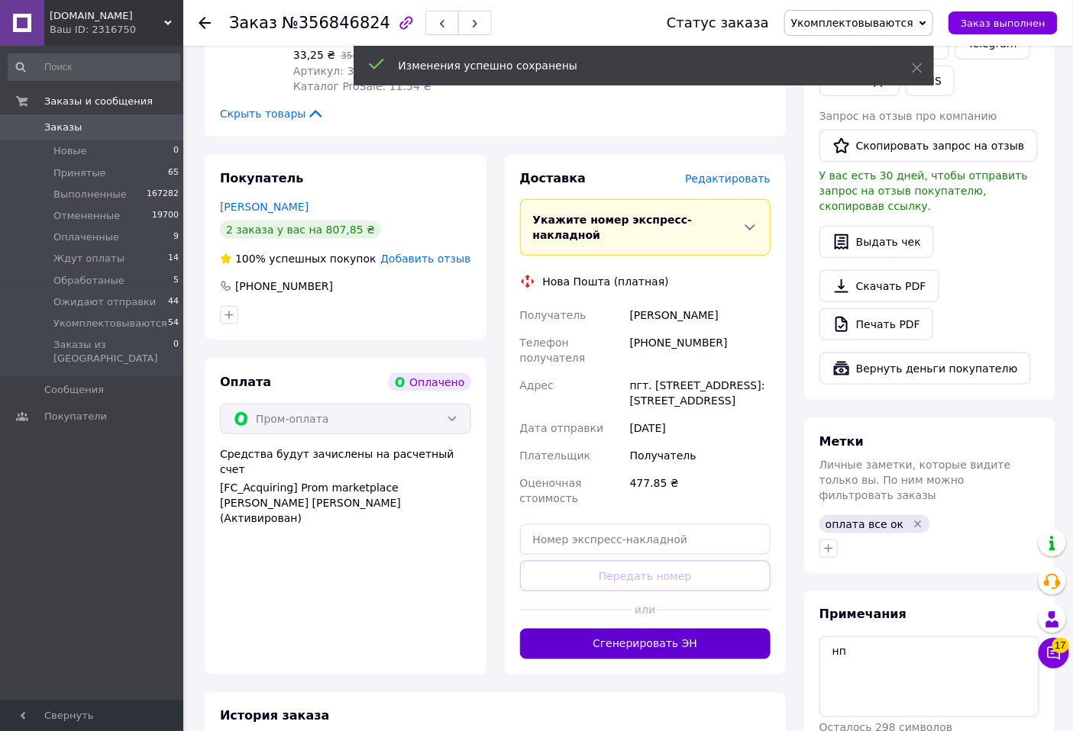
click at [695, 647] on button "Сгенерировать ЭН" at bounding box center [645, 644] width 251 height 31
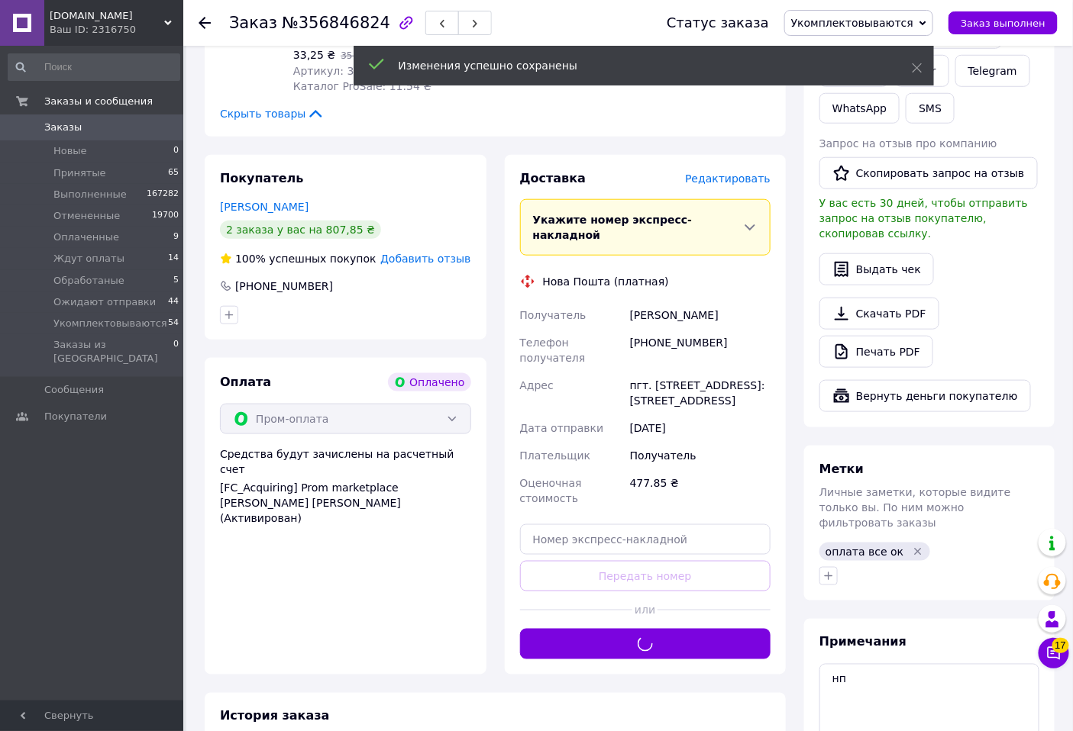
click at [897, 12] on span "Укомплектовываются" at bounding box center [858, 23] width 149 height 26
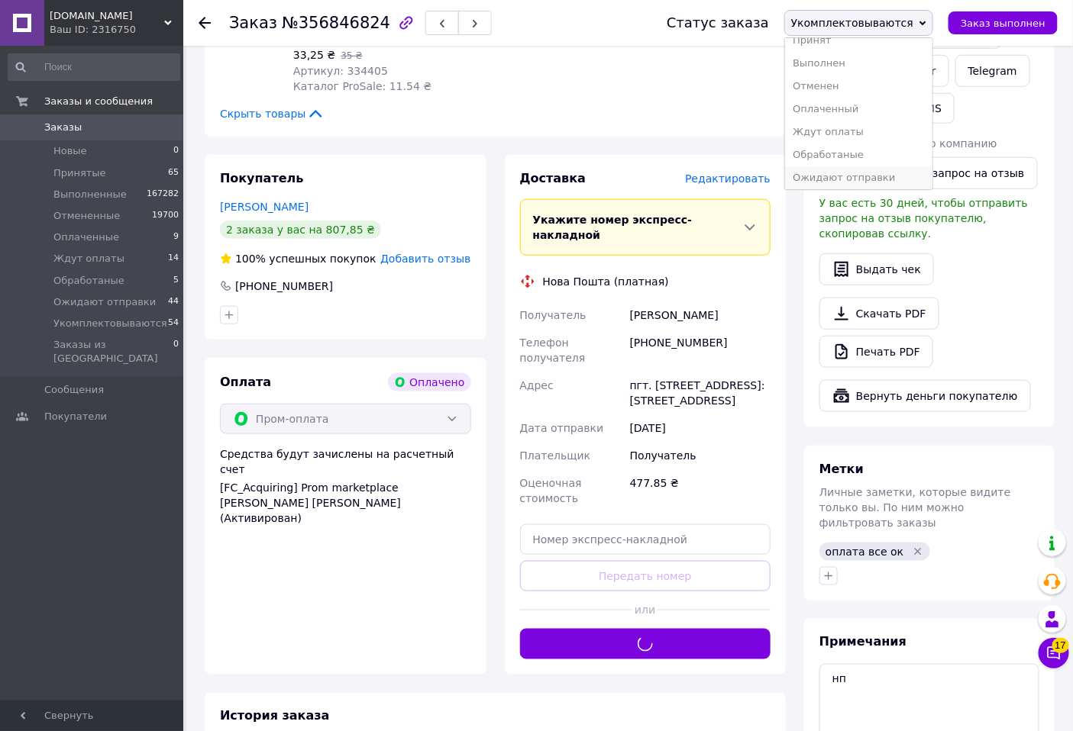
scroll to position [17, 0]
click at [845, 171] on li "Ожидают отправки" at bounding box center [858, 174] width 147 height 23
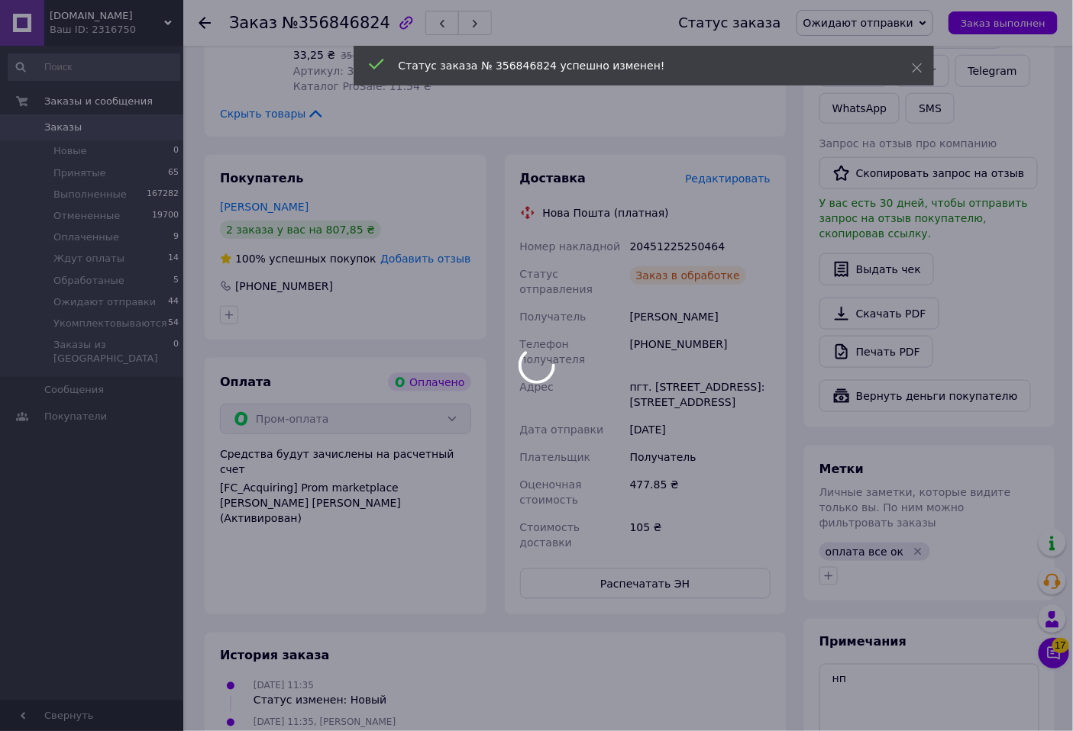
click at [672, 245] on body "Agroretail.com.ua Ваш ID: 2316750 Сайт Agroretail.com.ua Кабинет покупателя Про…" at bounding box center [536, 365] width 1073 height 1481
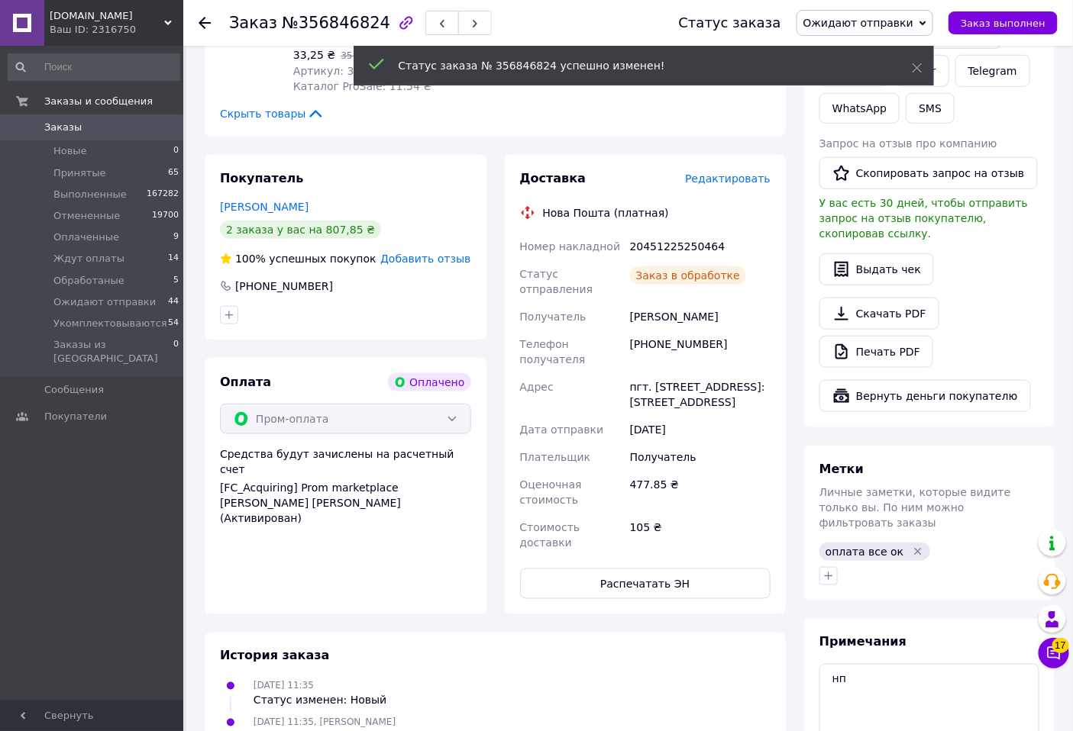
scroll to position [9, 0]
click at [672, 245] on div "20451225250464" at bounding box center [700, 246] width 147 height 27
copy div "20451225250464"
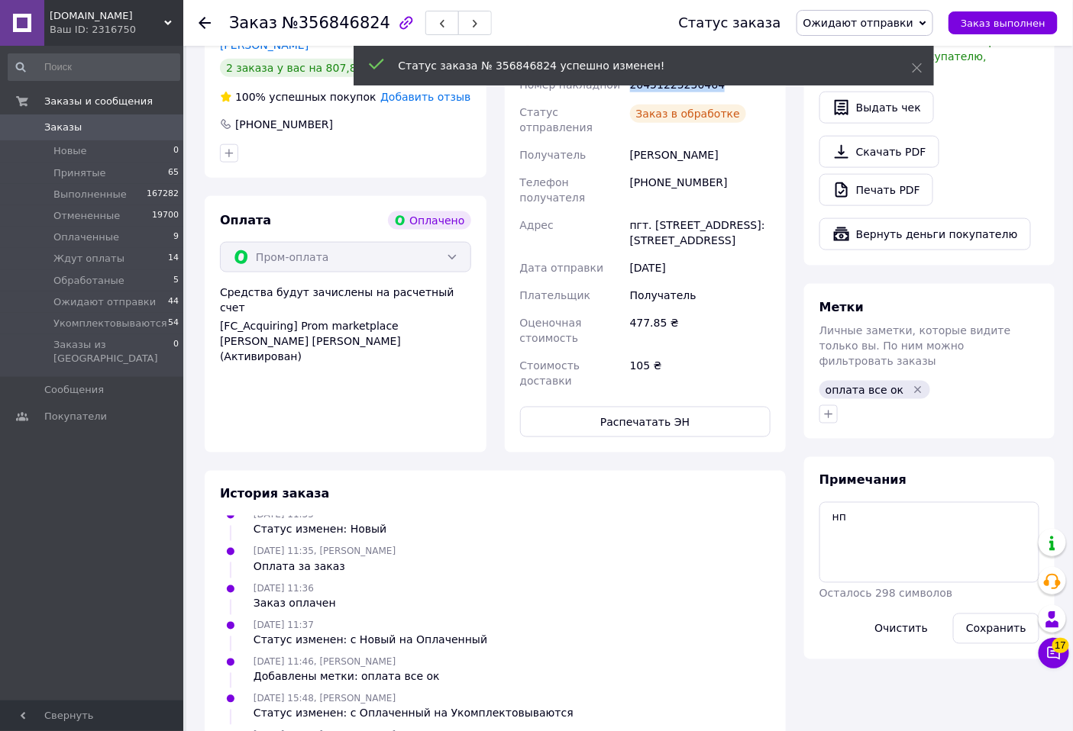
scroll to position [544, 0]
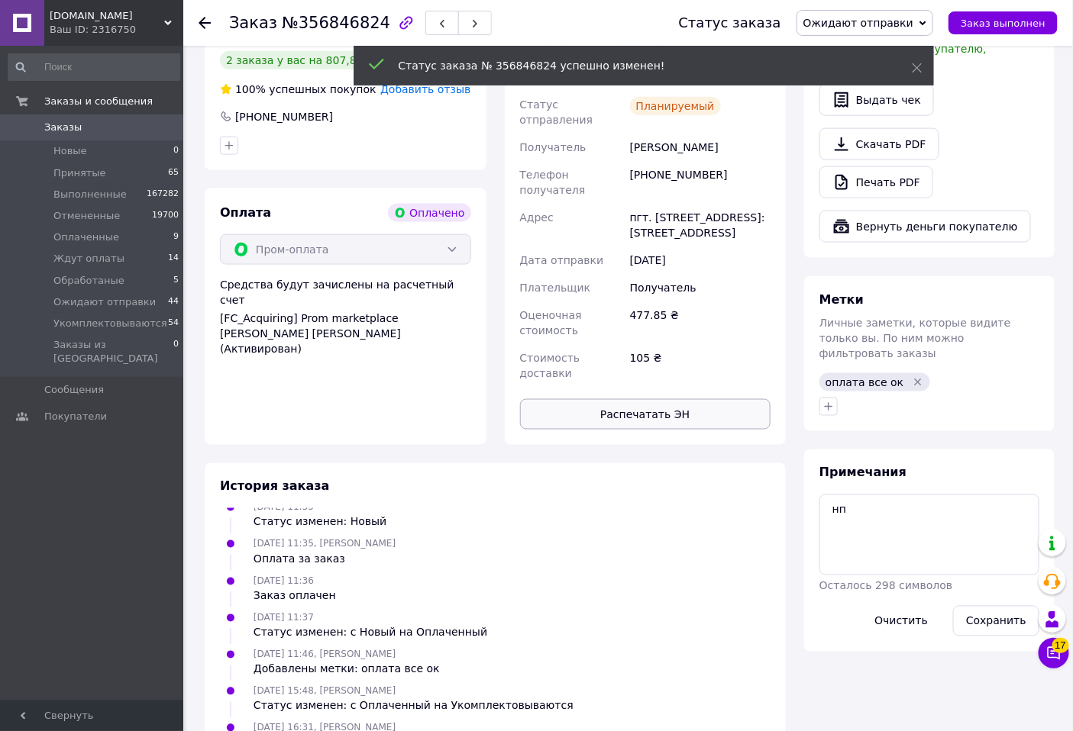
click at [670, 402] on button "Распечатать ЭН" at bounding box center [645, 414] width 251 height 31
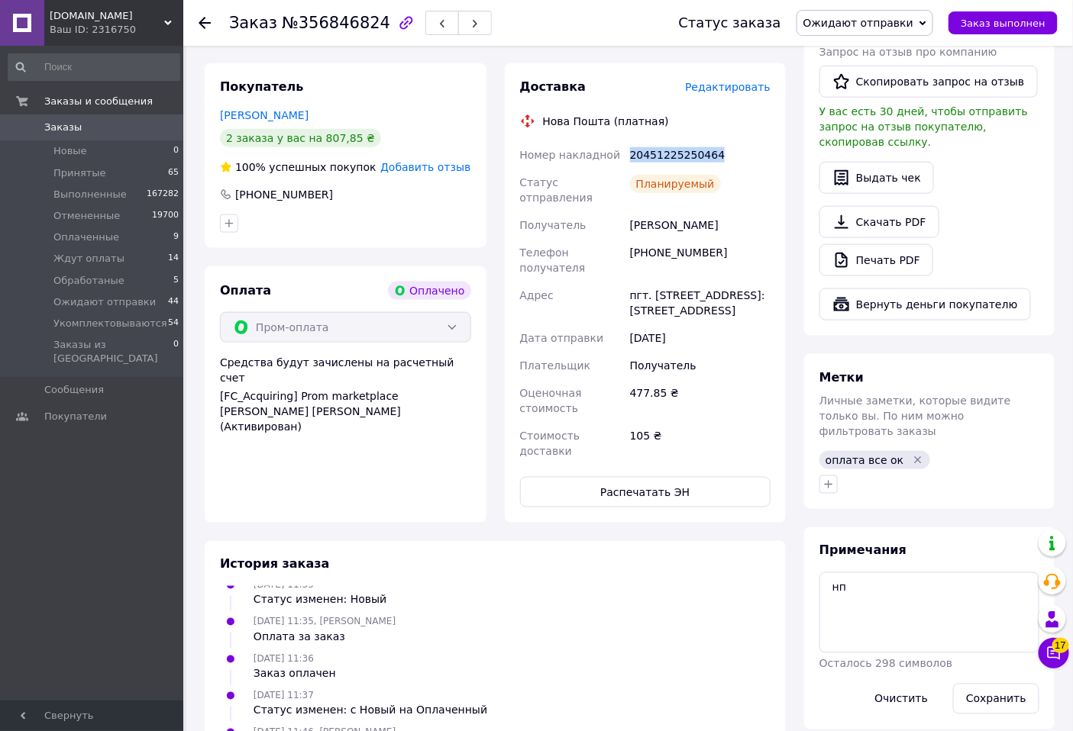
scroll to position [375, 0]
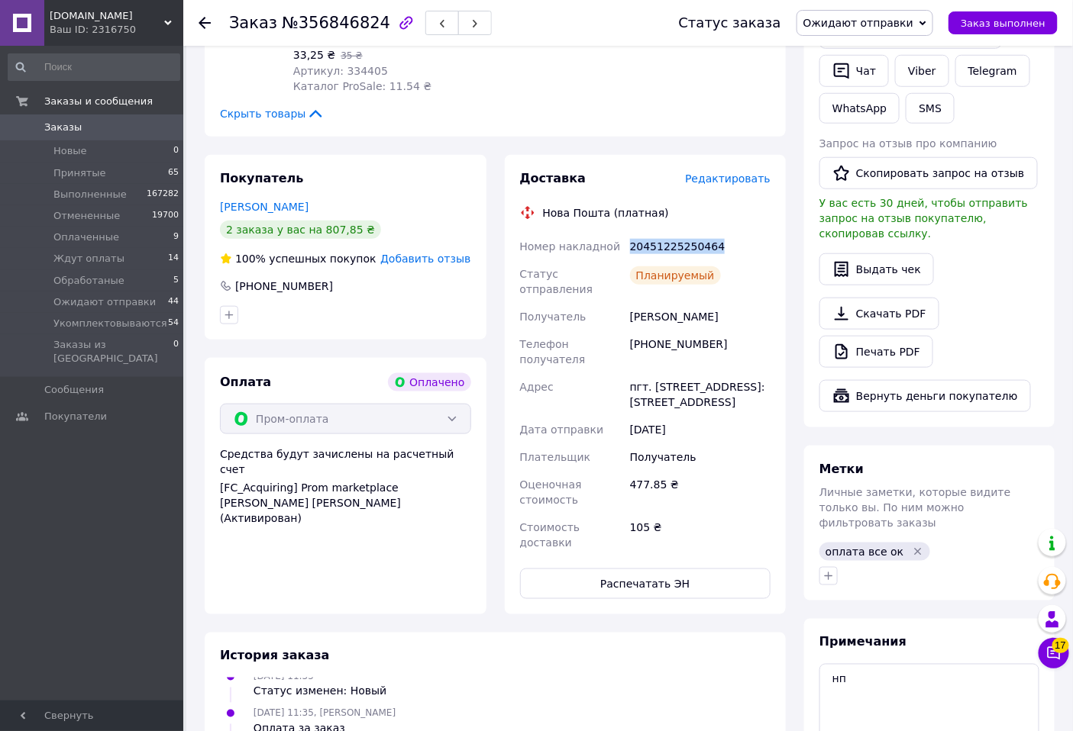
click at [751, 255] on div "20451225250464" at bounding box center [700, 246] width 147 height 27
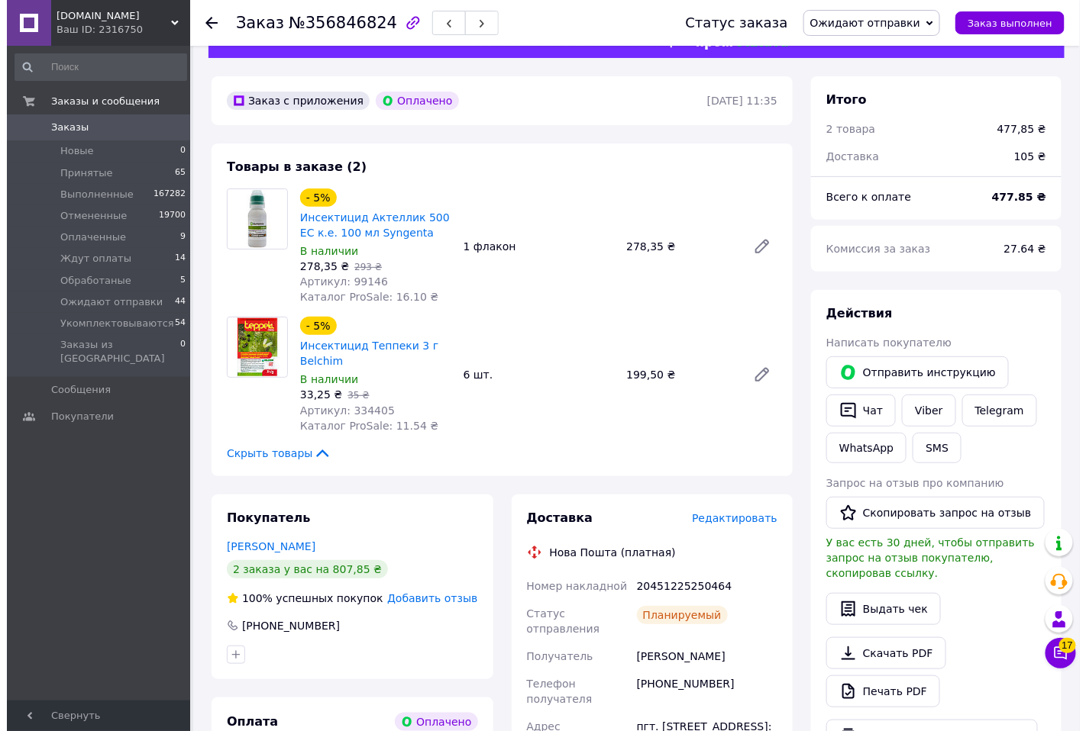
scroll to position [0, 0]
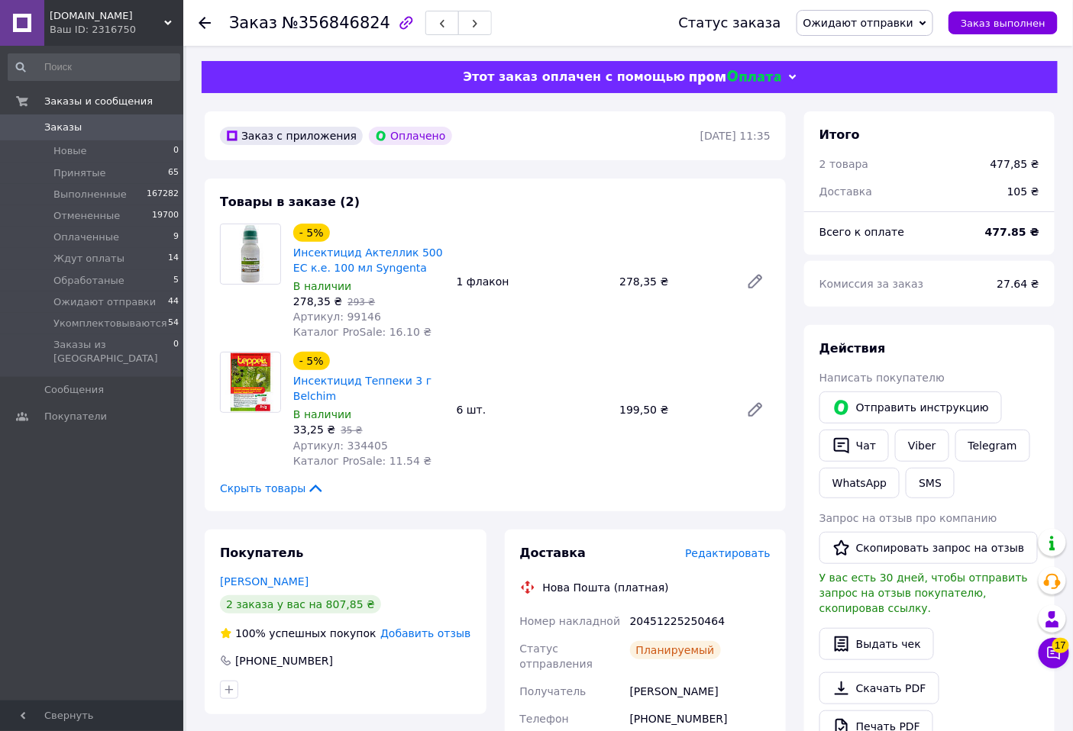
click at [205, 19] on icon at bounding box center [204, 23] width 12 height 12
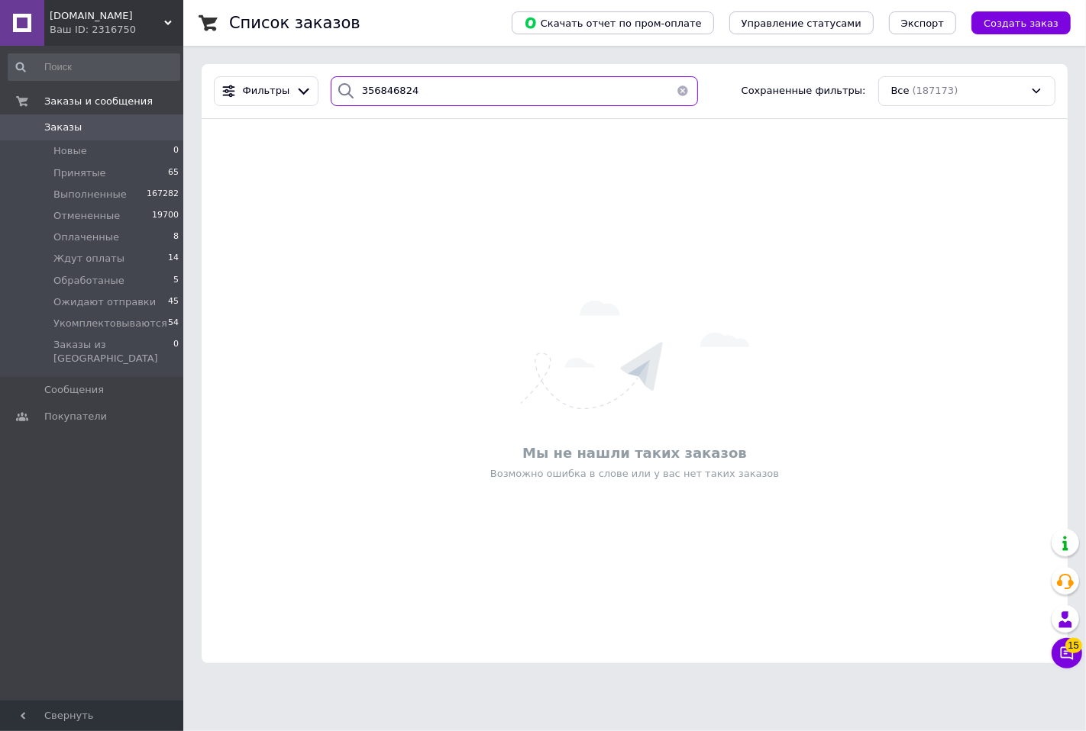
click at [421, 100] on input "356846824" at bounding box center [514, 91] width 367 height 30
paste input "241"
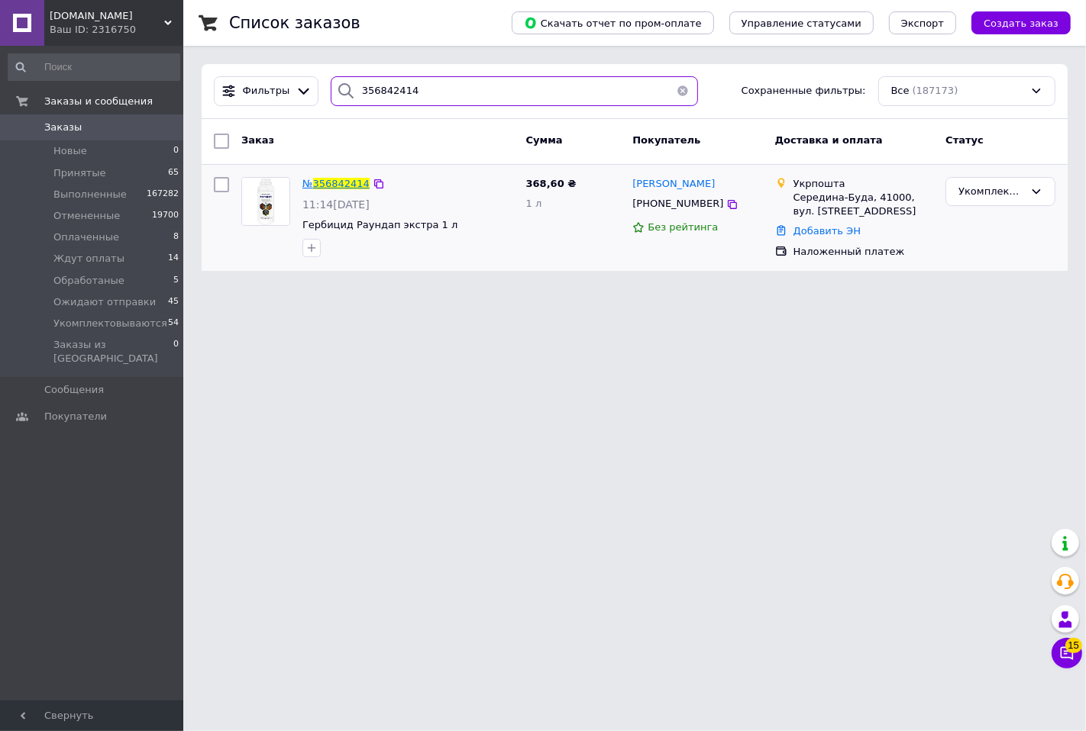
type input "356842414"
click at [330, 183] on span "356842414" at bounding box center [341, 183] width 56 height 11
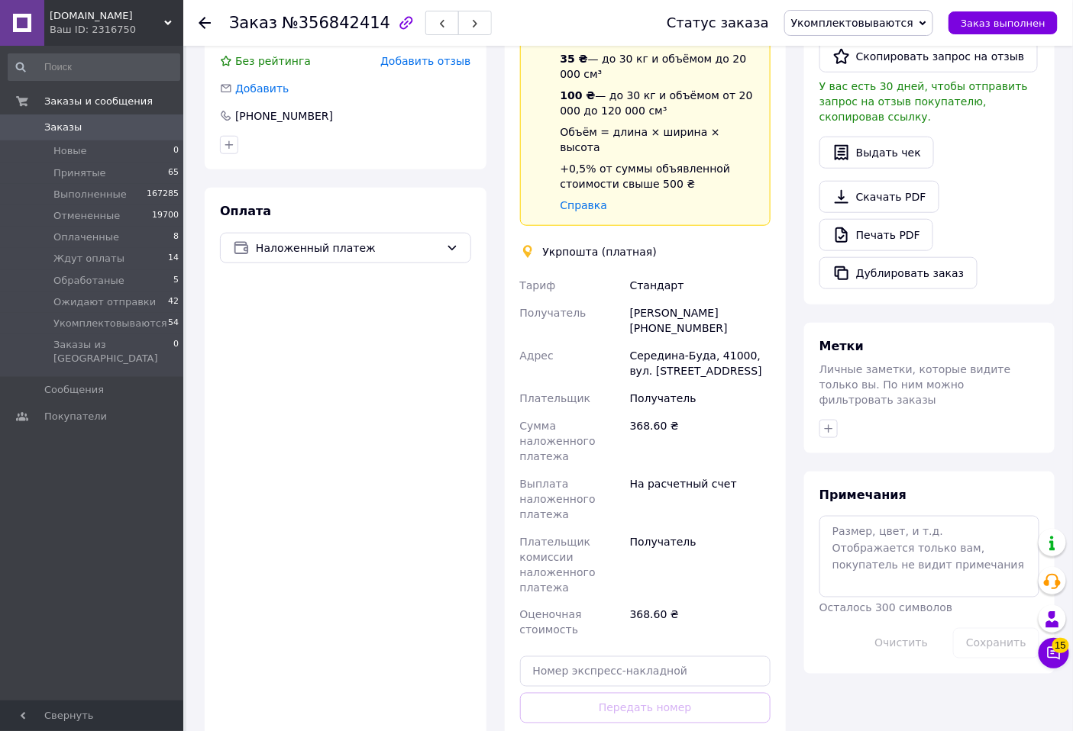
scroll to position [508, 0]
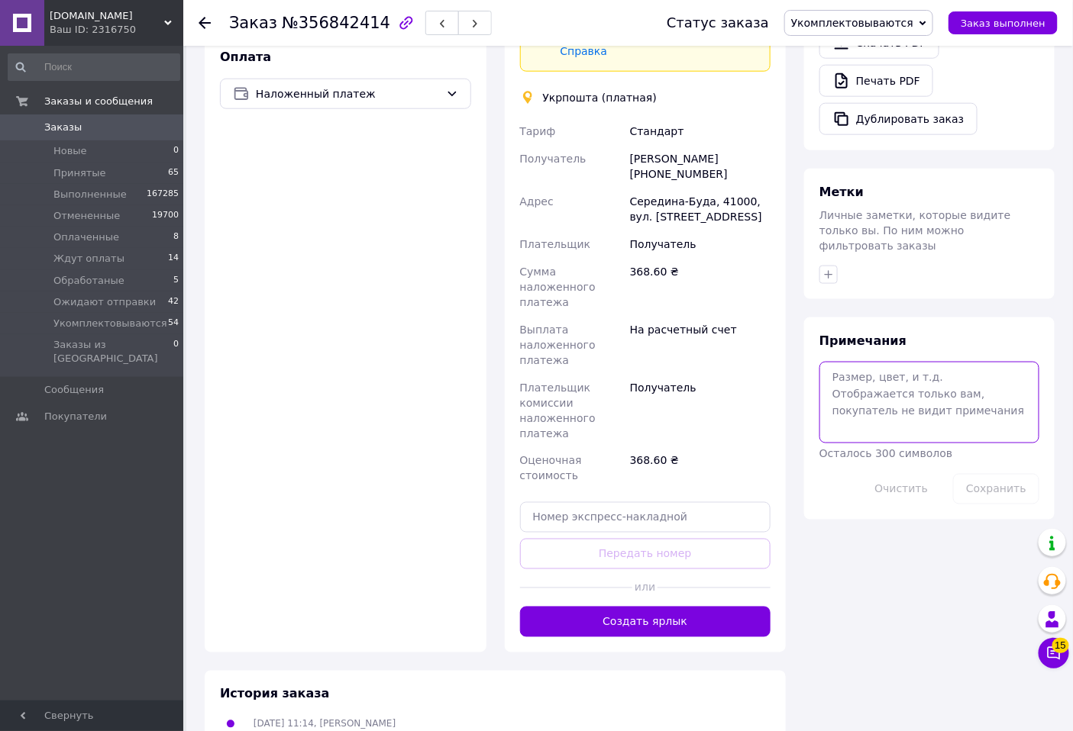
click at [849, 362] on textarea at bounding box center [929, 402] width 220 height 81
type textarea "y"
type textarea "нп"
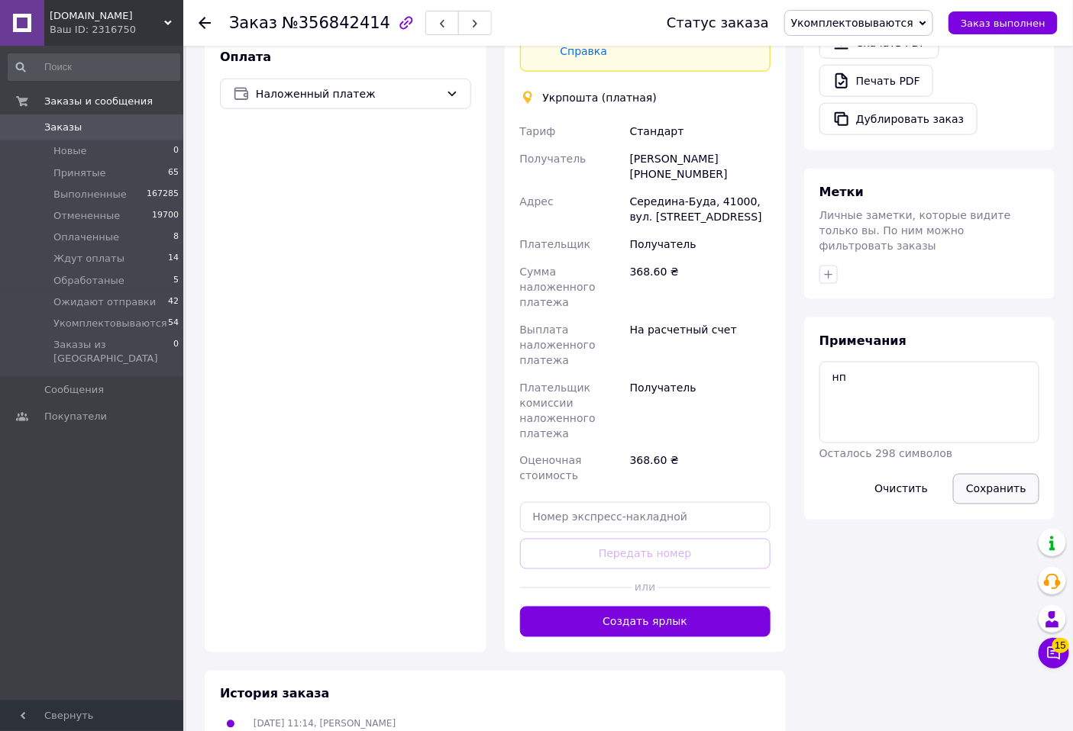
click at [1013, 474] on button "Сохранить" at bounding box center [996, 489] width 86 height 31
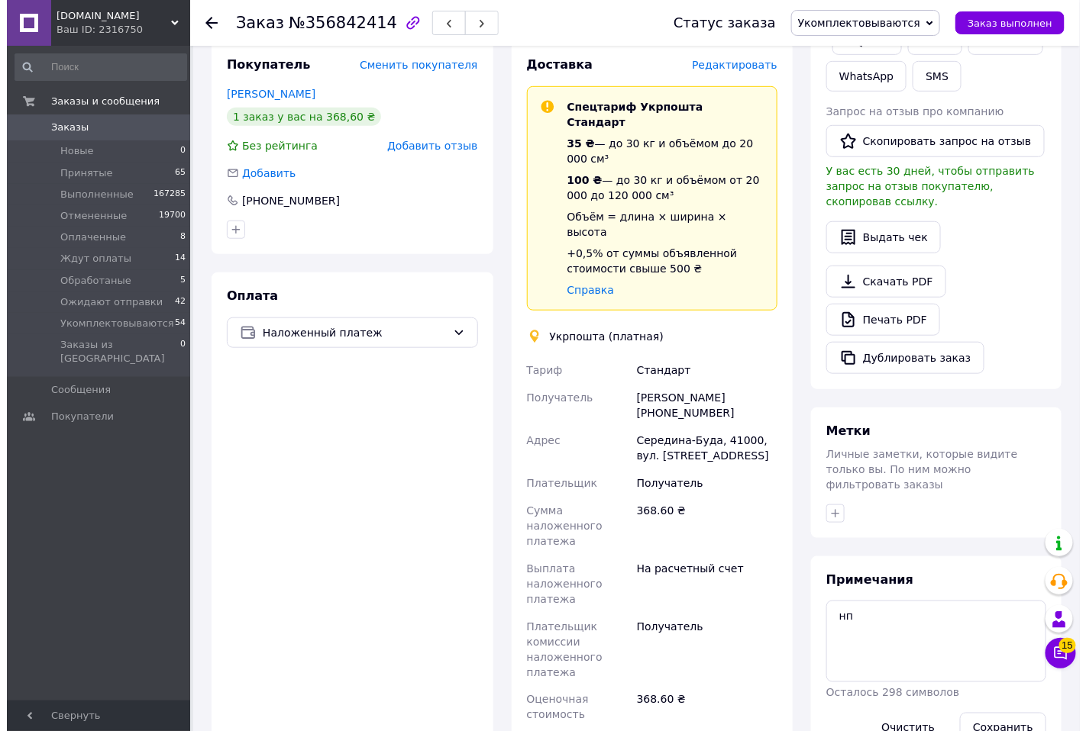
scroll to position [0, 0]
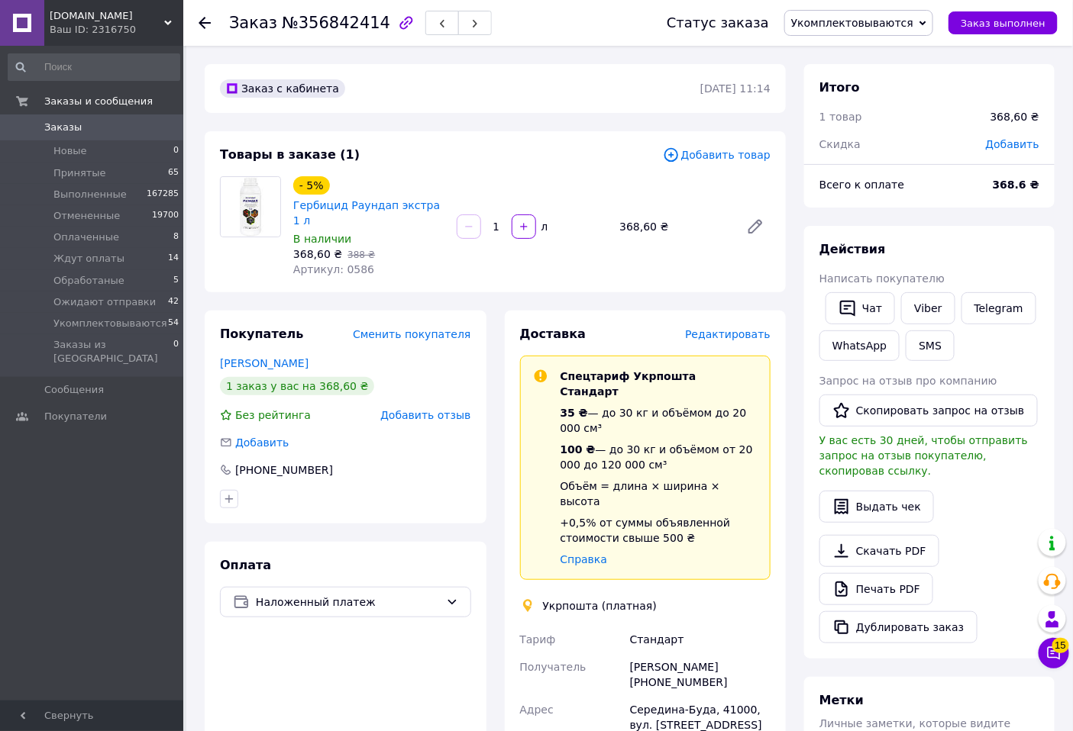
click at [726, 328] on span "Редактировать" at bounding box center [727, 334] width 85 height 12
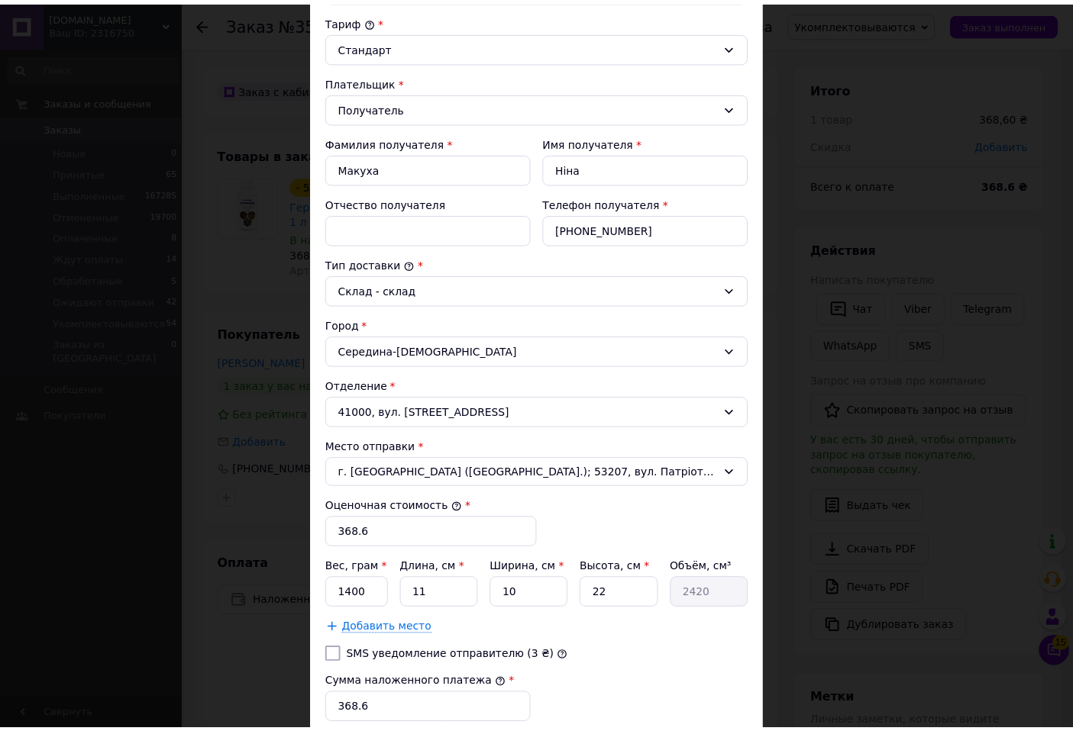
scroll to position [339, 0]
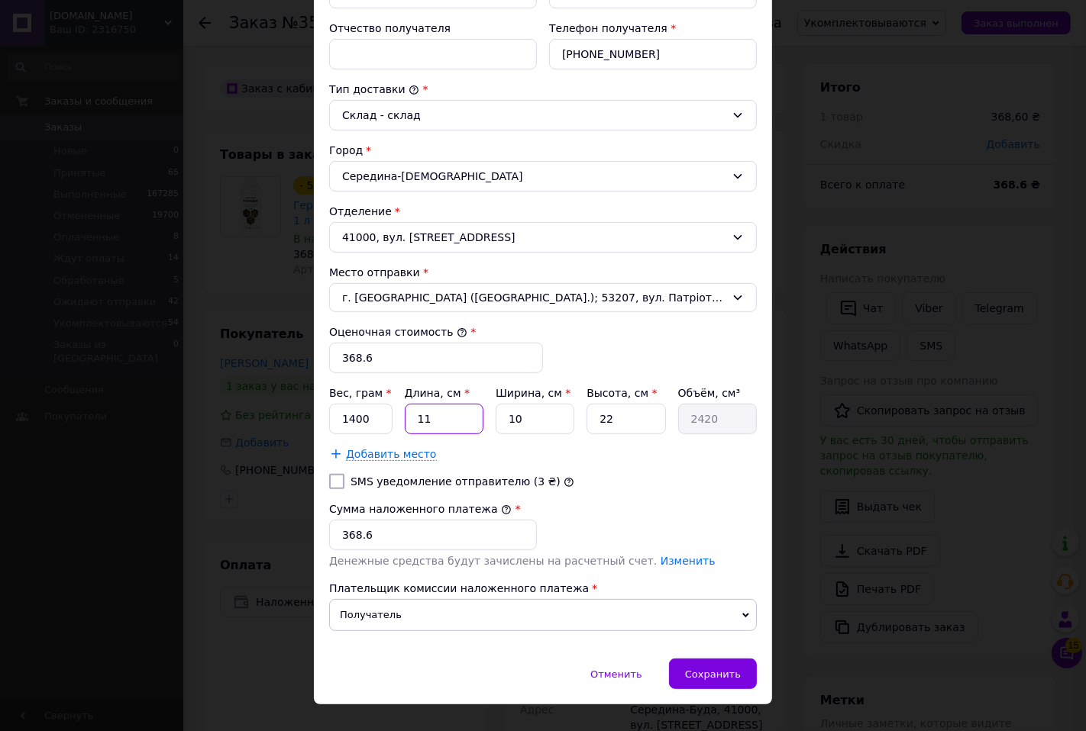
click at [447, 414] on input "11" at bounding box center [444, 419] width 79 height 31
type input "1"
type input "242"
type input "19"
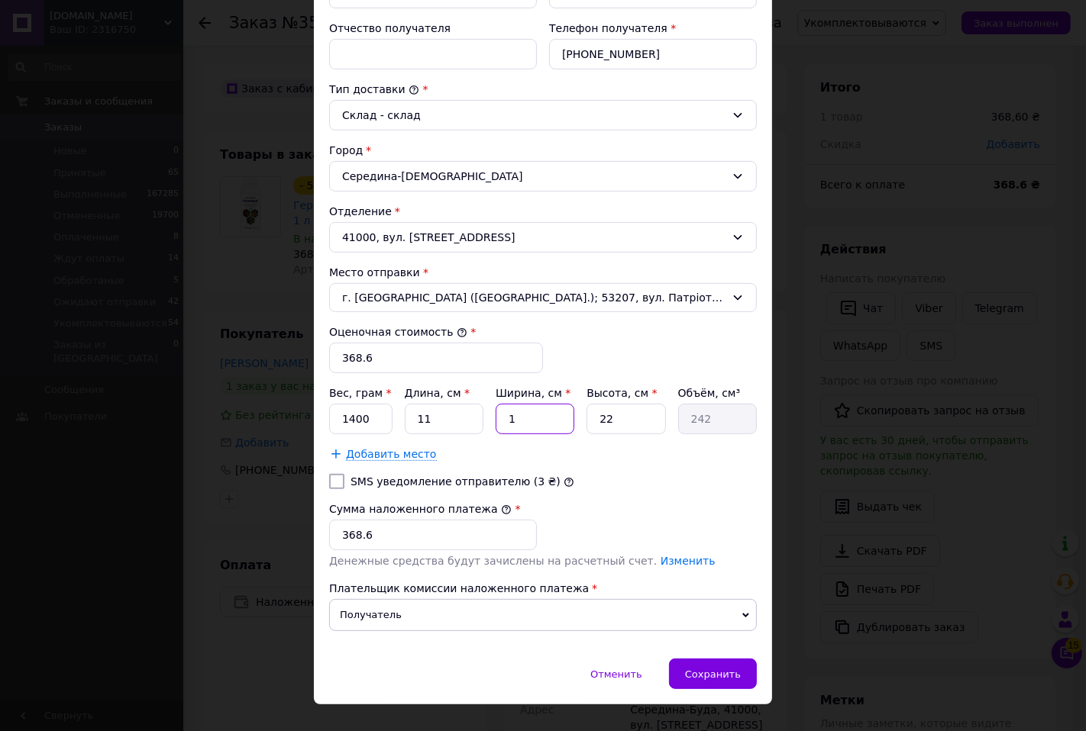
type input "4598"
type input "19"
type input "26"
type input "5434"
type input "26"
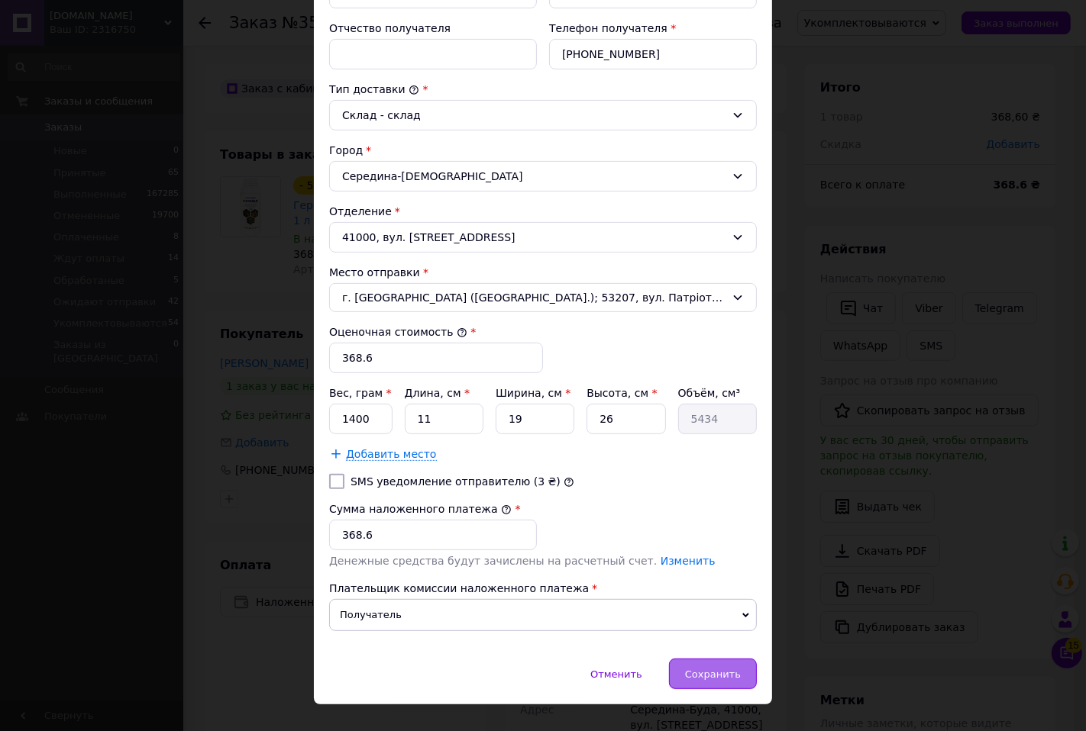
click at [715, 679] on span "Сохранить" at bounding box center [713, 674] width 56 height 11
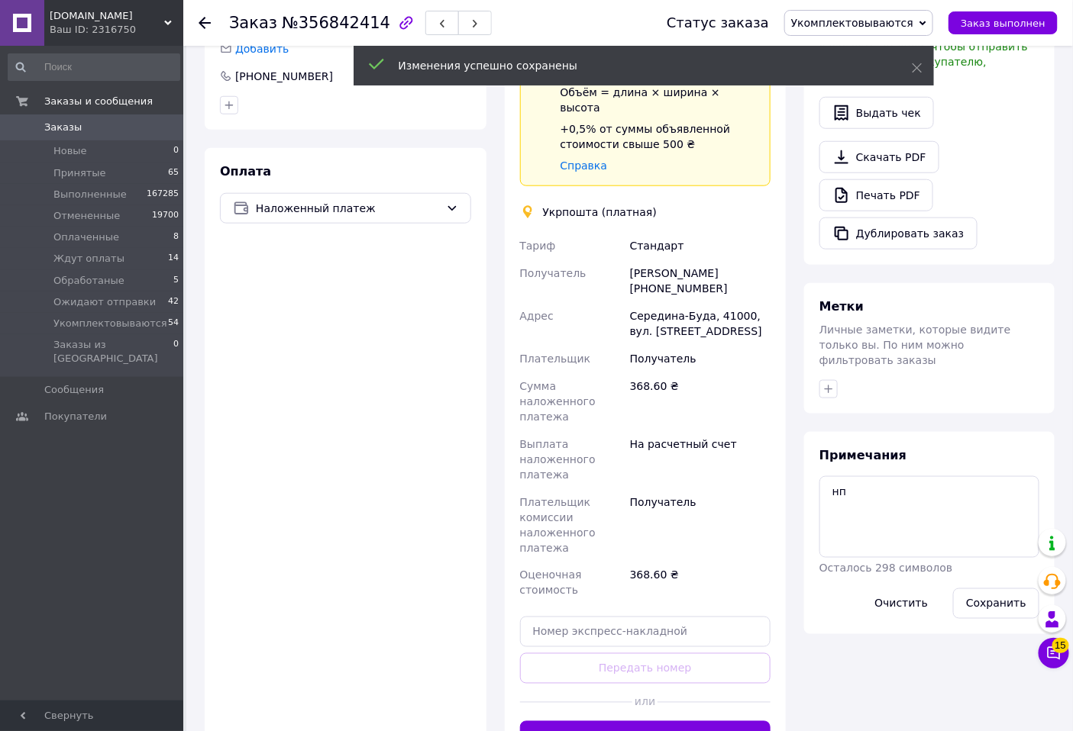
scroll to position [424, 0]
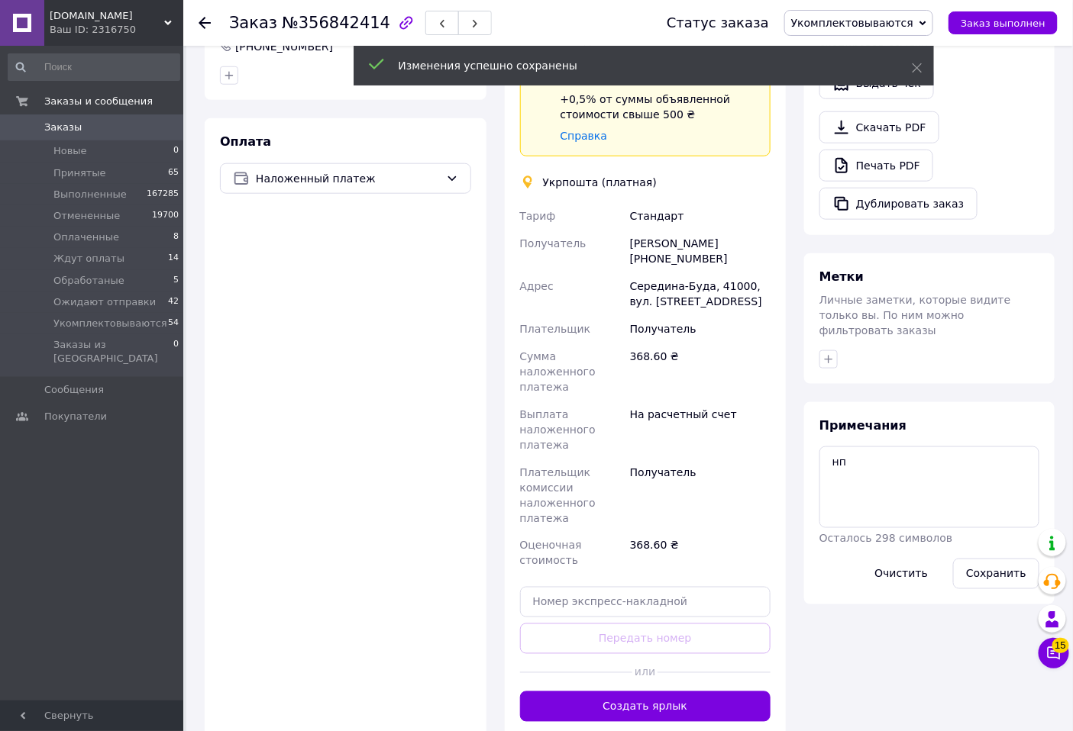
click at [712, 692] on button "Создать ярлык" at bounding box center [645, 707] width 251 height 31
click at [881, 24] on span "Укомплектовываются" at bounding box center [852, 23] width 122 height 12
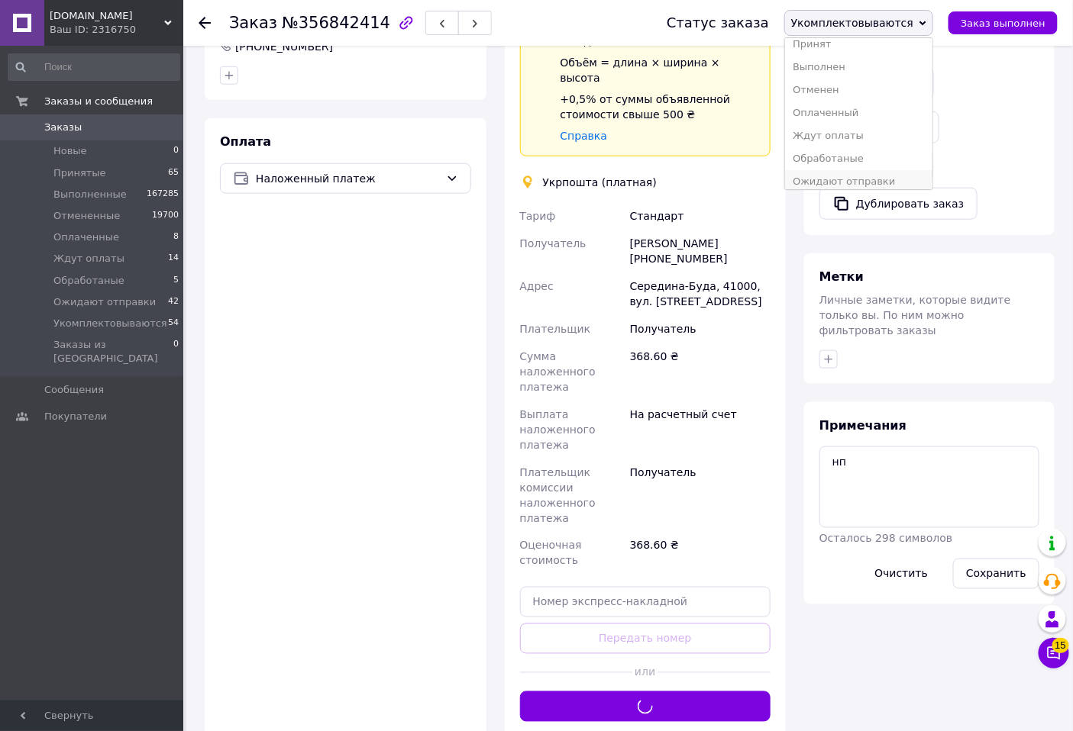
scroll to position [17, 0]
click at [863, 176] on li "Ожидают отправки" at bounding box center [858, 174] width 147 height 23
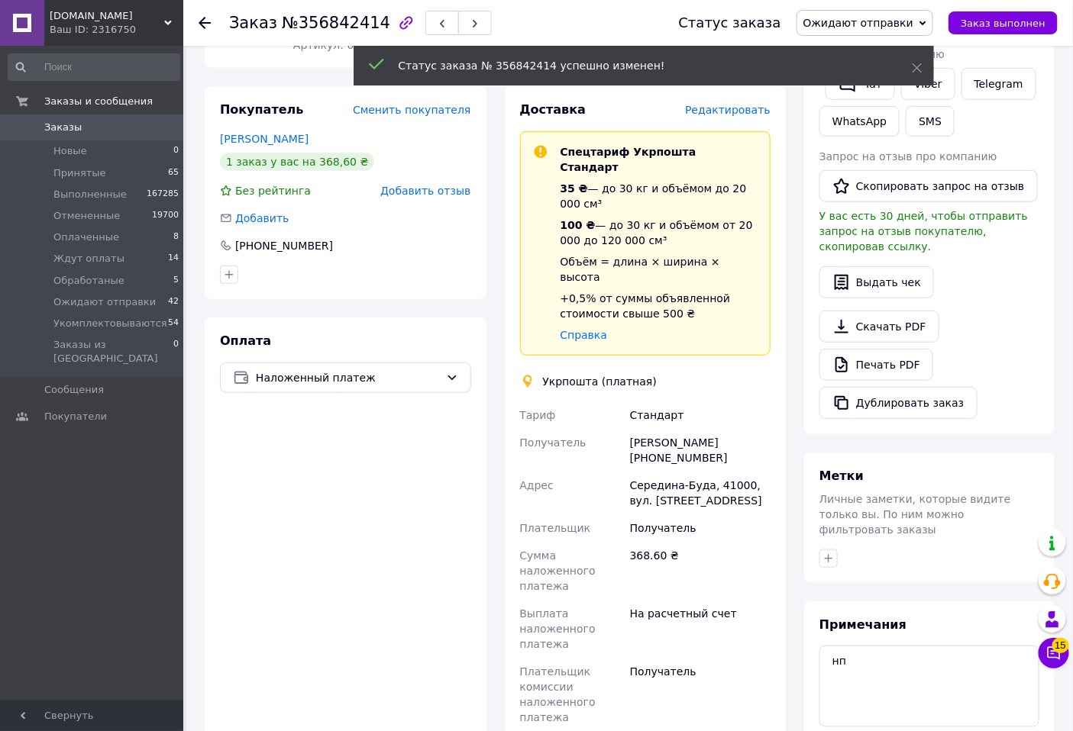
scroll to position [254, 0]
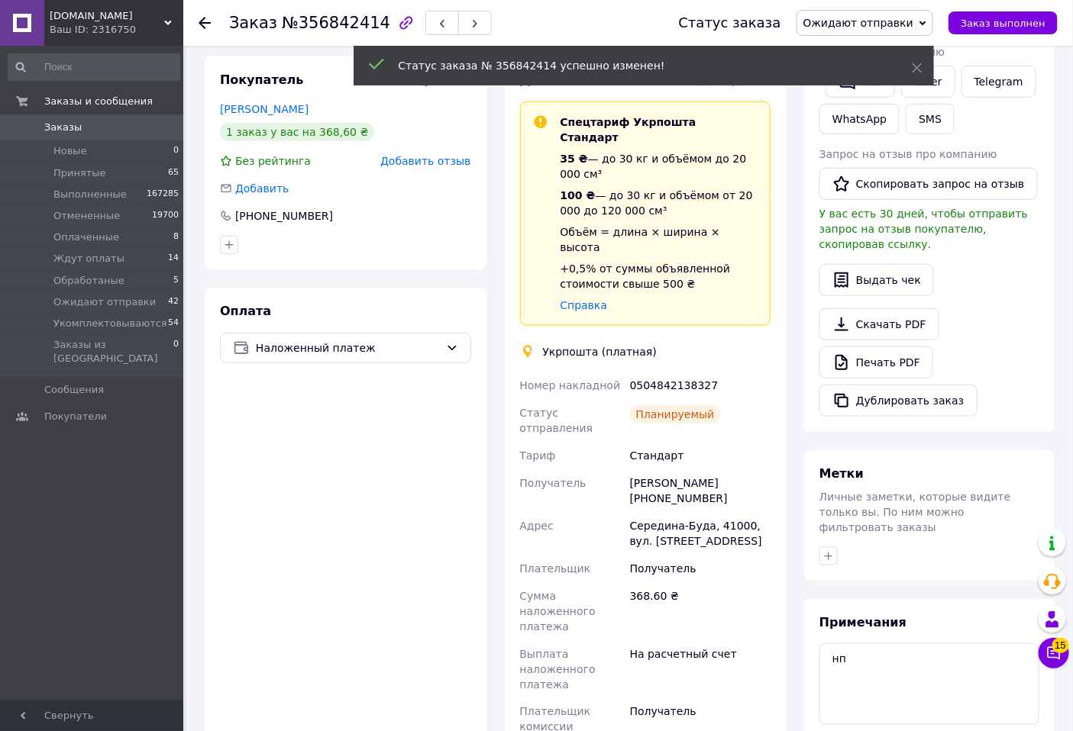
click at [664, 372] on div "0504842138327" at bounding box center [700, 385] width 147 height 27
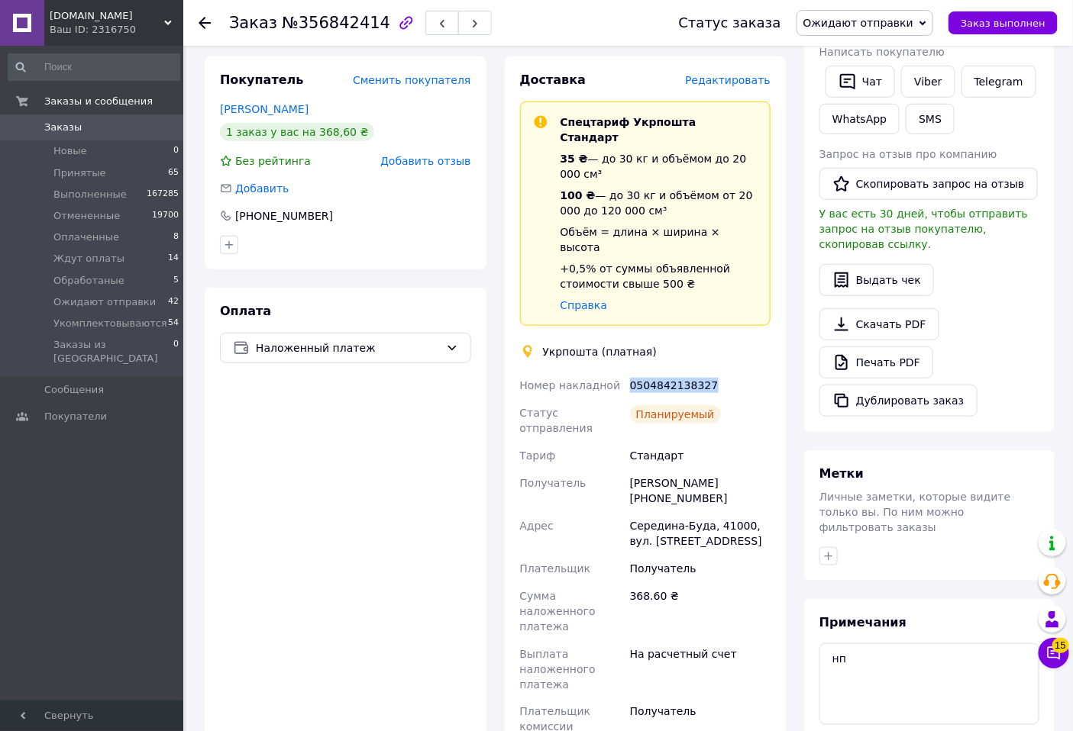
click at [664, 372] on div "0504842138327" at bounding box center [700, 385] width 147 height 27
copy div "0504842138327"
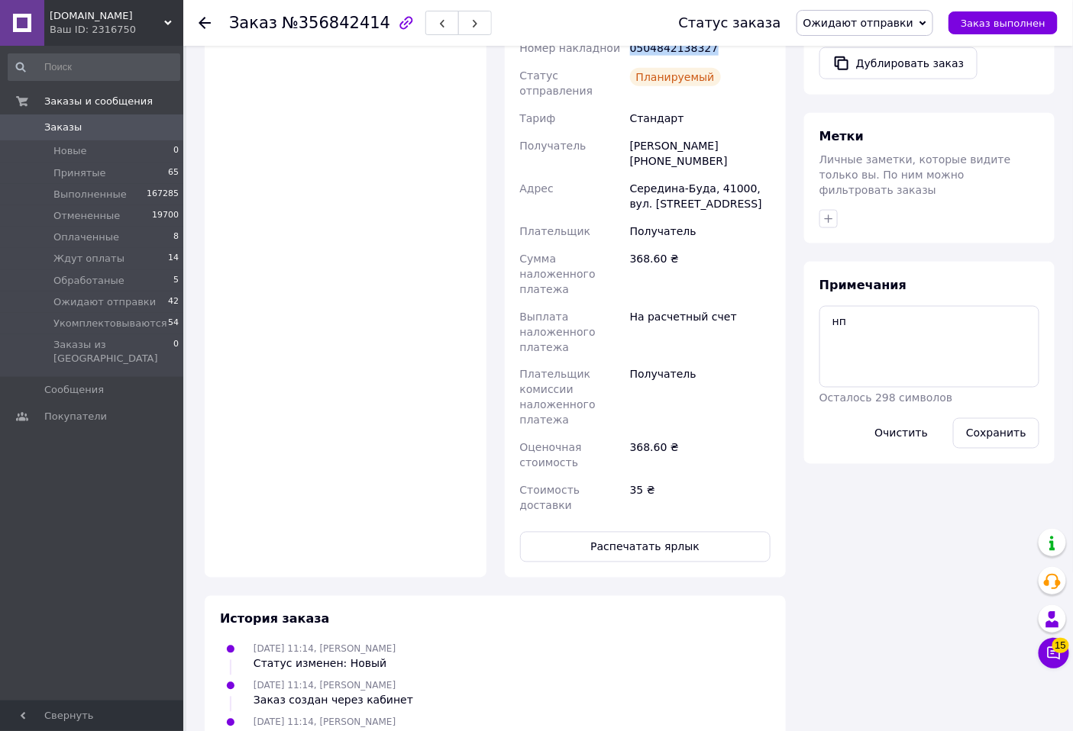
scroll to position [593, 0]
click at [661, 531] on button "Распечатать ярлык" at bounding box center [645, 546] width 251 height 31
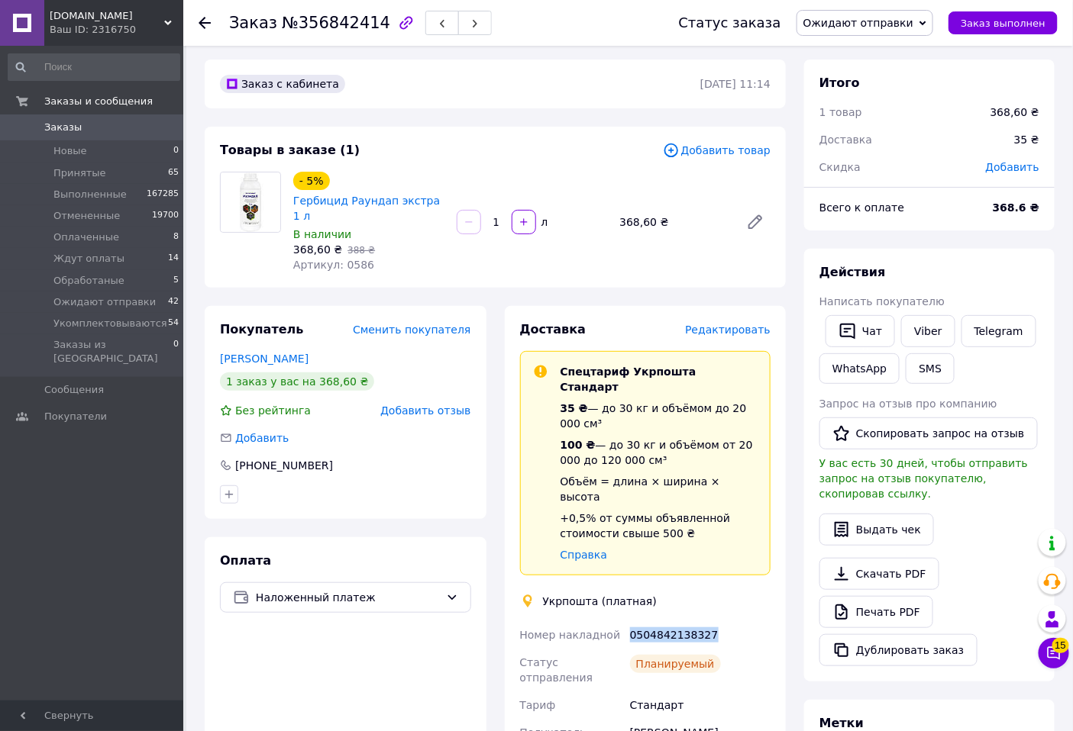
scroll to position [0, 0]
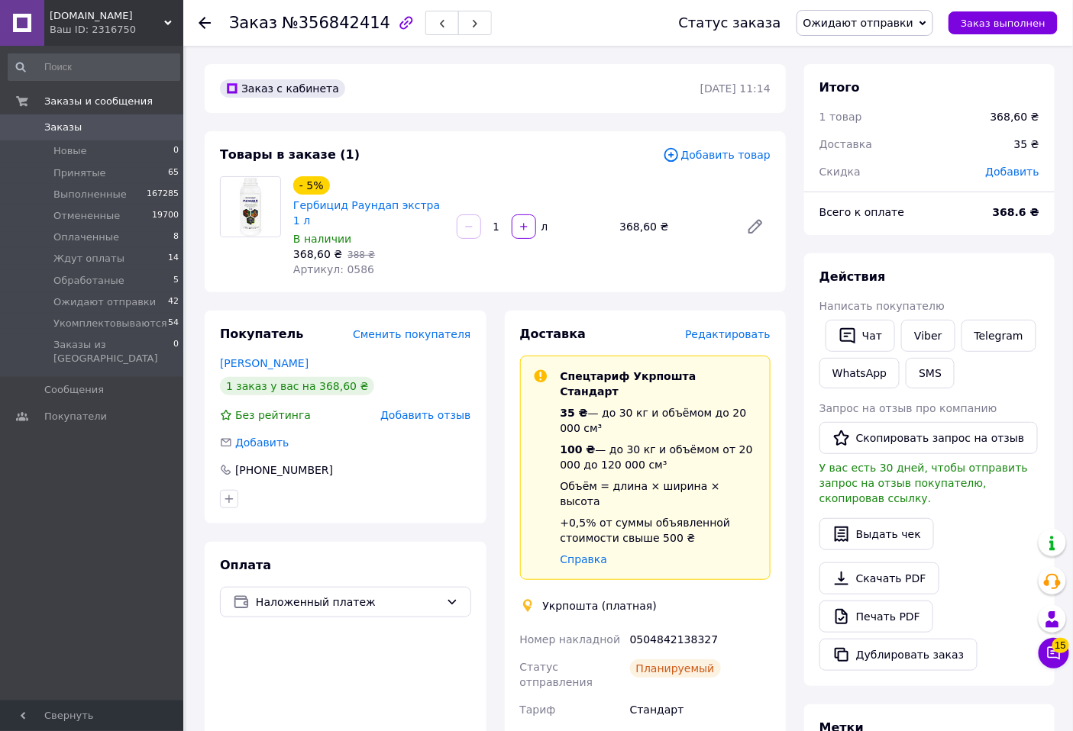
click at [205, 23] on use at bounding box center [204, 23] width 12 height 12
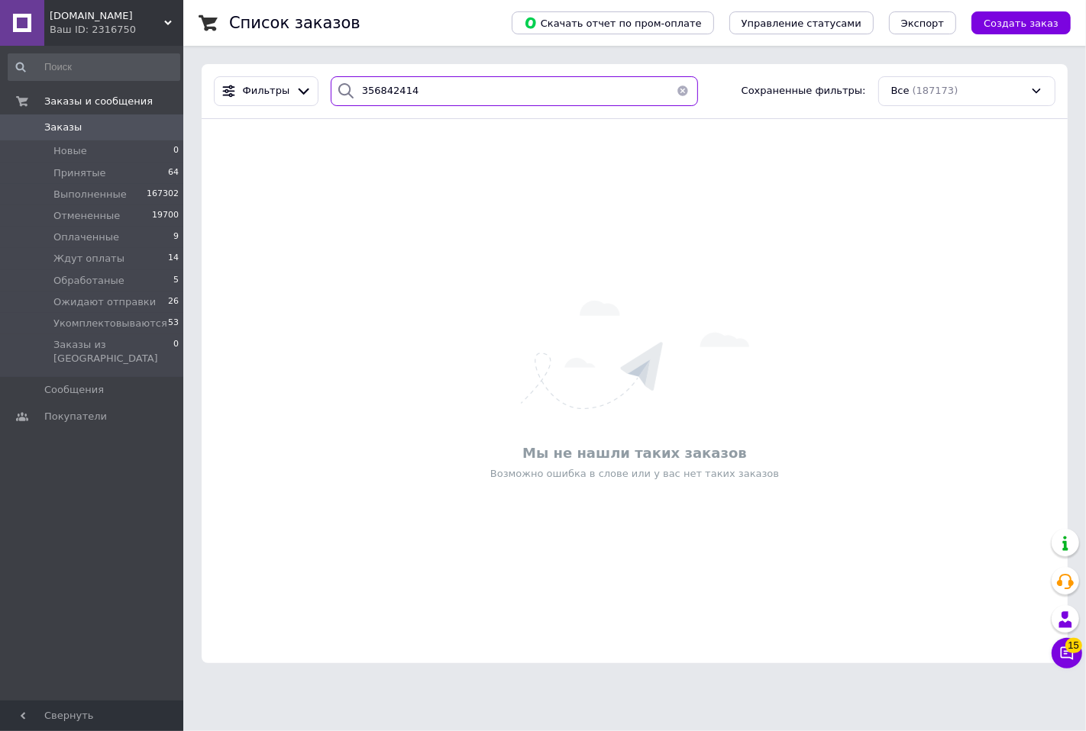
click at [416, 92] on input "356842414" at bounding box center [514, 91] width 367 height 30
paste input "93045"
click at [416, 92] on input "356842414" at bounding box center [514, 91] width 367 height 30
type input "356893045"
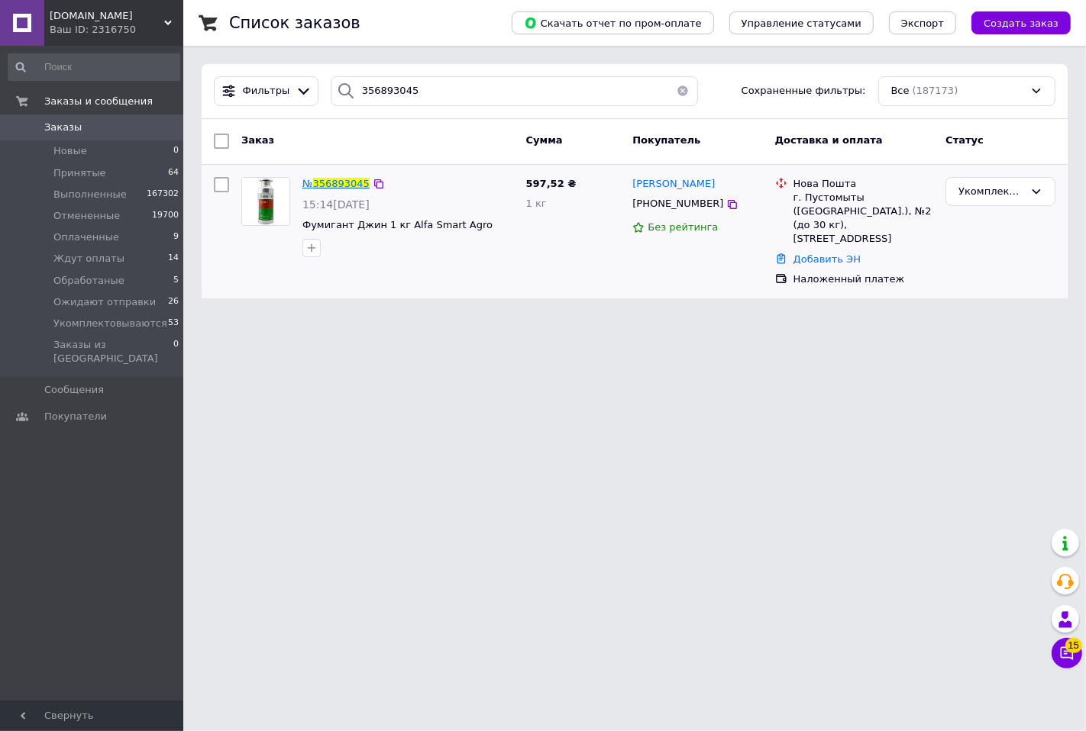
click at [339, 182] on span "356893045" at bounding box center [341, 183] width 56 height 11
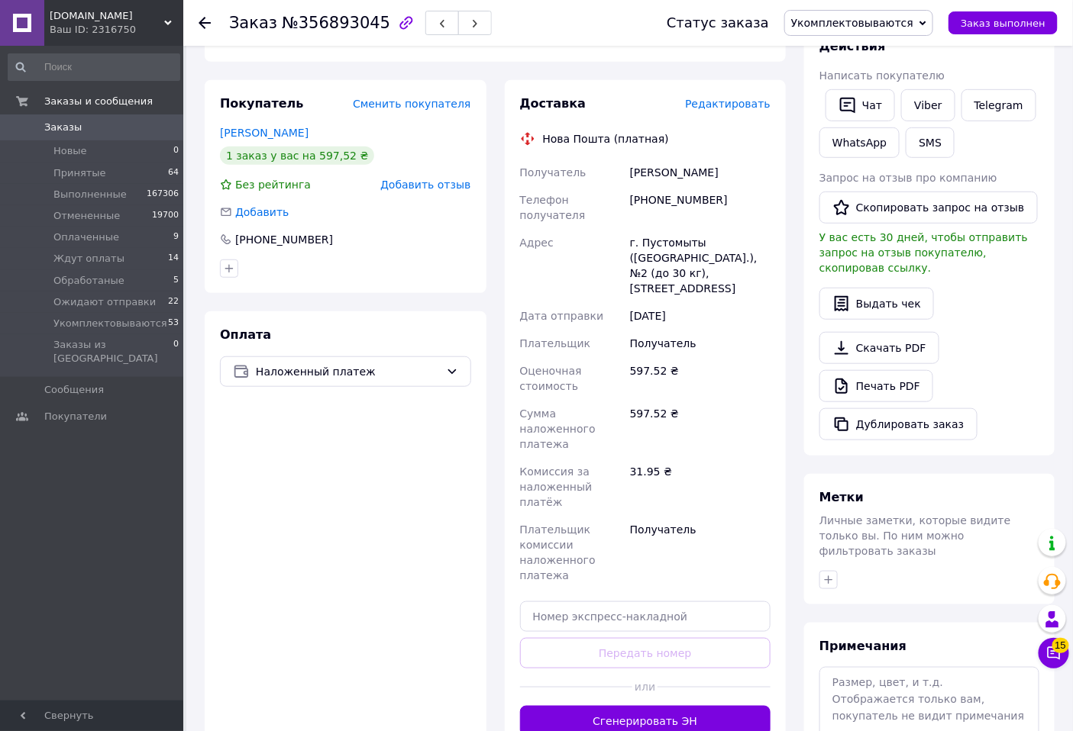
scroll to position [254, 0]
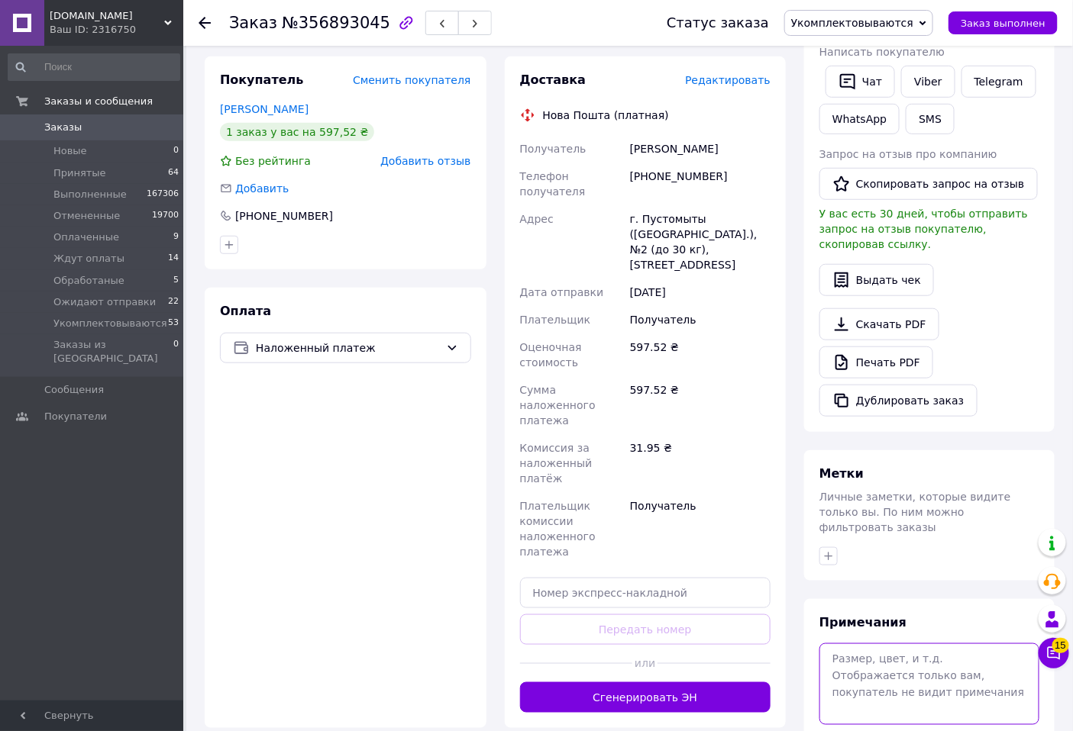
click at [844, 650] on textarea at bounding box center [929, 684] width 220 height 81
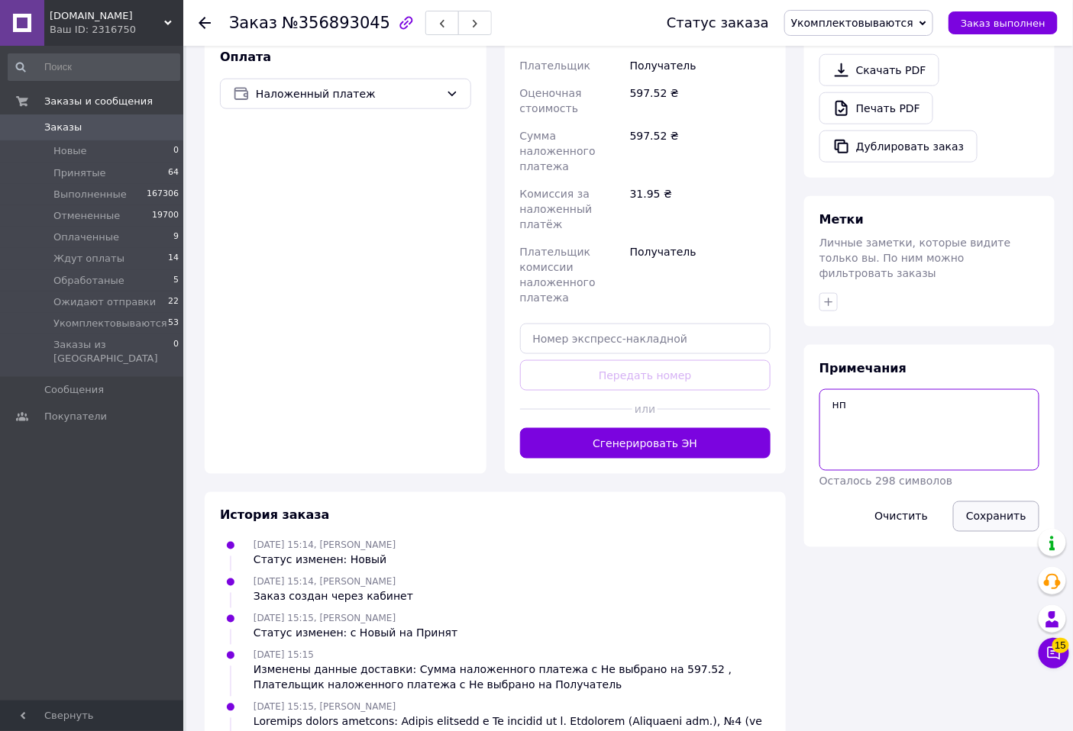
type textarea "нп"
click at [1011, 502] on button "Сохранить" at bounding box center [996, 517] width 86 height 31
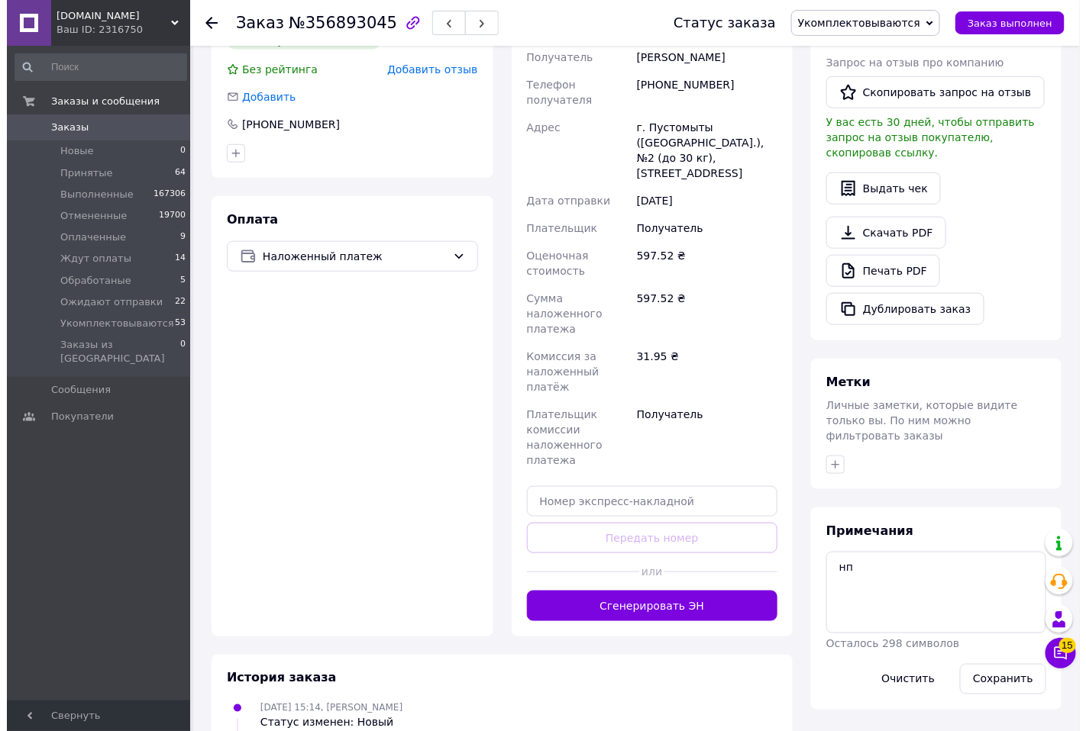
scroll to position [169, 0]
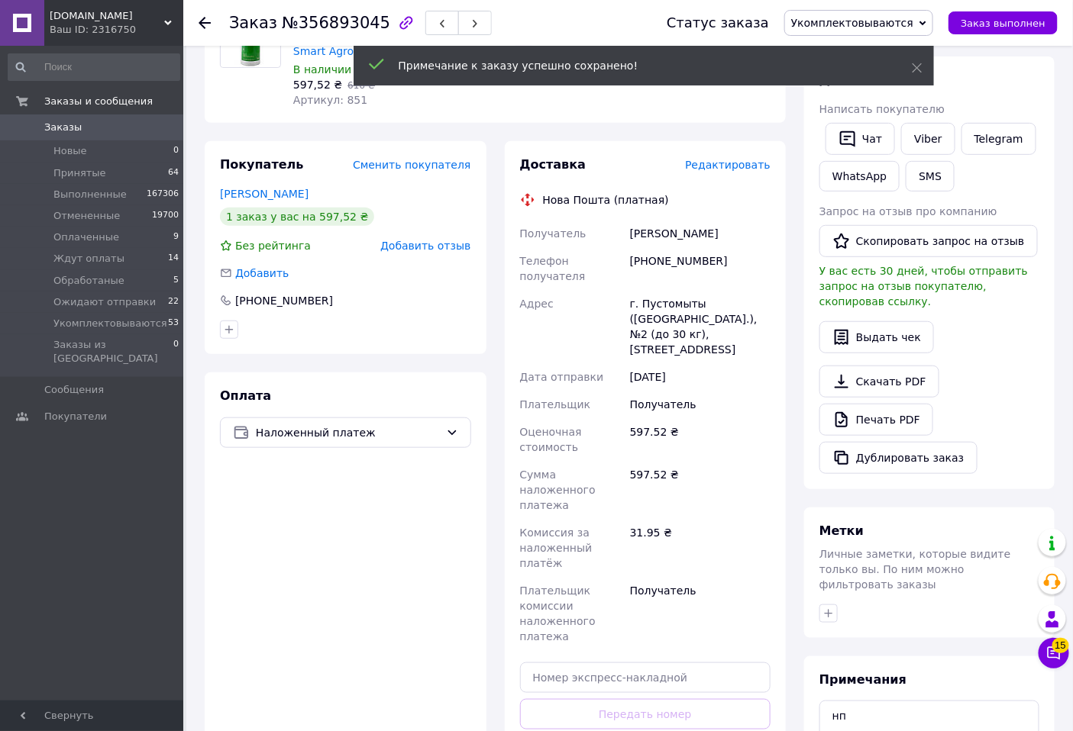
click at [734, 161] on span "Редактировать" at bounding box center [727, 165] width 85 height 12
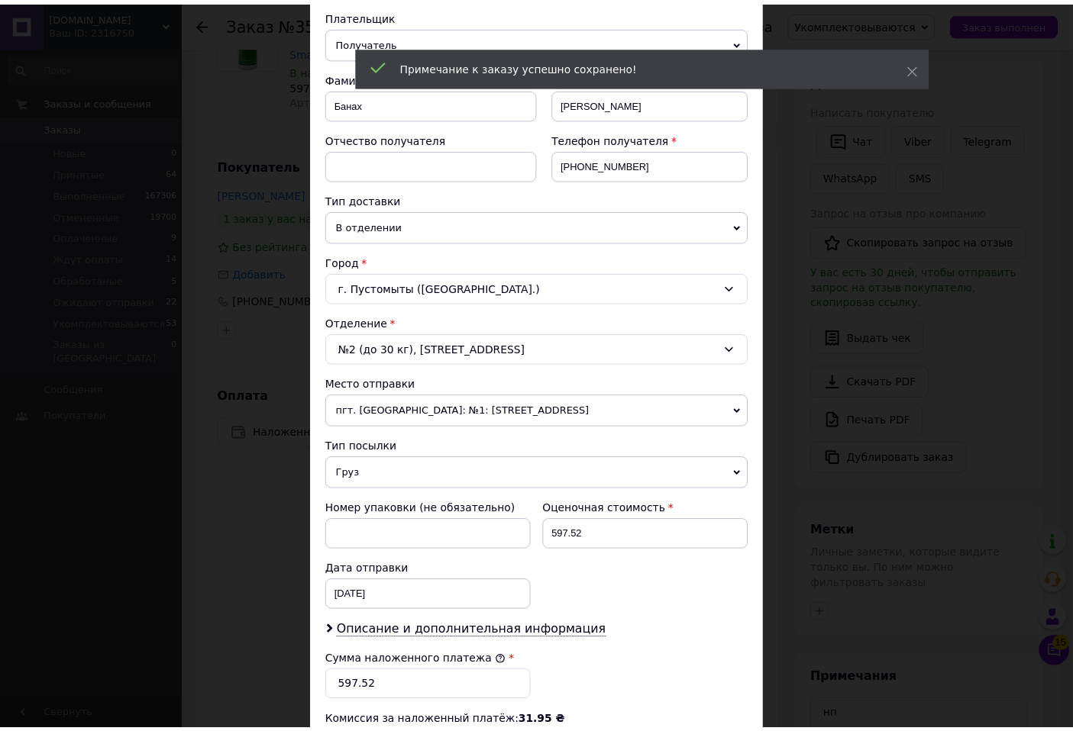
scroll to position [339, 0]
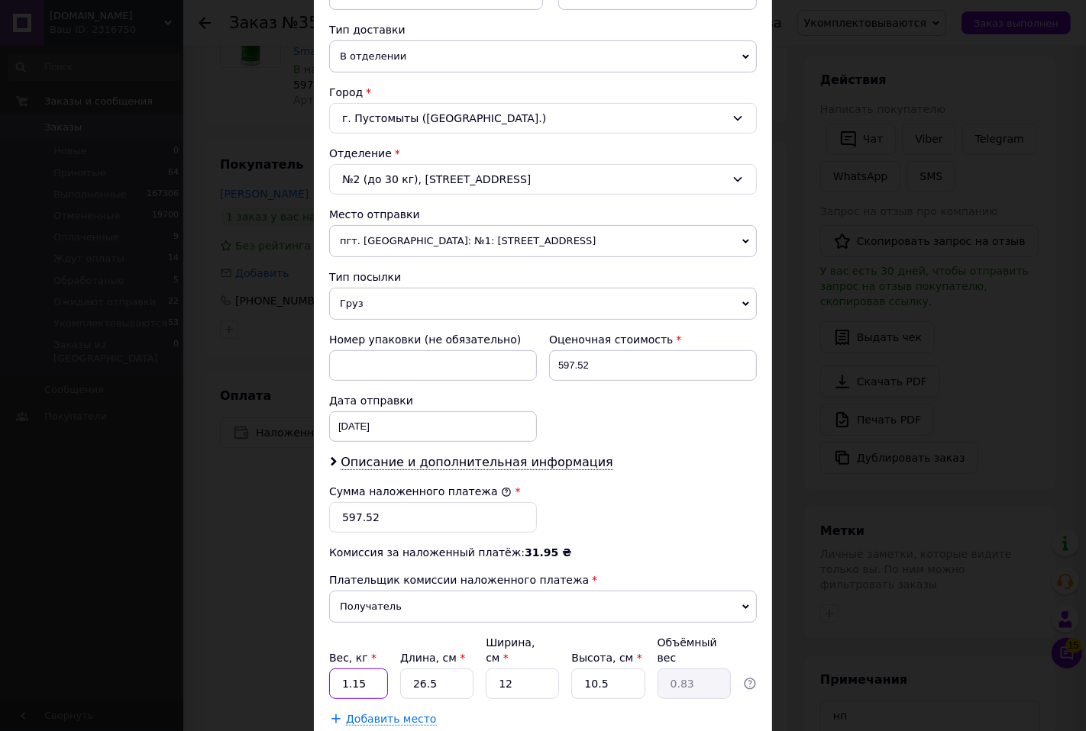
click at [369, 672] on input "1.15" at bounding box center [358, 684] width 59 height 31
type input "1.3"
type input "2"
type input "0.1"
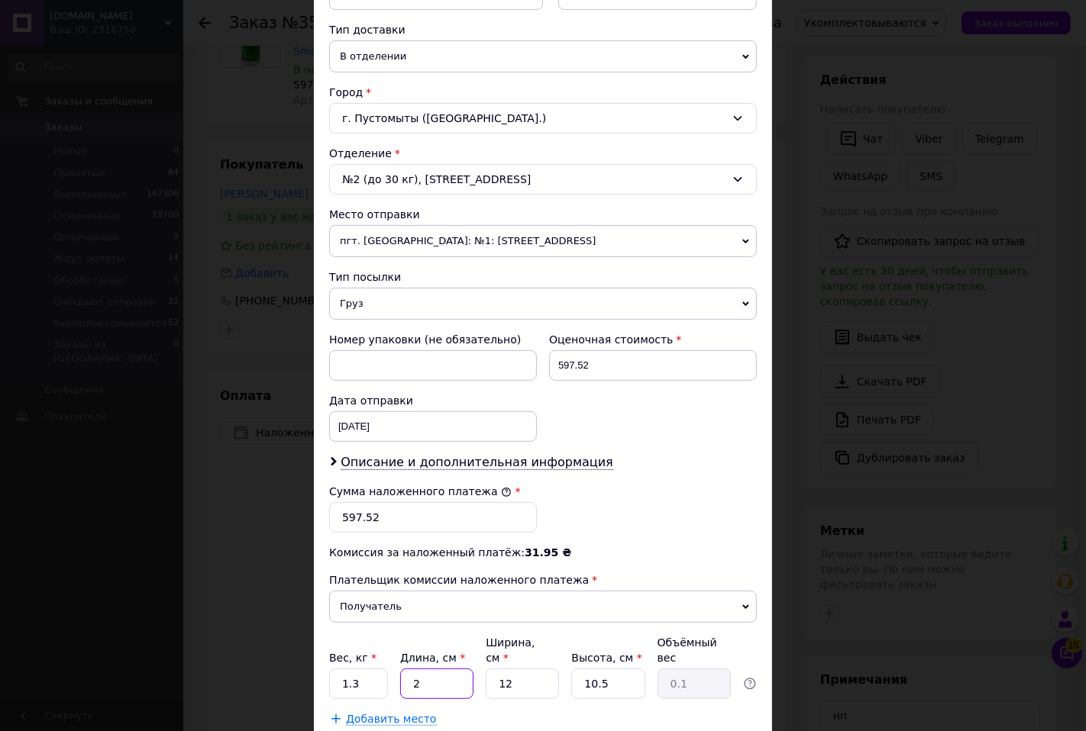
type input "26"
type input "0.82"
type input "26"
type input "1"
type input "0.1"
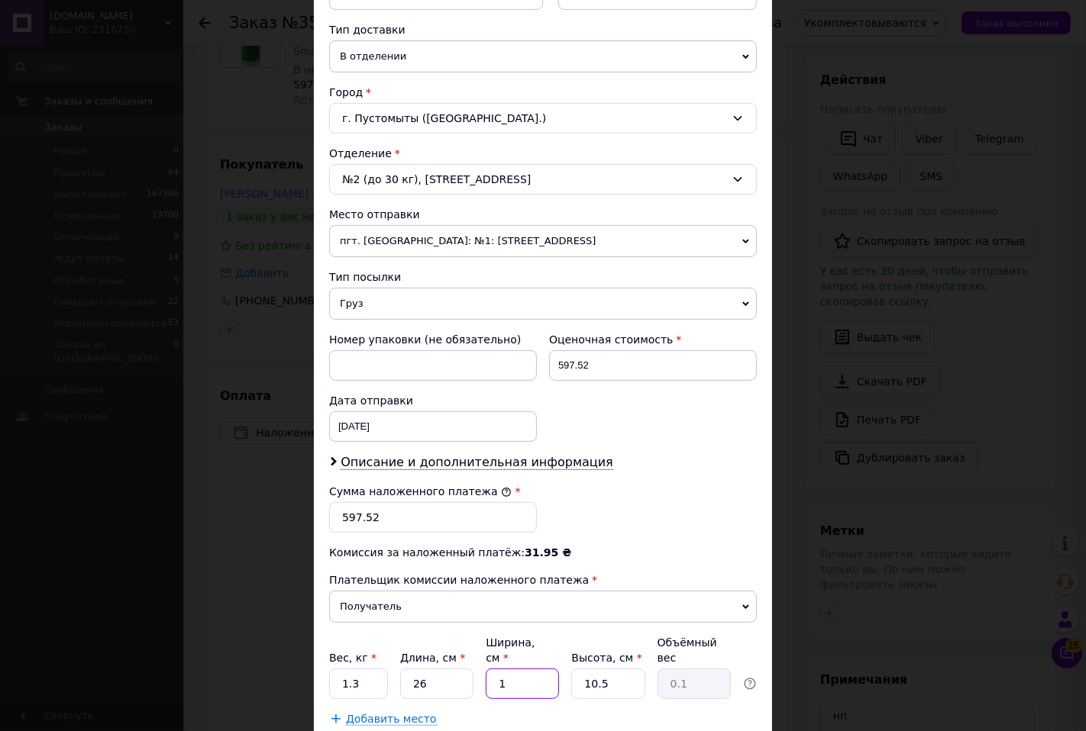
type input "19"
type input "1.3"
type input "19"
type input "1"
type input "0.12"
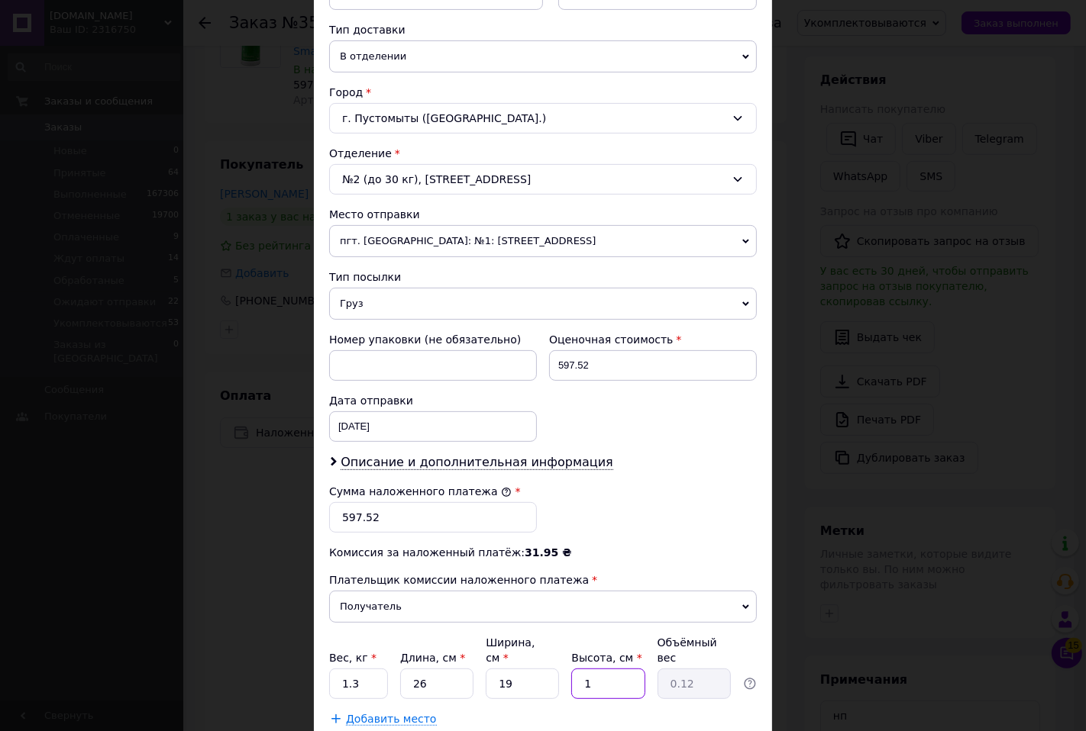
type input "12"
type input "1.48"
type input "12"
drag, startPoint x: 470, startPoint y: 753, endPoint x: 447, endPoint y: 765, distance: 25.6
drag, startPoint x: 447, startPoint y: 765, endPoint x: 415, endPoint y: 561, distance: 206.3
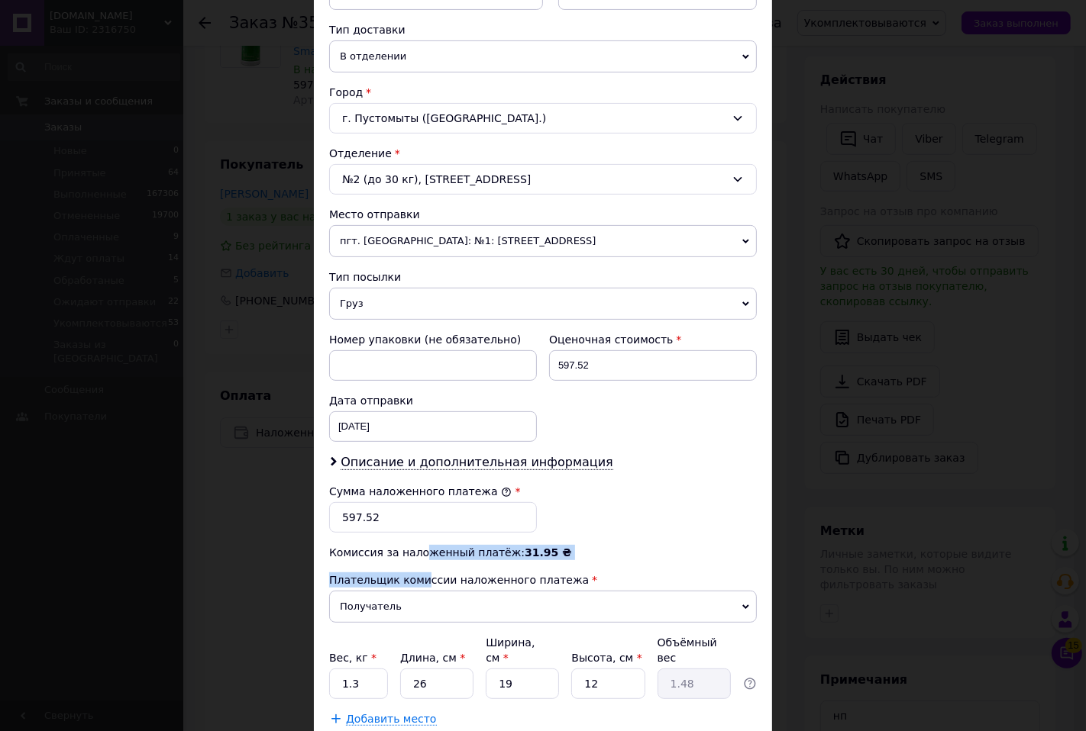
click at [415, 561] on div "Плательщик Получатель Отправитель Фамилия получателя Банах Имя получателя [PERS…" at bounding box center [542, 281] width 427 height 889
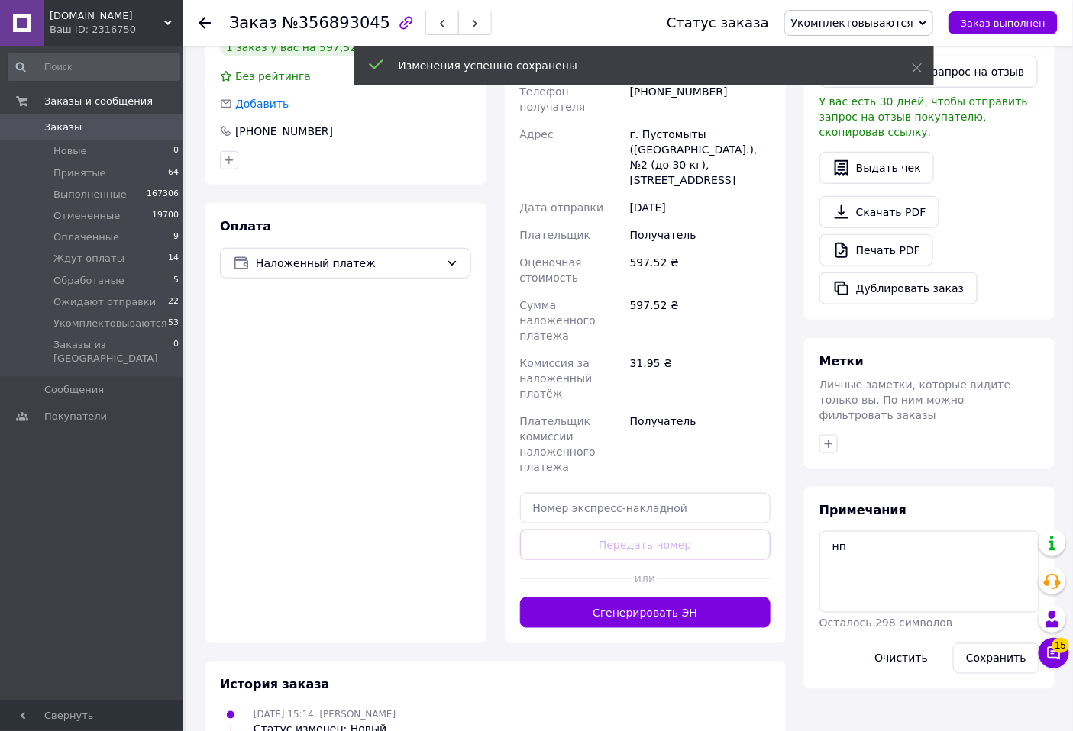
drag, startPoint x: 683, startPoint y: 550, endPoint x: 666, endPoint y: 558, distance: 19.5
click at [683, 598] on button "Сгенерировать ЭН" at bounding box center [645, 613] width 251 height 31
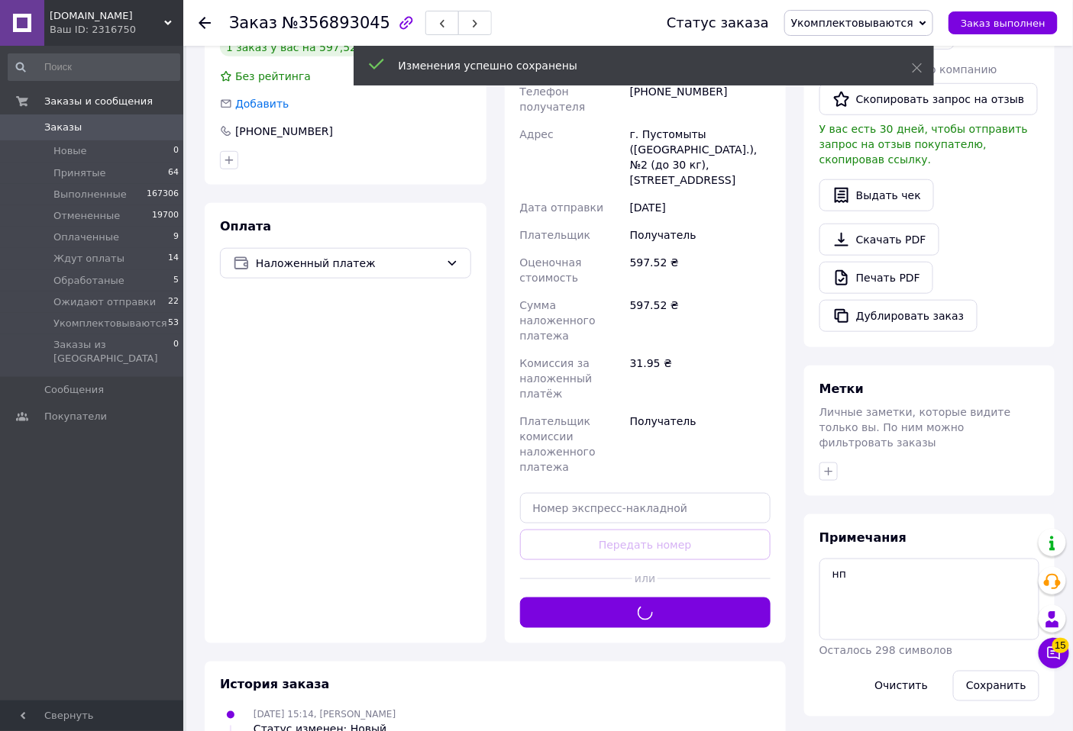
click at [901, 18] on span "Укомплектовываются" at bounding box center [852, 23] width 122 height 12
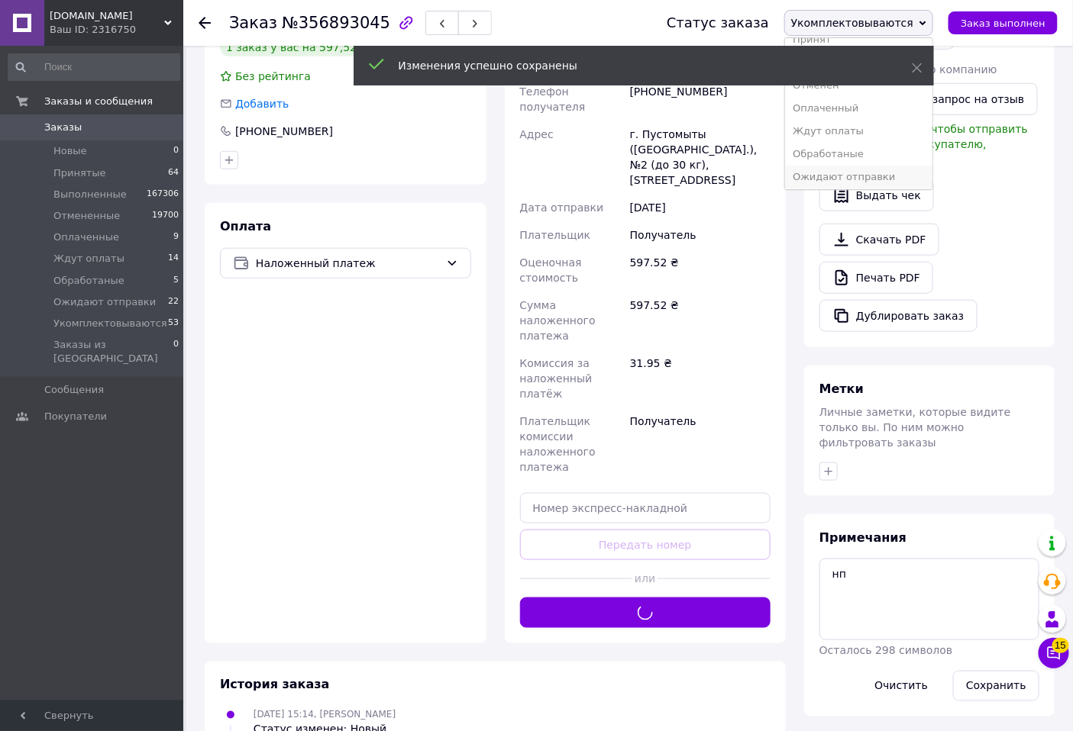
scroll to position [17, 0]
click at [844, 178] on li "Ожидают отправки" at bounding box center [858, 174] width 147 height 23
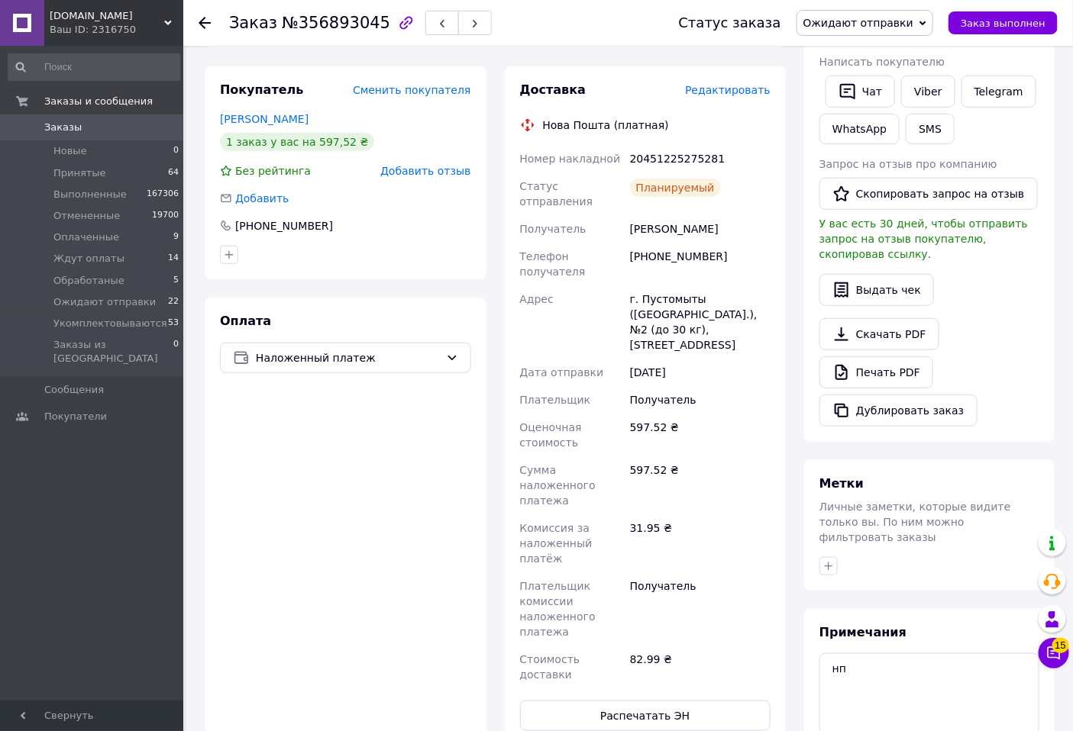
scroll to position [85, 0]
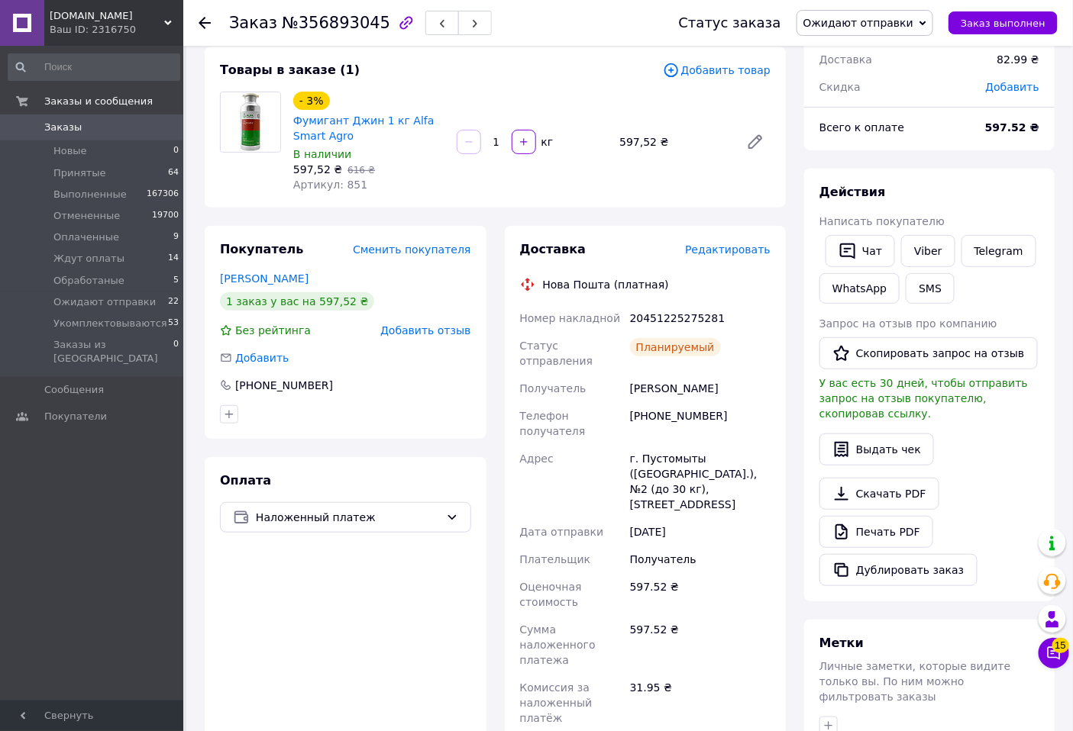
click at [683, 324] on div "20451225275281" at bounding box center [700, 318] width 147 height 27
copy div "20451225275281"
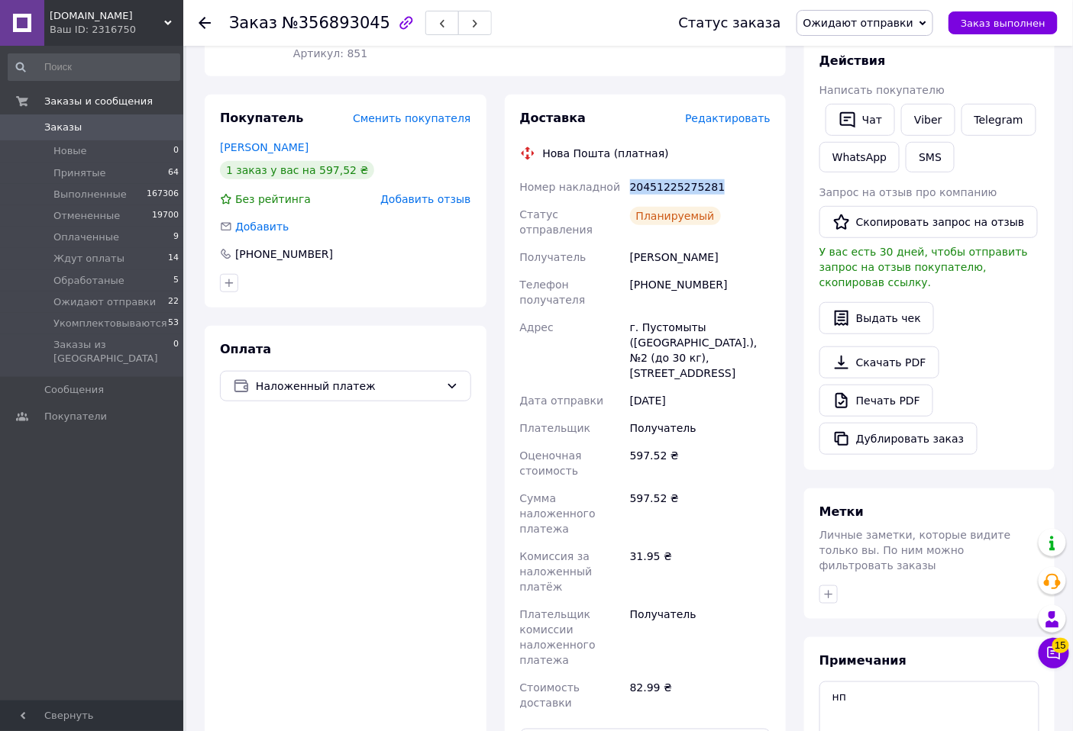
scroll to position [424, 0]
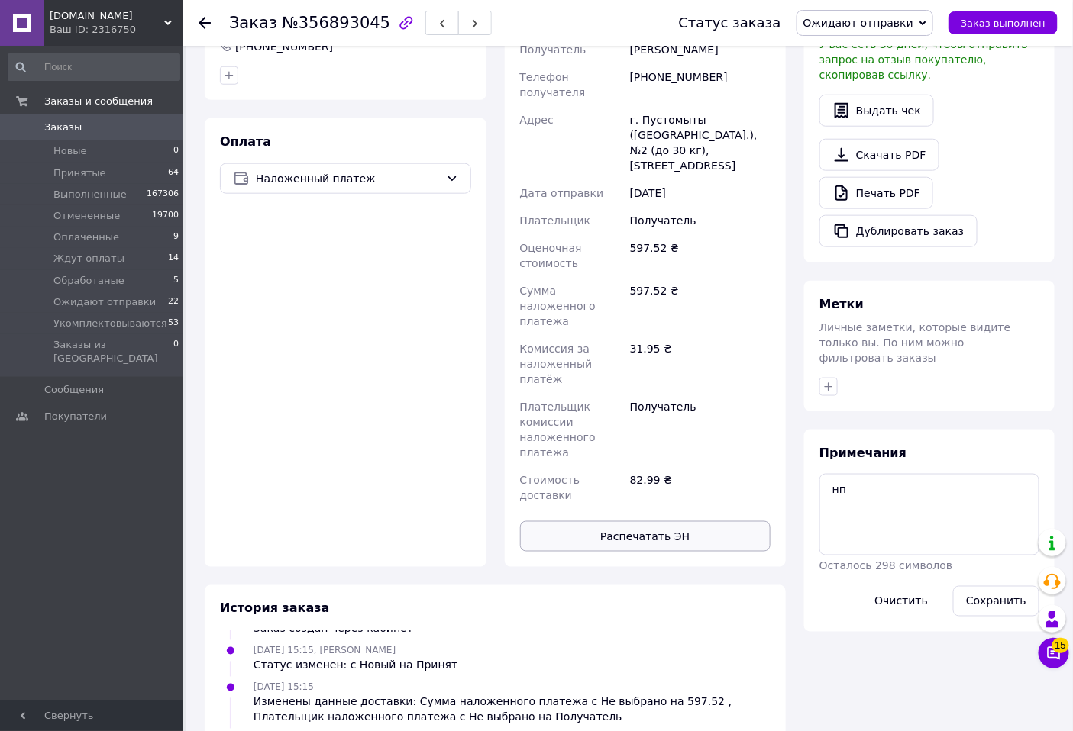
click at [674, 521] on button "Распечатать ЭН" at bounding box center [645, 536] width 251 height 31
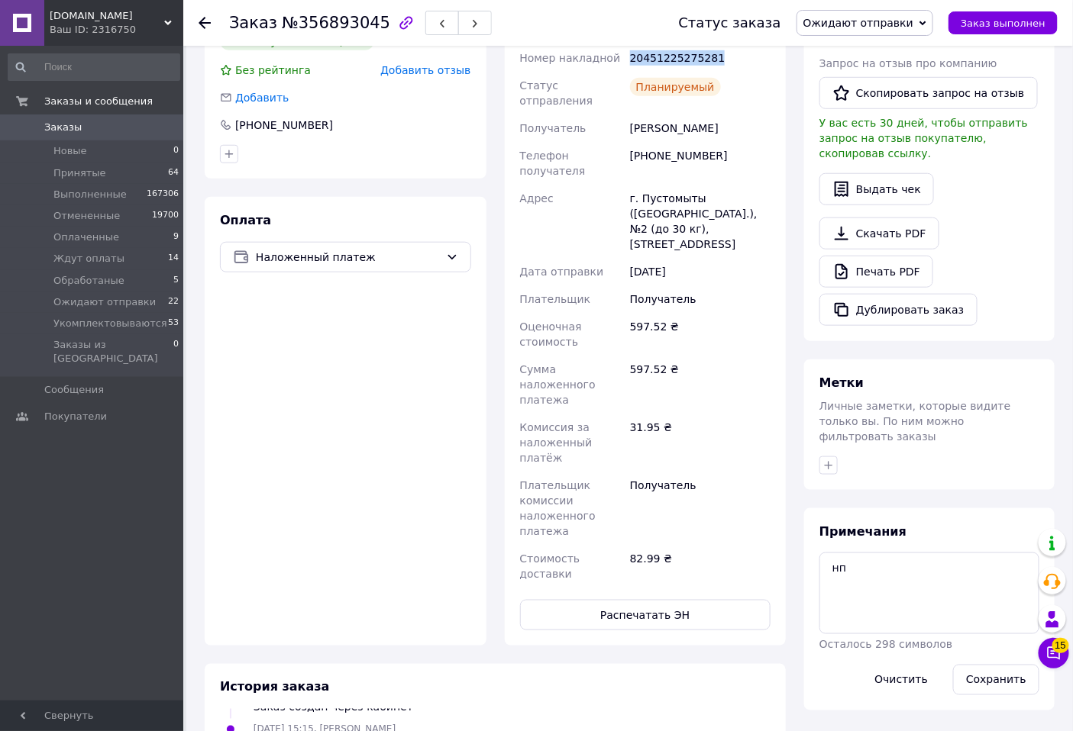
scroll to position [254, 0]
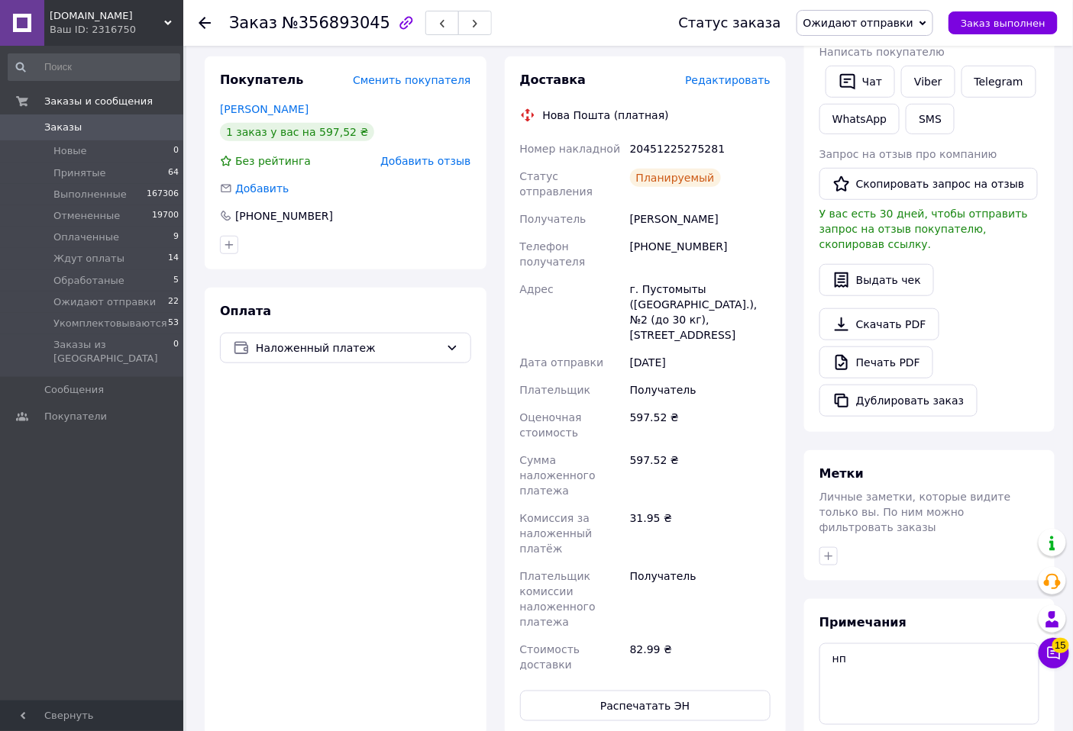
click at [543, 357] on span "Дата отправки" at bounding box center [562, 363] width 84 height 12
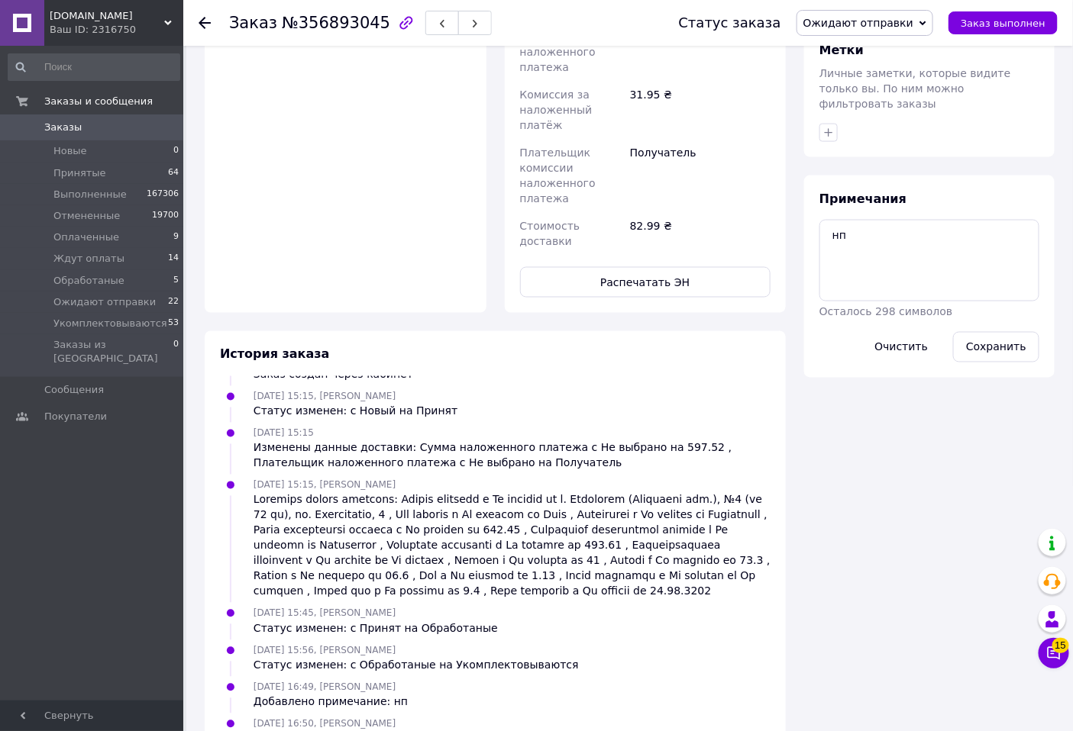
scroll to position [0, 0]
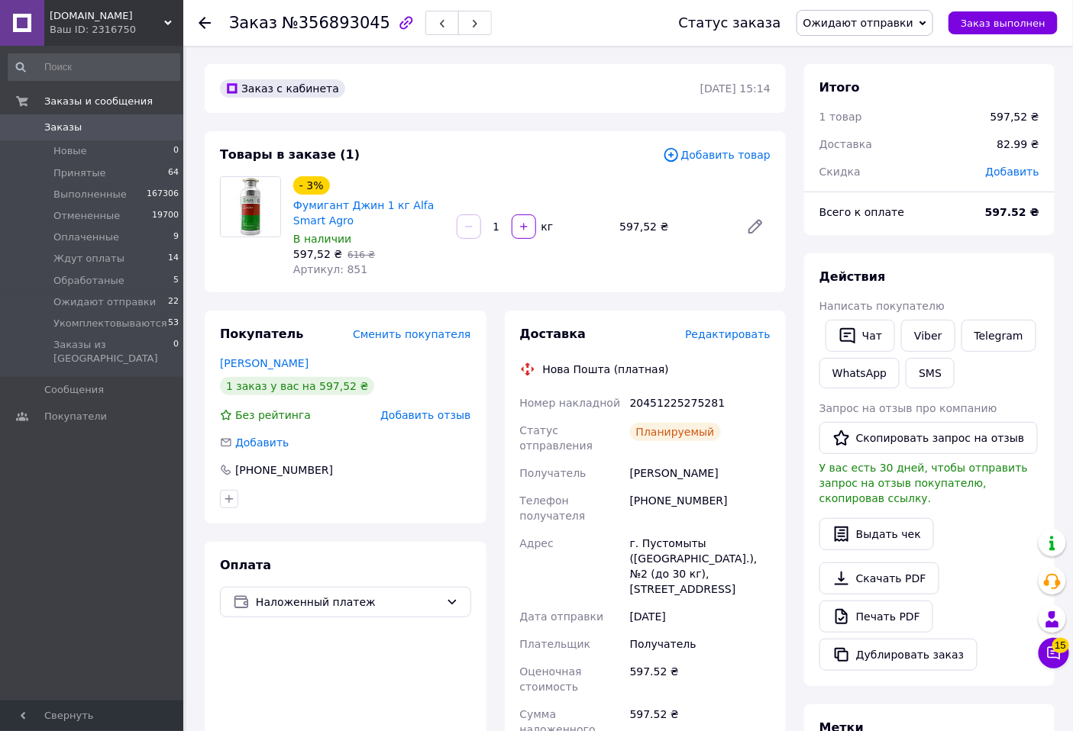
drag, startPoint x: 200, startPoint y: 24, endPoint x: 188, endPoint y: 3, distance: 24.0
click at [199, 23] on use at bounding box center [204, 23] width 12 height 12
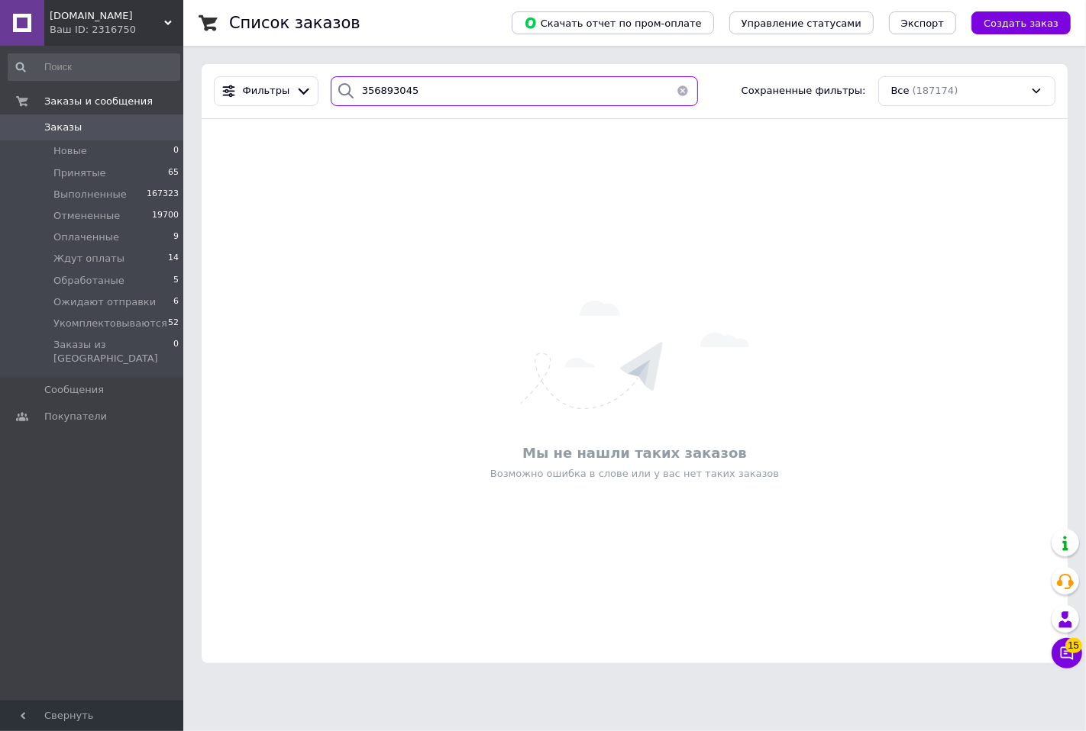
click at [424, 92] on input "356893045" at bounding box center [514, 91] width 367 height 30
paste input "775623"
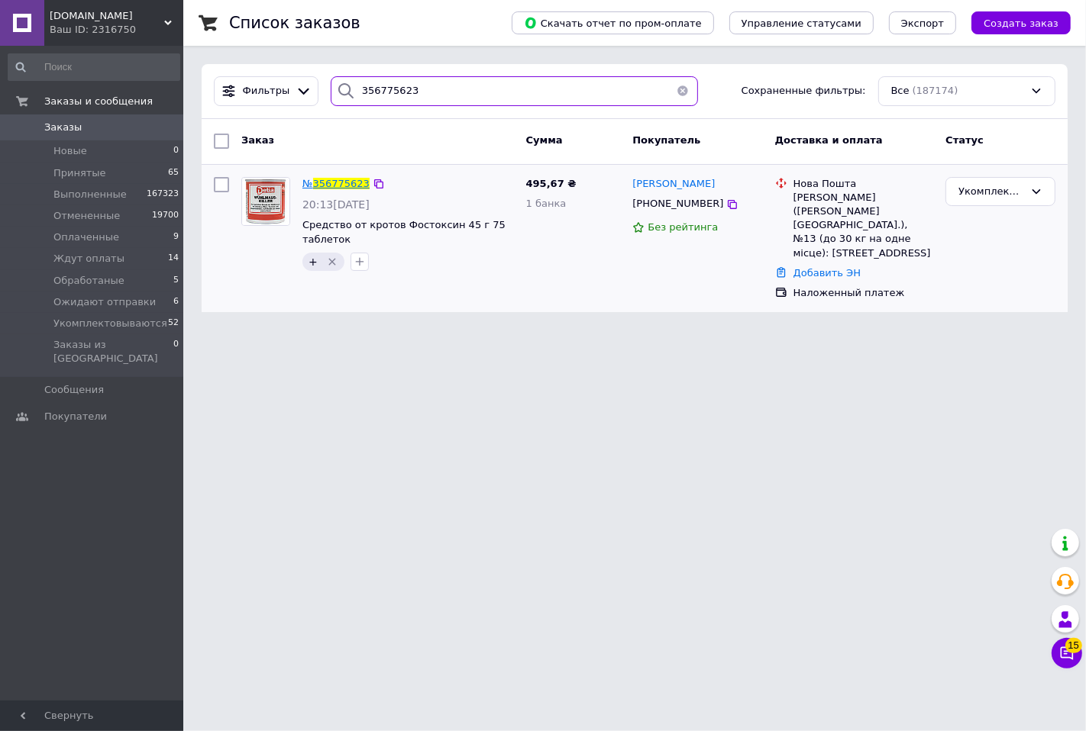
type input "356775623"
click at [344, 182] on span "356775623" at bounding box center [341, 183] width 56 height 11
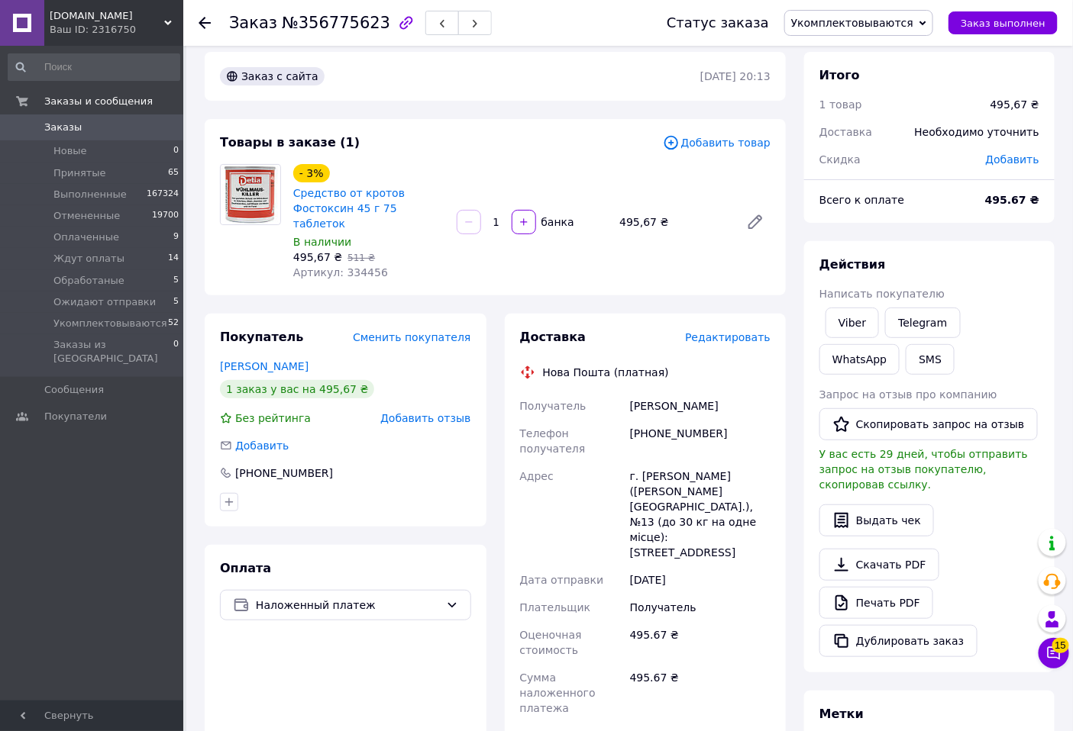
scroll to position [339, 0]
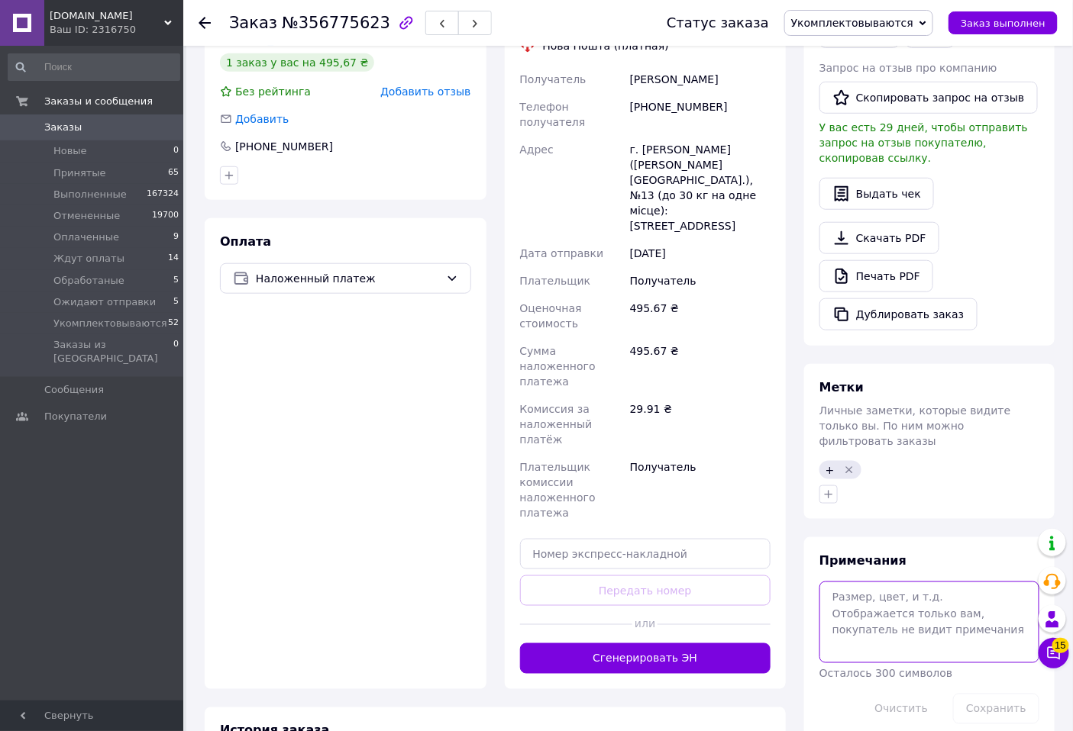
click at [902, 586] on textarea at bounding box center [929, 622] width 220 height 81
type textarea "нп"
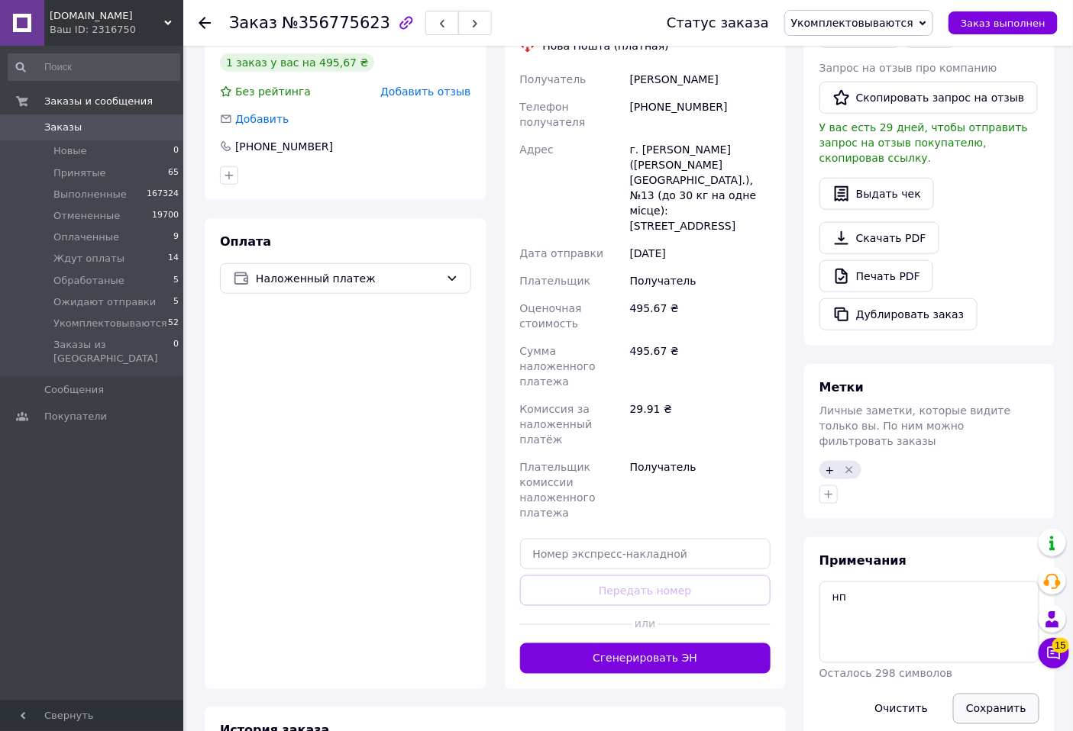
click at [975, 694] on button "Сохранить" at bounding box center [996, 709] width 86 height 31
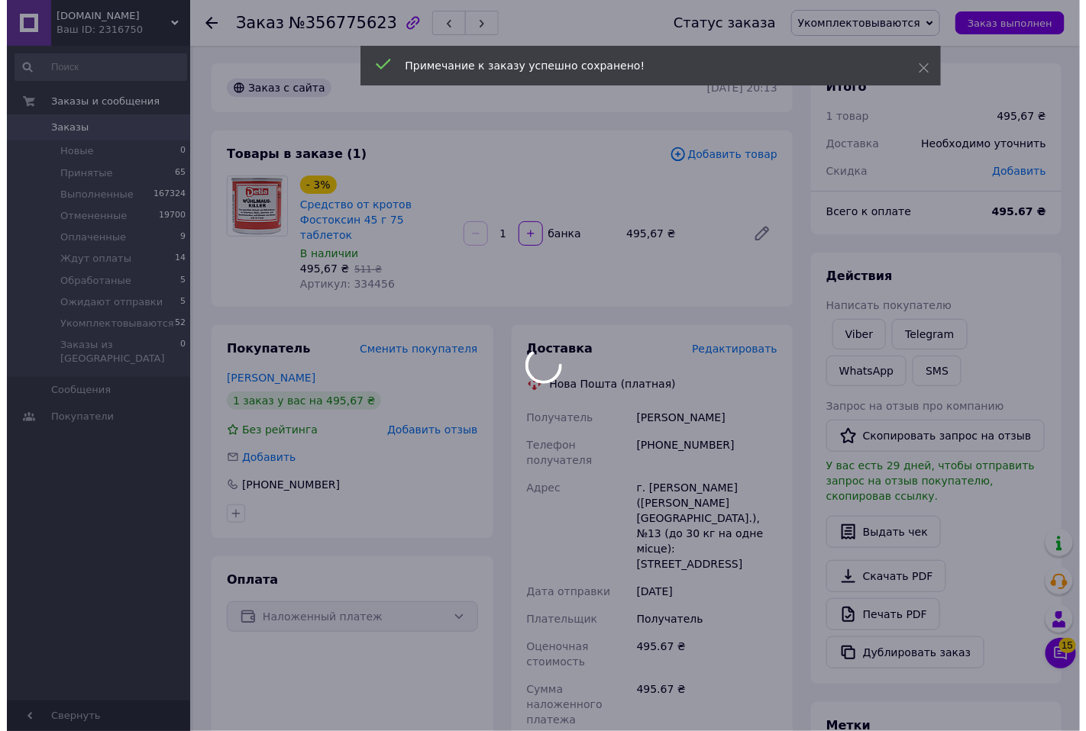
scroll to position [0, 0]
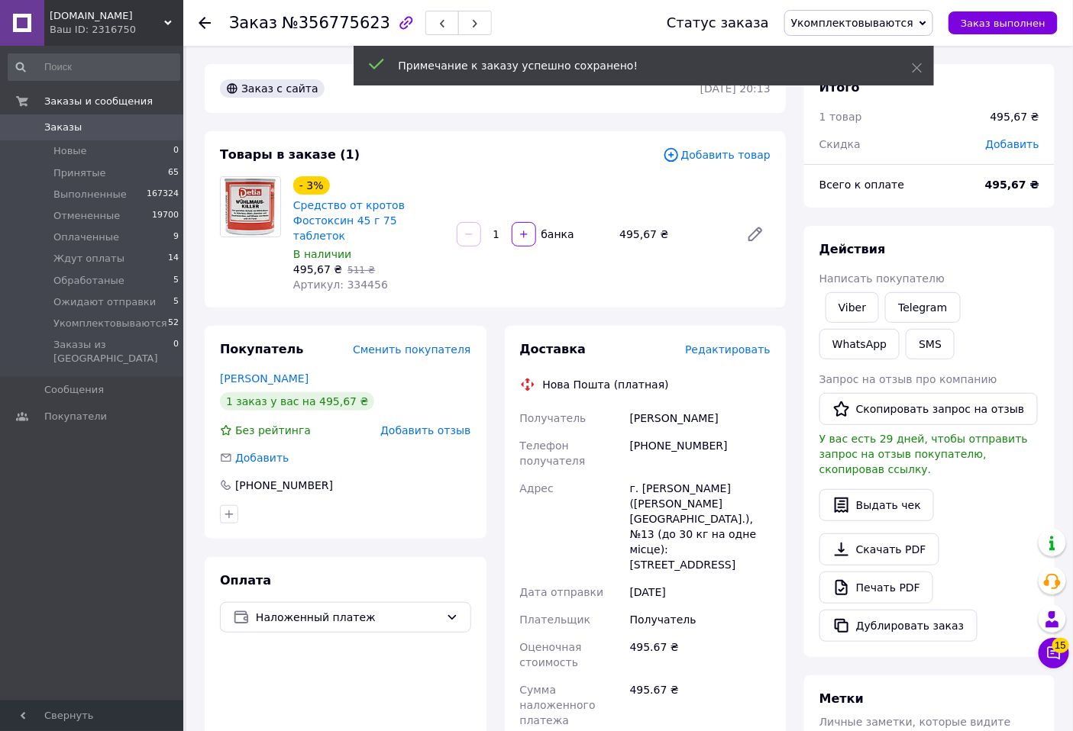
click at [726, 344] on span "Редактировать" at bounding box center [727, 350] width 85 height 12
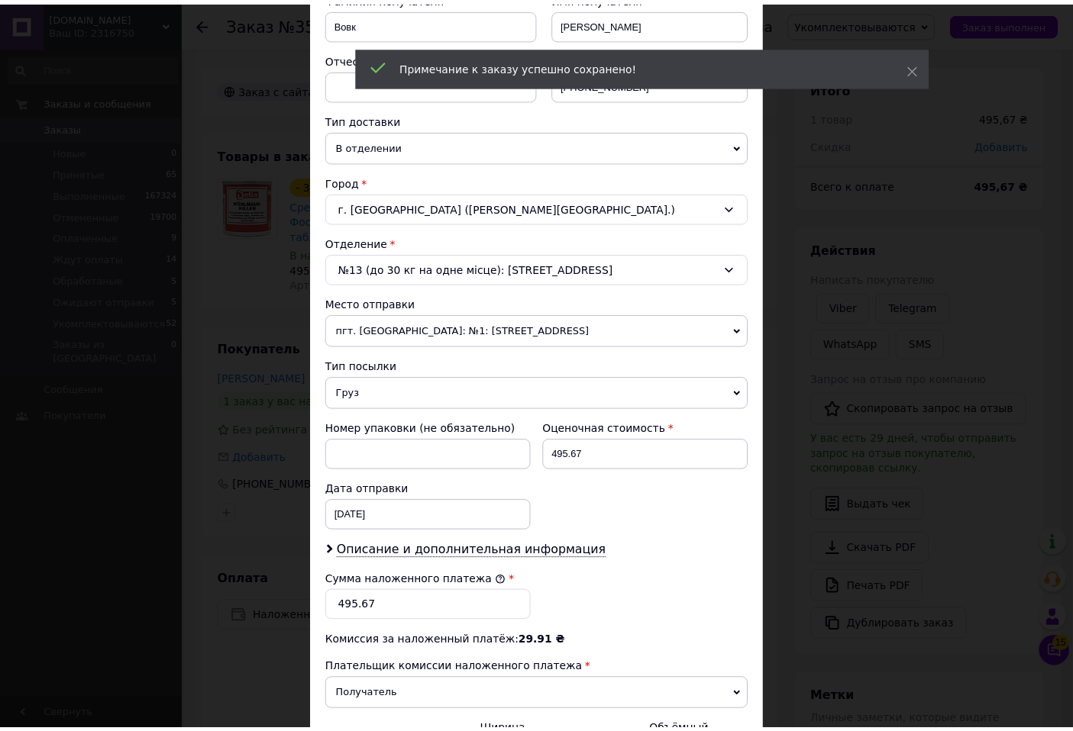
scroll to position [435, 0]
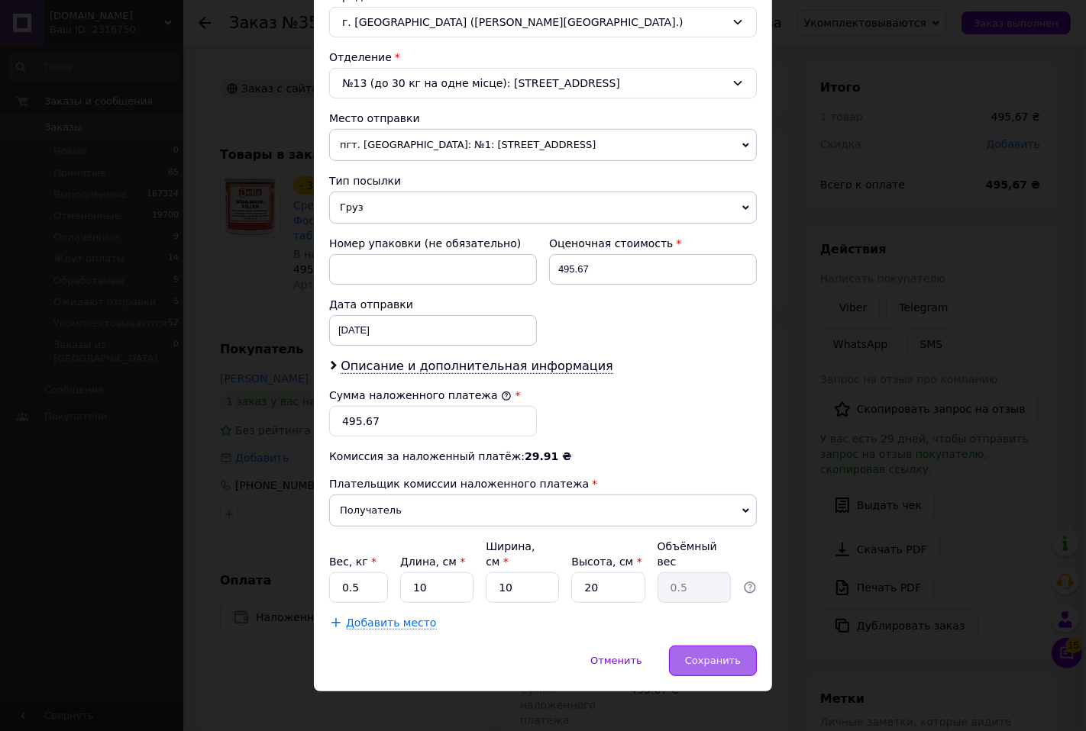
click at [716, 655] on span "Сохранить" at bounding box center [713, 660] width 56 height 11
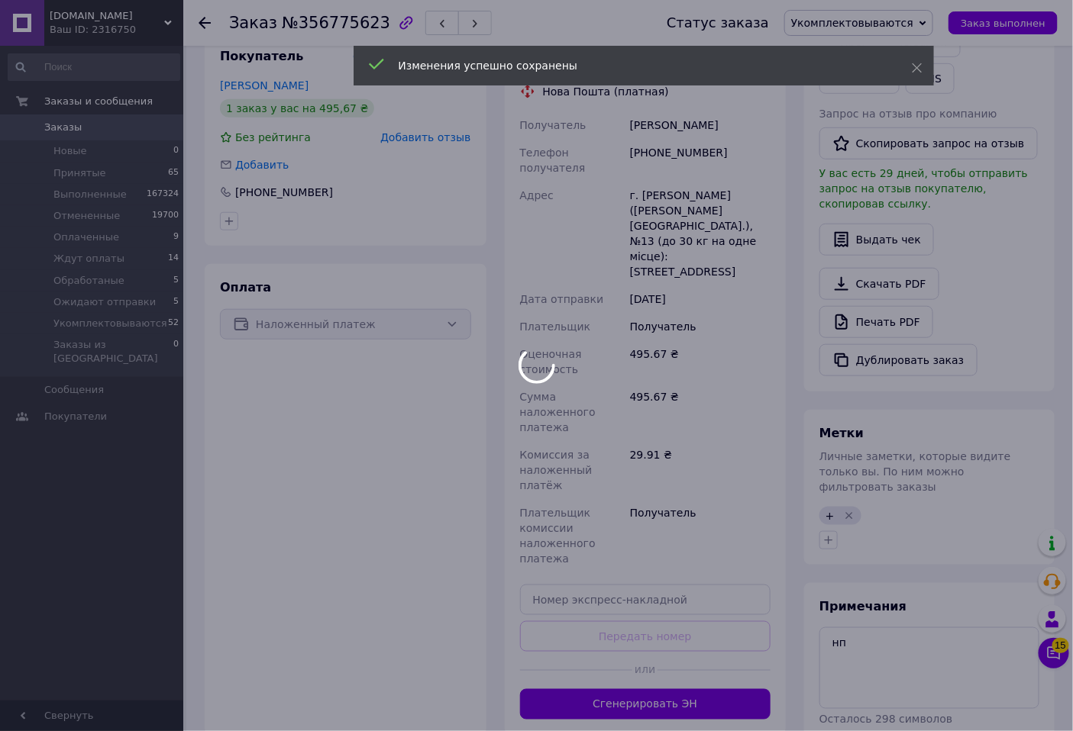
scroll to position [339, 0]
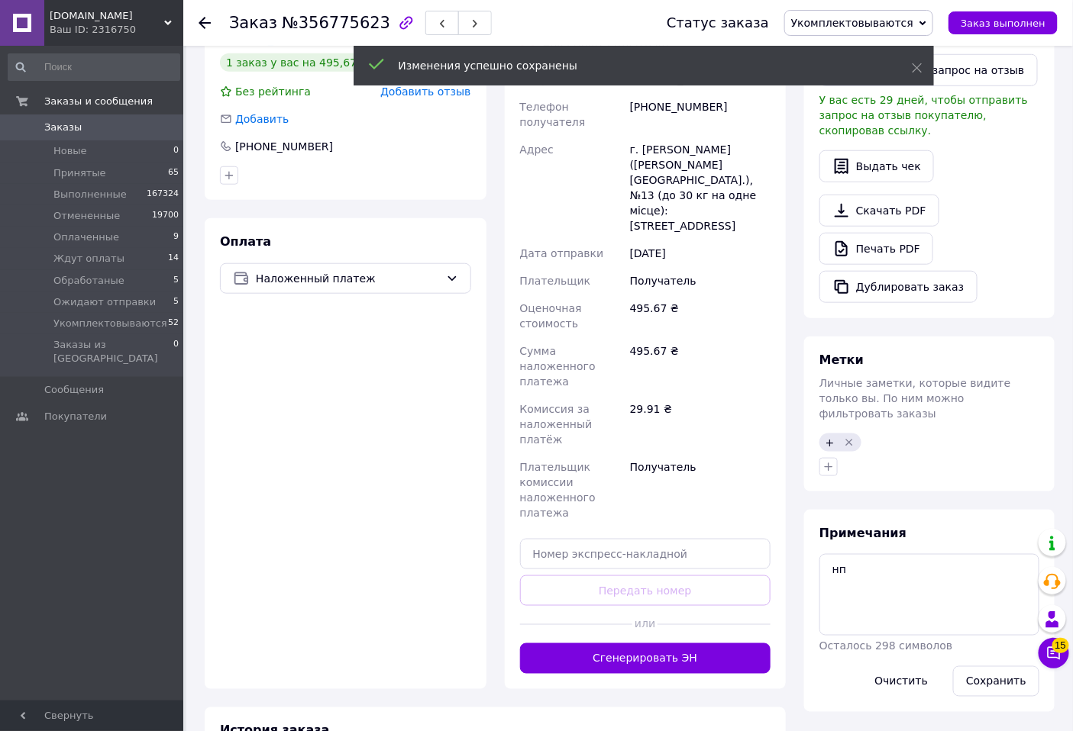
click at [686, 644] on button "Сгенерировать ЭН" at bounding box center [645, 659] width 251 height 31
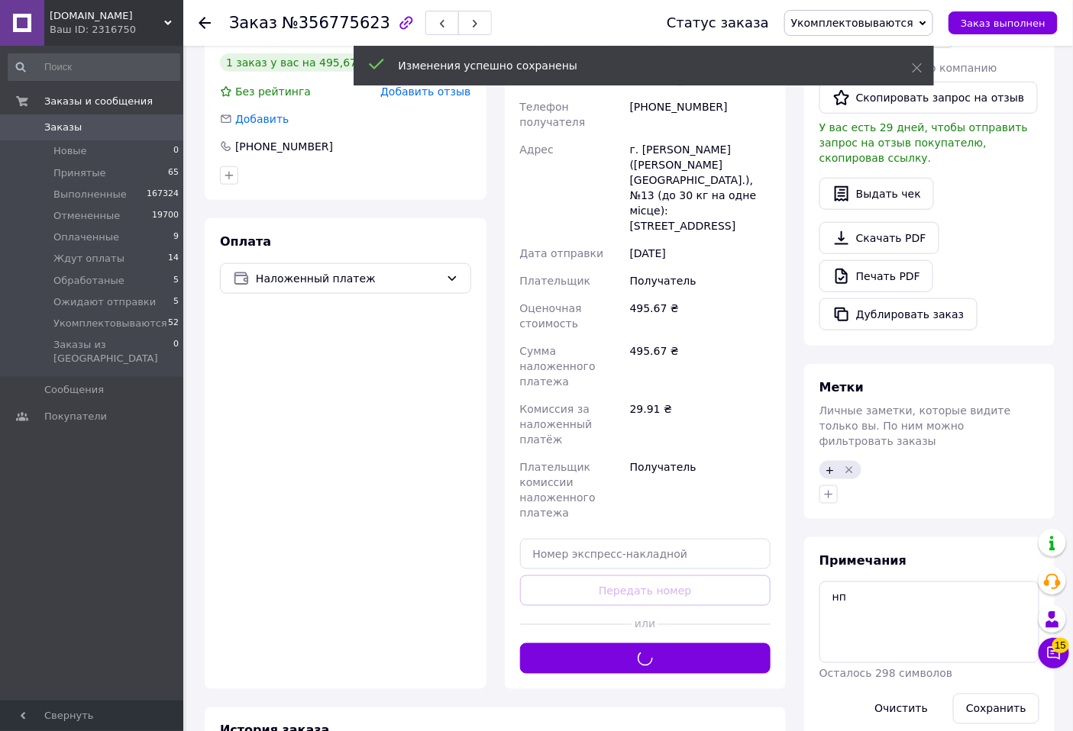
click at [895, 23] on span "Укомплектовываются" at bounding box center [852, 23] width 122 height 12
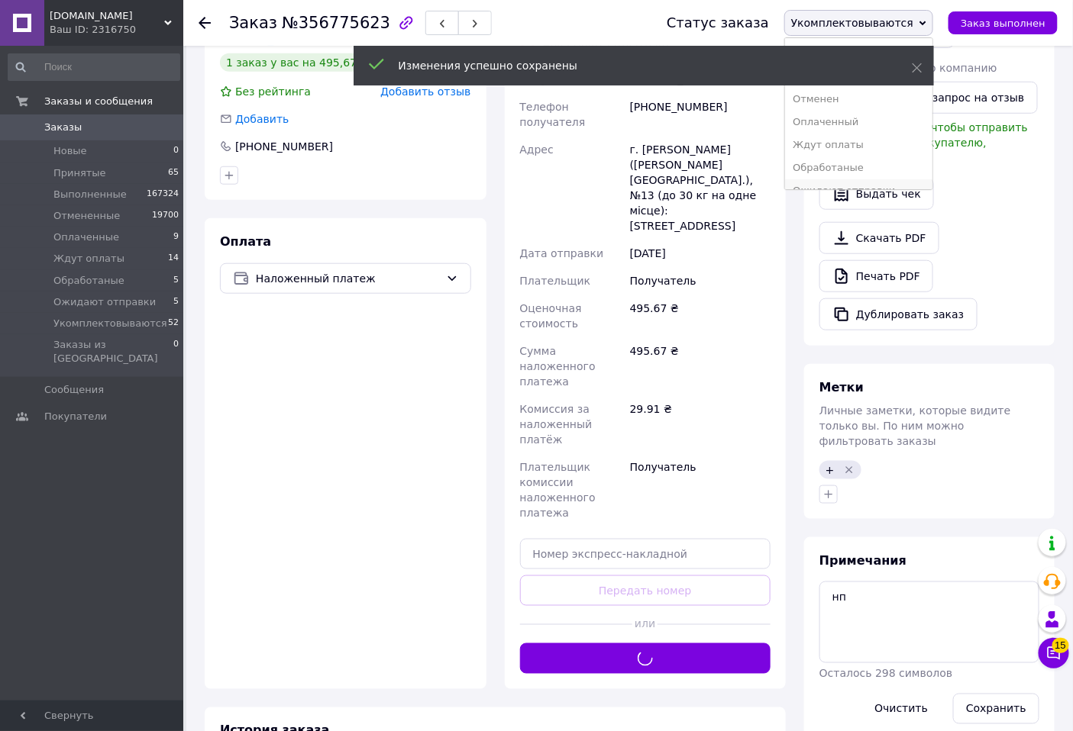
scroll to position [17, 0]
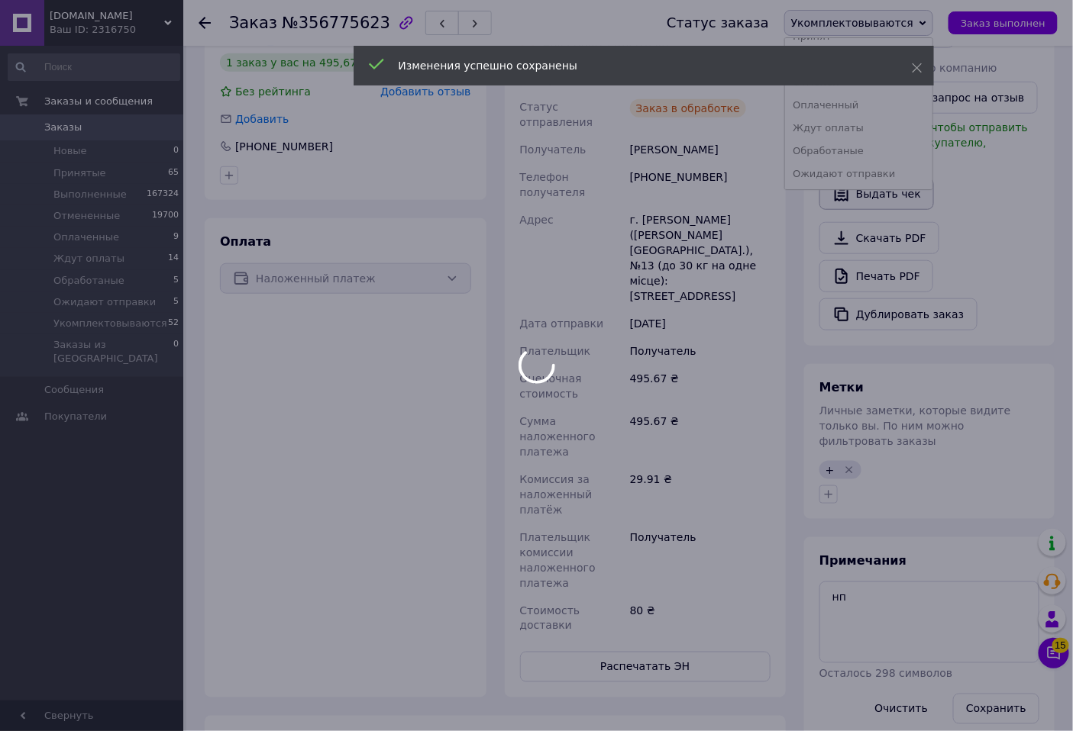
click at [847, 171] on li "Ожидают отправки" at bounding box center [858, 174] width 147 height 23
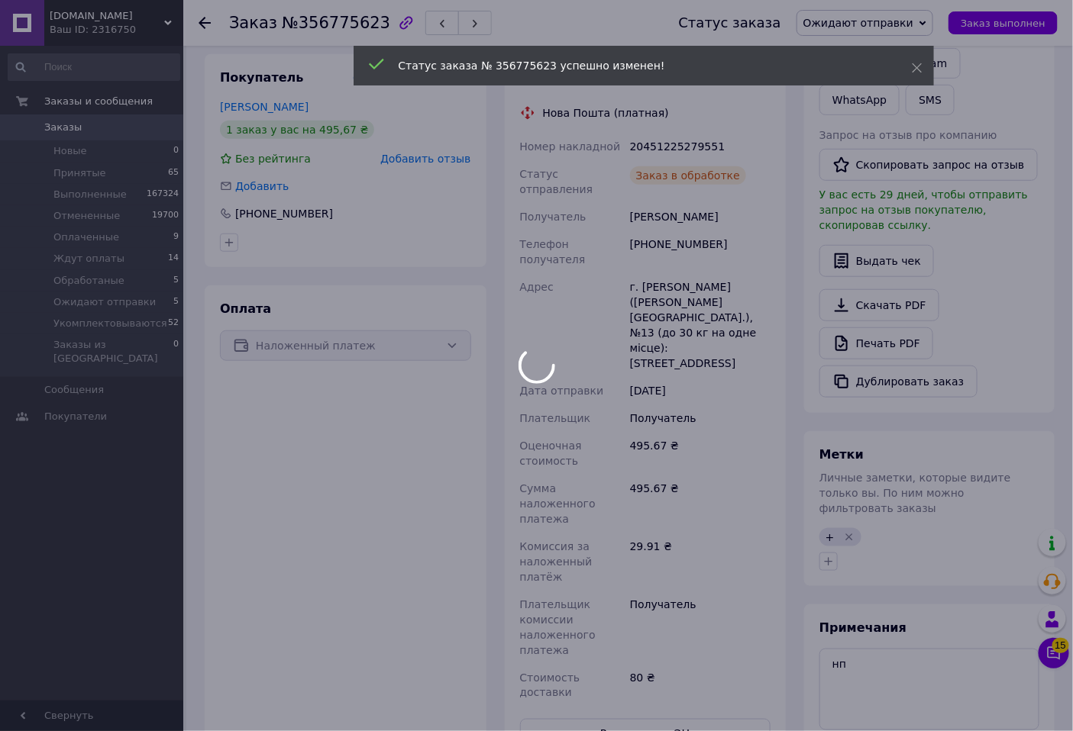
scroll to position [169, 0]
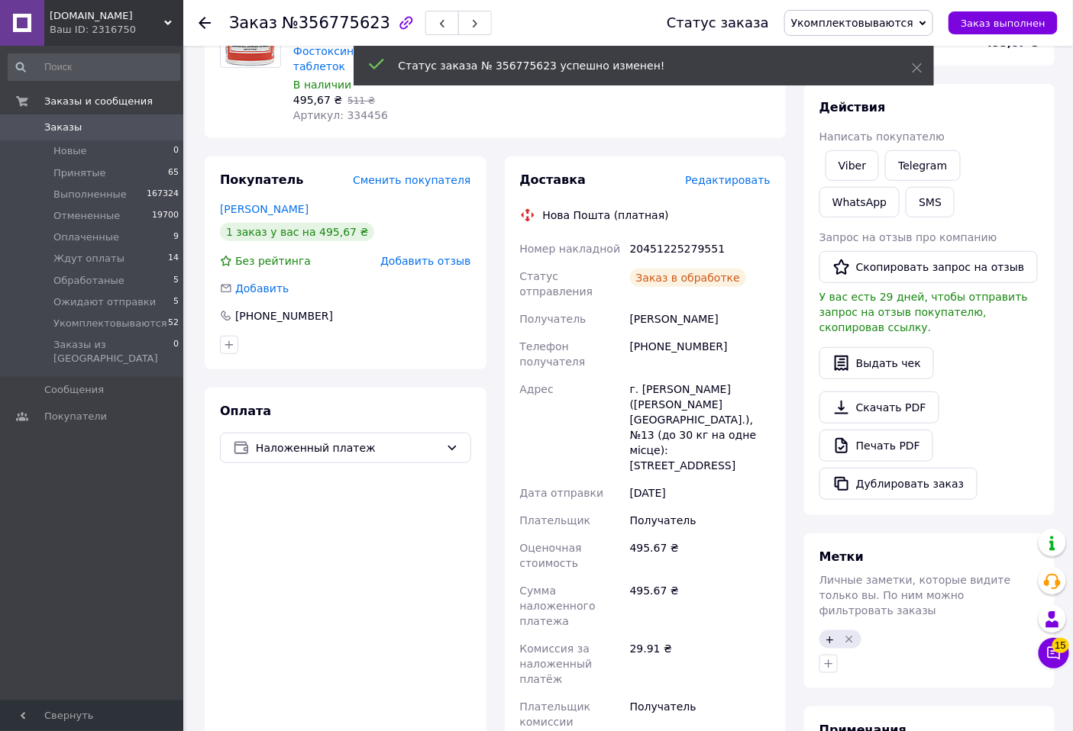
click at [667, 235] on div "20451225279551" at bounding box center [700, 248] width 147 height 27
copy div "20451225279551"
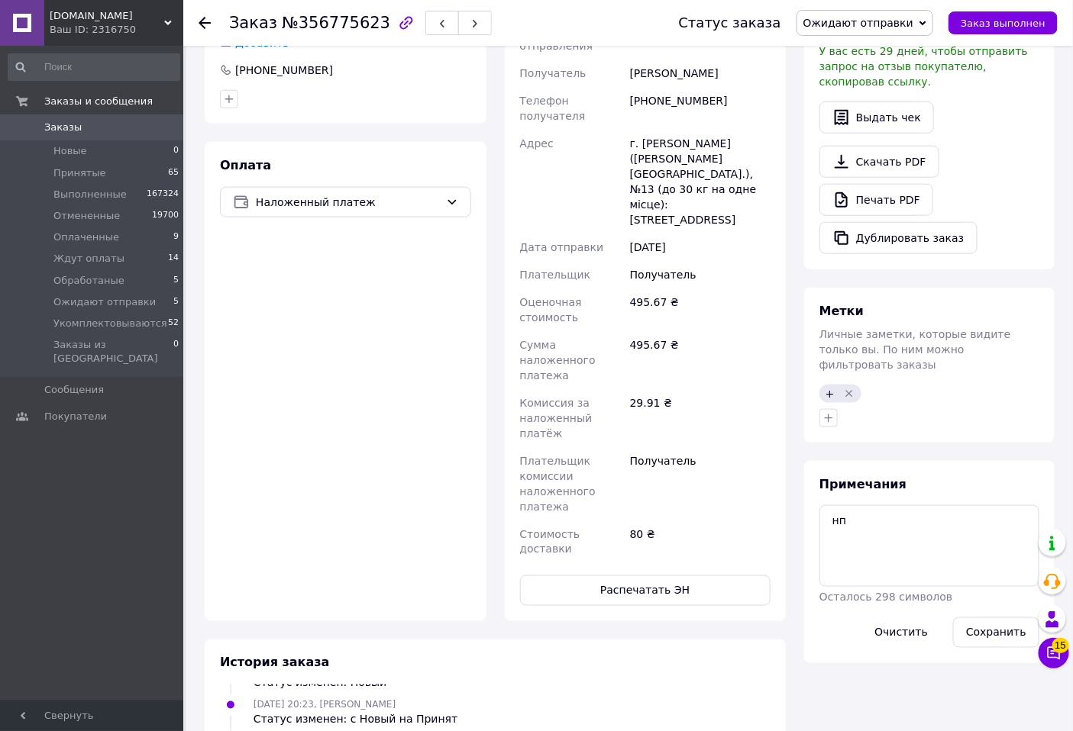
scroll to position [424, 0]
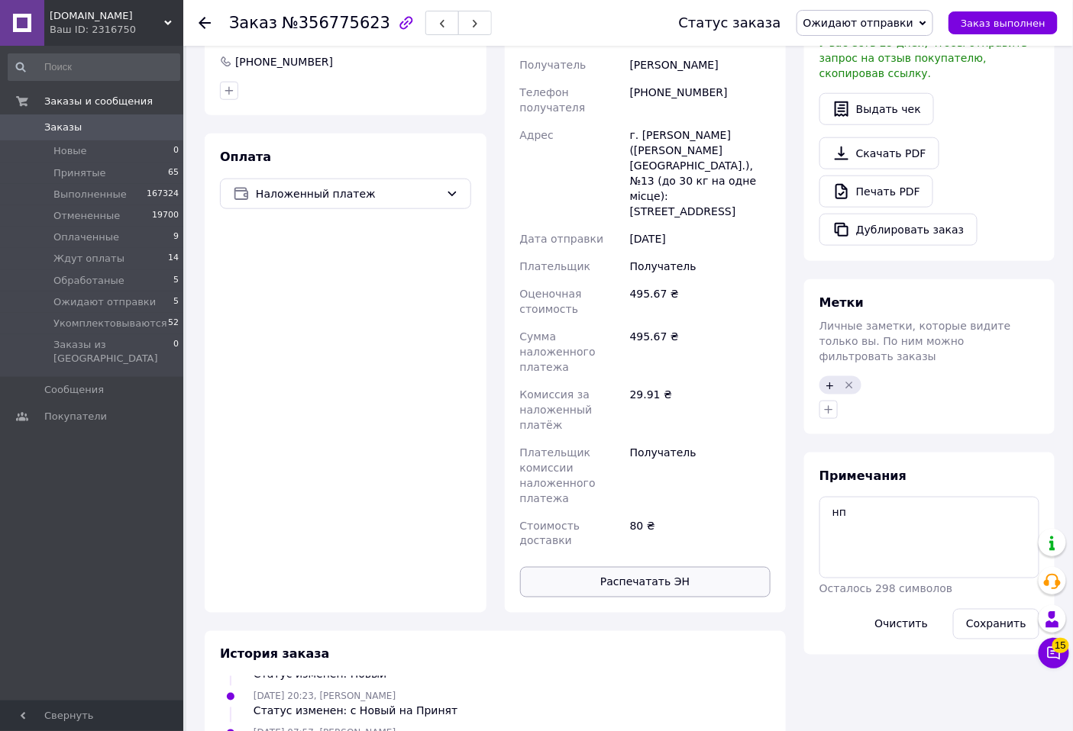
click at [649, 567] on button "Распечатать ЭН" at bounding box center [645, 582] width 251 height 31
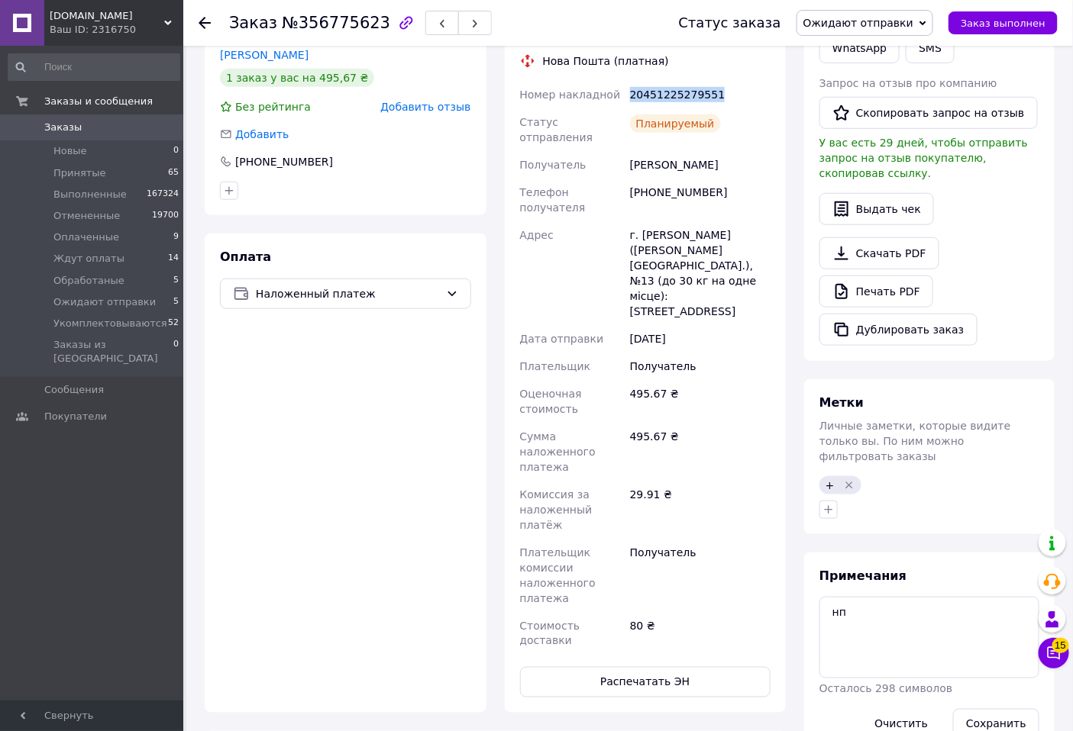
scroll to position [169, 0]
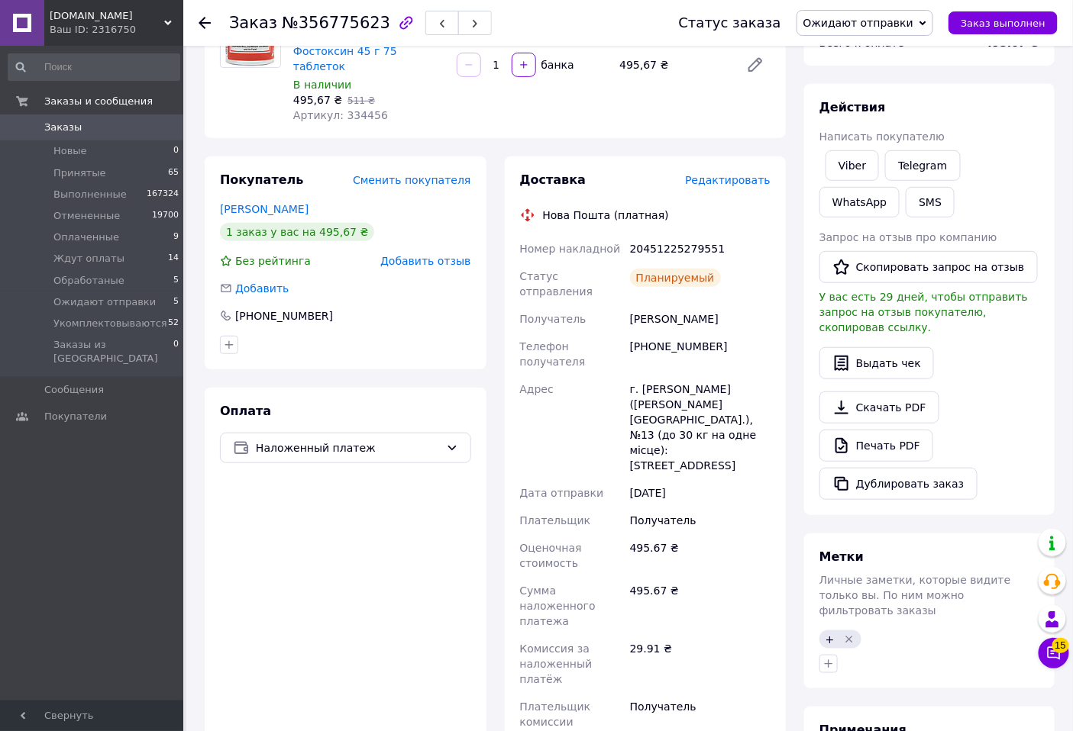
click at [536, 507] on div "Плательщик" at bounding box center [572, 520] width 110 height 27
drag, startPoint x: 207, startPoint y: 24, endPoint x: 250, endPoint y: 141, distance: 124.4
click at [207, 24] on icon at bounding box center [204, 23] width 12 height 12
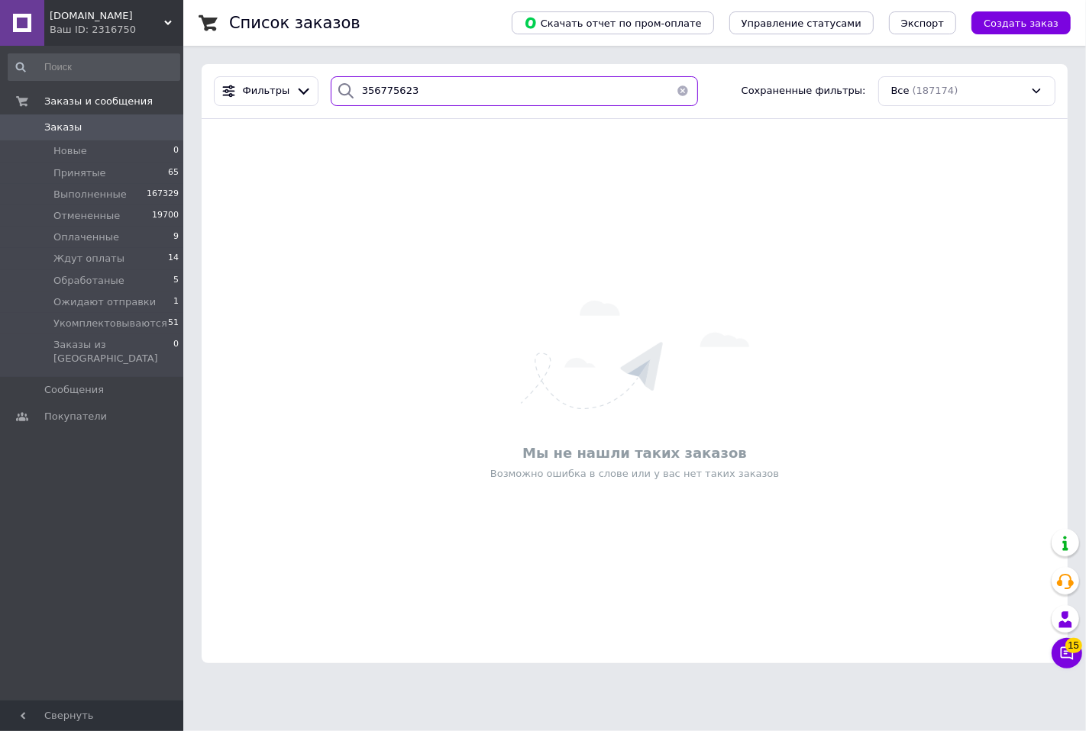
click at [421, 90] on input "356775623" at bounding box center [514, 91] width 367 height 30
click at [422, 90] on input "356775623" at bounding box center [514, 91] width 367 height 30
paste input "67787"
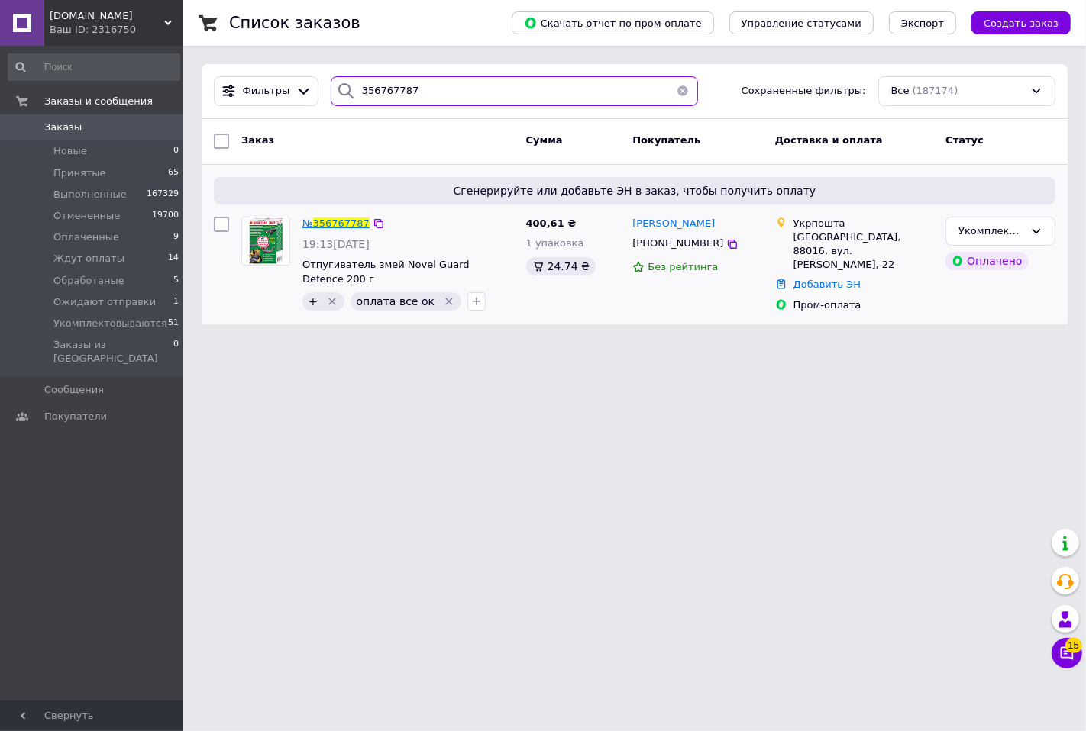
type input "356767787"
click at [328, 220] on span "356767787" at bounding box center [341, 223] width 56 height 11
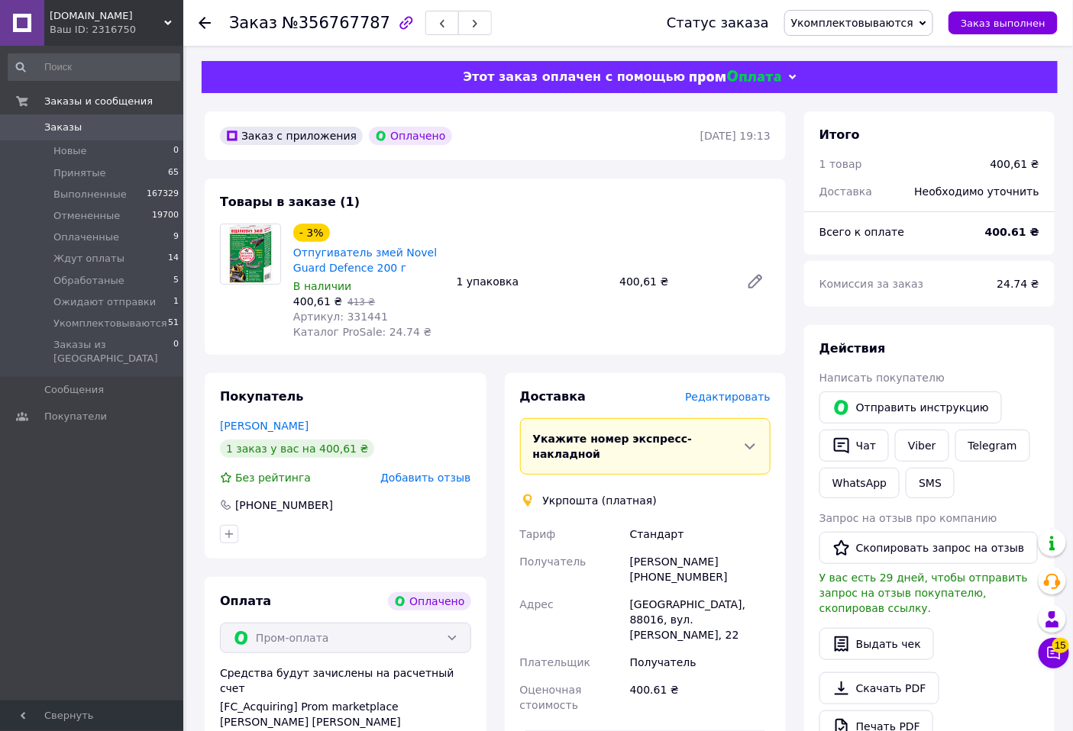
click at [723, 398] on span "Редактировать" at bounding box center [727, 397] width 85 height 12
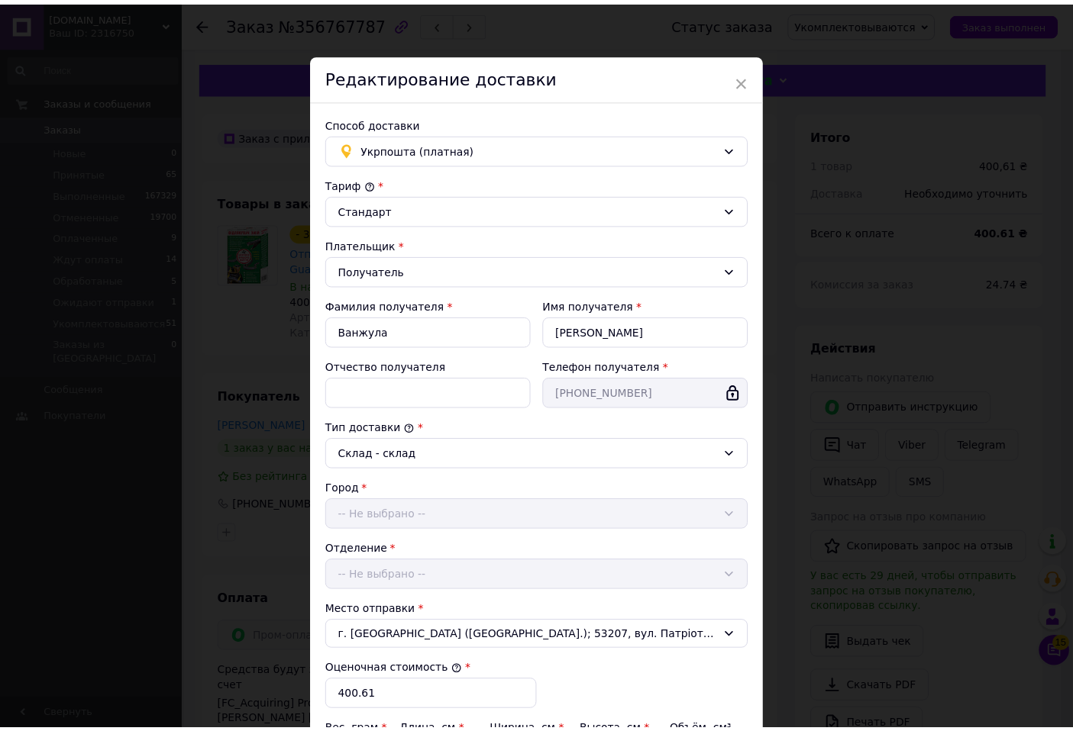
scroll to position [224, 0]
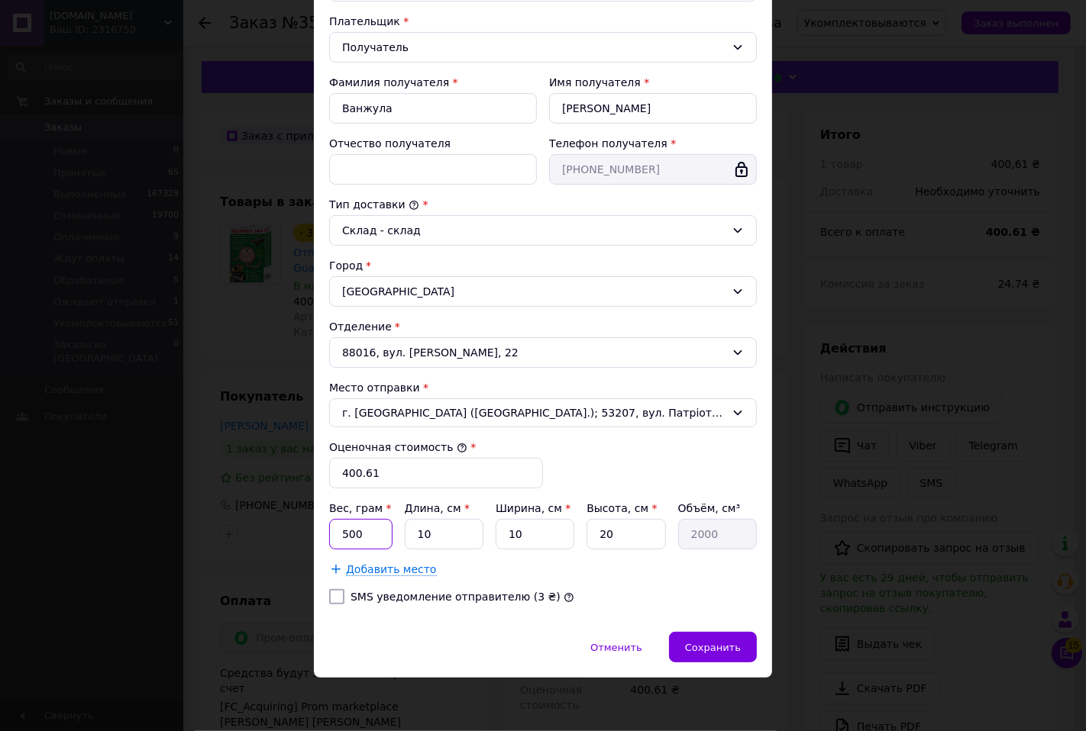
click at [369, 527] on input "500" at bounding box center [360, 534] width 63 height 31
type input "200"
type input "1"
type input "200"
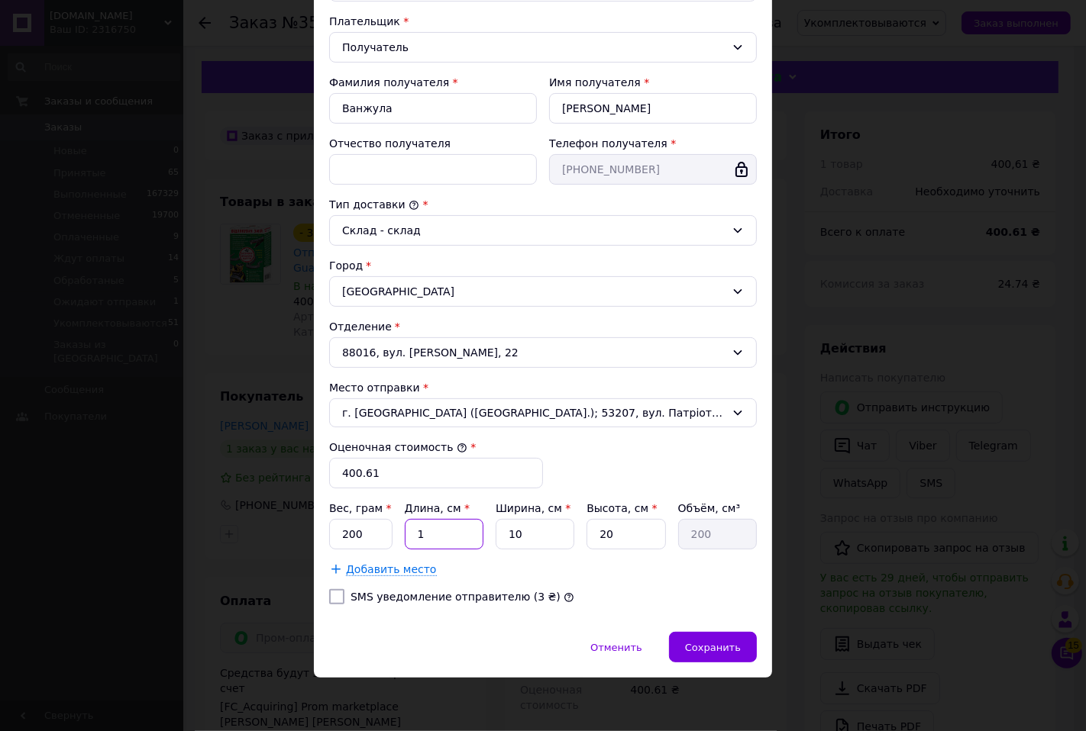
type input "15"
type input "3000"
type input "15"
type input "1"
type input "300"
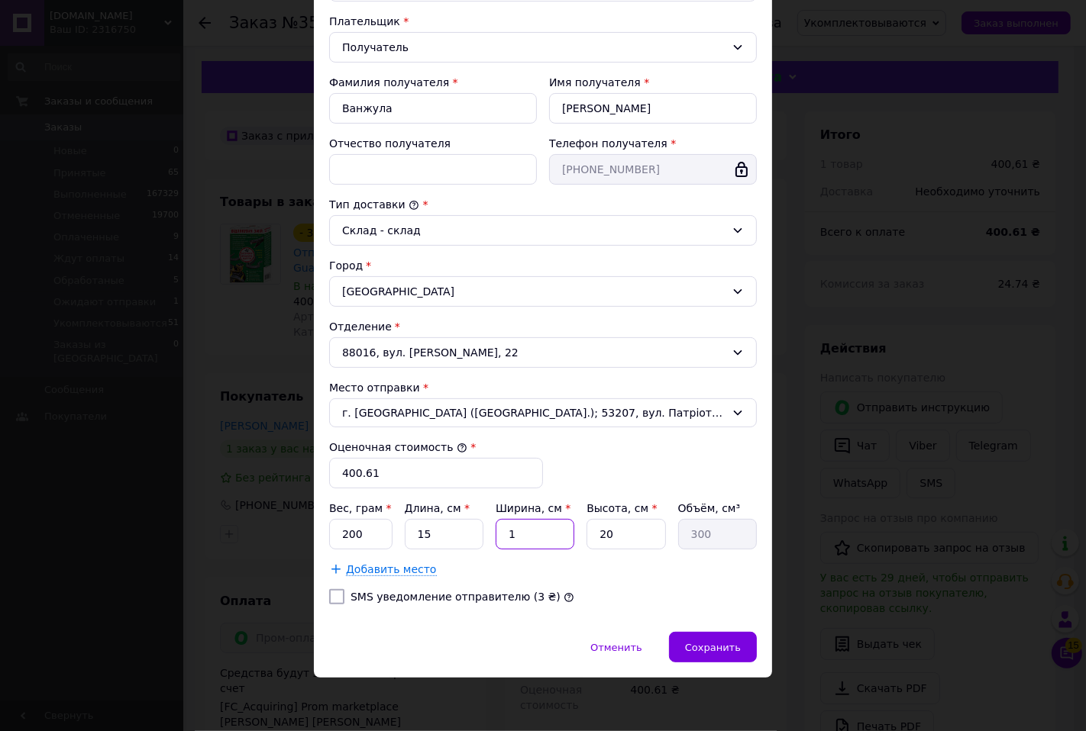
type input "18"
type input "5400"
type input "18"
type input "5"
type input "1350"
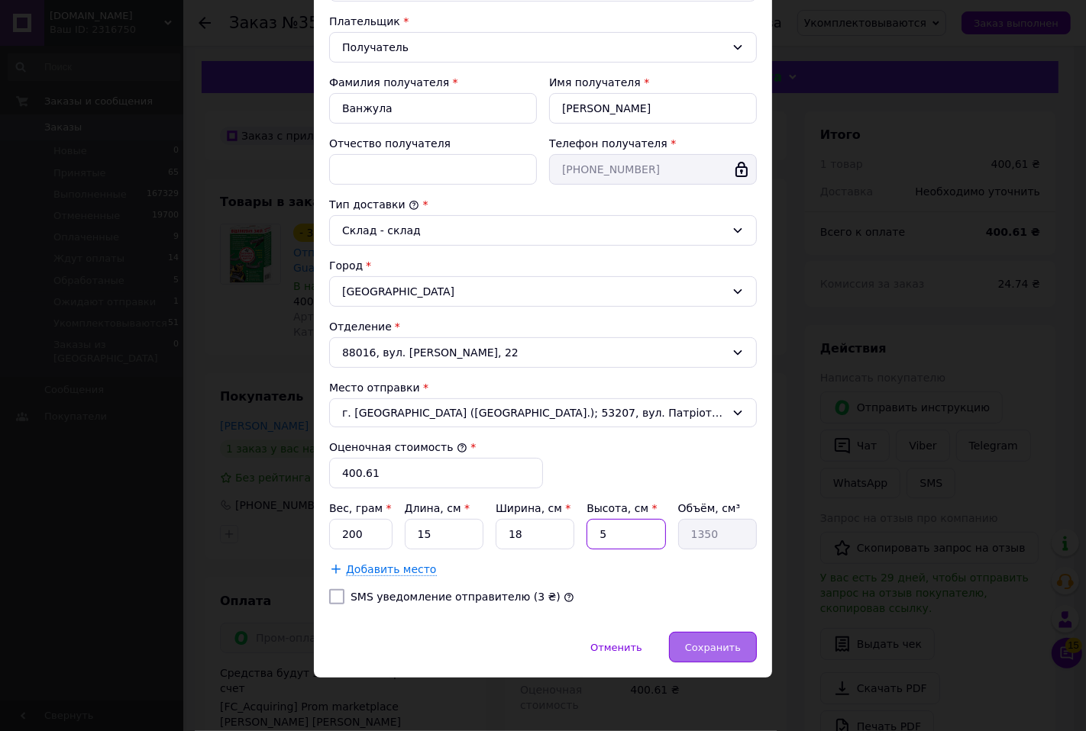
type input "5"
click at [711, 647] on span "Сохранить" at bounding box center [713, 647] width 56 height 11
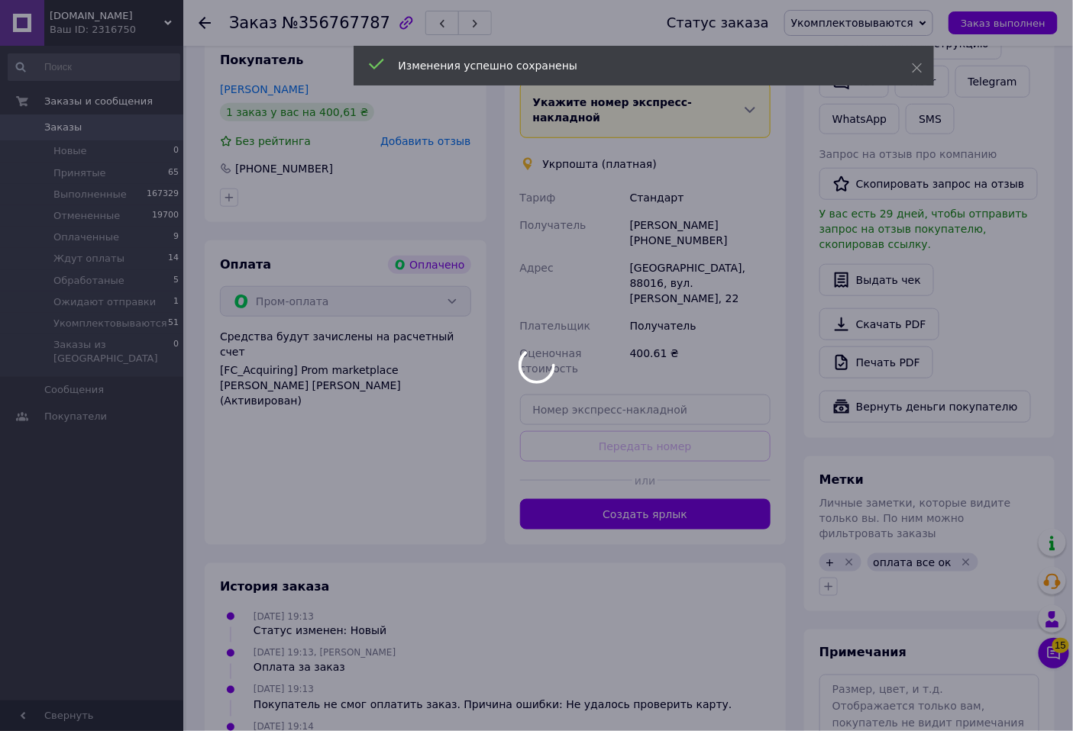
scroll to position [339, 0]
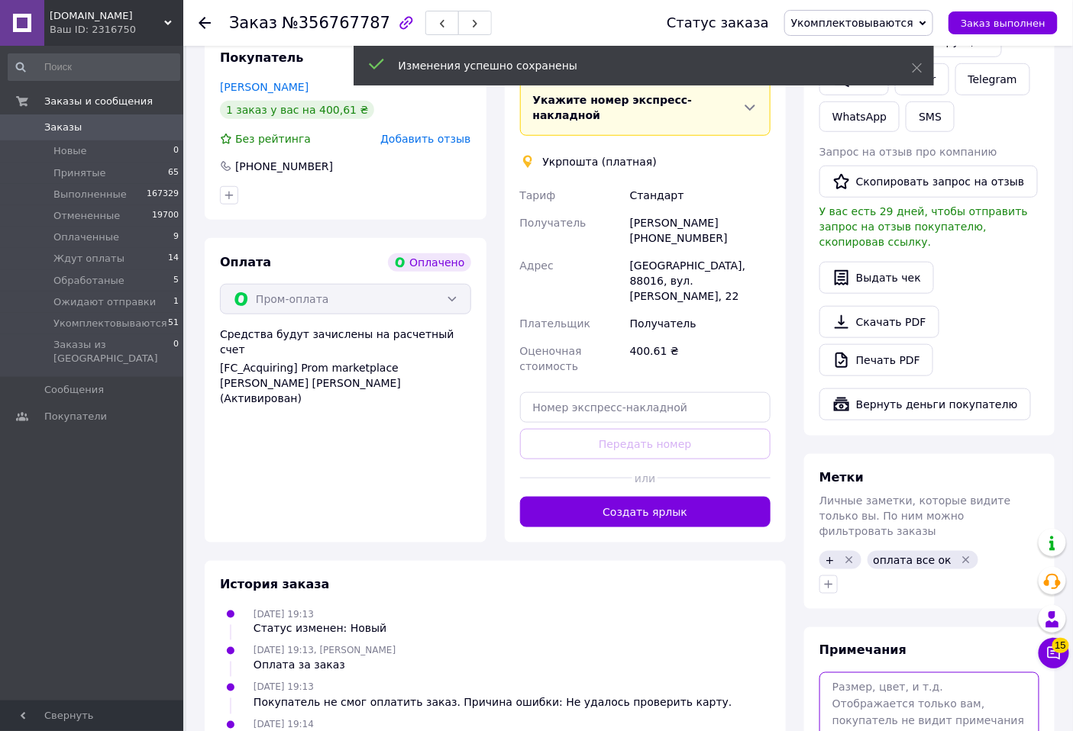
click at [857, 673] on textarea at bounding box center [929, 713] width 220 height 81
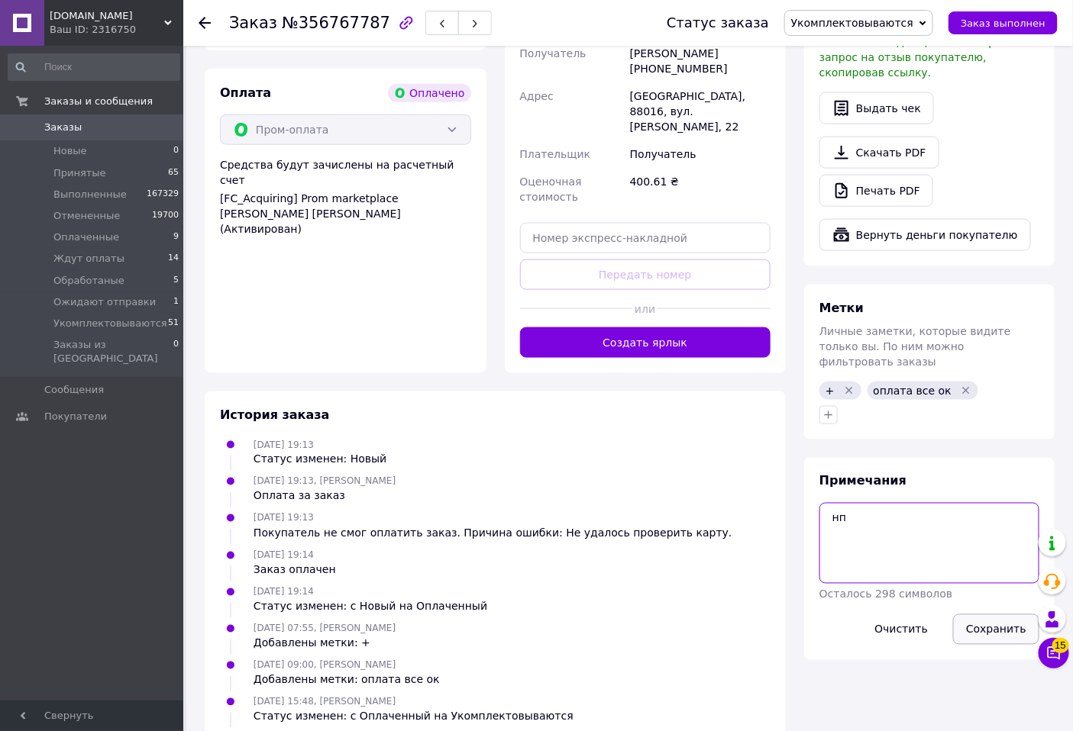
type textarea "нп"
click at [1000, 615] on button "Сохранить" at bounding box center [996, 630] width 86 height 31
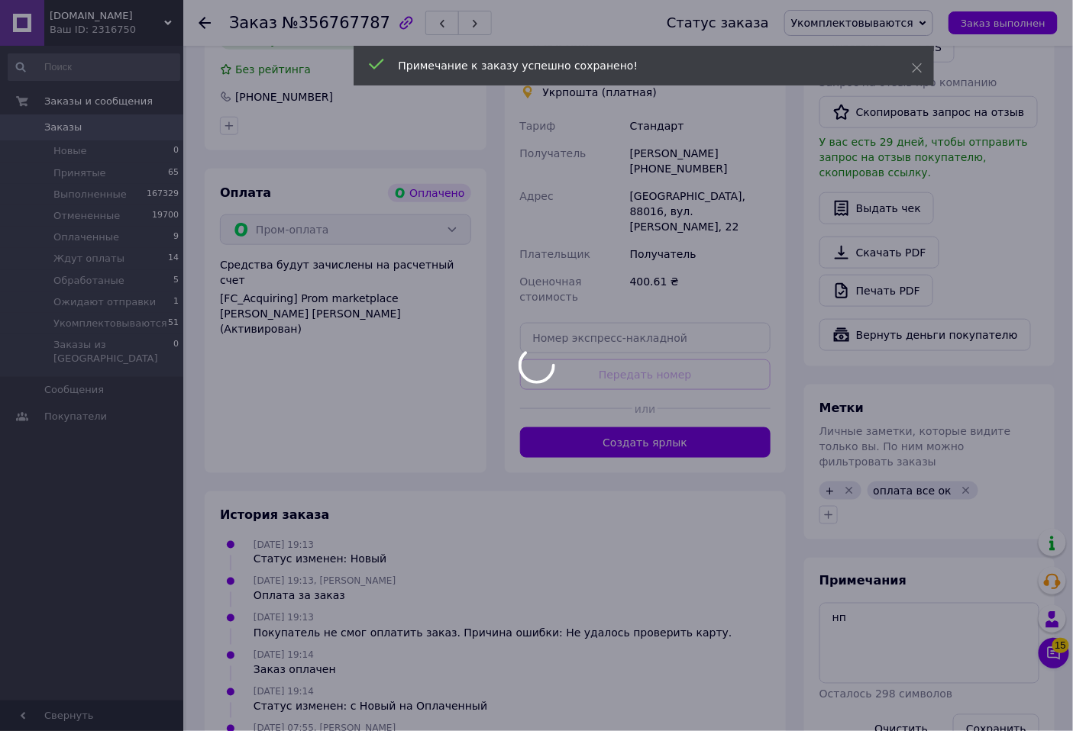
scroll to position [254, 0]
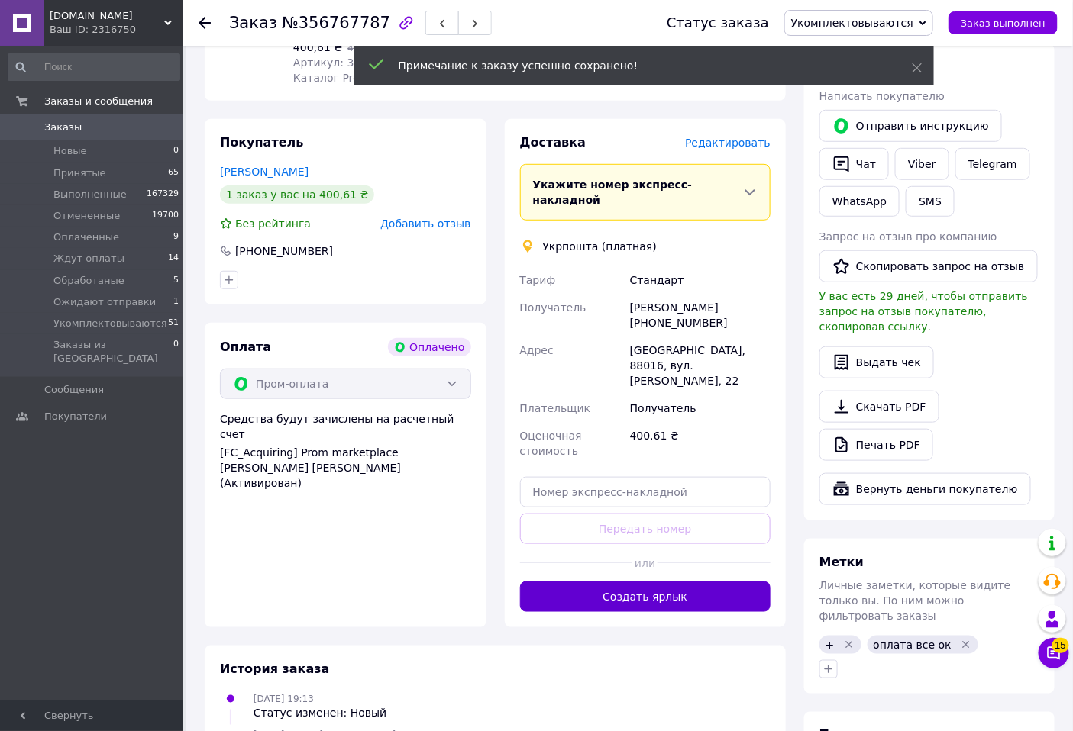
click at [742, 582] on button "Создать ярлык" at bounding box center [645, 597] width 251 height 31
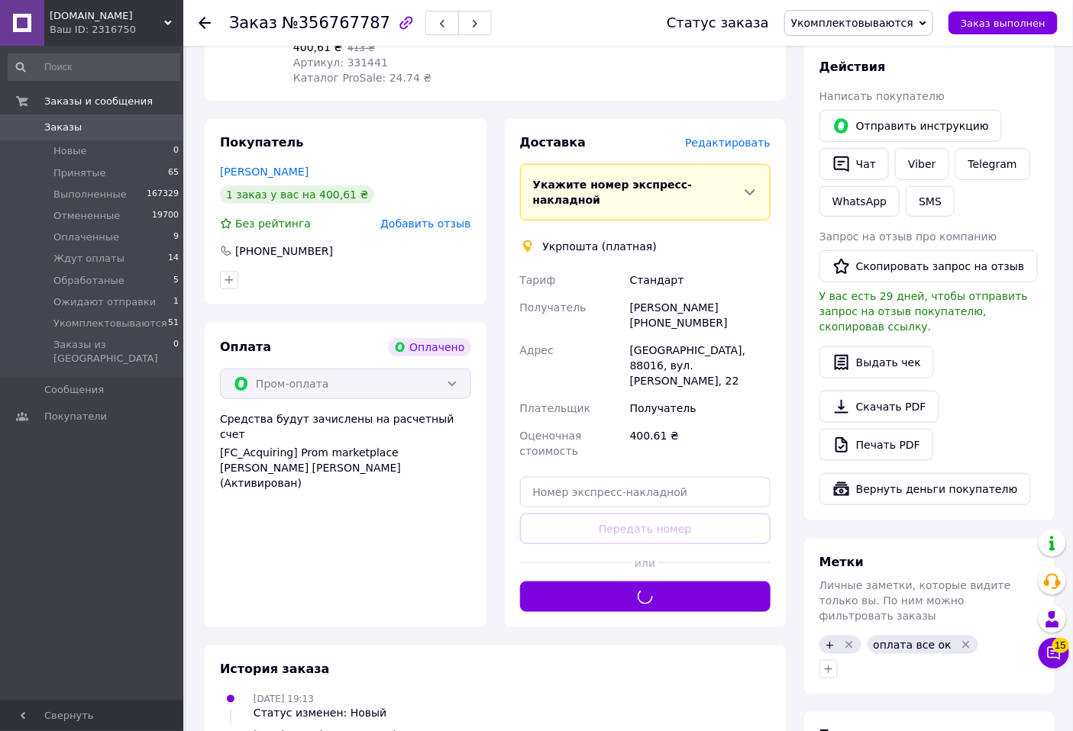
drag, startPoint x: 913, startPoint y: 13, endPoint x: 911, endPoint y: 29, distance: 16.1
click at [912, 16] on span "Укомплектовываются" at bounding box center [858, 23] width 149 height 26
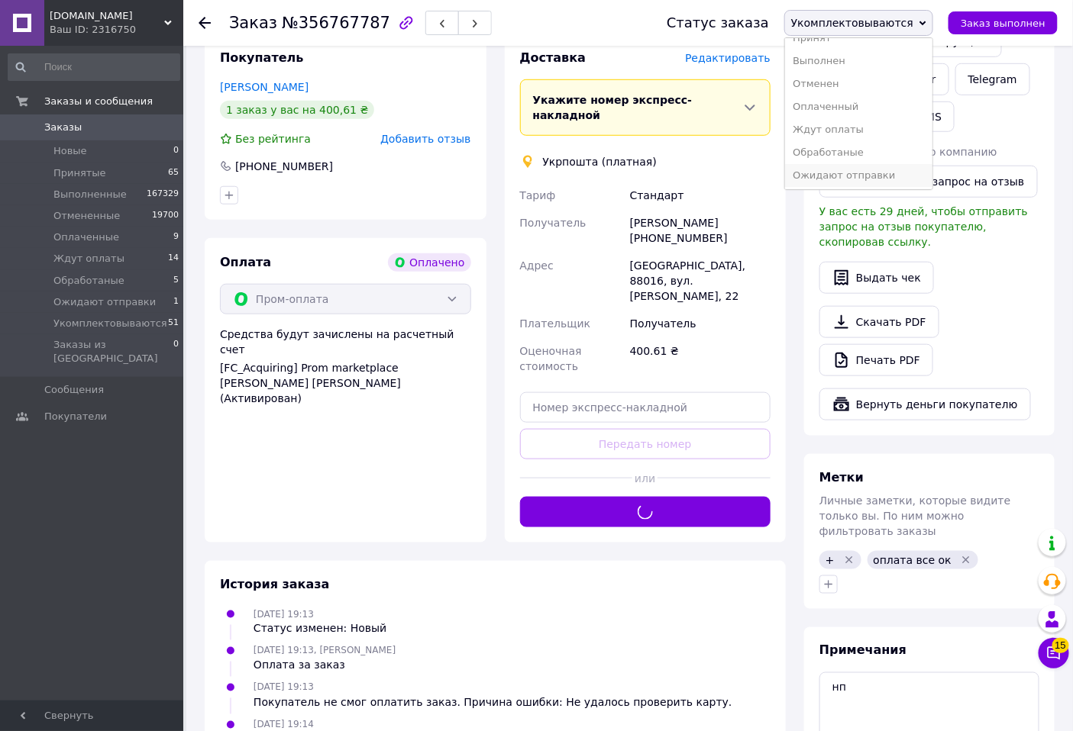
scroll to position [17, 0]
click at [855, 171] on li "Ожидают отправки" at bounding box center [858, 174] width 147 height 23
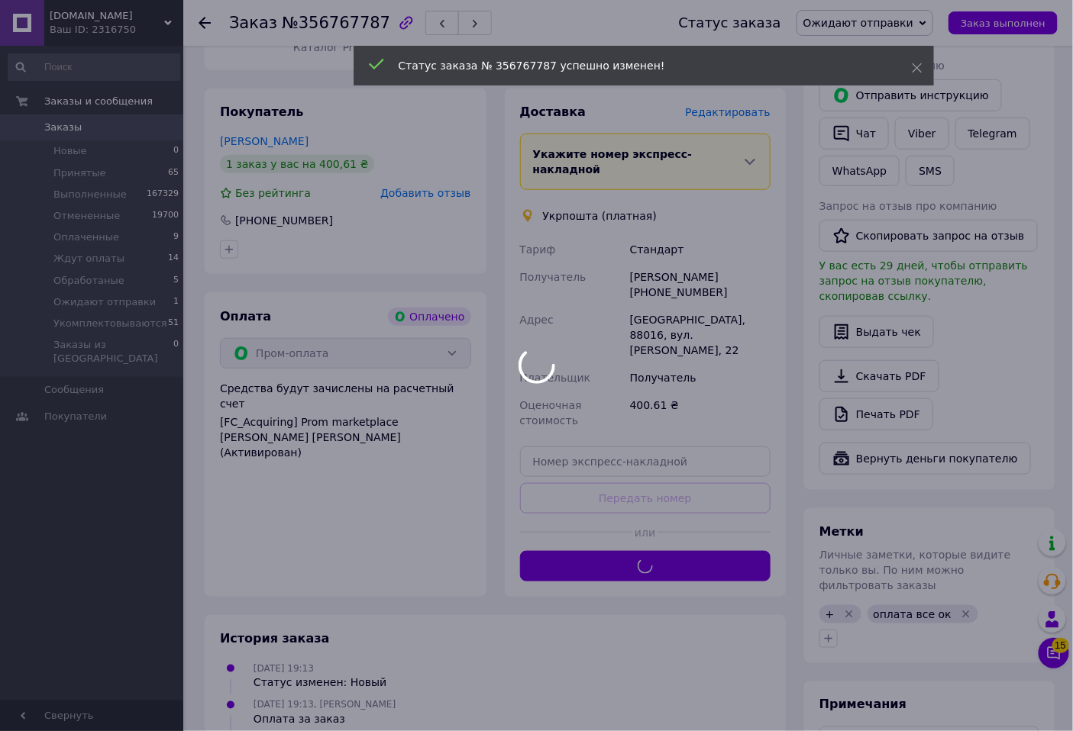
scroll to position [254, 0]
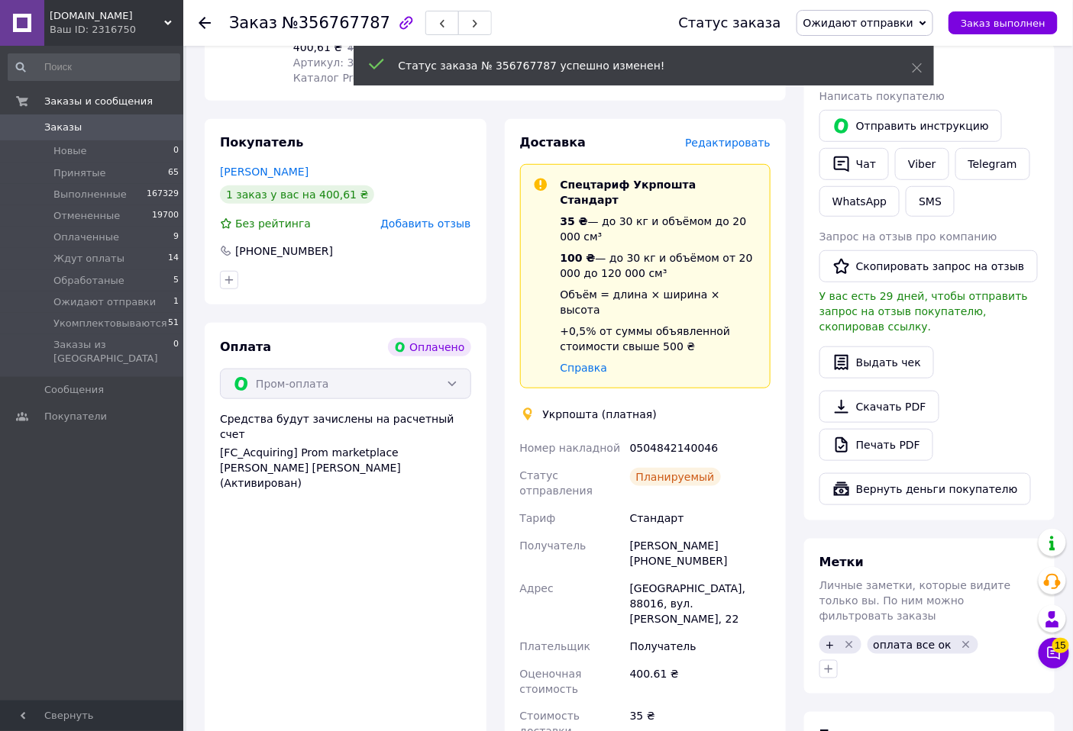
click at [672, 434] on div "0504842140046" at bounding box center [700, 447] width 147 height 27
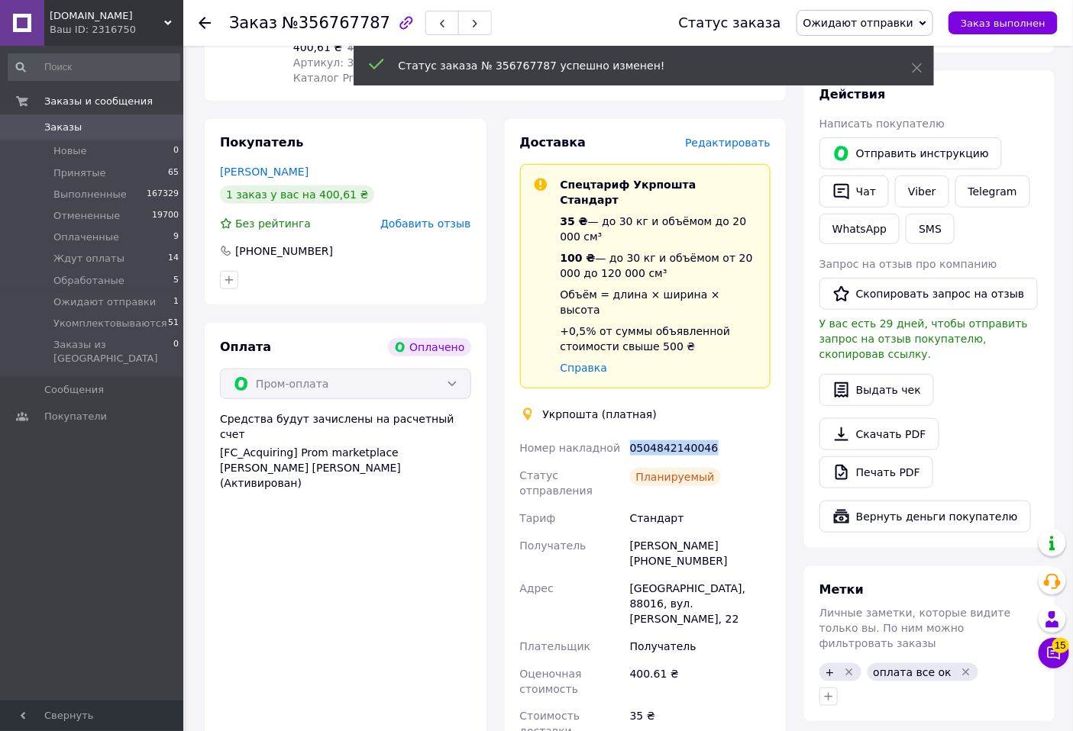
click at [672, 434] on div "0504842140046" at bounding box center [700, 447] width 147 height 27
copy div "0504842140046"
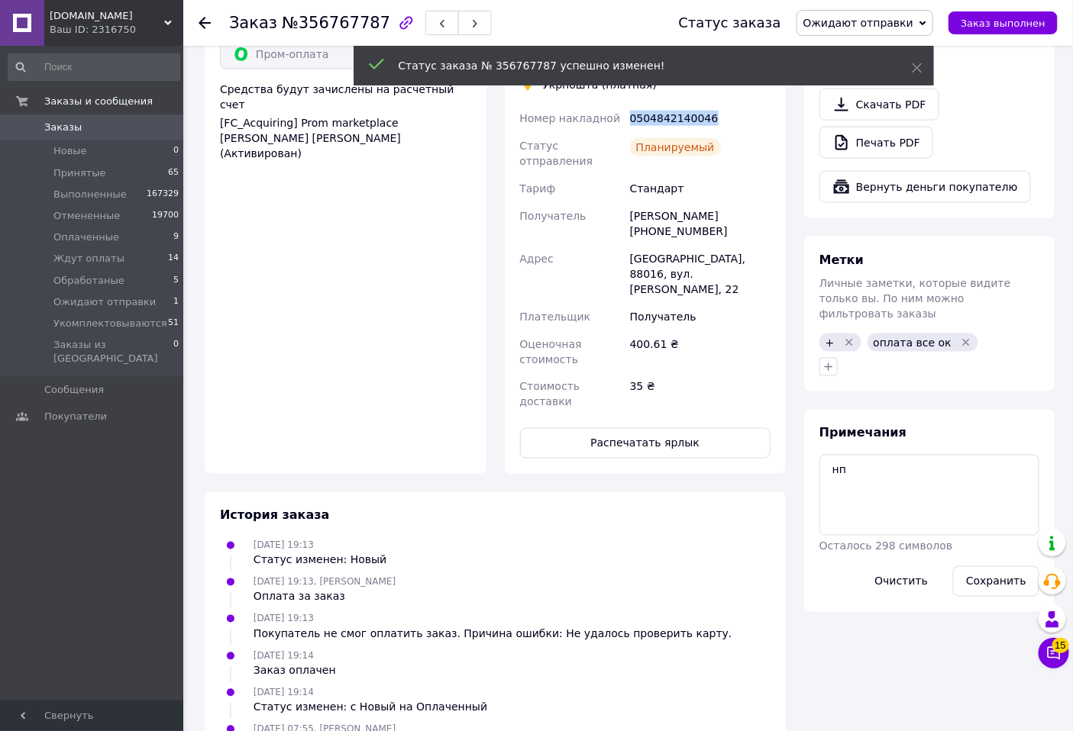
scroll to position [593, 0]
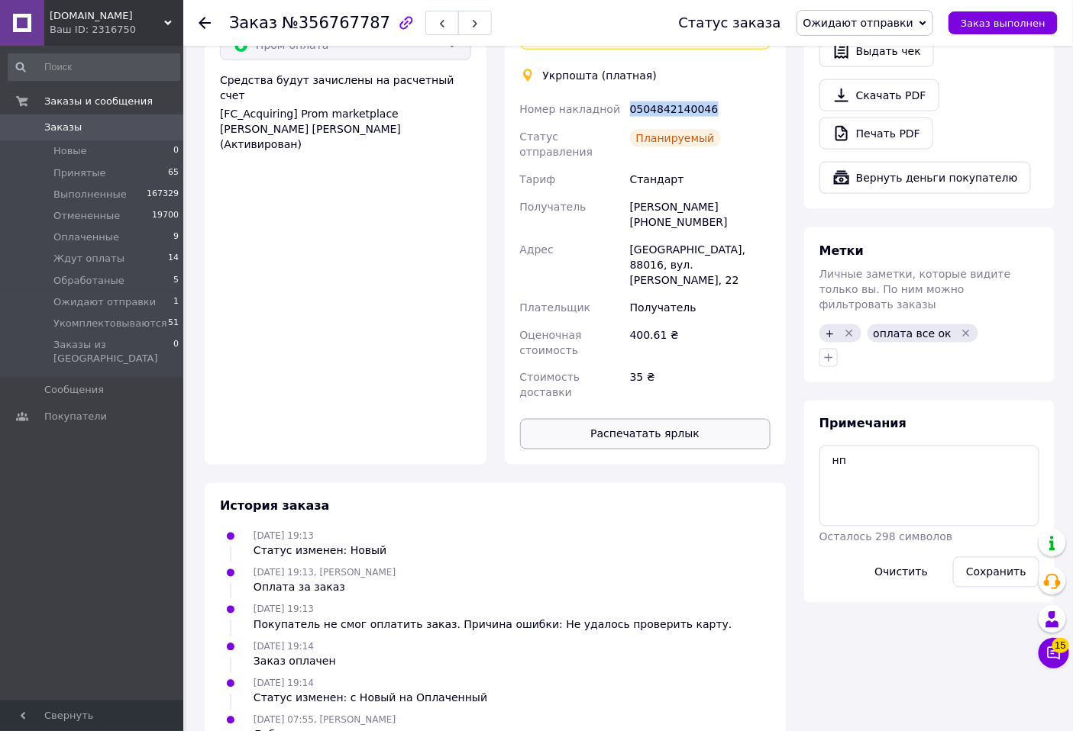
click at [673, 419] on button "Распечатать ярлык" at bounding box center [645, 434] width 251 height 31
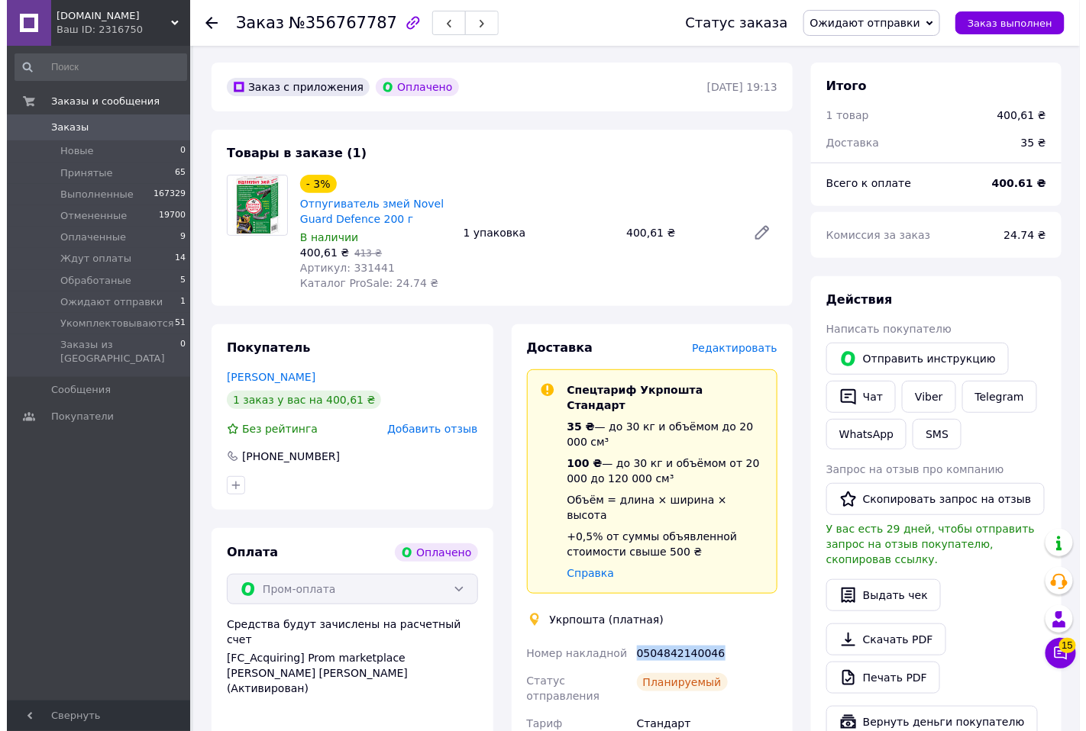
scroll to position [0, 0]
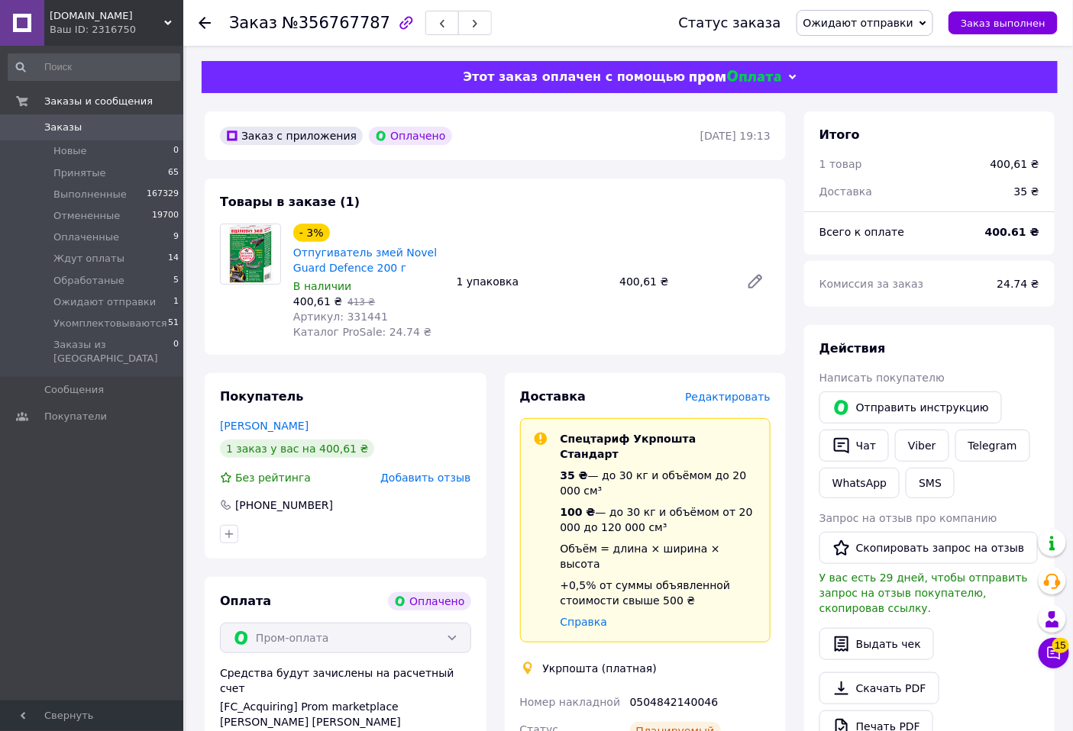
click at [203, 21] on icon at bounding box center [204, 23] width 12 height 12
